Goal: Task Accomplishment & Management: Complete application form

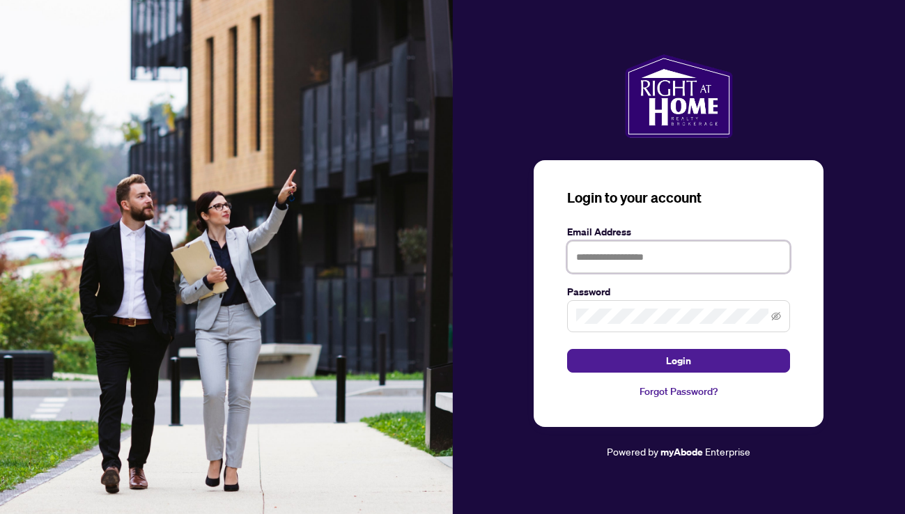
type input "**********"
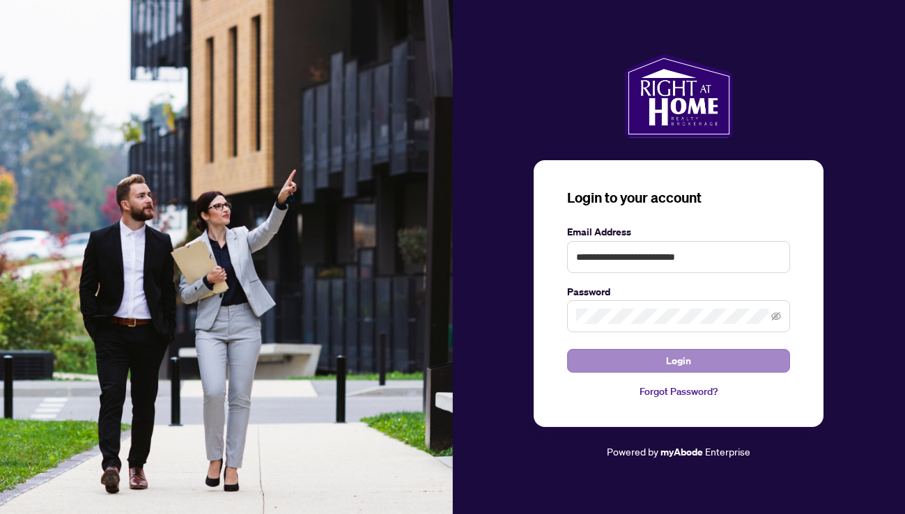
click at [655, 362] on button "Login" at bounding box center [678, 361] width 223 height 24
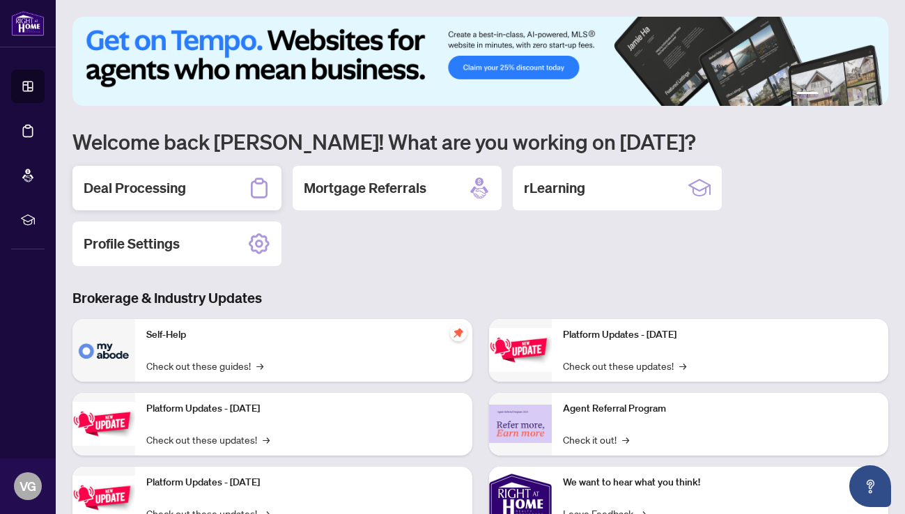
click at [160, 173] on div "Deal Processing" at bounding box center [176, 188] width 209 height 45
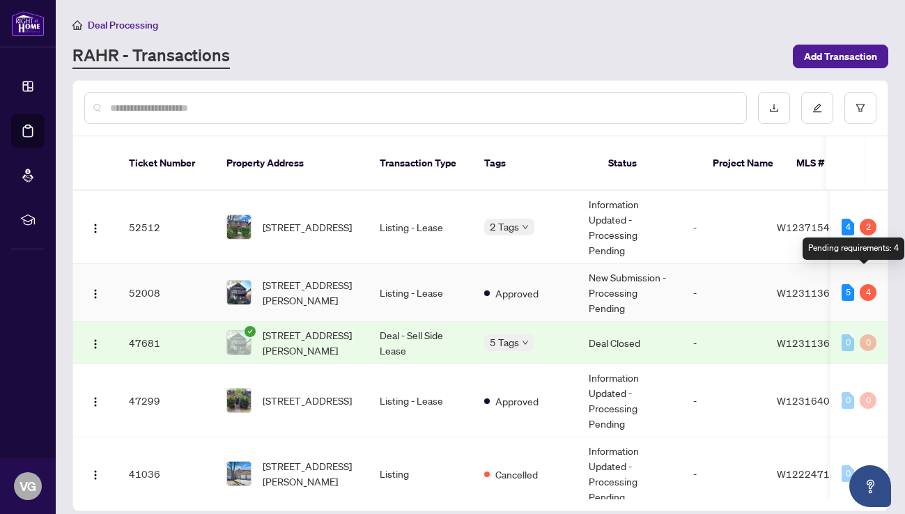
click at [863, 284] on div "4" at bounding box center [868, 292] width 17 height 17
click at [862, 284] on div "4" at bounding box center [868, 292] width 17 height 17
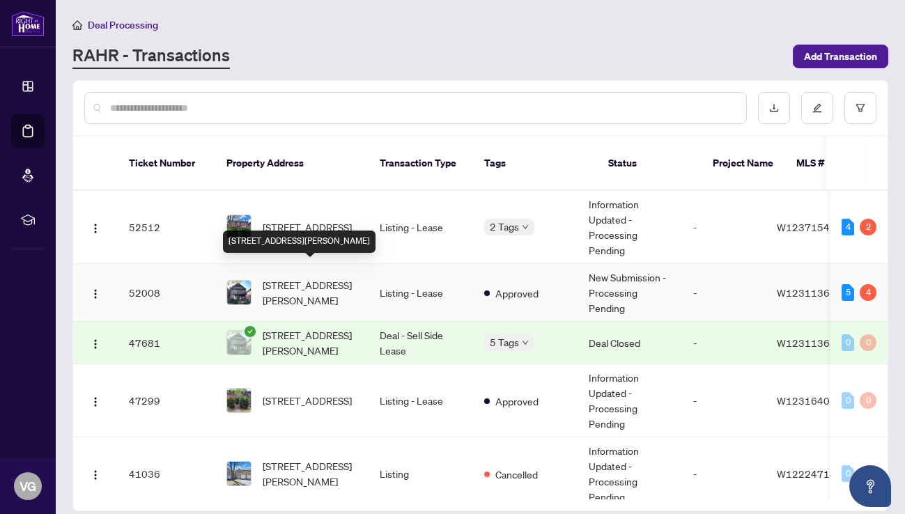
click at [302, 277] on span "[STREET_ADDRESS][PERSON_NAME]" at bounding box center [310, 292] width 95 height 31
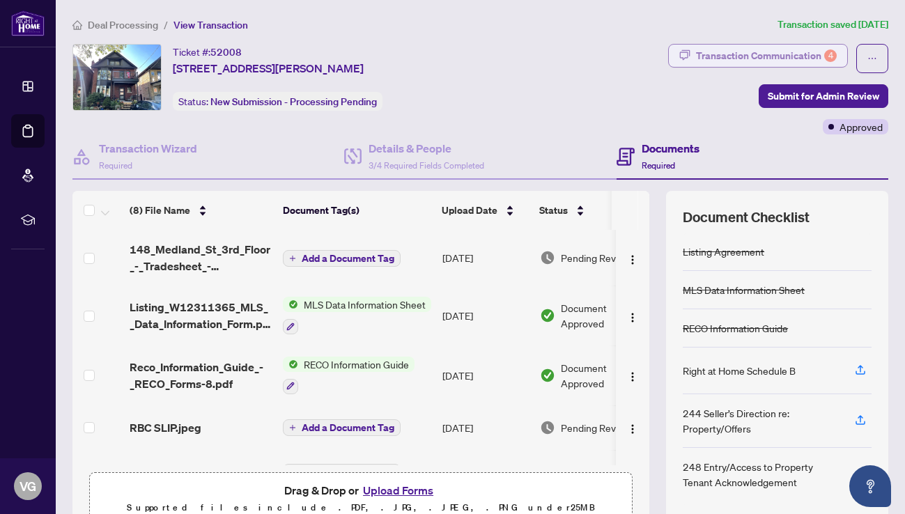
click at [725, 52] on div "Transaction Communication 4" at bounding box center [766, 56] width 141 height 22
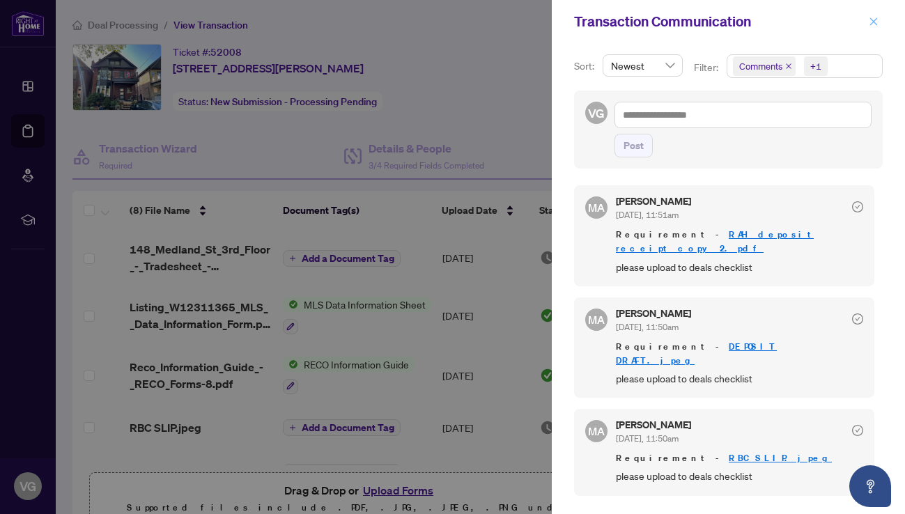
click at [873, 21] on icon "close" at bounding box center [874, 22] width 10 height 10
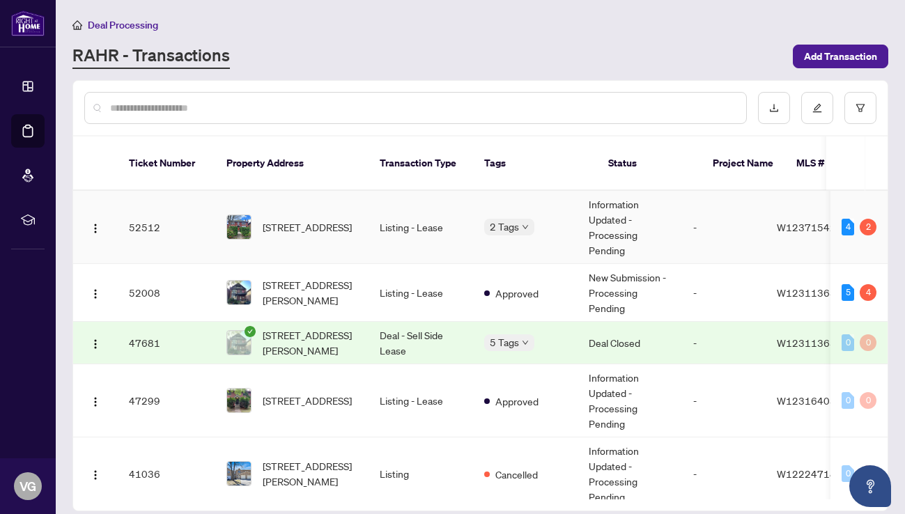
click at [402, 214] on td "Listing - Lease" at bounding box center [421, 227] width 105 height 73
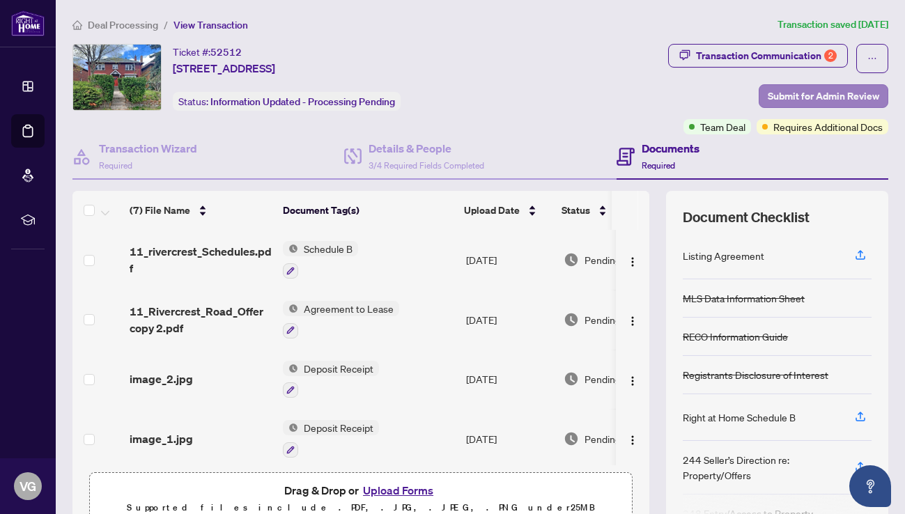
click at [794, 95] on span "Submit for Admin Review" at bounding box center [823, 96] width 111 height 22
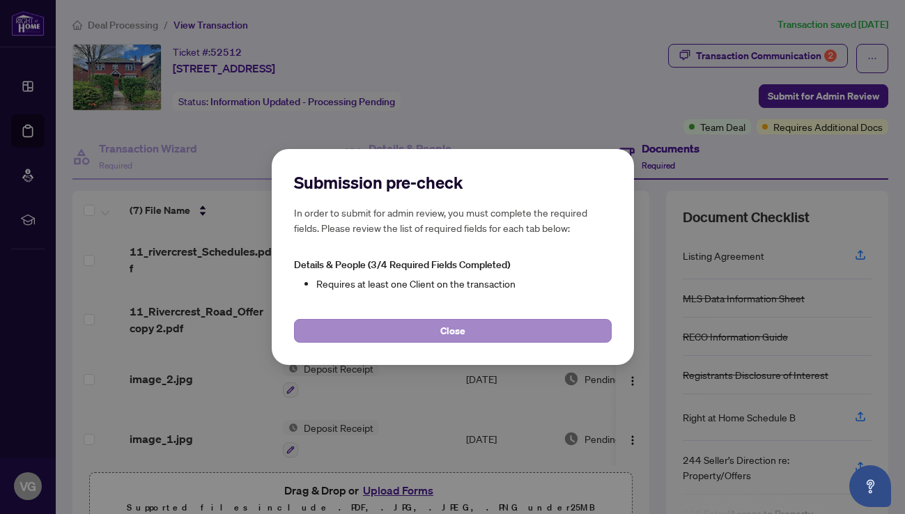
click at [433, 327] on button "Close" at bounding box center [453, 331] width 318 height 24
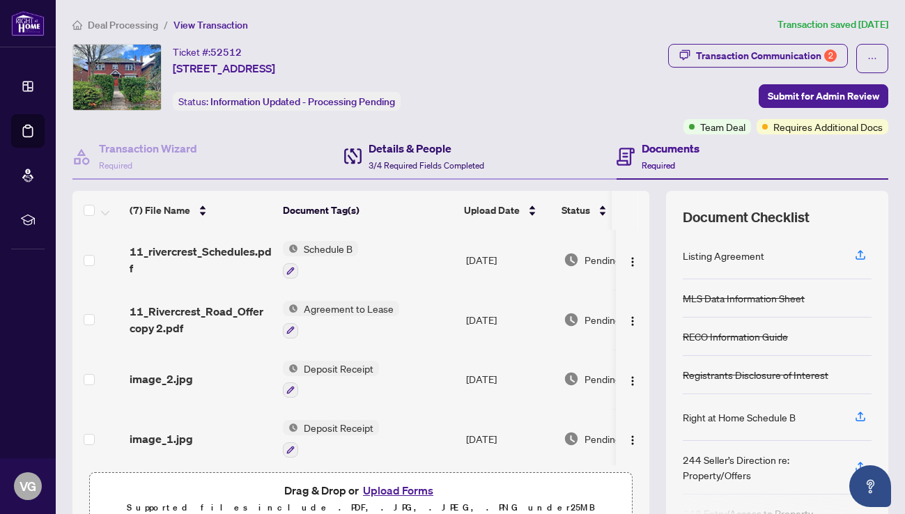
click at [407, 145] on h4 "Details & People" at bounding box center [427, 148] width 116 height 17
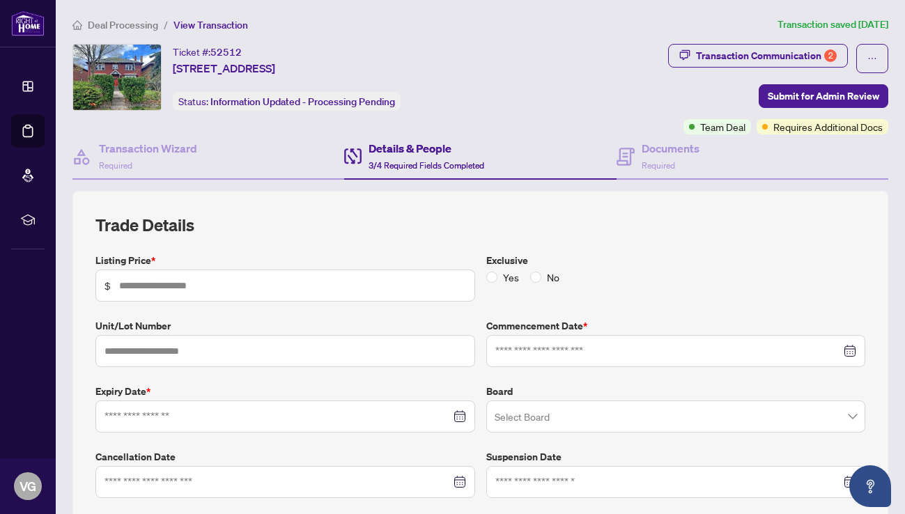
type input "*****"
type input "*"
type input "**********"
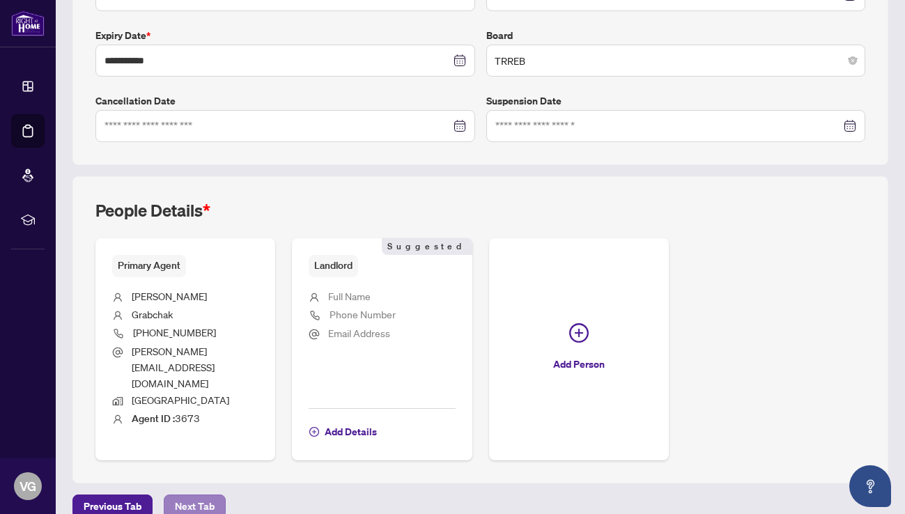
click at [191, 495] on span "Next Tab" at bounding box center [195, 506] width 40 height 22
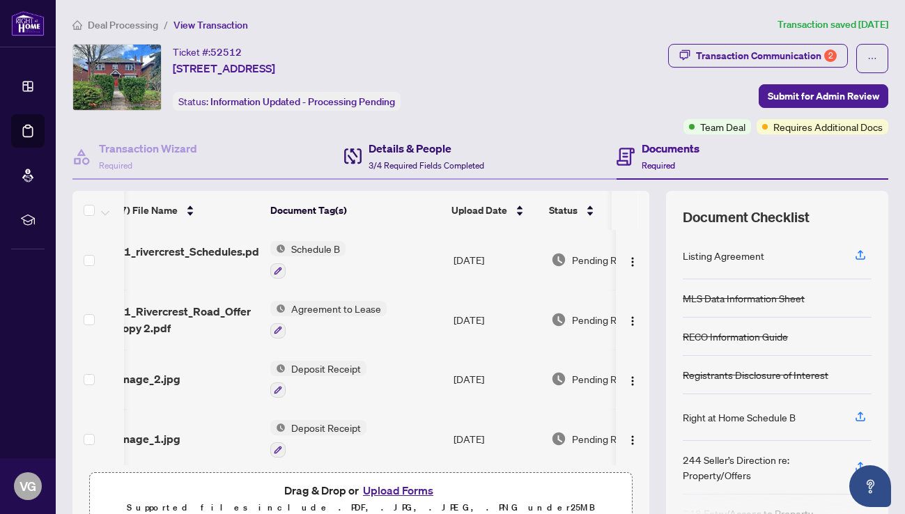
click at [410, 144] on h4 "Details & People" at bounding box center [427, 148] width 116 height 17
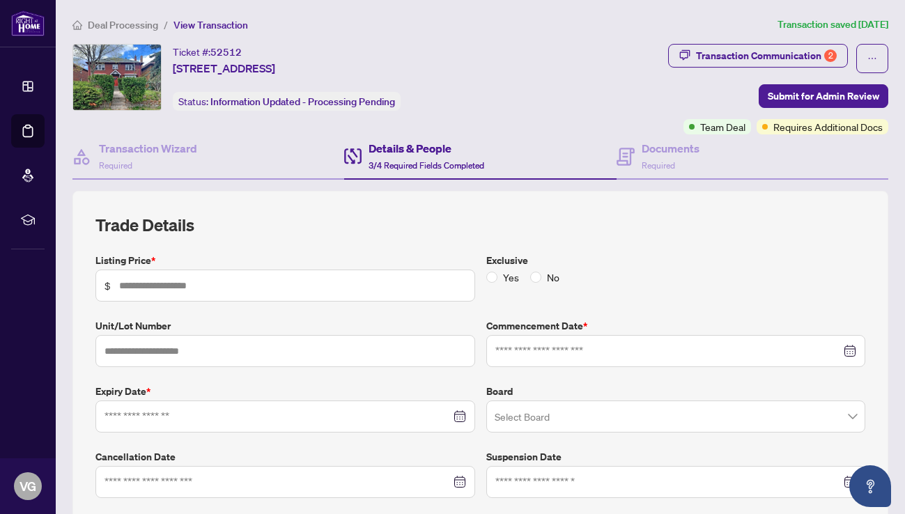
type input "*****"
type input "*"
type input "**********"
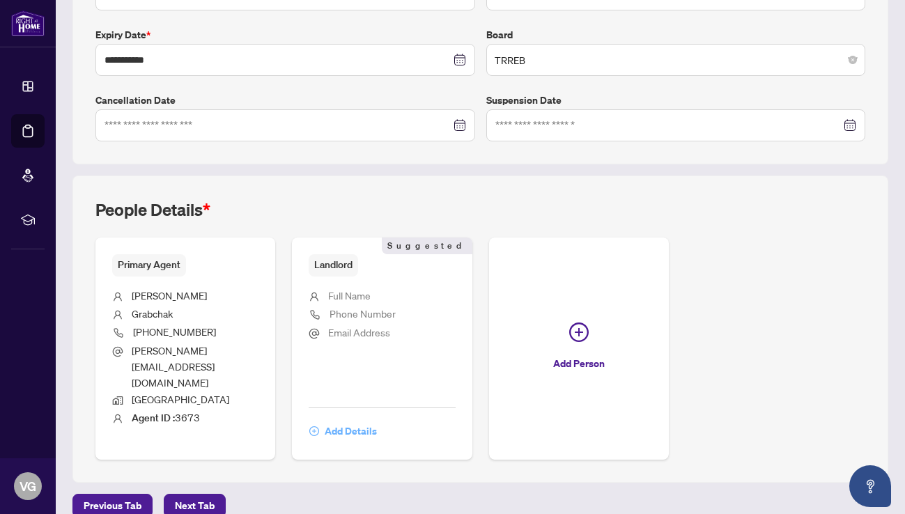
scroll to position [356, 0]
click at [351, 290] on span "Full Name" at bounding box center [349, 296] width 43 height 13
click at [334, 421] on span "Add Details" at bounding box center [351, 432] width 52 height 22
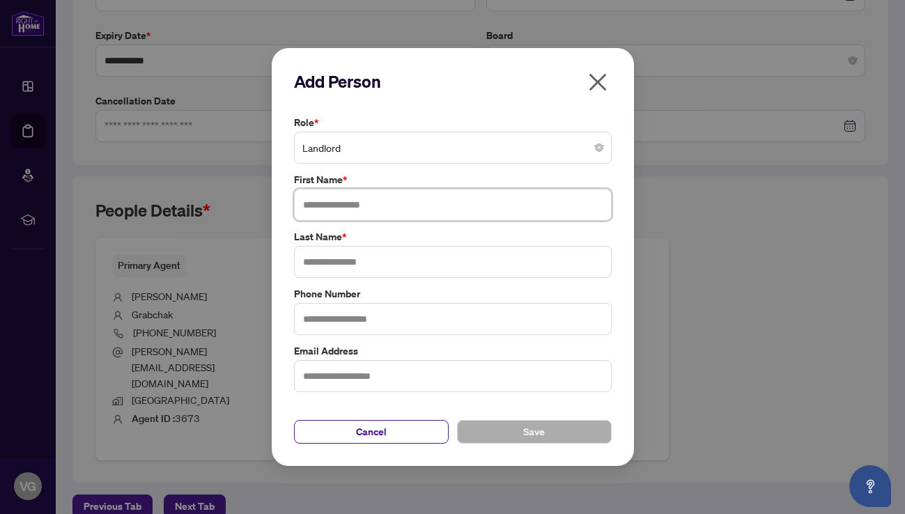
click at [320, 204] on input "text" at bounding box center [453, 205] width 318 height 32
type input "*********"
click at [368, 258] on input "text" at bounding box center [453, 262] width 318 height 32
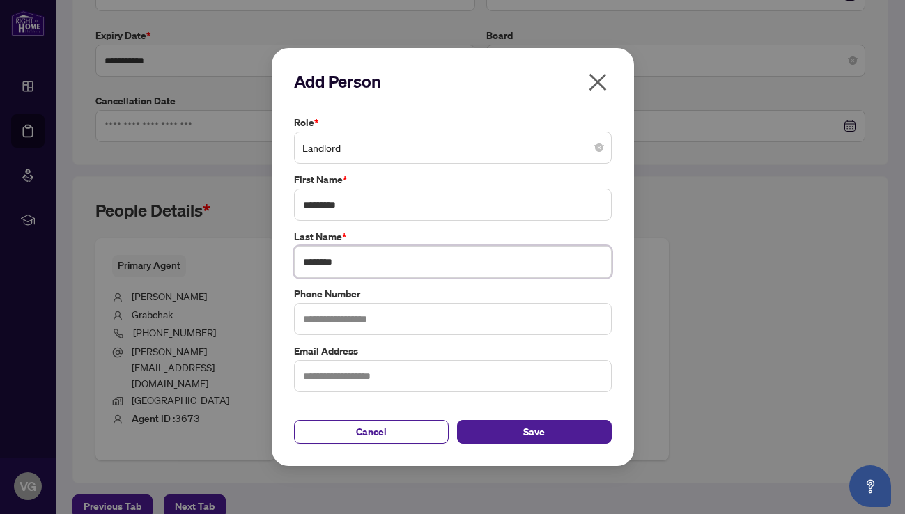
type input "********"
click at [341, 319] on input "text" at bounding box center [453, 319] width 318 height 32
type input "**********"
click at [323, 376] on input "text" at bounding box center [453, 376] width 318 height 32
click at [309, 374] on input "**********" at bounding box center [453, 376] width 318 height 32
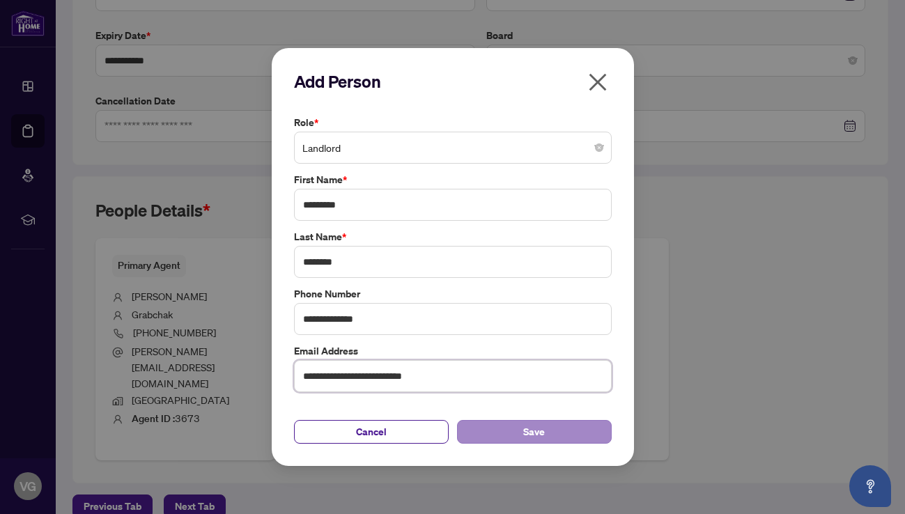
type input "**********"
click at [521, 431] on button "Save" at bounding box center [534, 432] width 155 height 24
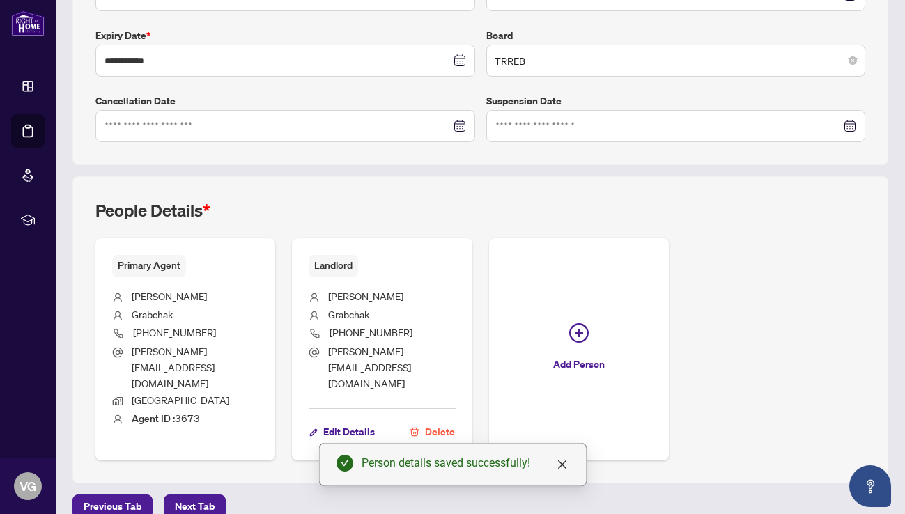
scroll to position [0, 0]
click at [190, 495] on span "Next Tab" at bounding box center [195, 506] width 40 height 22
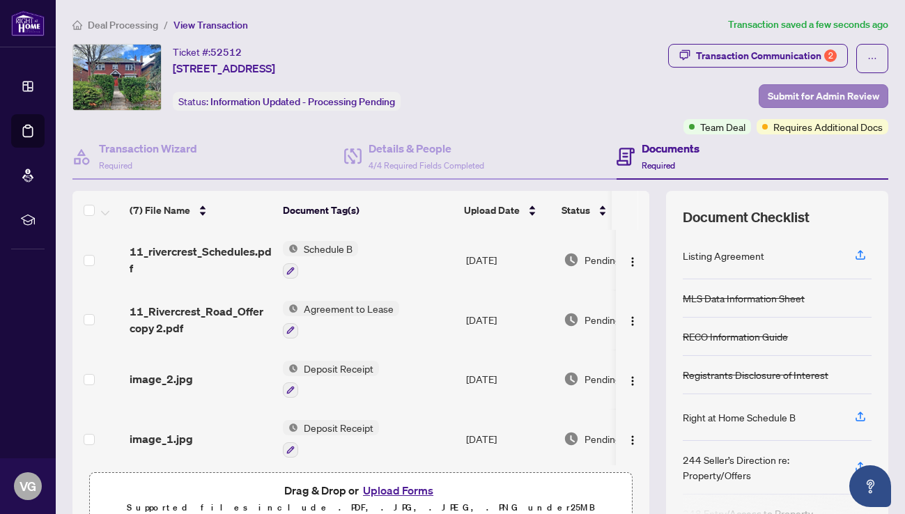
click at [816, 94] on span "Submit for Admin Review" at bounding box center [823, 96] width 111 height 22
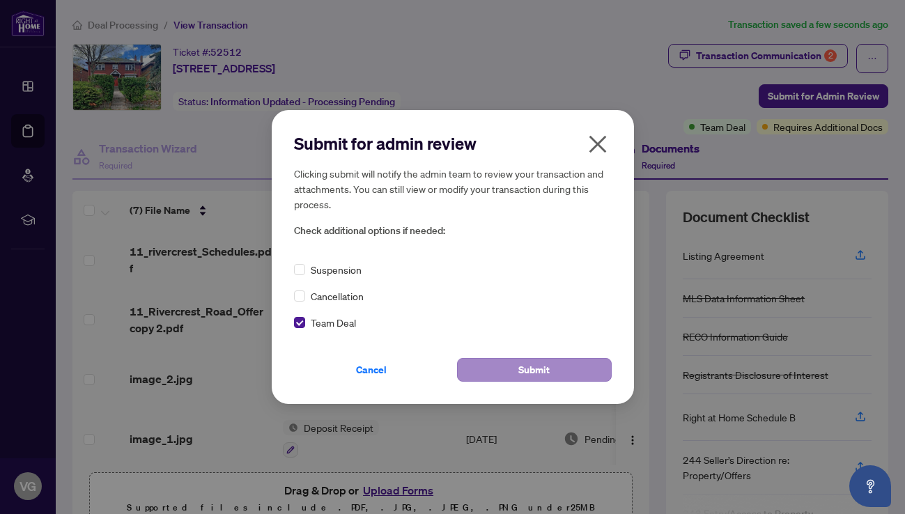
click at [530, 369] on span "Submit" at bounding box center [533, 370] width 31 height 22
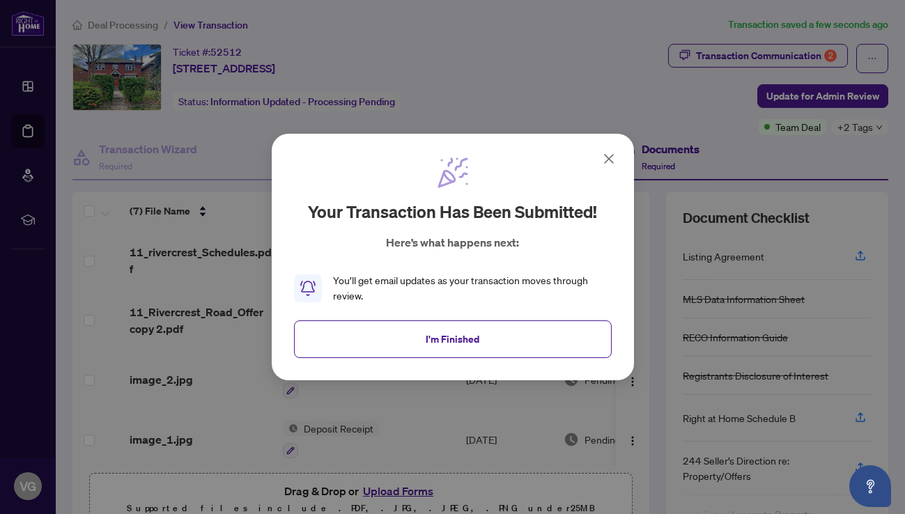
click at [607, 158] on icon at bounding box center [609, 159] width 8 height 8
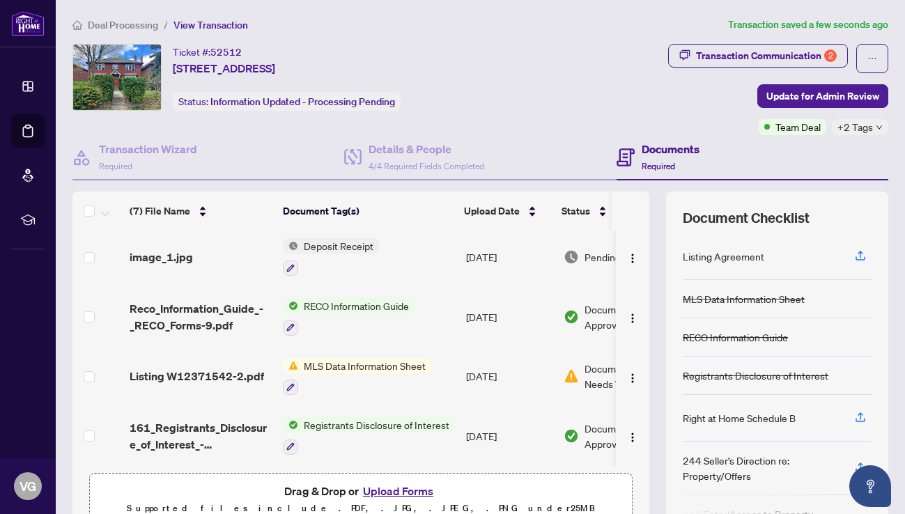
scroll to position [184, 0]
click at [791, 51] on div "Transaction Communication 2" at bounding box center [766, 56] width 141 height 22
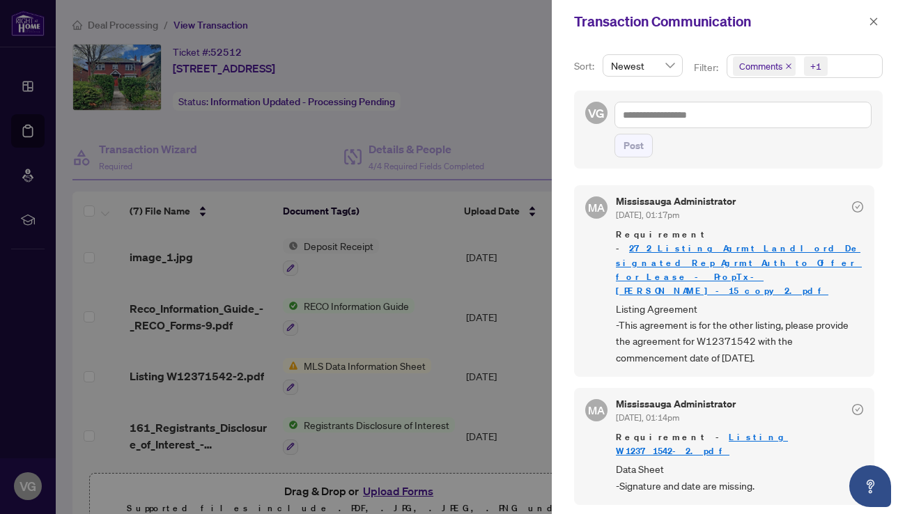
click at [537, 151] on div at bounding box center [452, 257] width 905 height 514
click at [875, 22] on icon "close" at bounding box center [874, 22] width 10 height 10
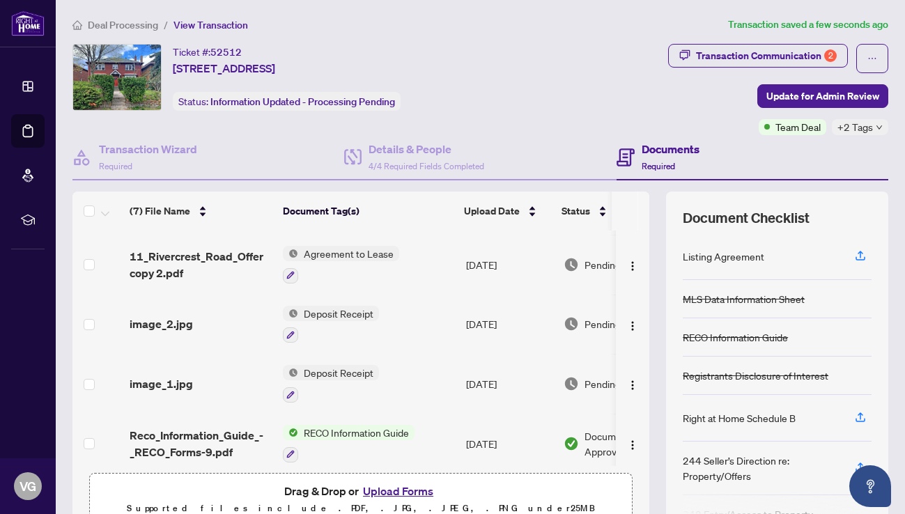
scroll to position [57, 0]
click at [371, 372] on span "Deposit Receipt" at bounding box center [338, 371] width 81 height 15
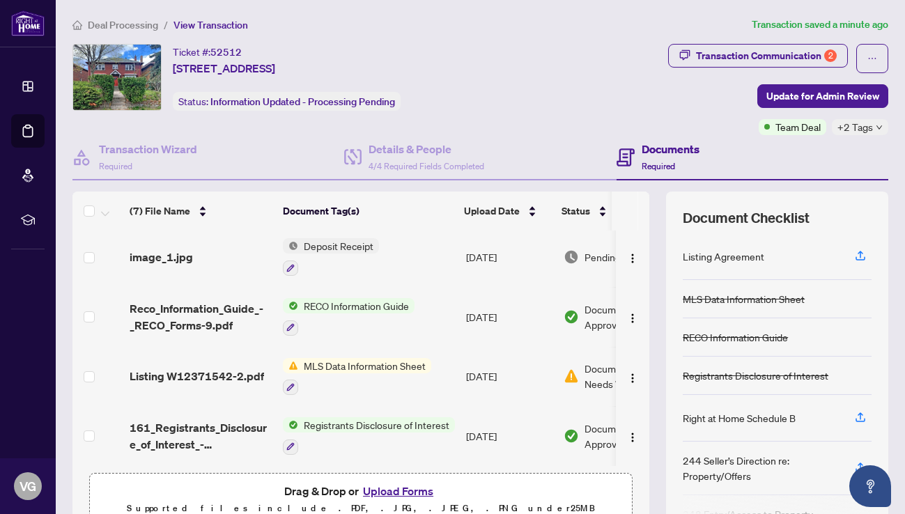
scroll to position [184, 0]
click at [381, 361] on span "MLS Data Information Sheet" at bounding box center [364, 365] width 133 height 15
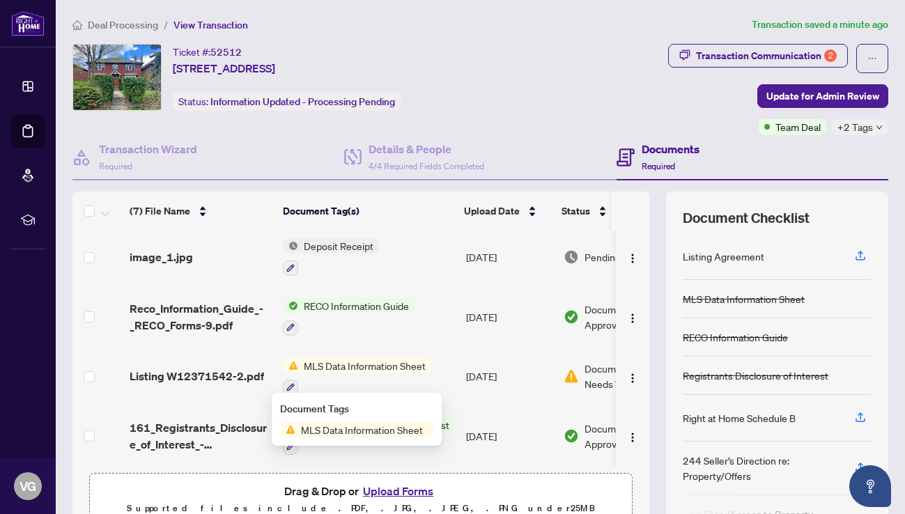
click at [365, 428] on span "MLS Data Information Sheet" at bounding box center [361, 429] width 133 height 15
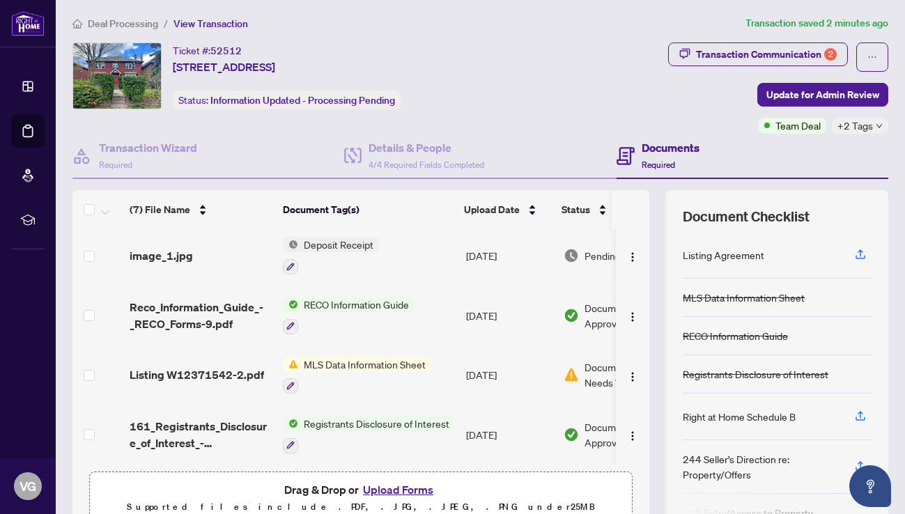
scroll to position [184, 0]
click at [309, 421] on span "Registrants Disclosure of Interest" at bounding box center [376, 423] width 157 height 15
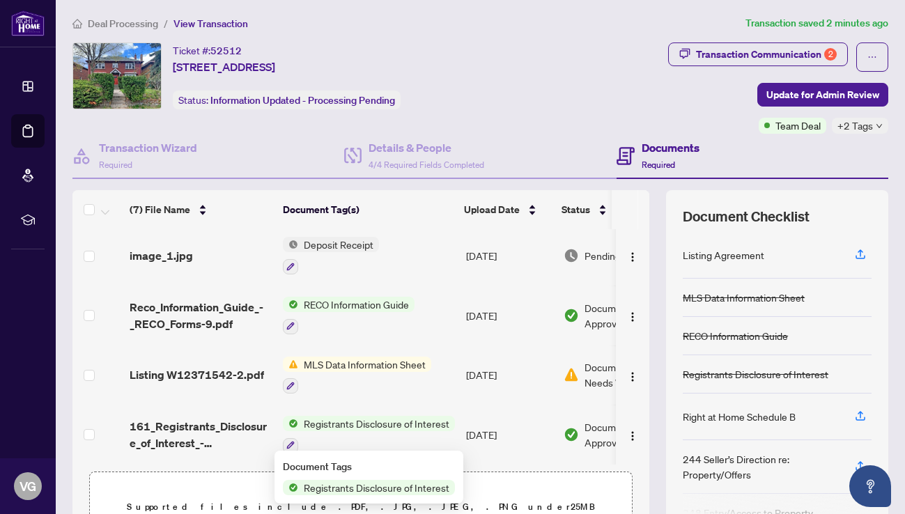
click at [318, 487] on span "Registrants Disclosure of Interest" at bounding box center [376, 487] width 157 height 15
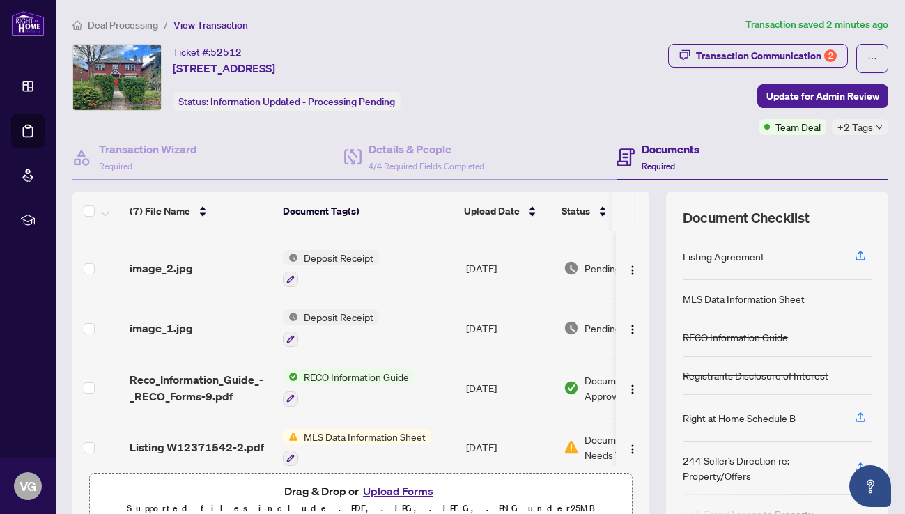
scroll to position [121, 0]
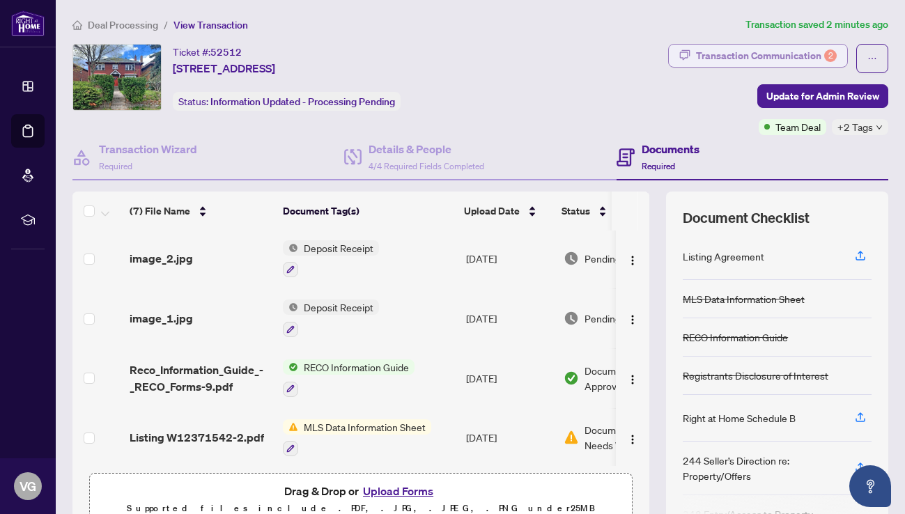
click at [743, 52] on div "Transaction Communication 2" at bounding box center [766, 56] width 141 height 22
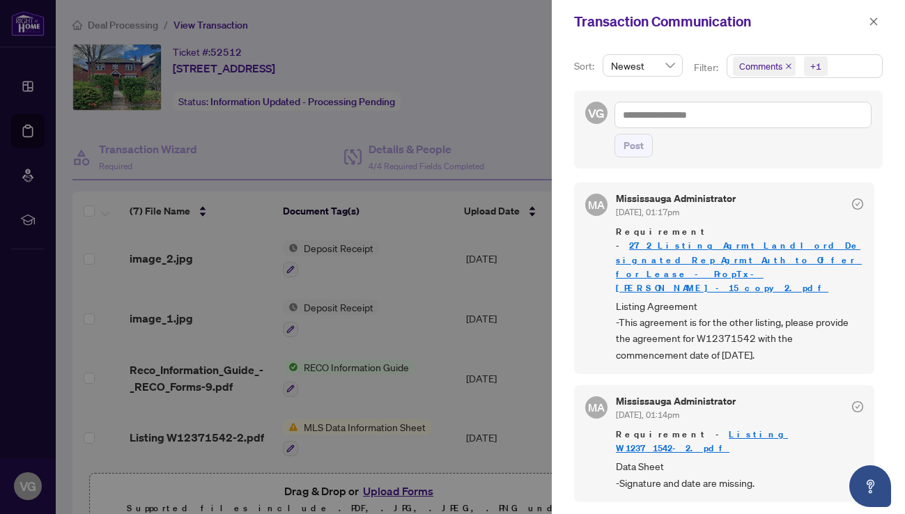
scroll to position [3, 0]
click at [873, 26] on icon "close" at bounding box center [874, 22] width 10 height 10
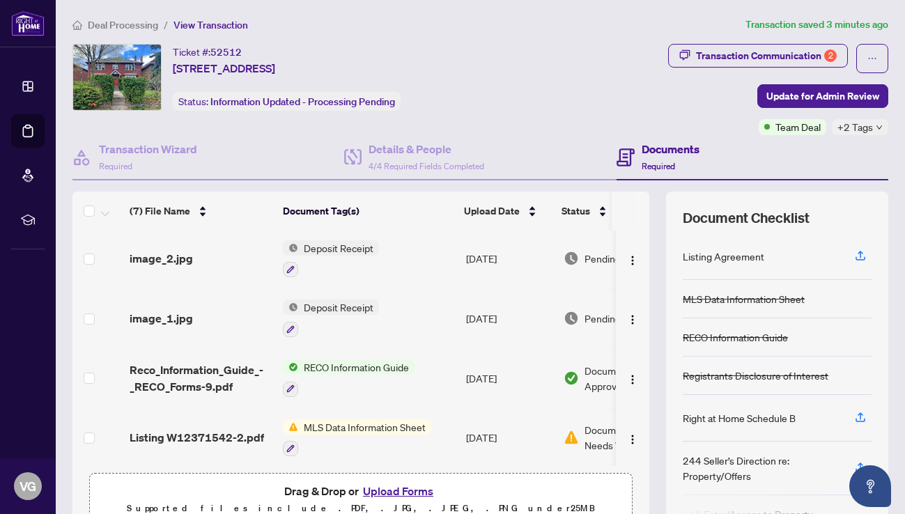
click at [364, 424] on span "MLS Data Information Sheet" at bounding box center [364, 426] width 133 height 15
click at [357, 490] on span "MLS Data Information Sheet" at bounding box center [361, 492] width 133 height 15
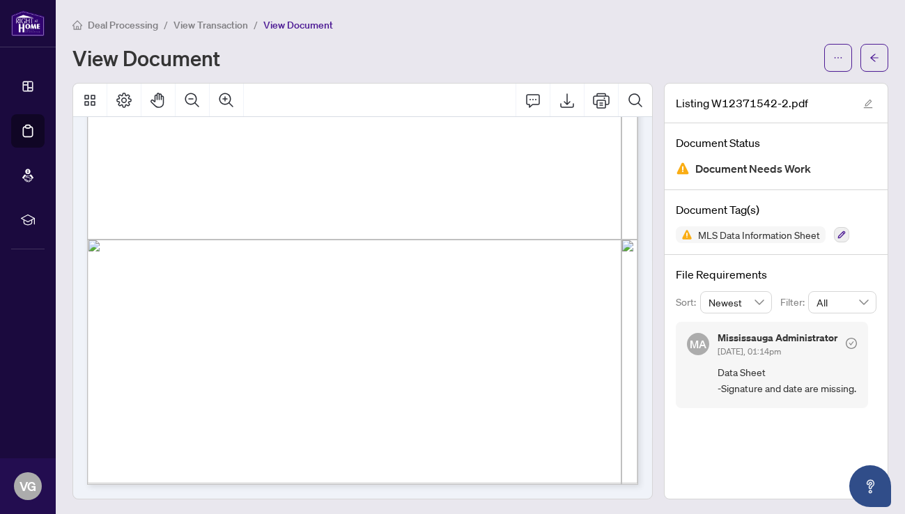
scroll to position [426, 0]
click at [566, 100] on icon "Export" at bounding box center [567, 100] width 17 height 17
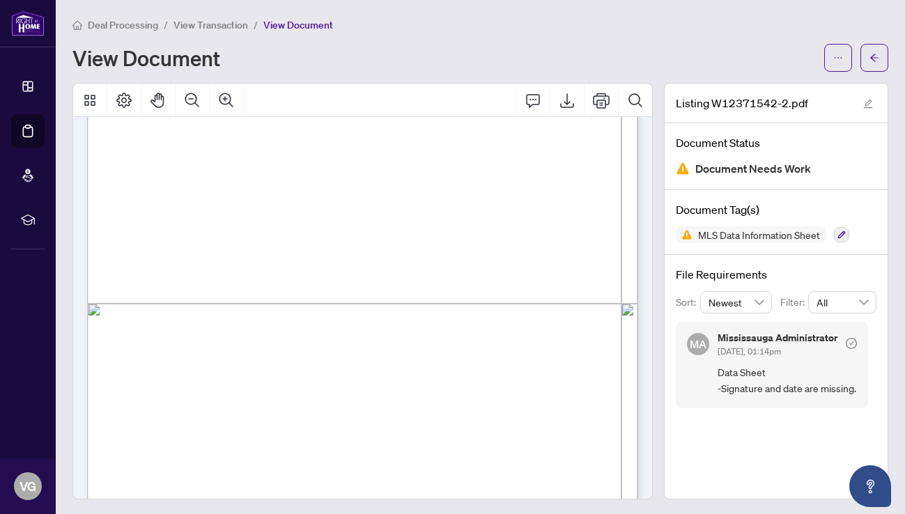
scroll to position [348, 0]
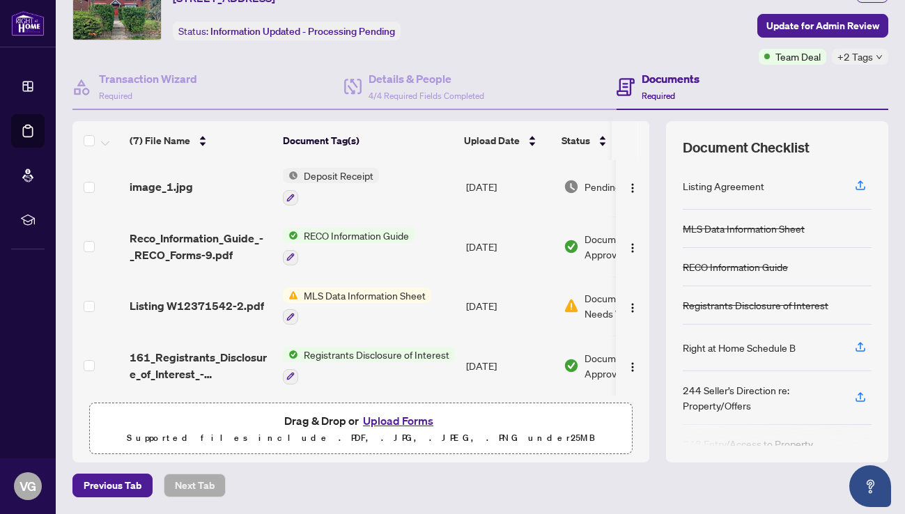
scroll to position [70, 0]
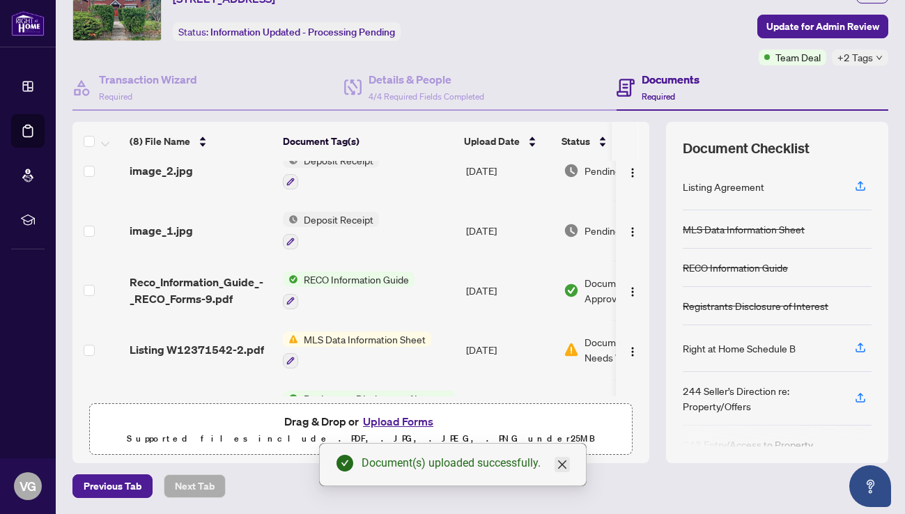
click at [566, 462] on icon "close" at bounding box center [562, 464] width 11 height 11
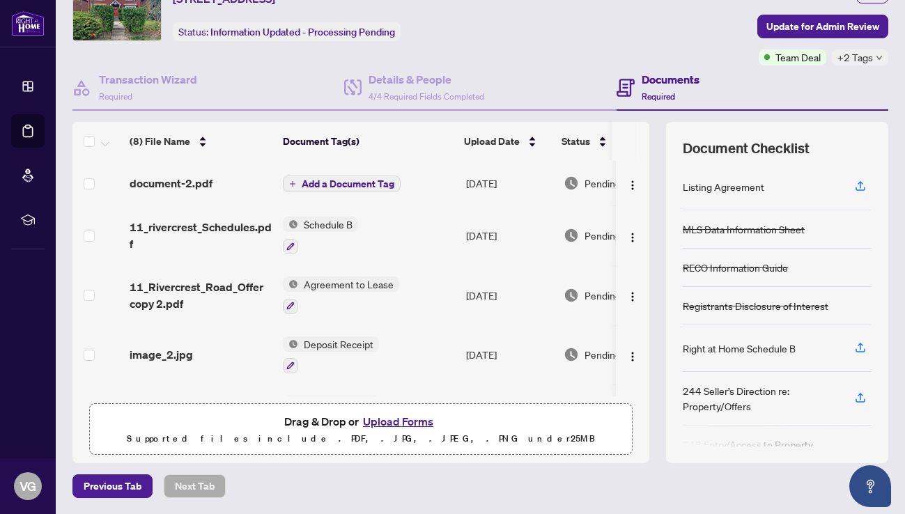
scroll to position [0, 0]
click at [360, 181] on span "Add a Document Tag" at bounding box center [348, 184] width 93 height 10
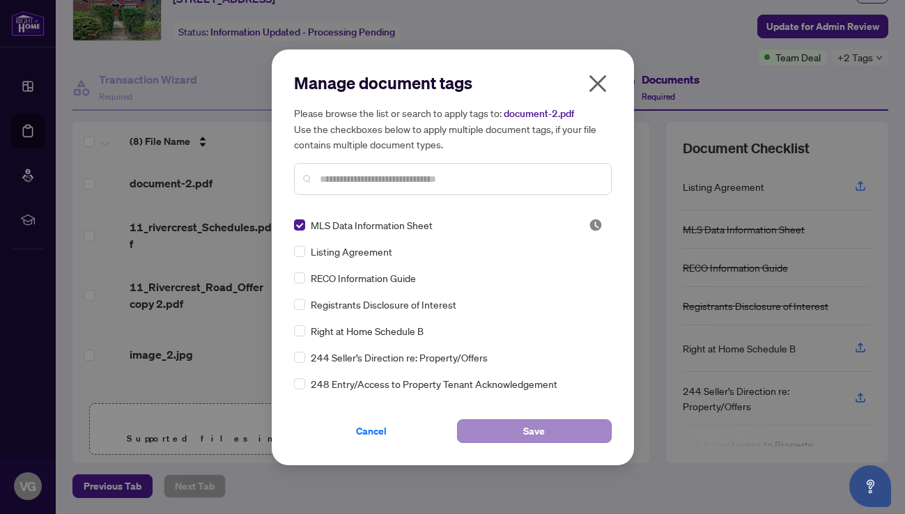
click at [545, 433] on button "Save" at bounding box center [534, 431] width 155 height 24
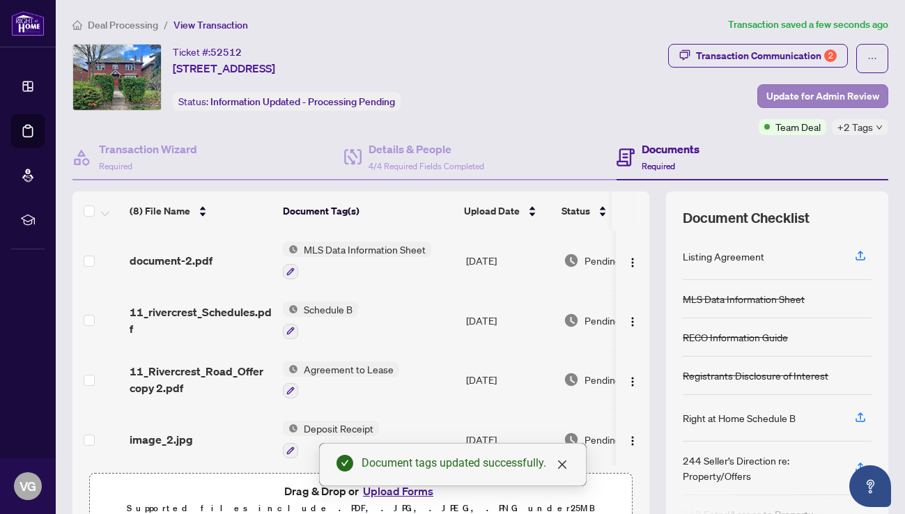
click at [822, 95] on span "Update for Admin Review" at bounding box center [822, 96] width 113 height 22
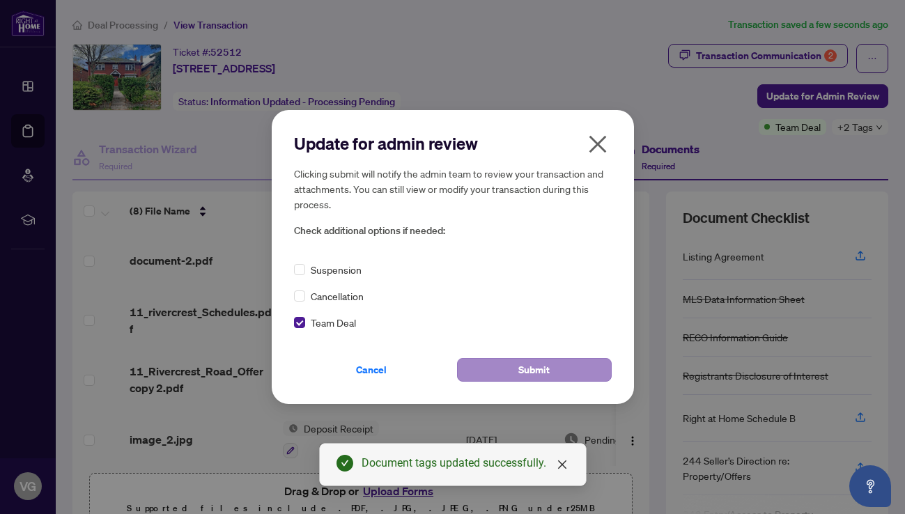
click at [511, 376] on button "Submit" at bounding box center [534, 370] width 155 height 24
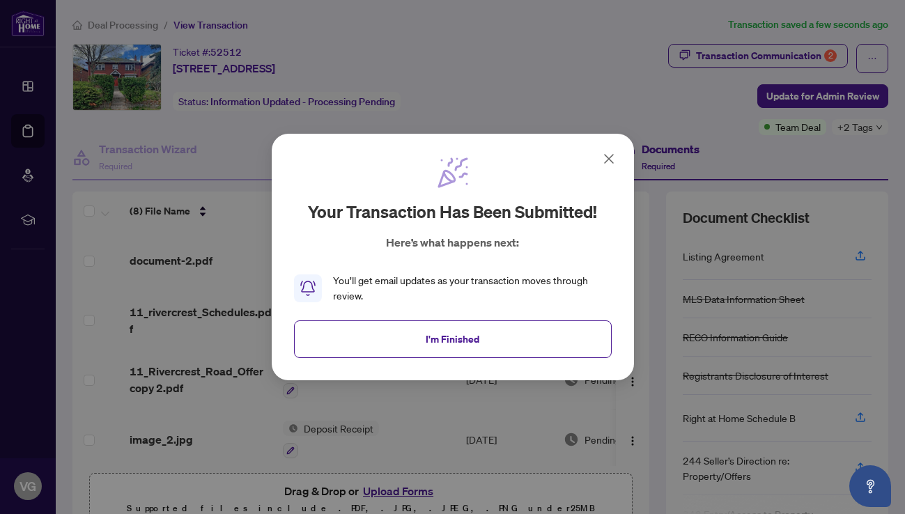
click at [609, 154] on icon at bounding box center [609, 158] width 17 height 17
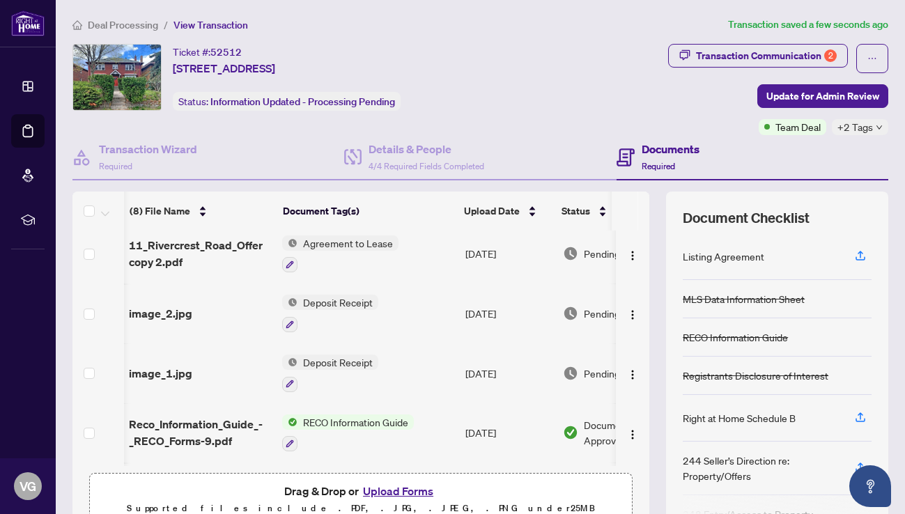
scroll to position [0, 1]
click at [345, 301] on span "Deposit Receipt" at bounding box center [338, 302] width 81 height 15
click at [343, 301] on span "Deposit Receipt" at bounding box center [338, 302] width 81 height 15
click at [327, 374] on span "Deposit Receipt" at bounding box center [309, 369] width 81 height 15
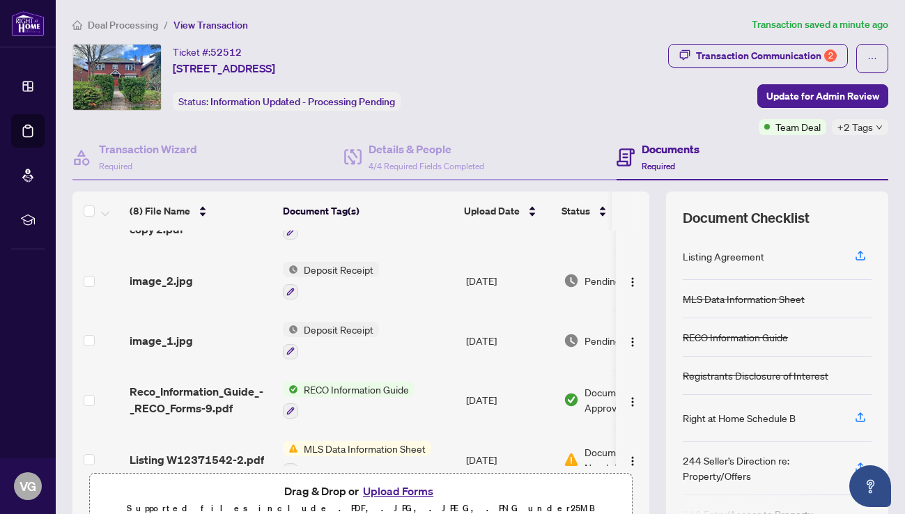
scroll to position [161, 0]
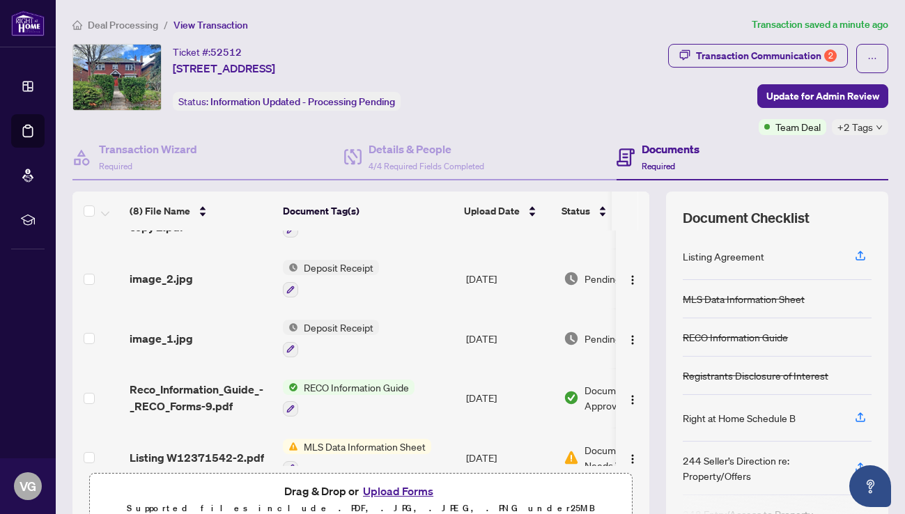
click at [332, 330] on span "Deposit Receipt" at bounding box center [338, 327] width 81 height 15
click at [311, 398] on span "Deposit Receipt" at bounding box center [310, 393] width 81 height 15
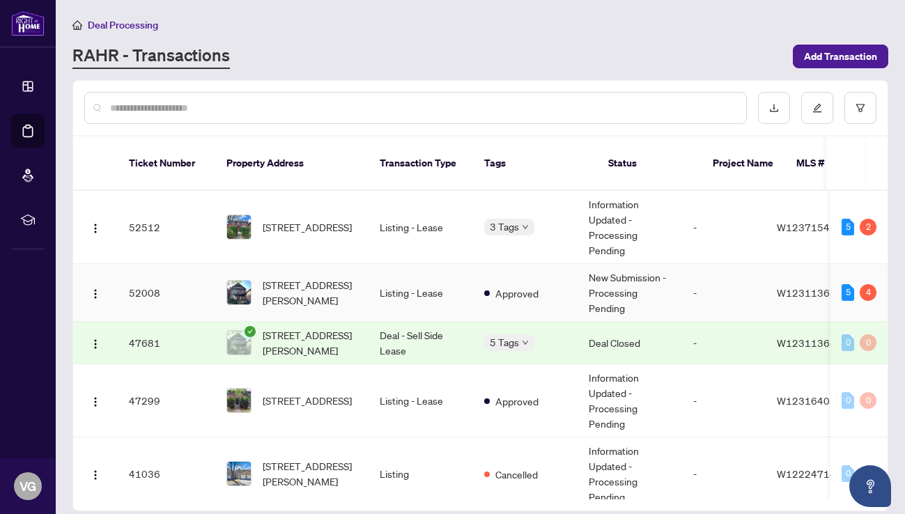
click at [300, 279] on span "[STREET_ADDRESS][PERSON_NAME]" at bounding box center [310, 292] width 95 height 31
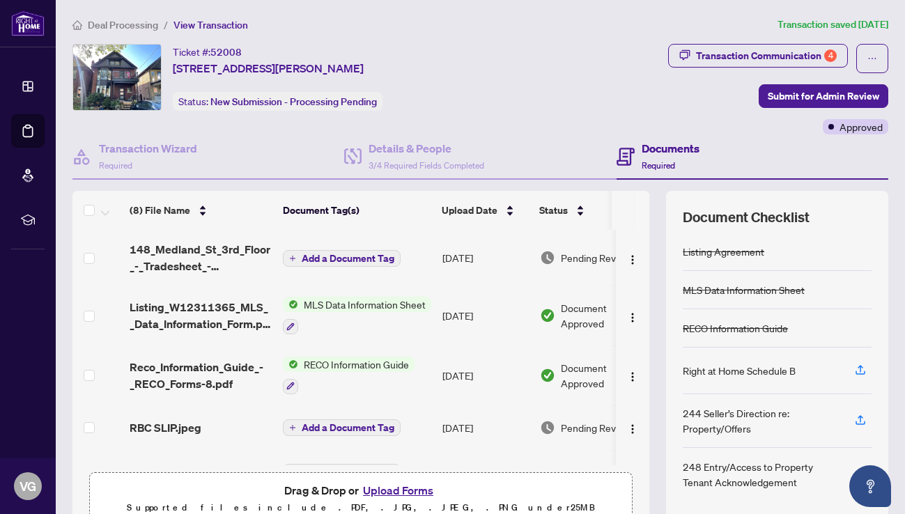
click at [334, 261] on span "Add a Document Tag" at bounding box center [348, 259] width 93 height 10
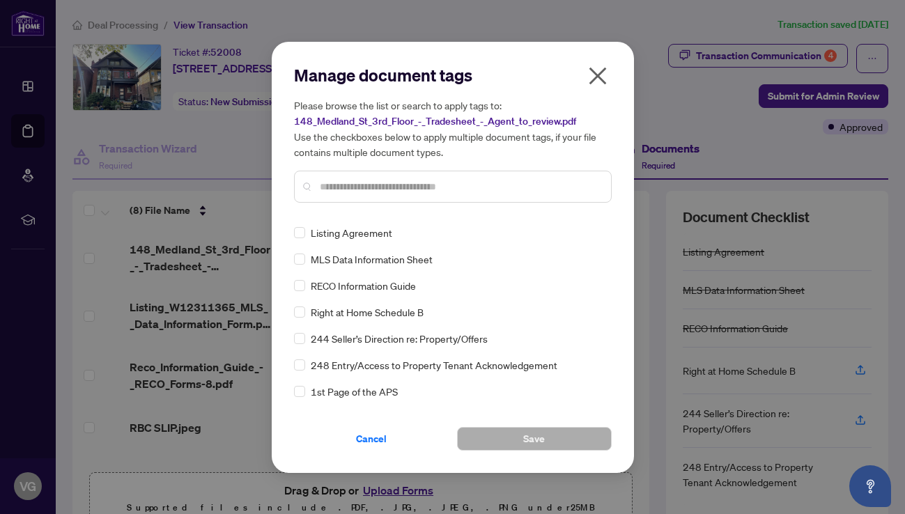
click at [601, 71] on icon "close" at bounding box center [597, 75] width 17 height 17
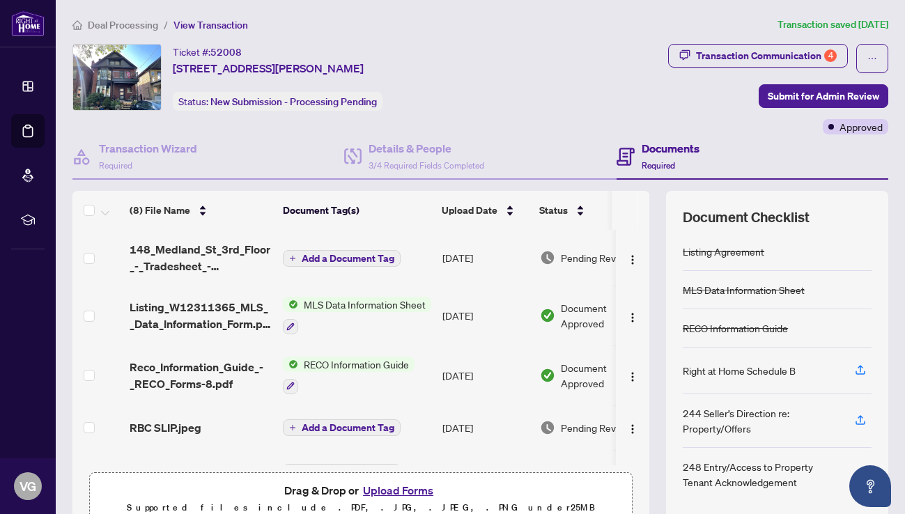
click at [367, 258] on span "Add a Document Tag" at bounding box center [348, 259] width 93 height 10
click at [367, 258] on h3 at bounding box center [448, 259] width 309 height 15
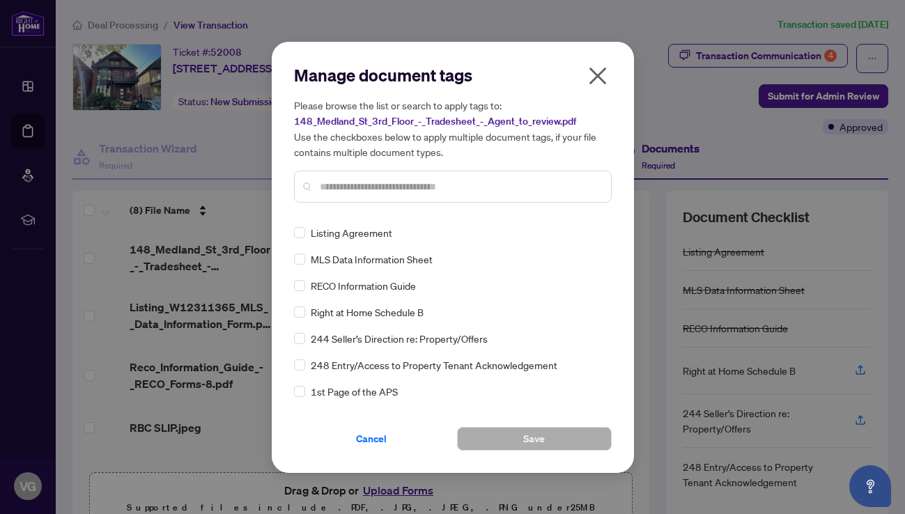
click at [600, 72] on icon "close" at bounding box center [598, 76] width 22 height 22
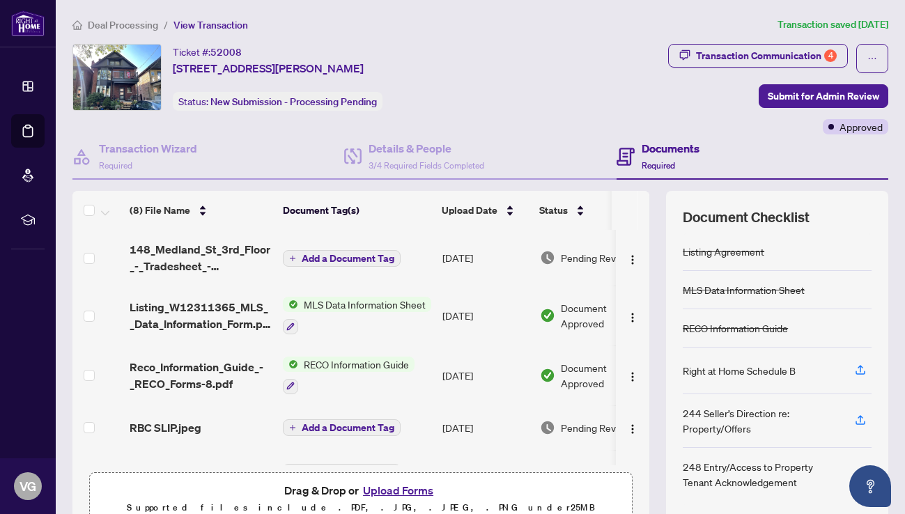
click at [412, 309] on span "MLS Data Information Sheet" at bounding box center [364, 304] width 133 height 15
click at [380, 303] on span "MLS Data Information Sheet" at bounding box center [364, 304] width 133 height 15
click at [340, 380] on div "Document Tags MLS Data Information Sheet" at bounding box center [357, 362] width 170 height 53
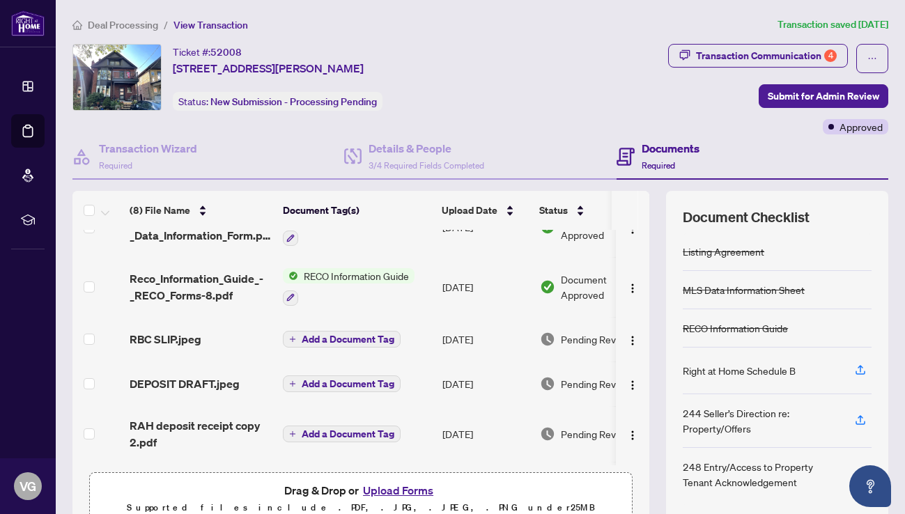
scroll to position [95, 0]
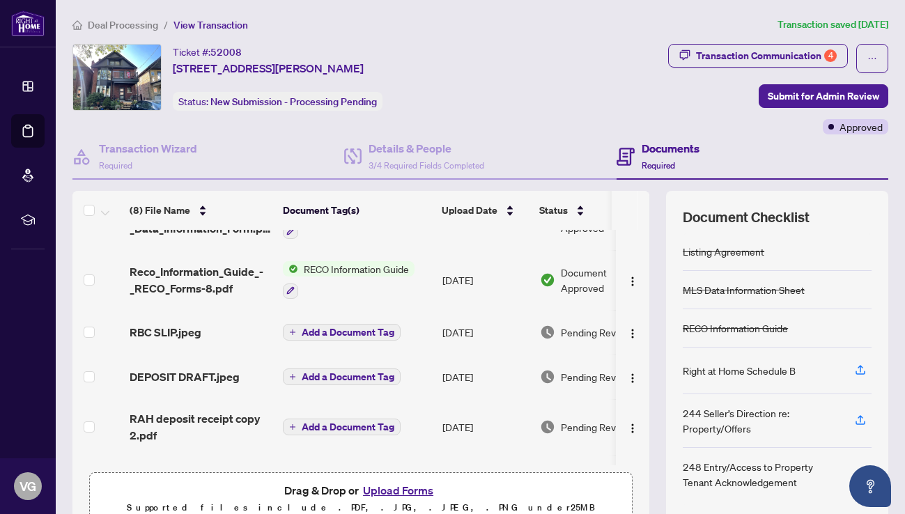
click at [336, 329] on span "Add a Document Tag" at bounding box center [348, 332] width 93 height 10
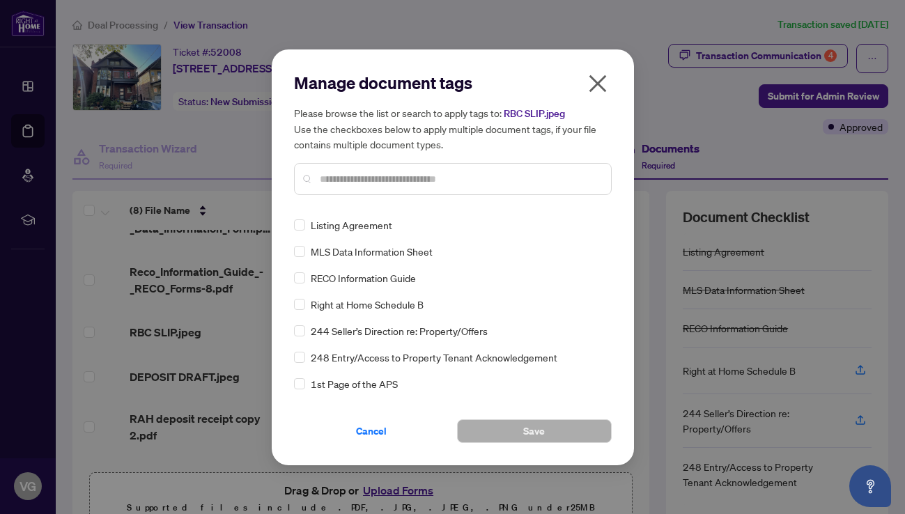
click at [603, 80] on icon "close" at bounding box center [598, 83] width 22 height 22
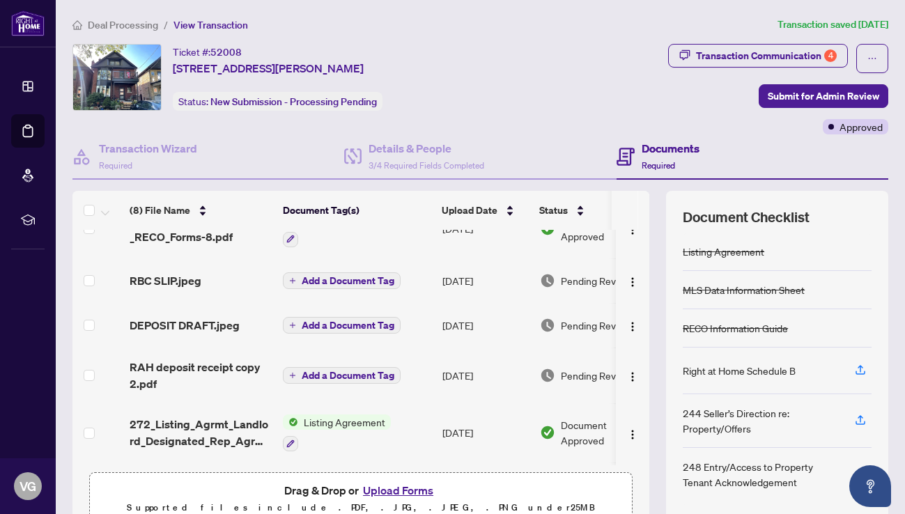
scroll to position [148, 0]
click at [321, 329] on span "Add a Document Tag" at bounding box center [348, 325] width 93 height 10
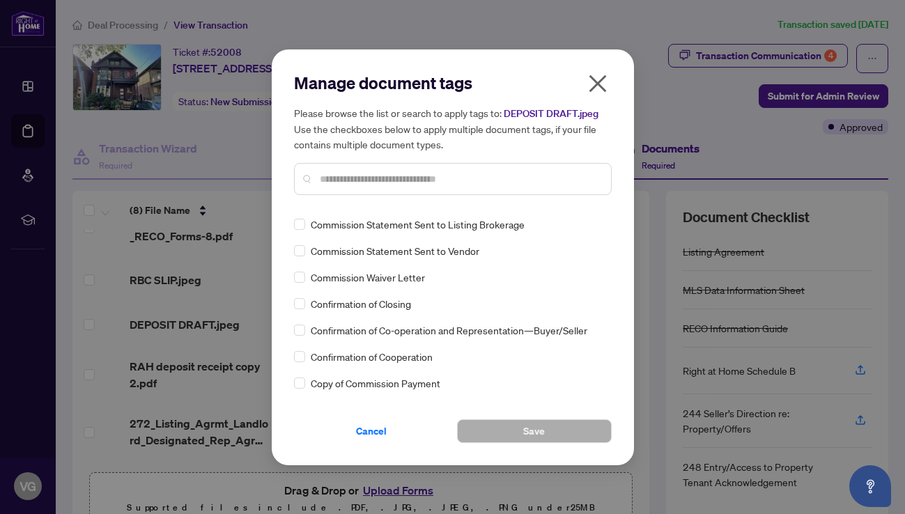
scroll to position [866, 0]
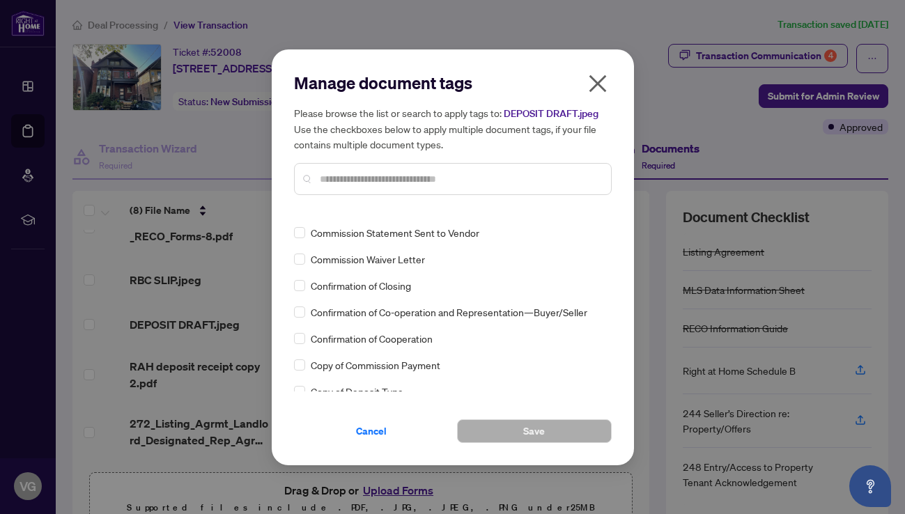
click at [595, 86] on icon "close" at bounding box center [597, 83] width 17 height 17
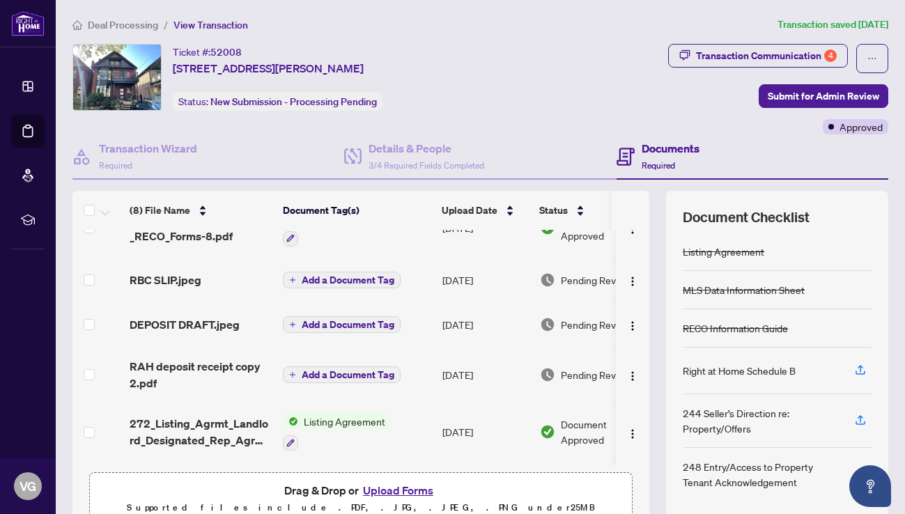
click at [318, 372] on span "Add a Document Tag" at bounding box center [348, 375] width 93 height 10
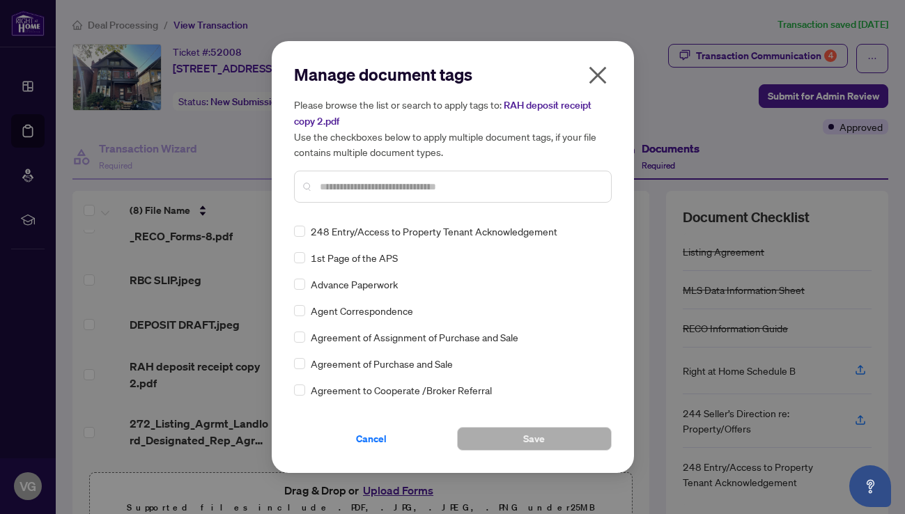
scroll to position [135, 0]
click at [346, 188] on input "text" at bounding box center [460, 186] width 280 height 15
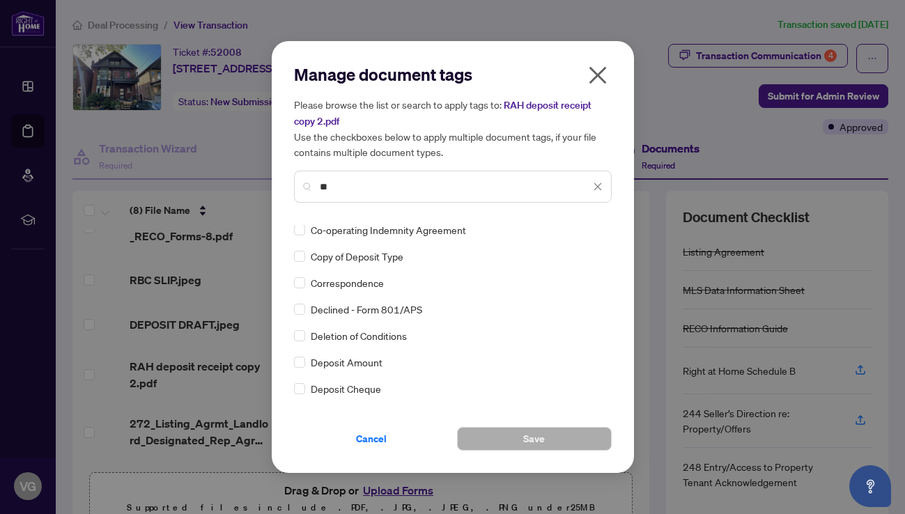
scroll to position [0, 0]
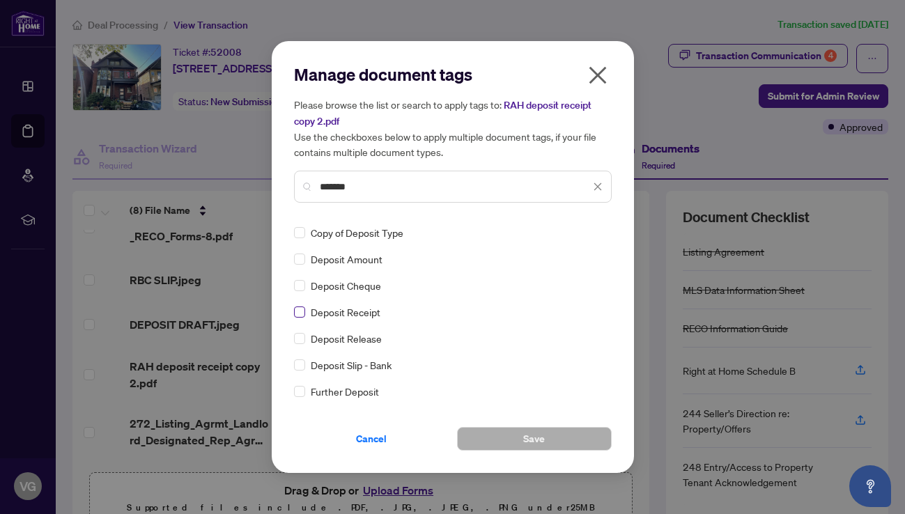
type input "*******"
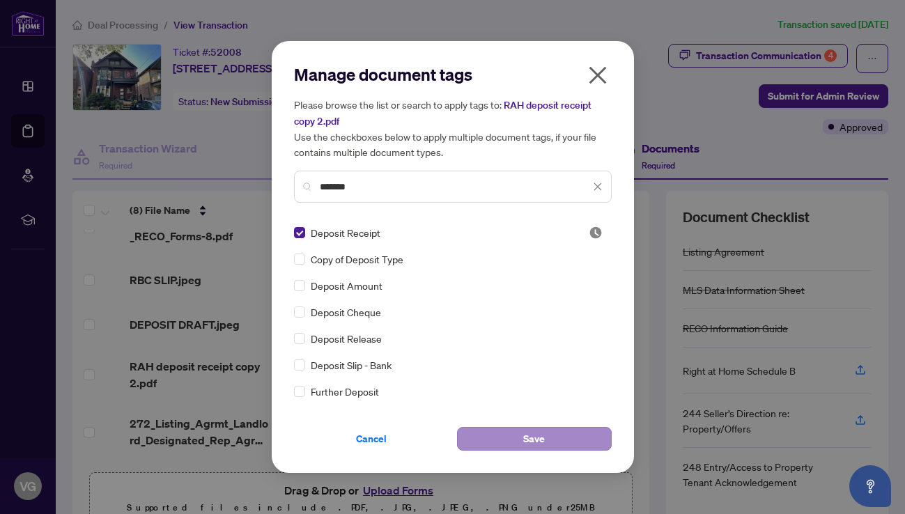
click at [527, 439] on span "Save" at bounding box center [534, 439] width 22 height 22
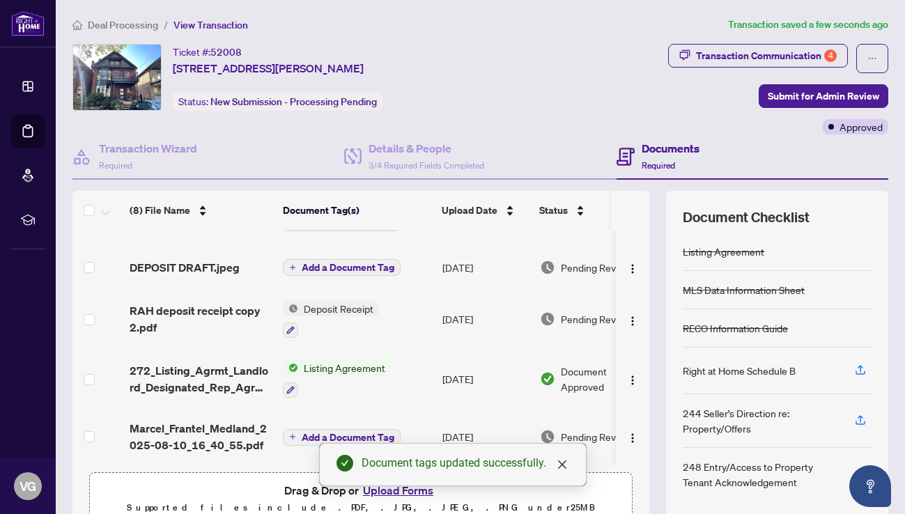
scroll to position [207, 0]
click at [360, 301] on span "Deposit Receipt" at bounding box center [338, 308] width 81 height 15
click at [334, 376] on span "Deposit Receipt" at bounding box center [310, 373] width 81 height 15
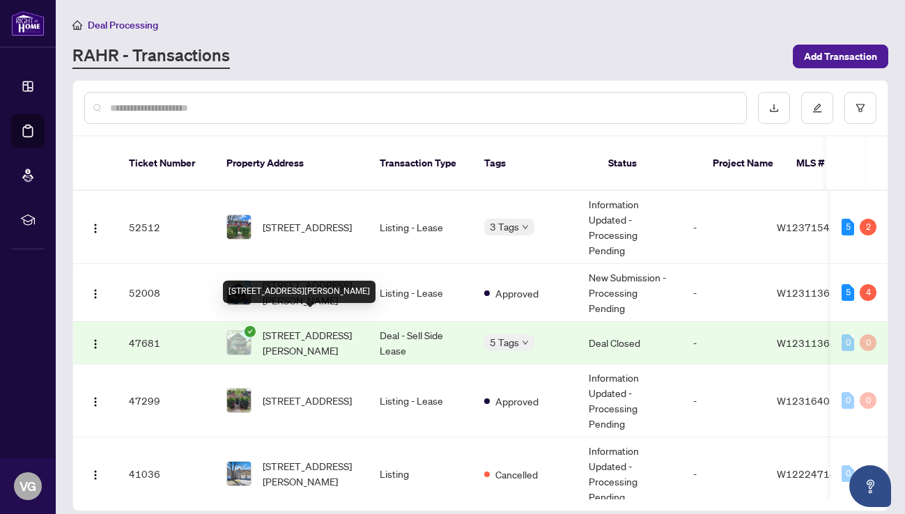
click at [314, 281] on div "[STREET_ADDRESS][PERSON_NAME]" at bounding box center [299, 292] width 153 height 22
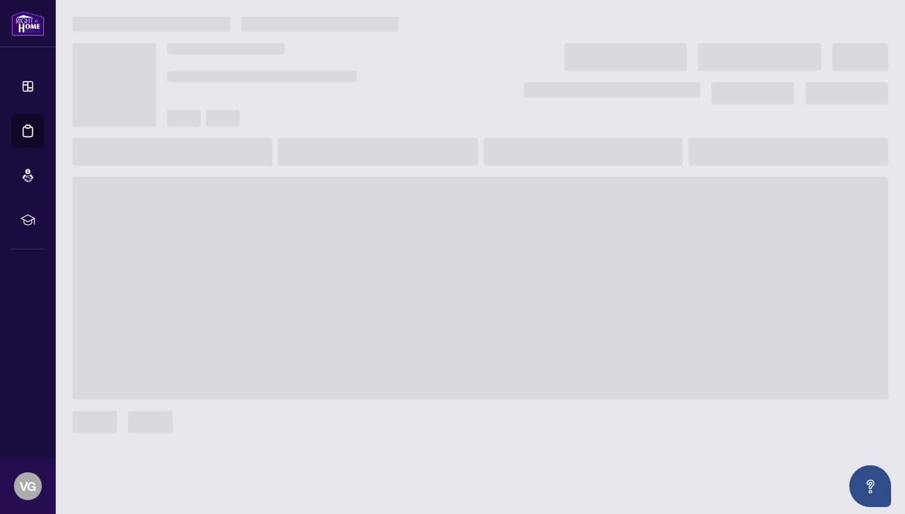
click at [314, 272] on span at bounding box center [480, 288] width 816 height 223
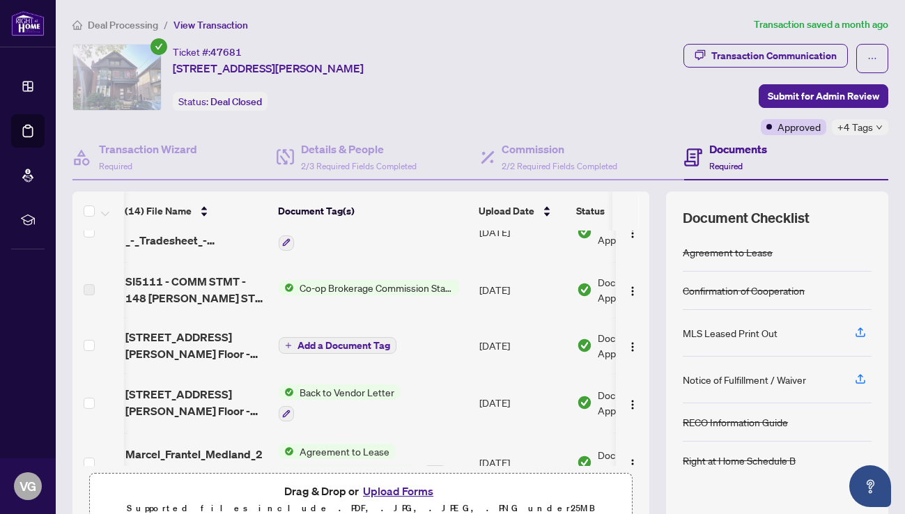
scroll to position [0, 4]
click at [359, 348] on span "Add a Document Tag" at bounding box center [344, 346] width 93 height 10
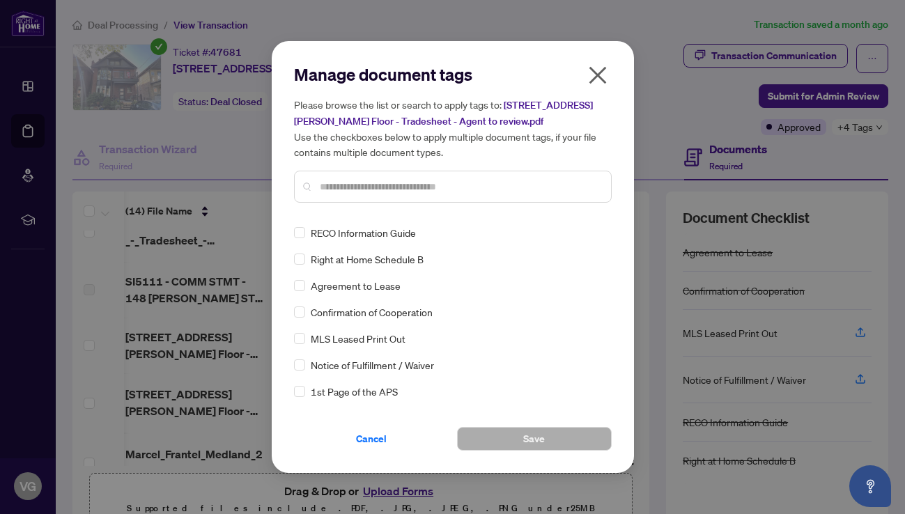
click at [601, 76] on icon "close" at bounding box center [598, 75] width 22 height 22
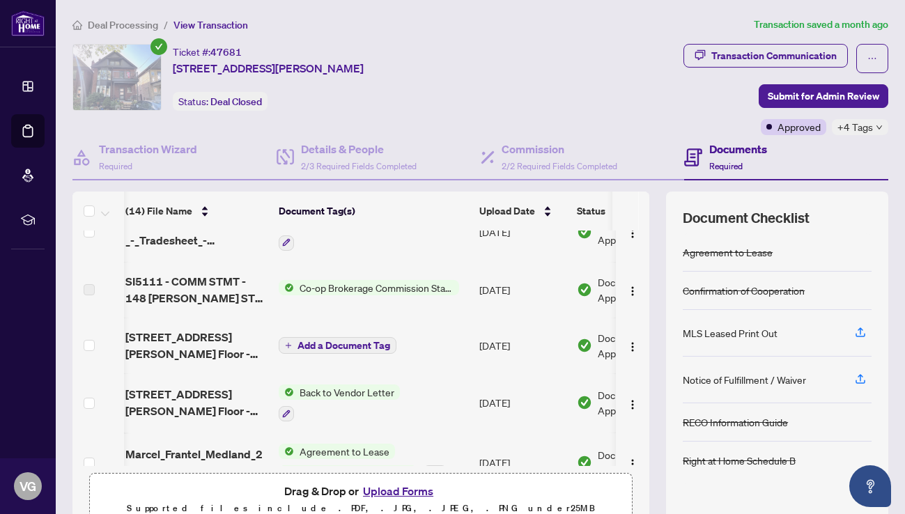
click at [353, 348] on span "Add a Document Tag" at bounding box center [344, 346] width 93 height 10
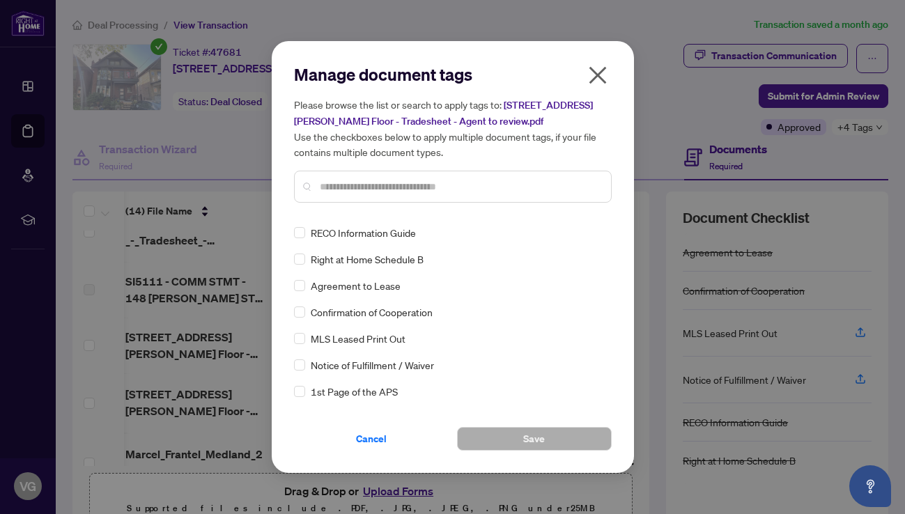
click at [339, 180] on input "text" at bounding box center [460, 186] width 280 height 15
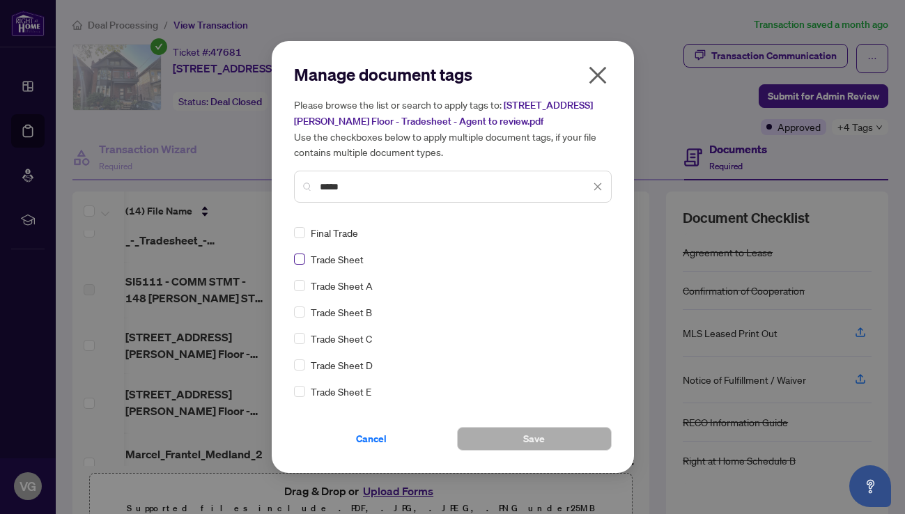
type input "*****"
click at [513, 435] on button "Save" at bounding box center [534, 439] width 155 height 24
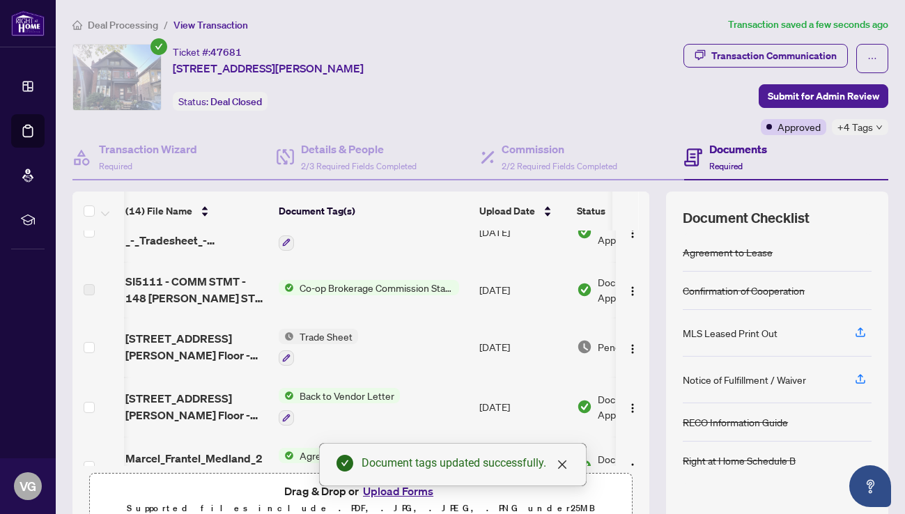
click at [328, 333] on span "Trade Sheet" at bounding box center [326, 336] width 64 height 15
click at [339, 332] on span "Trade Sheet" at bounding box center [326, 336] width 64 height 15
click at [305, 410] on span "Trade Sheet" at bounding box center [288, 403] width 64 height 15
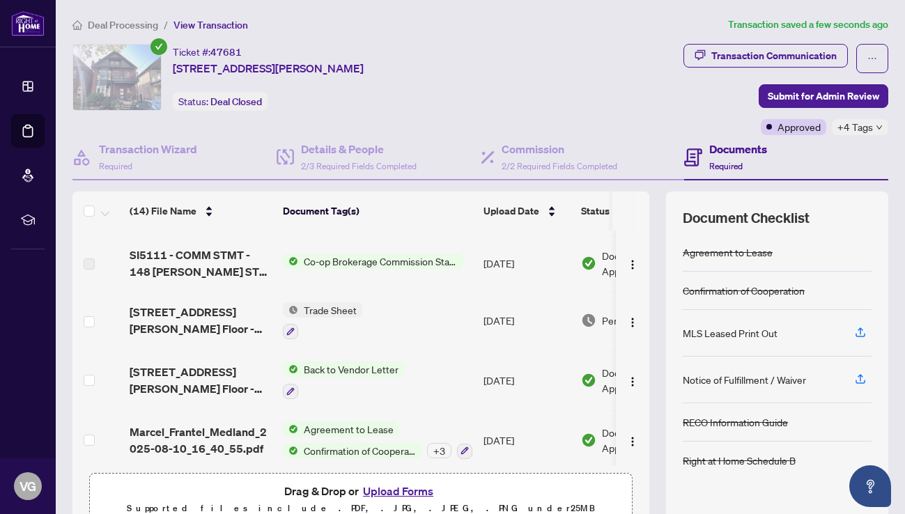
scroll to position [116, 0]
click at [357, 368] on span "Back to Vendor Letter" at bounding box center [351, 368] width 106 height 15
click at [327, 433] on span "Back to Vendor Letter" at bounding box center [335, 435] width 106 height 15
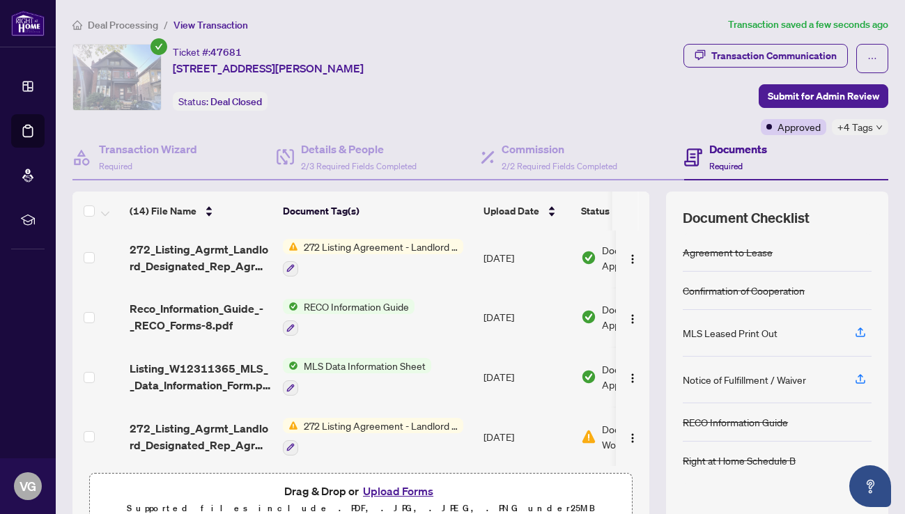
scroll to position [595, 0]
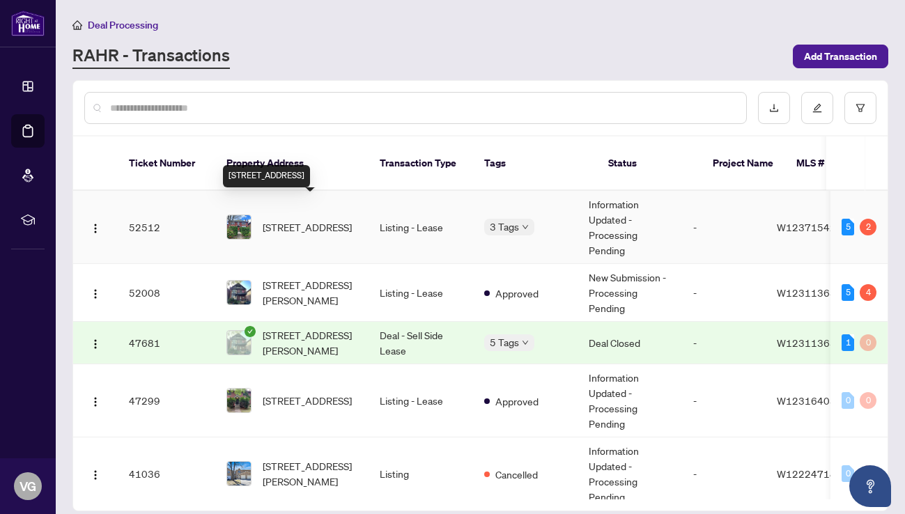
click at [312, 219] on span "[STREET_ADDRESS]" at bounding box center [307, 226] width 89 height 15
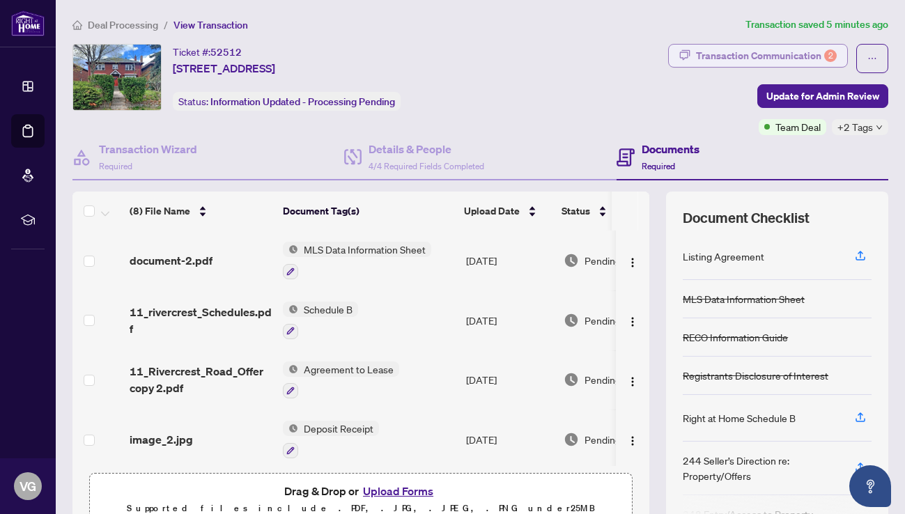
click at [785, 52] on div "Transaction Communication 2" at bounding box center [766, 56] width 141 height 22
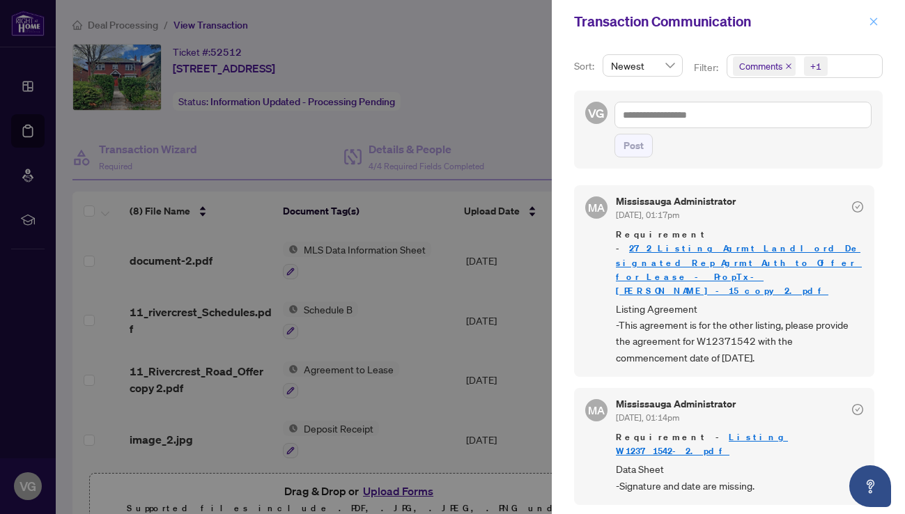
click at [877, 24] on icon "close" at bounding box center [874, 22] width 10 height 10
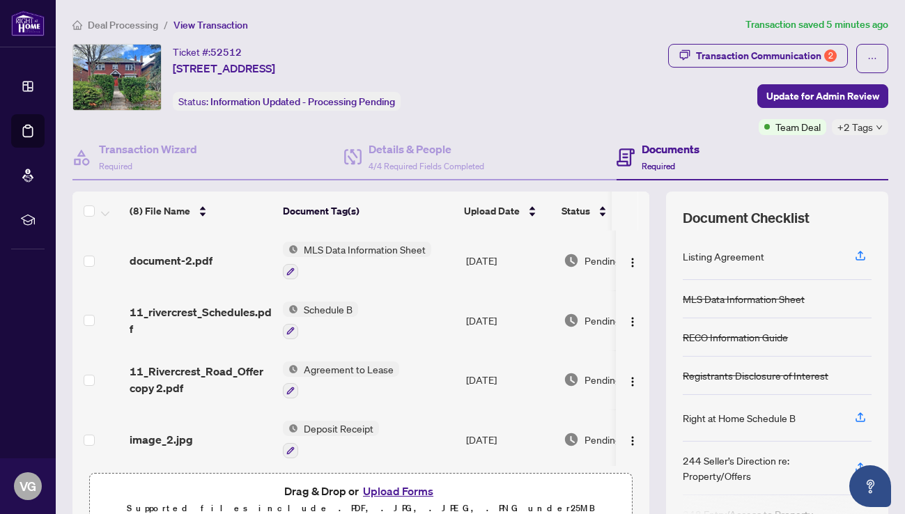
click at [323, 370] on span "Agreement to Lease" at bounding box center [348, 369] width 101 height 15
click at [303, 439] on span "Agreement to Lease" at bounding box center [329, 435] width 101 height 15
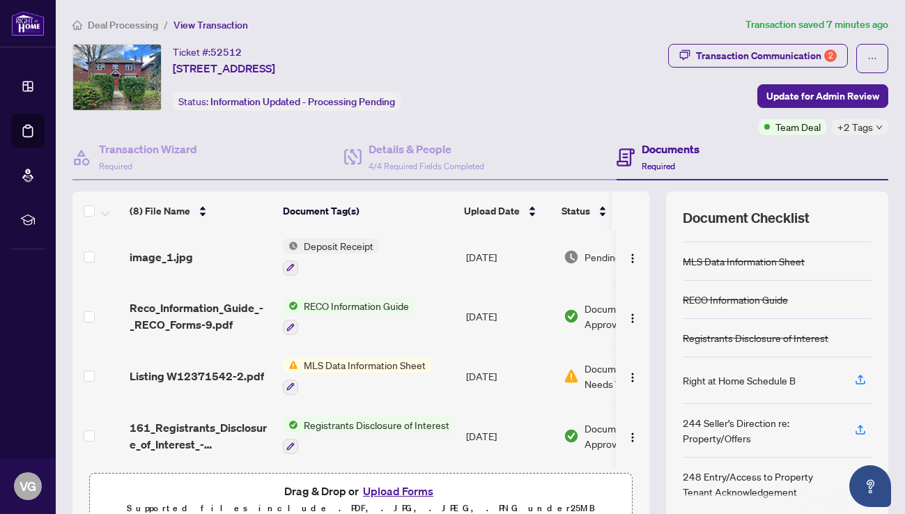
scroll to position [243, 0]
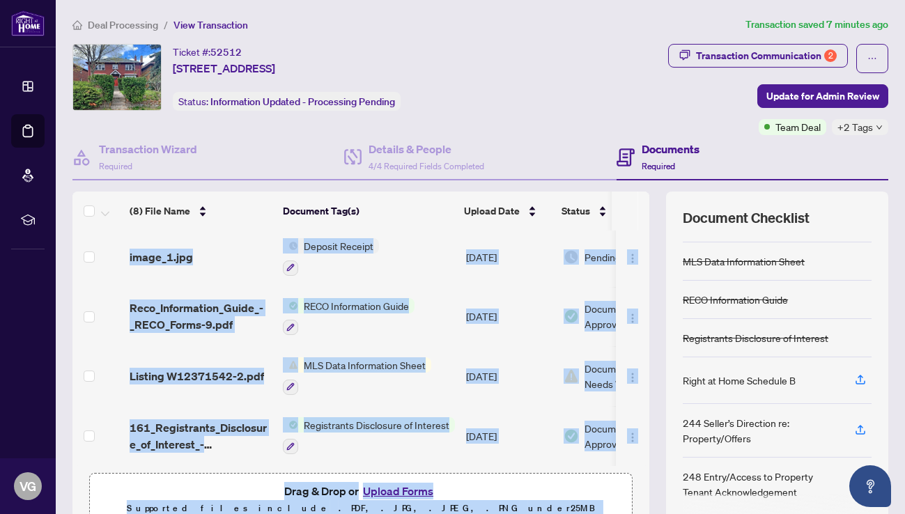
drag, startPoint x: 649, startPoint y: 194, endPoint x: 688, endPoint y: 190, distance: 39.2
click at [688, 190] on div "Transaction Wizard Required Details & People 4/4 Required Fields Completed Docu…" at bounding box center [480, 334] width 816 height 398
click at [574, 219] on div "Status" at bounding box center [615, 210] width 107 height 15
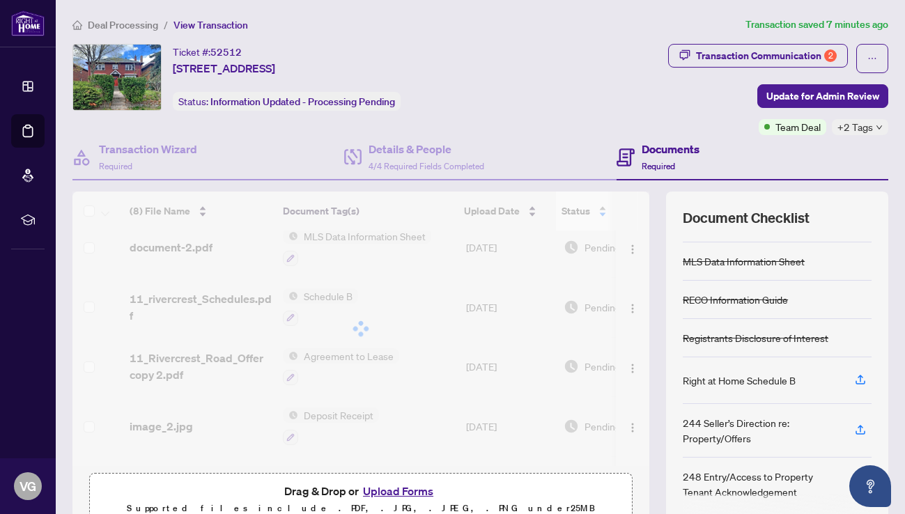
scroll to position [0, 0]
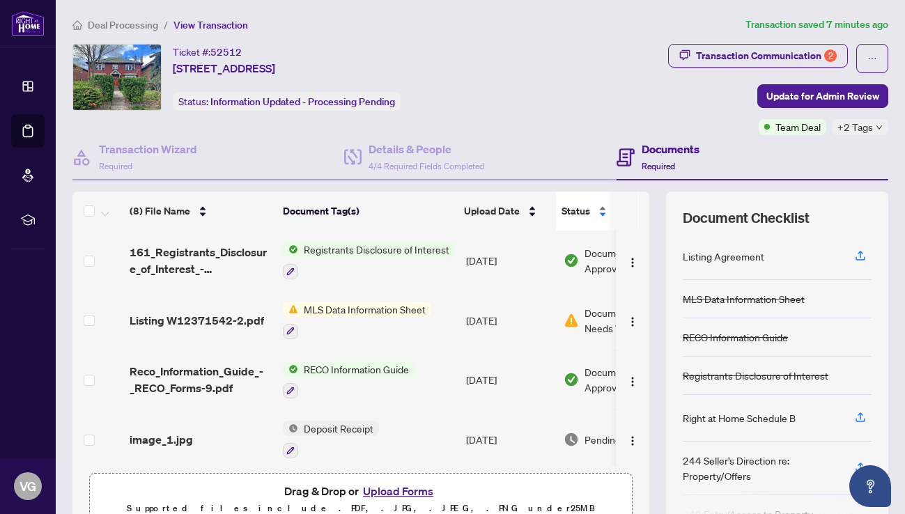
click at [590, 210] on div "Status" at bounding box center [615, 210] width 107 height 15
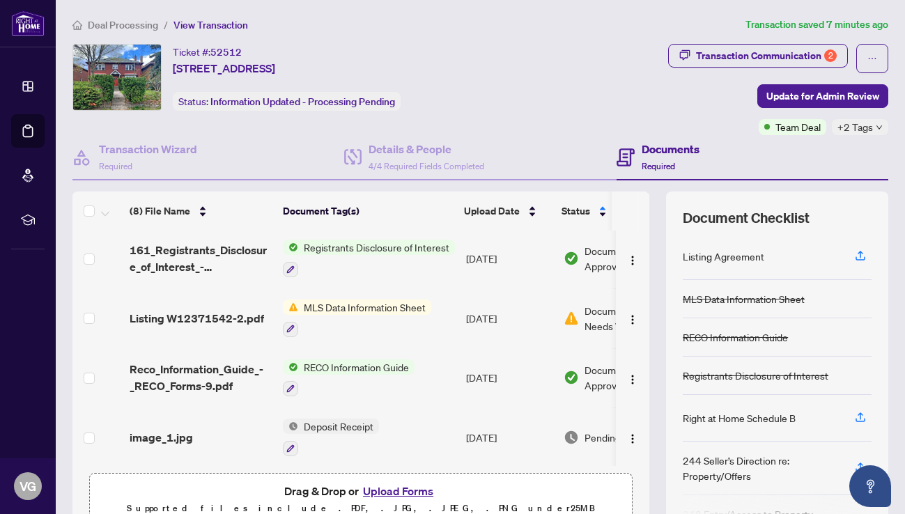
click at [320, 428] on span "Deposit Receipt" at bounding box center [338, 426] width 81 height 15
click at [328, 499] on span "Deposit Receipt" at bounding box center [310, 493] width 81 height 15
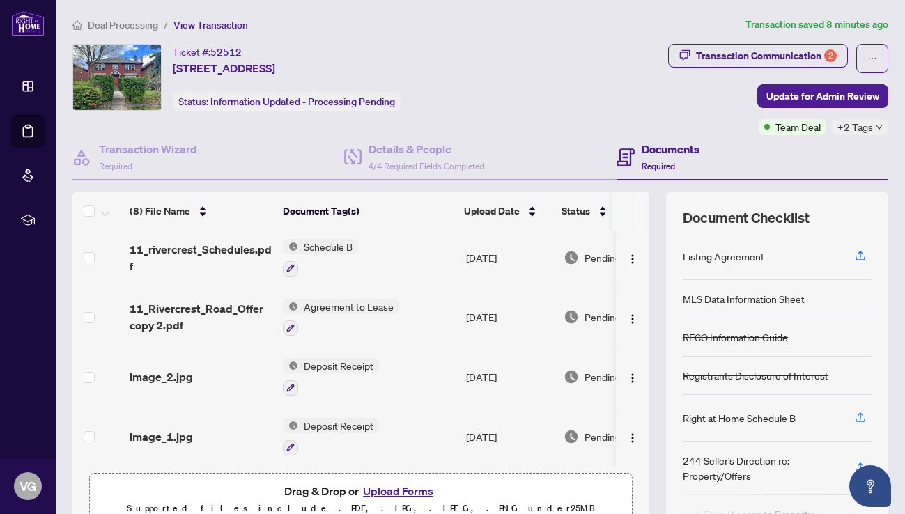
scroll to position [65, 0]
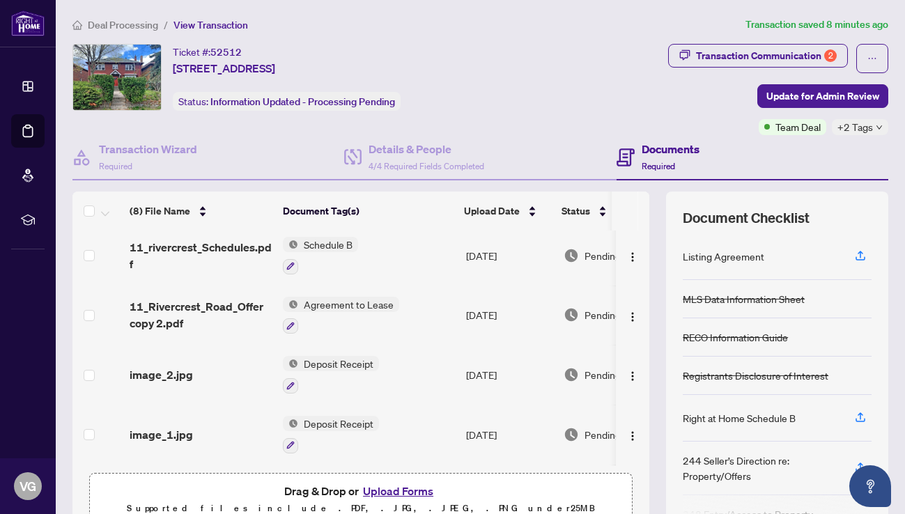
click at [350, 304] on span "Agreement to Lease" at bounding box center [348, 304] width 101 height 15
click at [333, 371] on span "Agreement to Lease" at bounding box center [329, 371] width 101 height 15
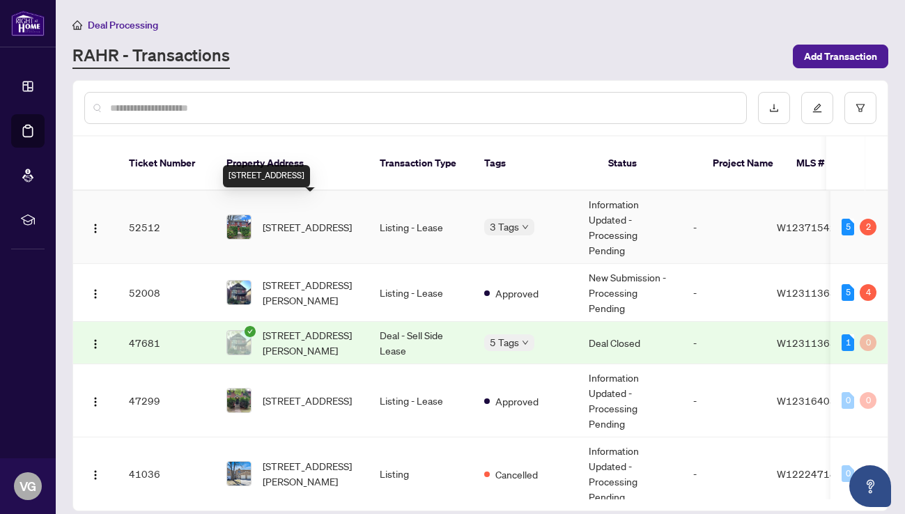
click at [295, 219] on span "[STREET_ADDRESS]" at bounding box center [307, 226] width 89 height 15
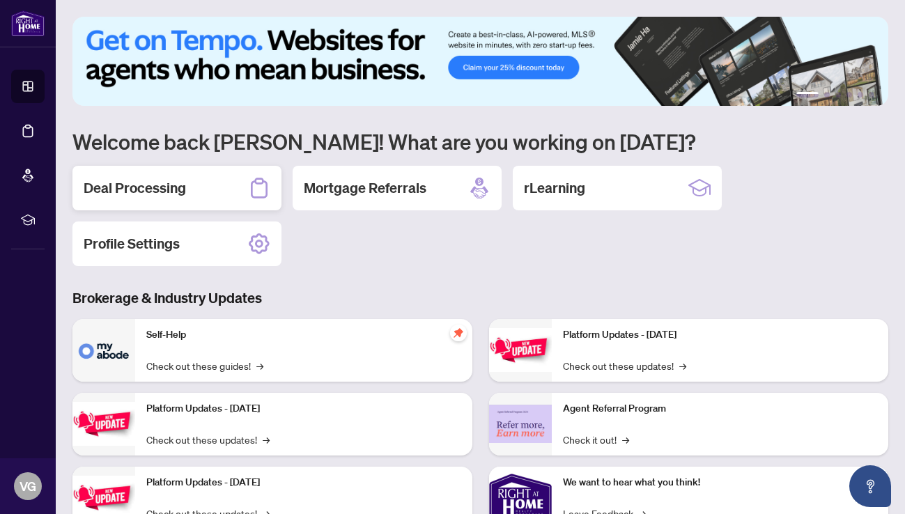
click at [138, 187] on h2 "Deal Processing" at bounding box center [135, 188] width 102 height 20
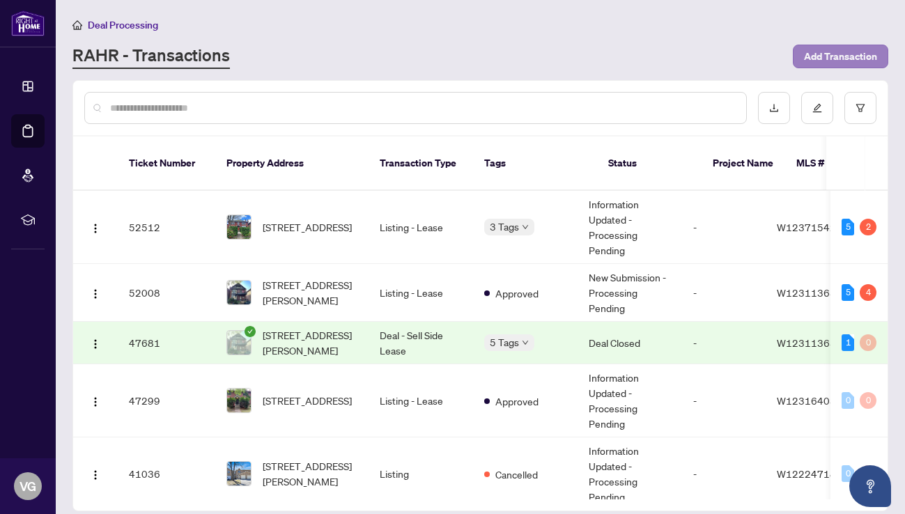
click at [840, 56] on span "Add Transaction" at bounding box center [840, 56] width 73 height 22
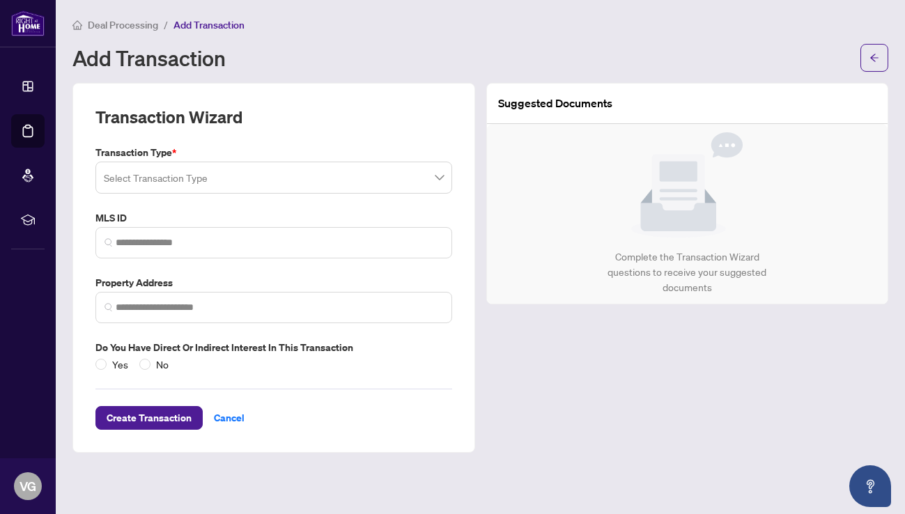
type input "*"
click at [441, 183] on span at bounding box center [274, 177] width 340 height 26
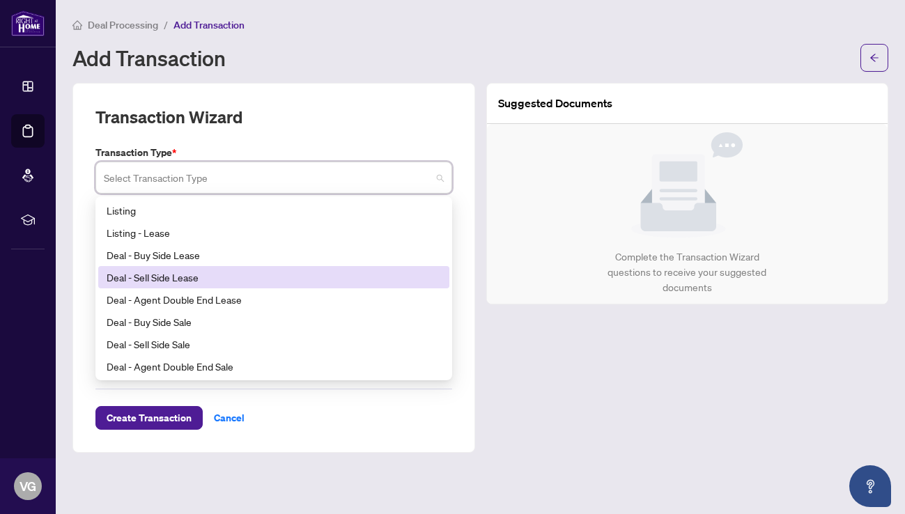
click at [186, 277] on div "Deal - Sell Side Lease" at bounding box center [274, 277] width 334 height 15
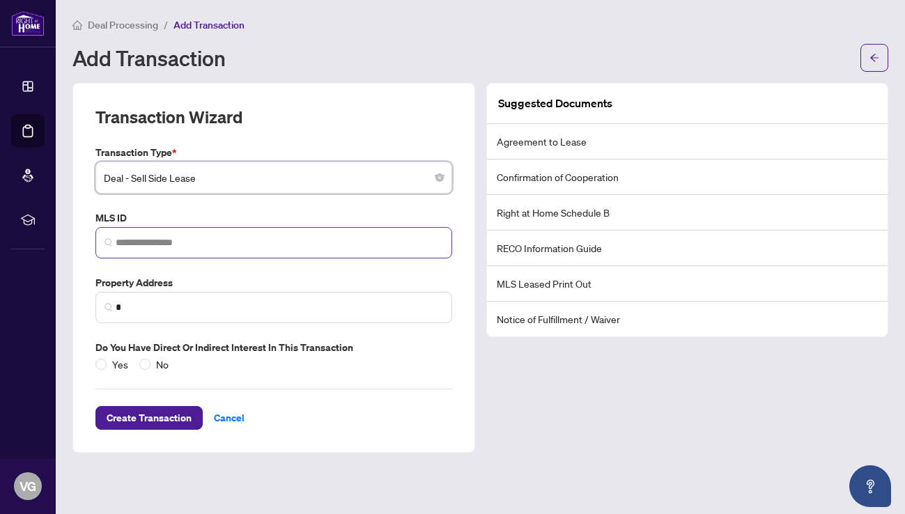
click at [109, 238] on img at bounding box center [109, 242] width 8 height 8
click at [136, 239] on input "search" at bounding box center [279, 242] width 327 height 15
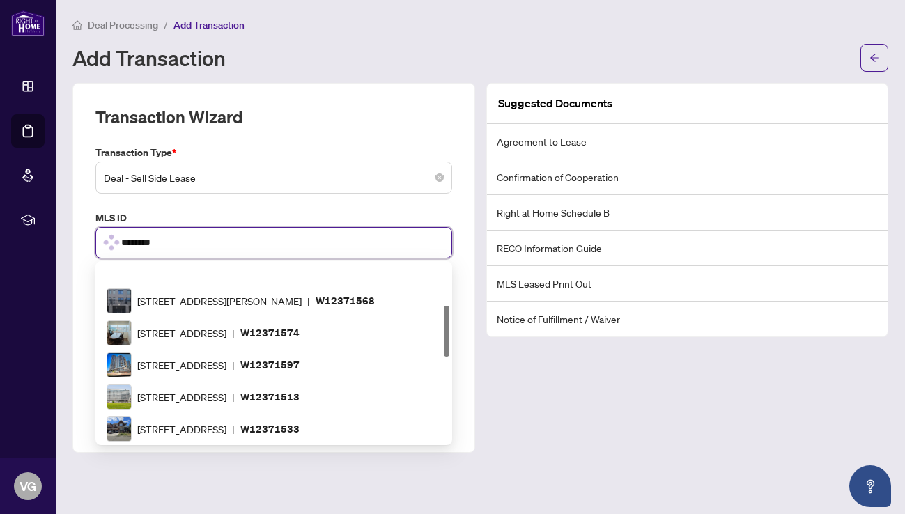
scroll to position [145, 0]
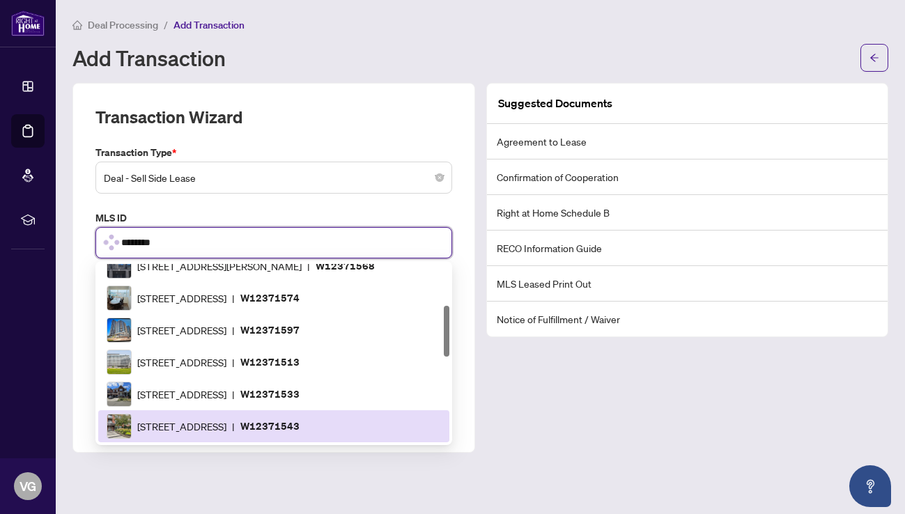
type input "*********"
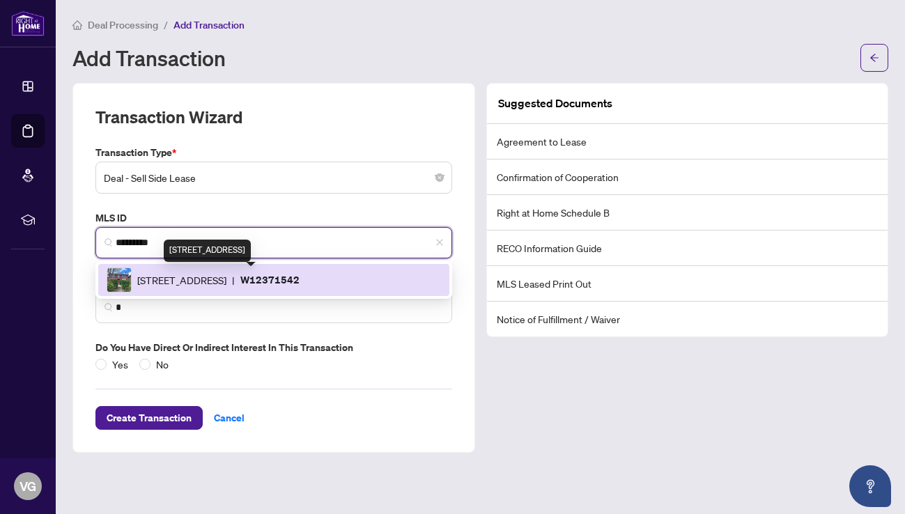
click at [226, 272] on span "[STREET_ADDRESS]" at bounding box center [181, 279] width 89 height 15
type input "**********"
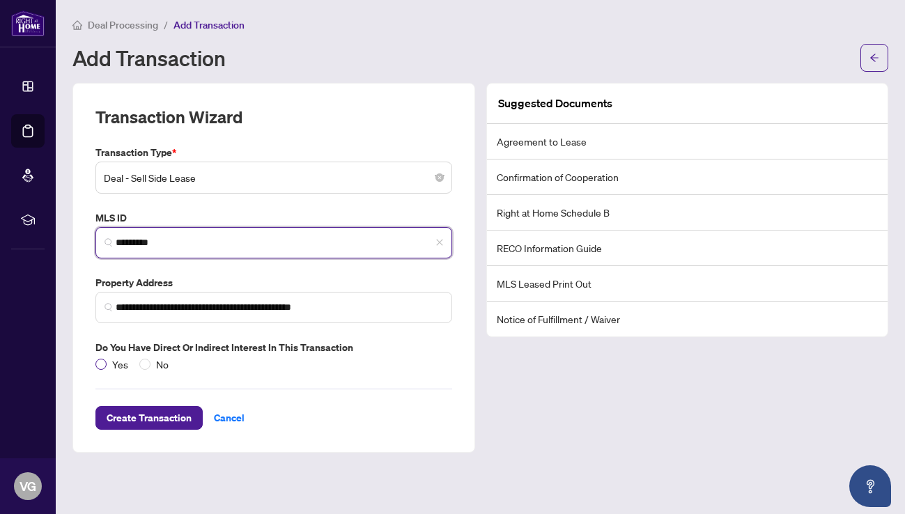
type input "*********"
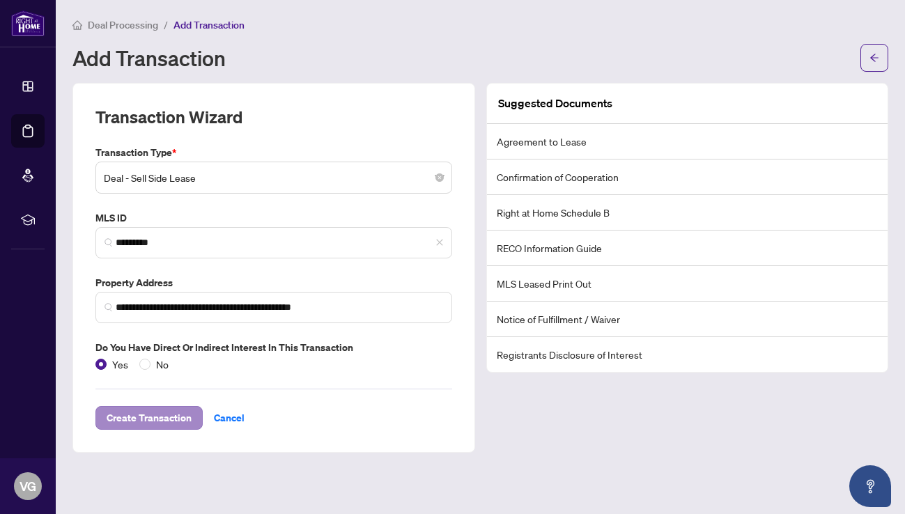
click at [137, 417] on span "Create Transaction" at bounding box center [149, 418] width 85 height 22
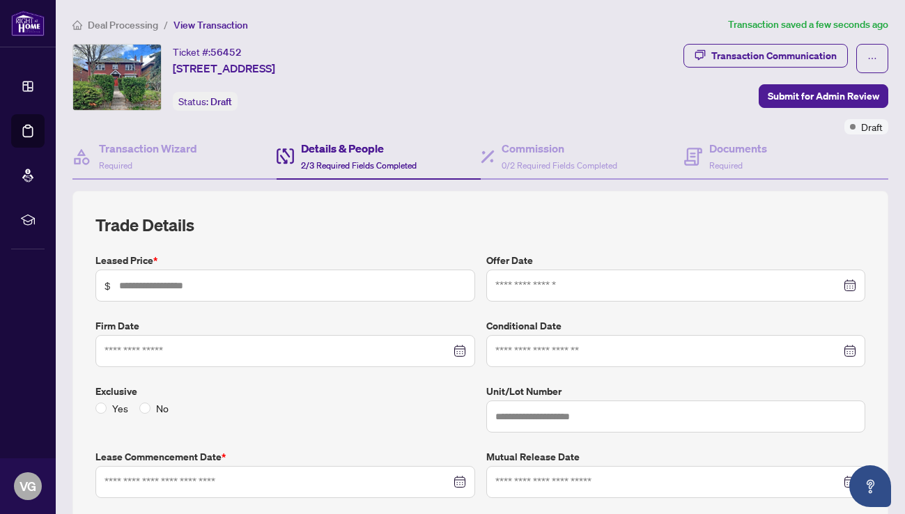
type input "*****"
type input "**********"
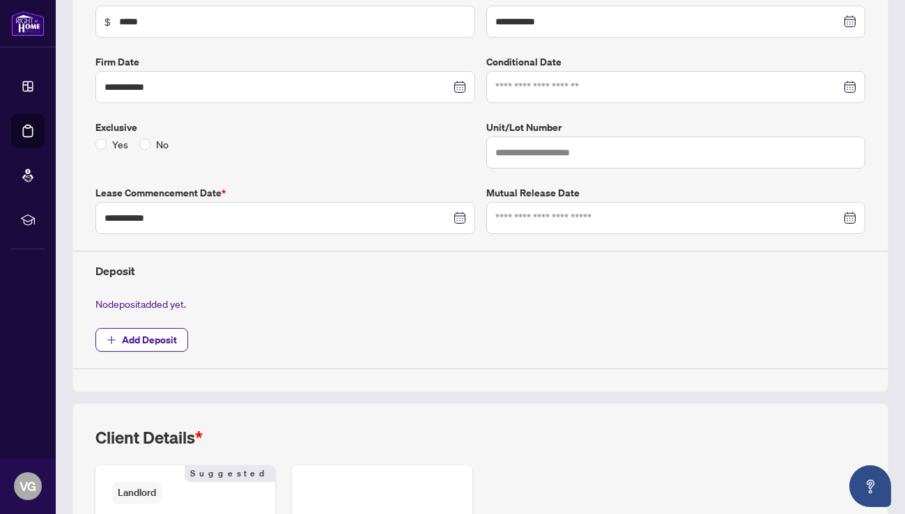
scroll to position [255, 0]
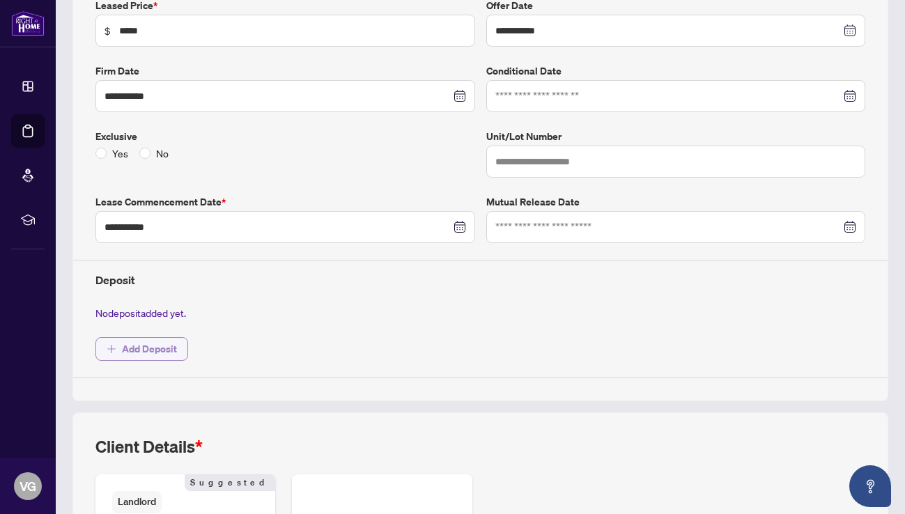
click at [153, 342] on span "Add Deposit" at bounding box center [149, 349] width 55 height 22
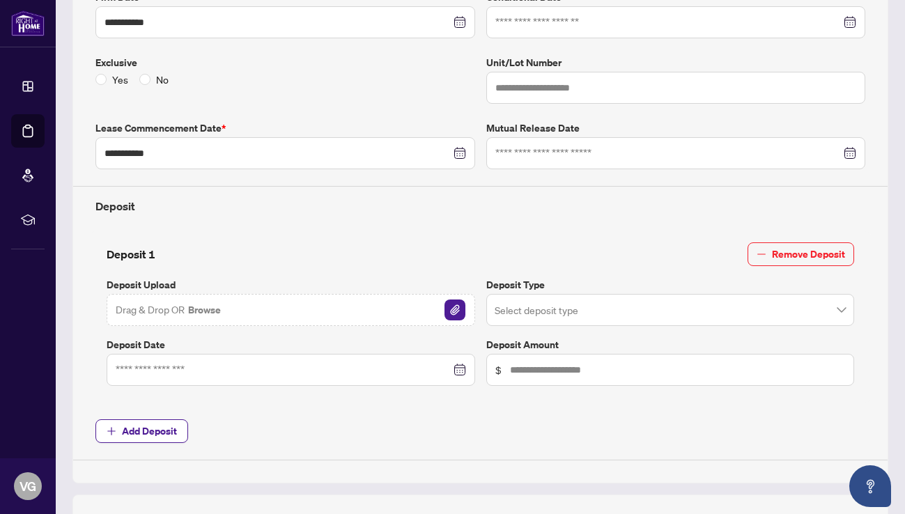
scroll to position [330, 0]
click at [188, 304] on button "Browse" at bounding box center [205, 309] width 36 height 18
click at [428, 307] on img "button" at bounding box center [429, 309] width 21 height 21
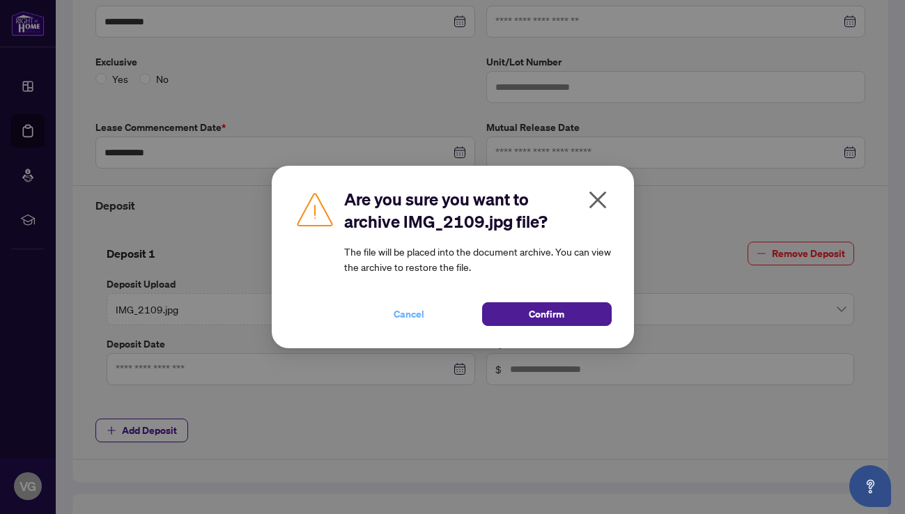
click at [418, 316] on span "Cancel" at bounding box center [409, 314] width 31 height 22
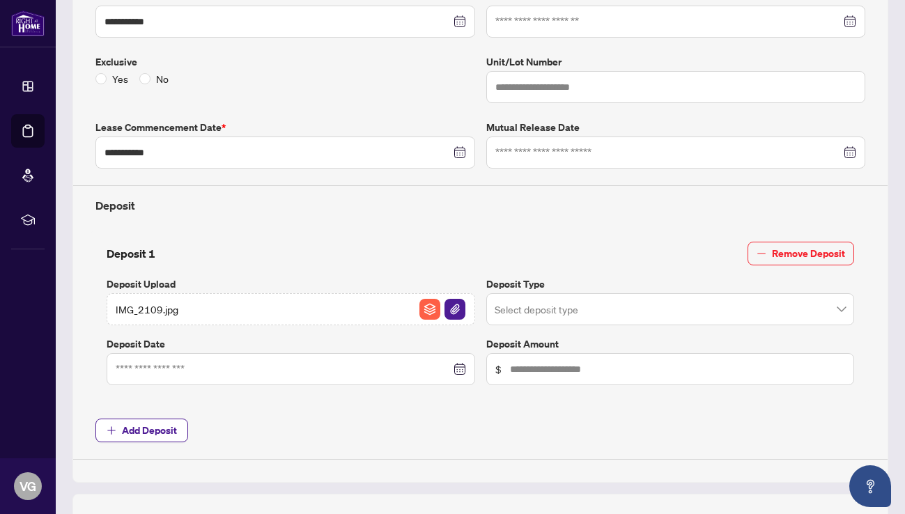
click at [183, 300] on div "IMG_2109.jpg" at bounding box center [291, 309] width 369 height 32
click at [429, 304] on img "button" at bounding box center [429, 309] width 21 height 21
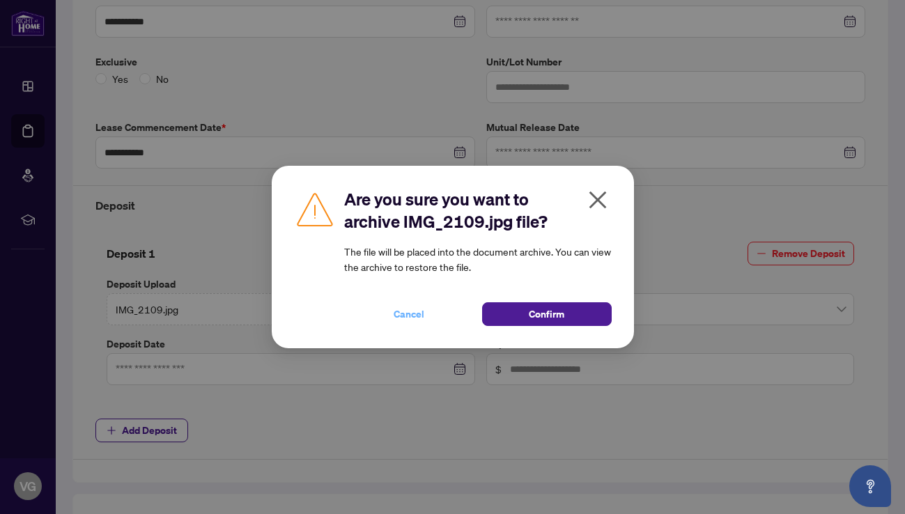
click at [403, 309] on span "Cancel" at bounding box center [409, 314] width 31 height 22
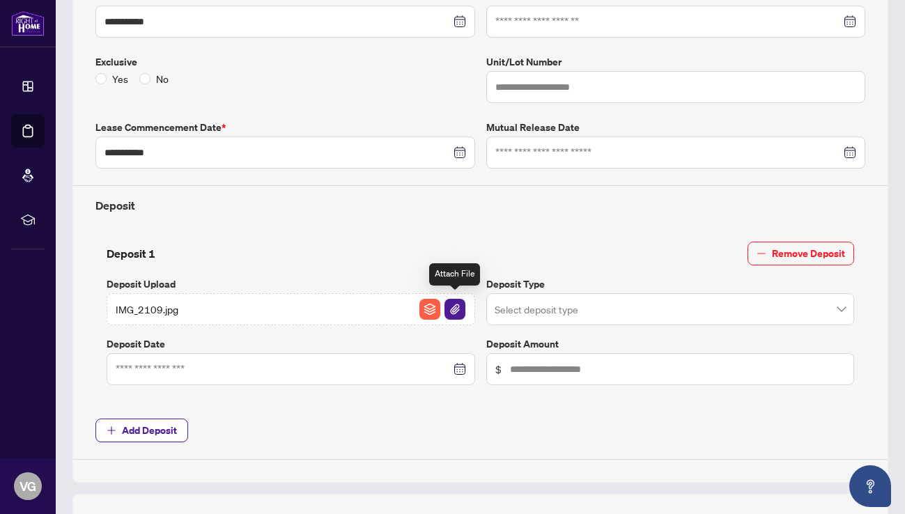
click at [453, 314] on img "button" at bounding box center [455, 309] width 21 height 21
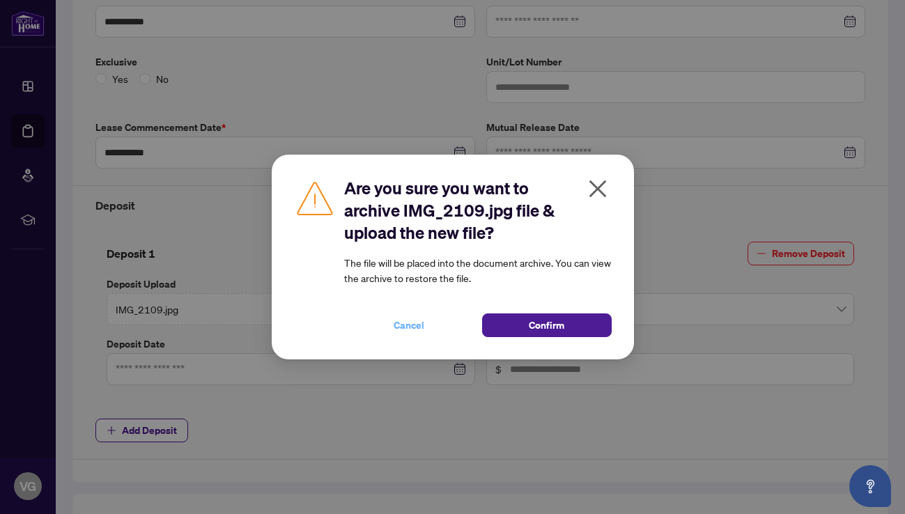
click at [410, 327] on span "Cancel" at bounding box center [409, 325] width 31 height 22
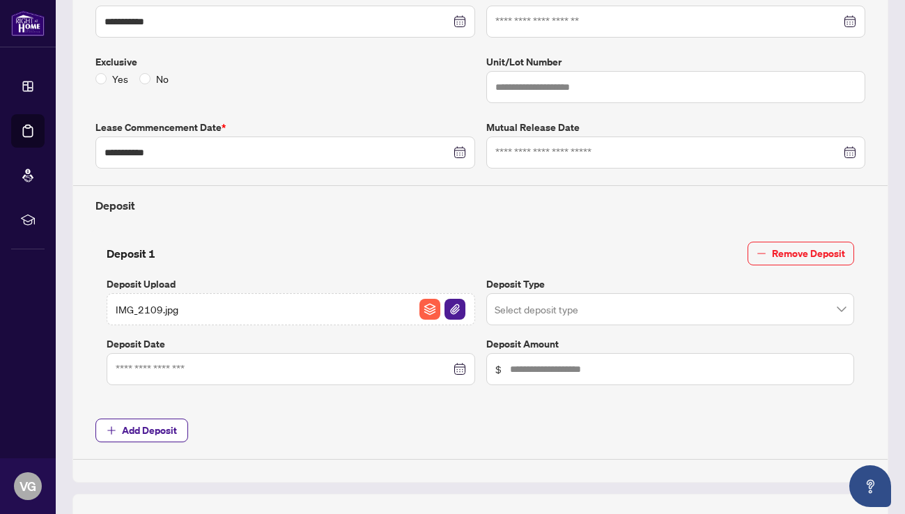
click at [147, 302] on span "IMG_2109.jpg" at bounding box center [147, 309] width 63 height 15
click at [171, 309] on span "IMG_2109.jpg" at bounding box center [147, 309] width 63 height 15
click at [424, 302] on img "button" at bounding box center [429, 309] width 21 height 21
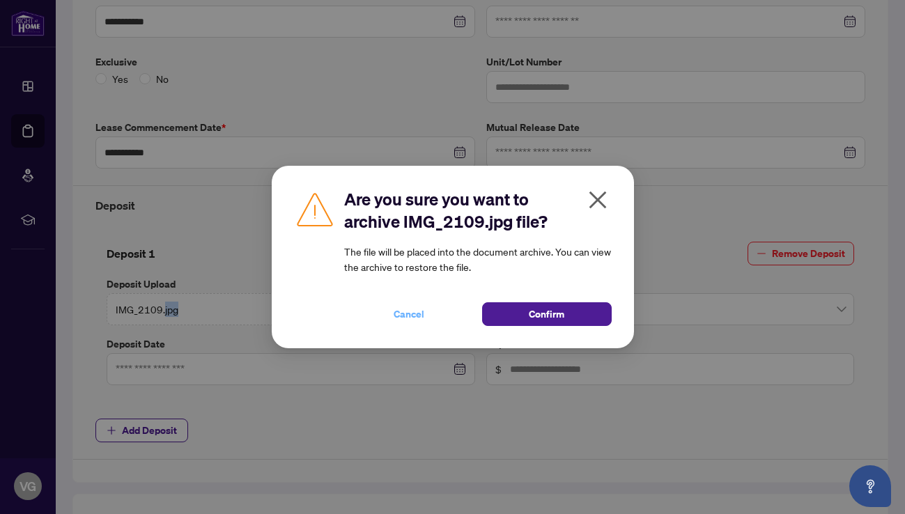
click at [407, 316] on span "Cancel" at bounding box center [409, 314] width 31 height 22
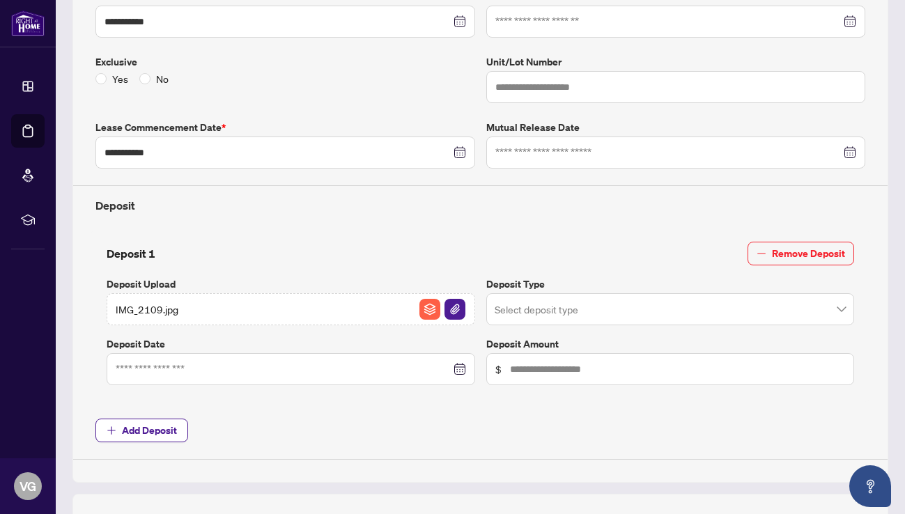
click at [141, 309] on span "IMG_2109.jpg" at bounding box center [147, 309] width 63 height 15
click at [140, 309] on span "IMG_2109.jpg" at bounding box center [147, 309] width 63 height 15
drag, startPoint x: 201, startPoint y: 300, endPoint x: 100, endPoint y: 299, distance: 101.0
click at [100, 299] on div "Deposit 1 Remove Deposit Deposit Upload IMG_2109.jpg Deposit Type Select deposi…" at bounding box center [480, 316] width 781 height 171
click at [148, 293] on div "IMG_2109.jpg" at bounding box center [291, 309] width 369 height 32
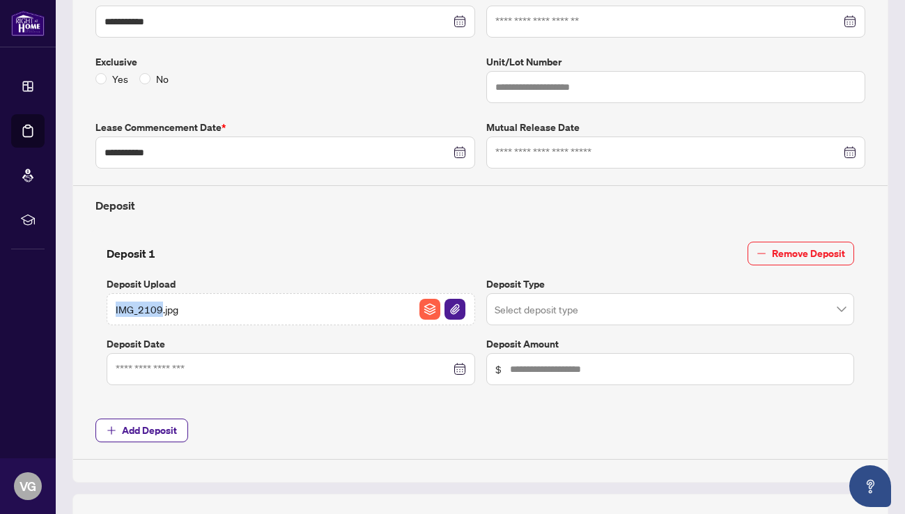
click at [148, 293] on div "IMG_2109.jpg" at bounding box center [291, 309] width 369 height 32
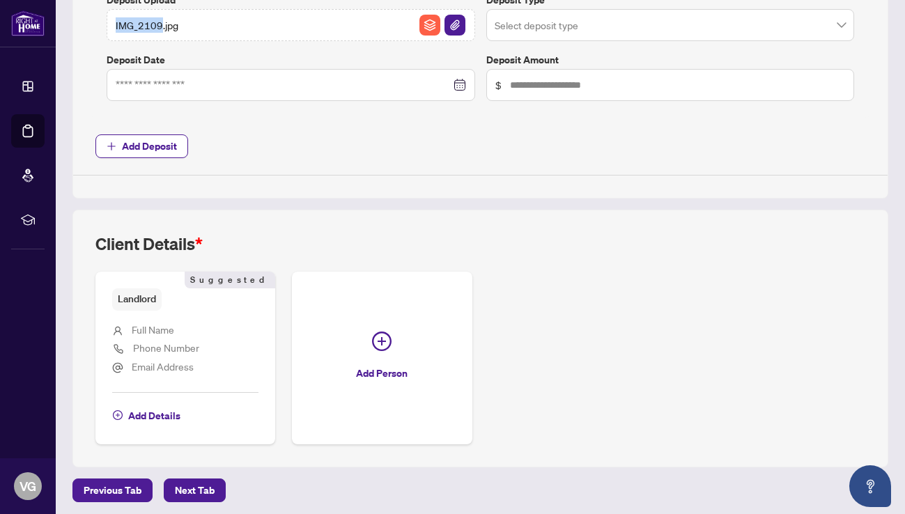
scroll to position [613, 0]
click at [196, 483] on span "Next Tab" at bounding box center [195, 491] width 40 height 22
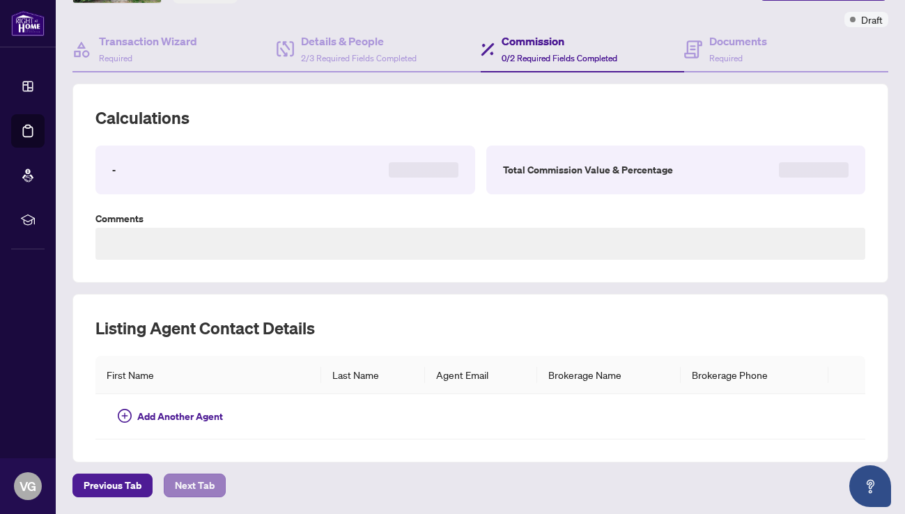
scroll to position [61, 0]
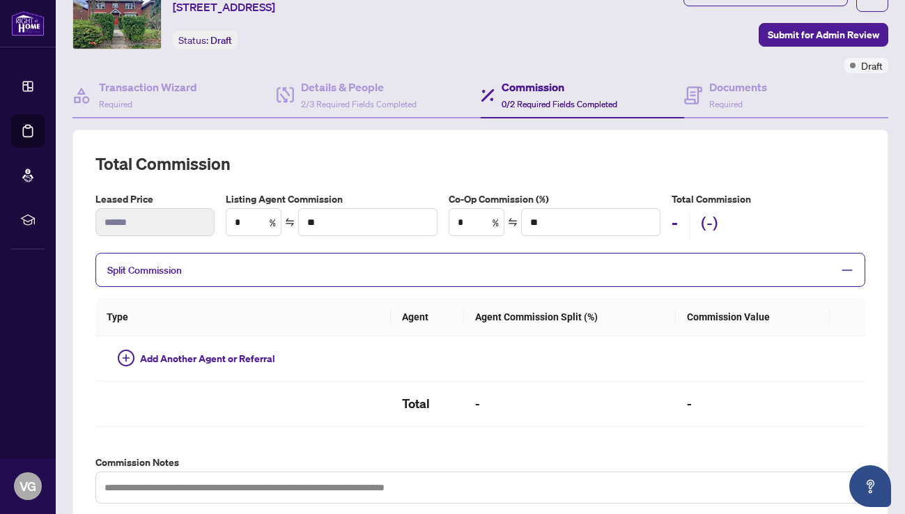
type textarea "**********"
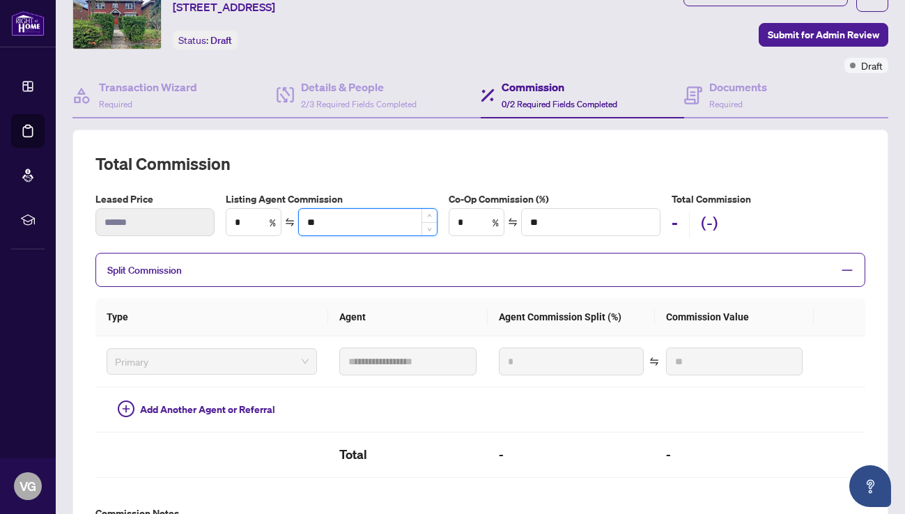
click at [326, 223] on input "**" at bounding box center [368, 222] width 138 height 26
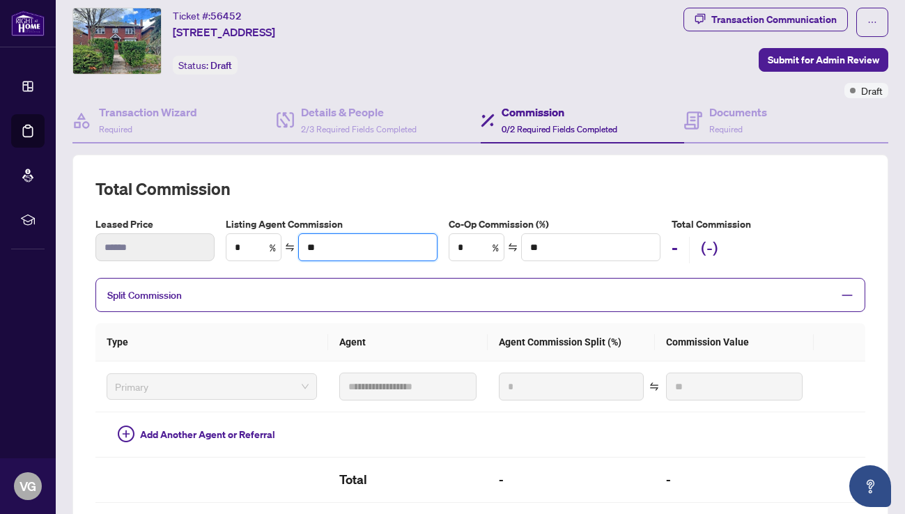
scroll to position [38, 0]
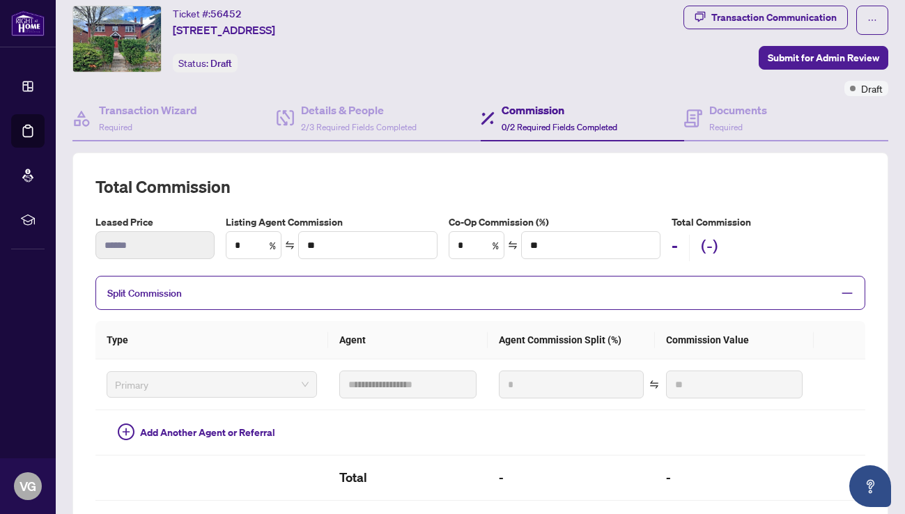
click at [271, 295] on span "Split Commission" at bounding box center [469, 293] width 725 height 16
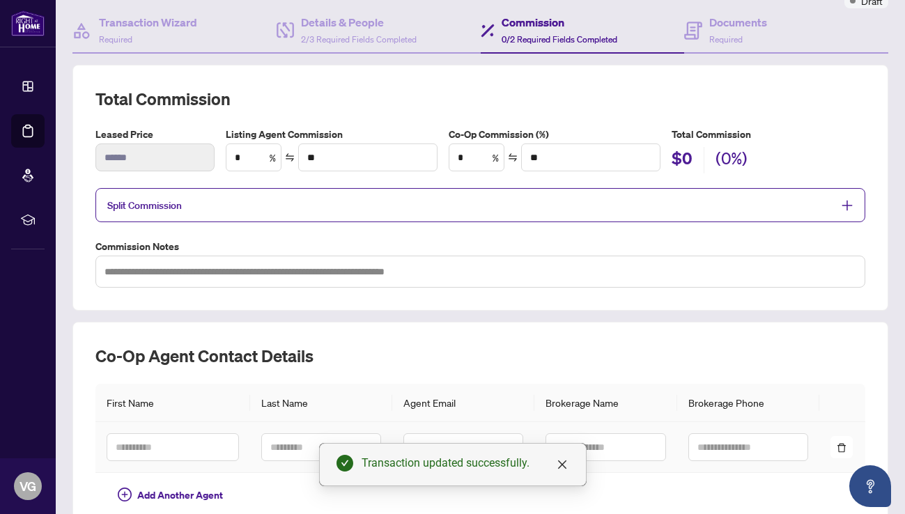
scroll to position [190, 0]
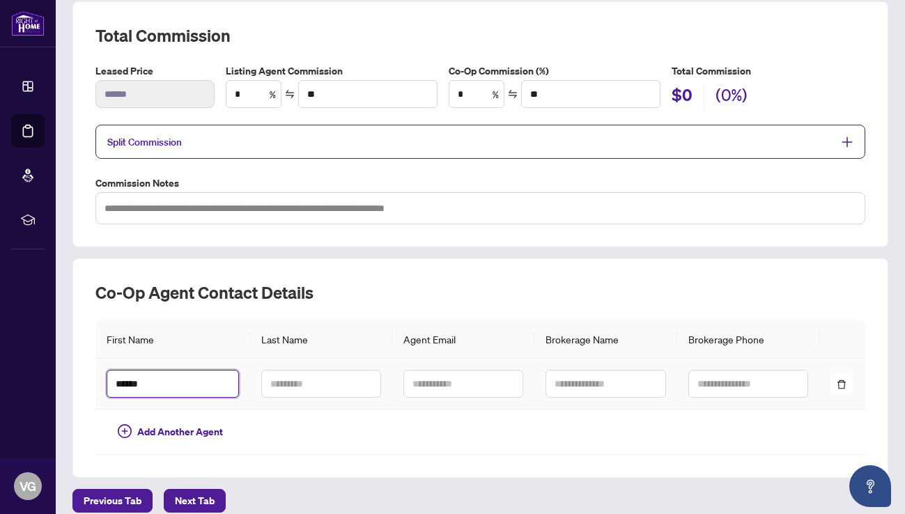
click at [222, 380] on input "******" at bounding box center [173, 384] width 132 height 28
type input "******"
type input "****"
click at [445, 396] on td at bounding box center [463, 384] width 142 height 51
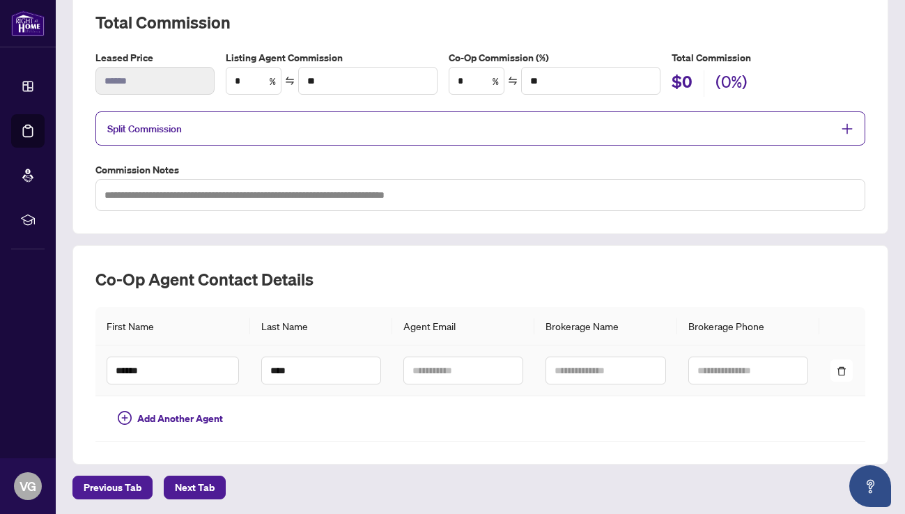
scroll to position [202, 0]
type input "*"
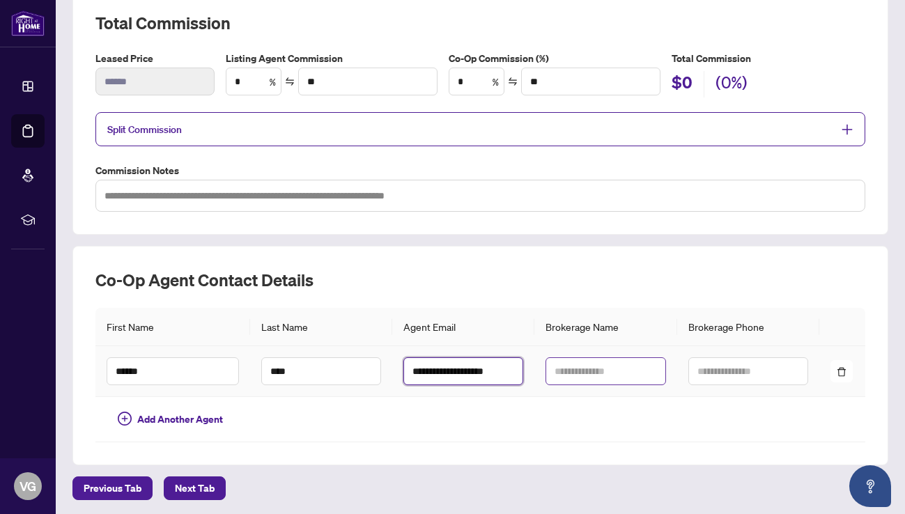
type input "**********"
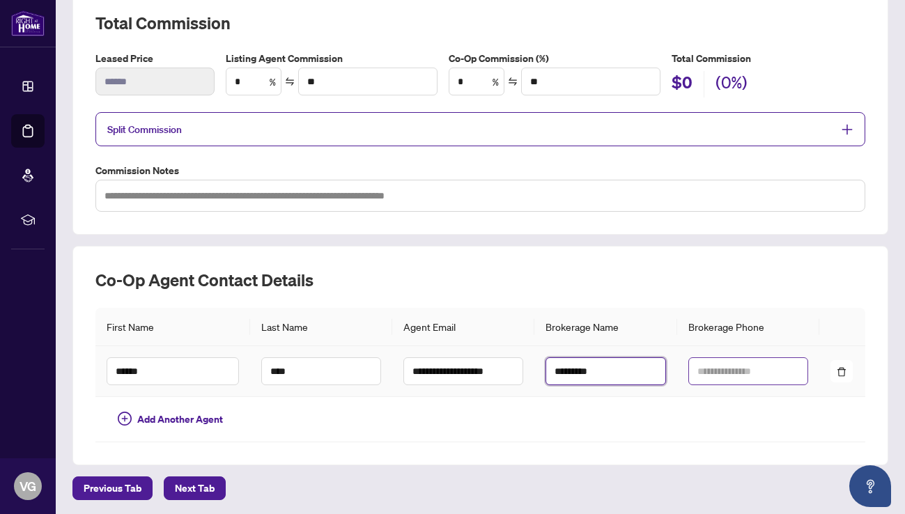
type input "*********"
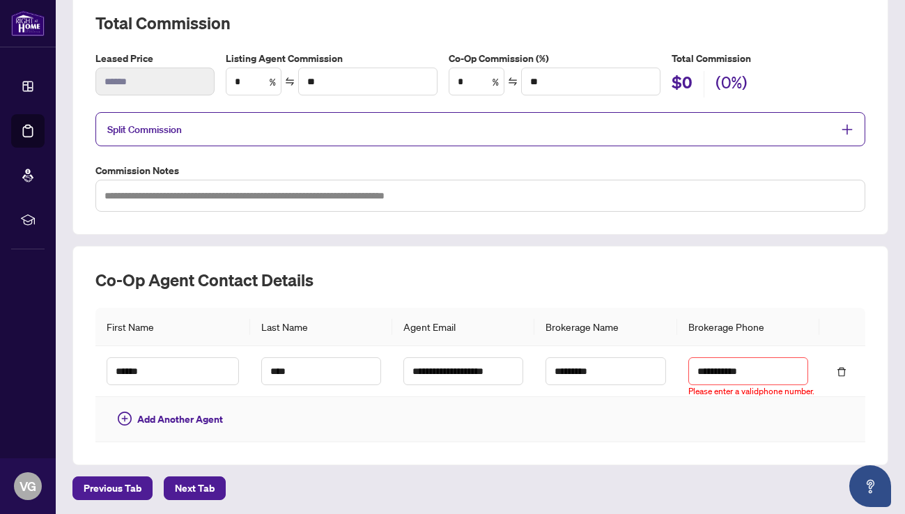
click at [759, 408] on td at bounding box center [748, 419] width 142 height 45
click at [743, 369] on input "**********" at bounding box center [748, 371] width 120 height 28
type input "**********"
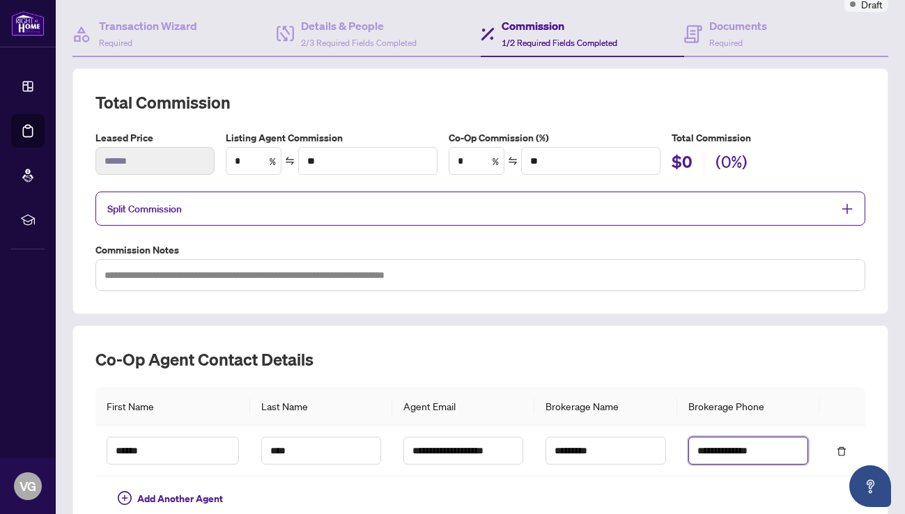
scroll to position [103, 0]
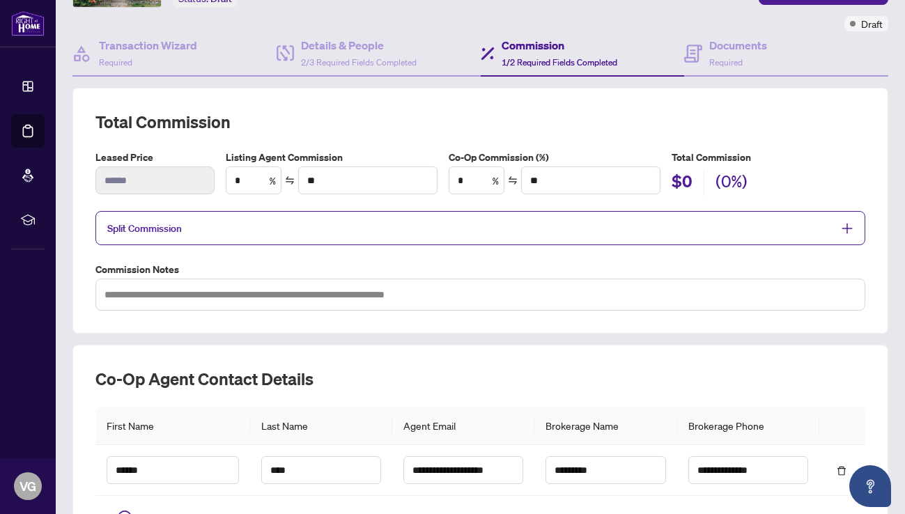
click at [565, 233] on span "Split Commission" at bounding box center [469, 228] width 725 height 16
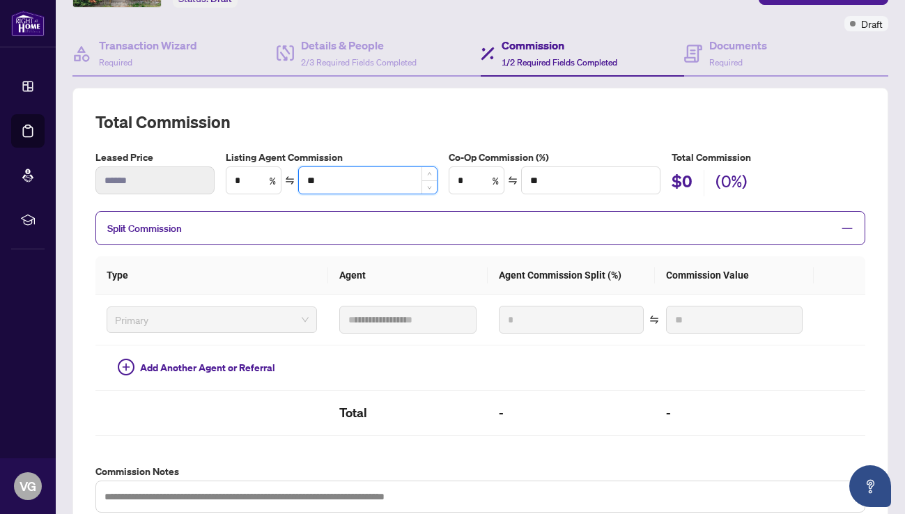
click at [326, 180] on input "**" at bounding box center [368, 180] width 138 height 26
type input "**"
click at [249, 183] on input "*" at bounding box center [253, 180] width 54 height 26
type input "*"
type input "****"
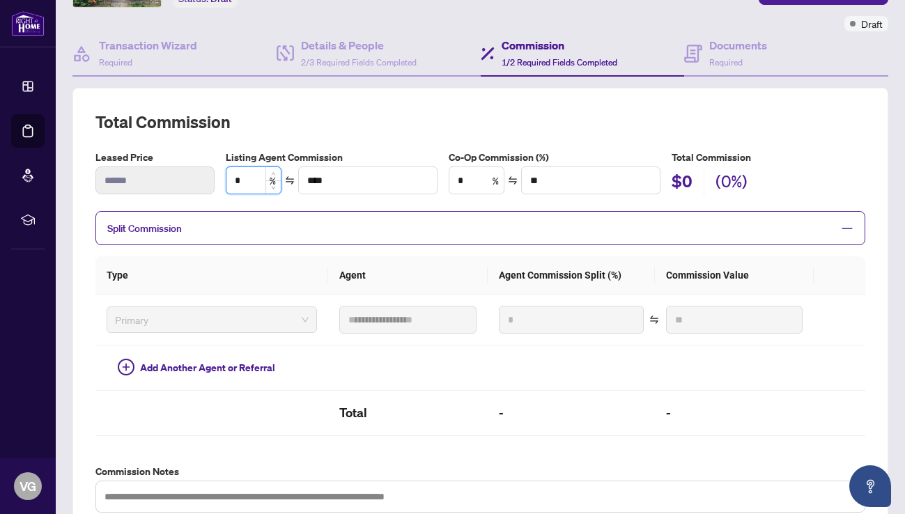
type input "**"
type input "******"
type input "**"
click at [474, 180] on input "*" at bounding box center [476, 180] width 54 height 26
type input "***"
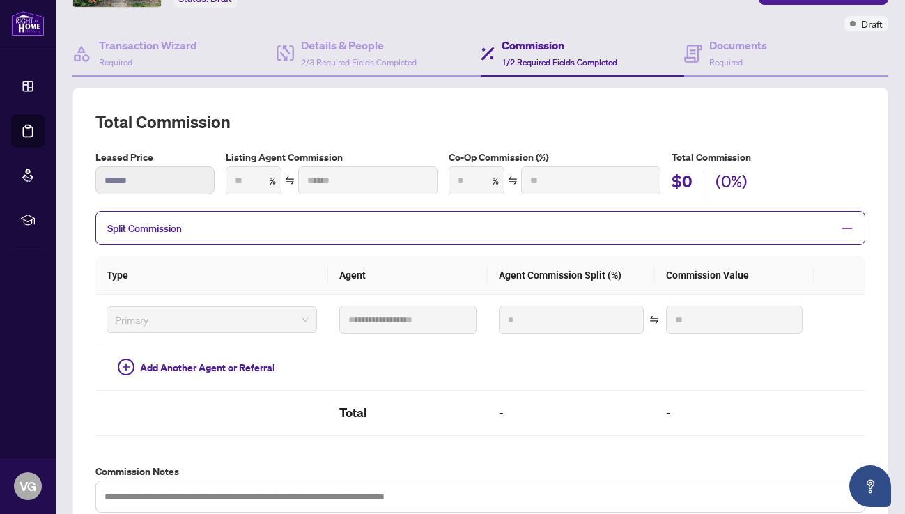
type input "******"
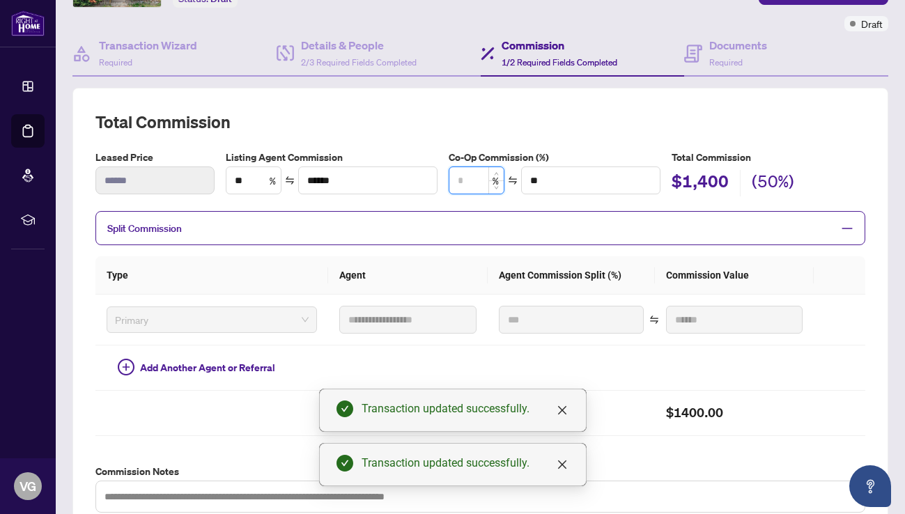
type input "*"
type input "****"
type input "**"
type input "******"
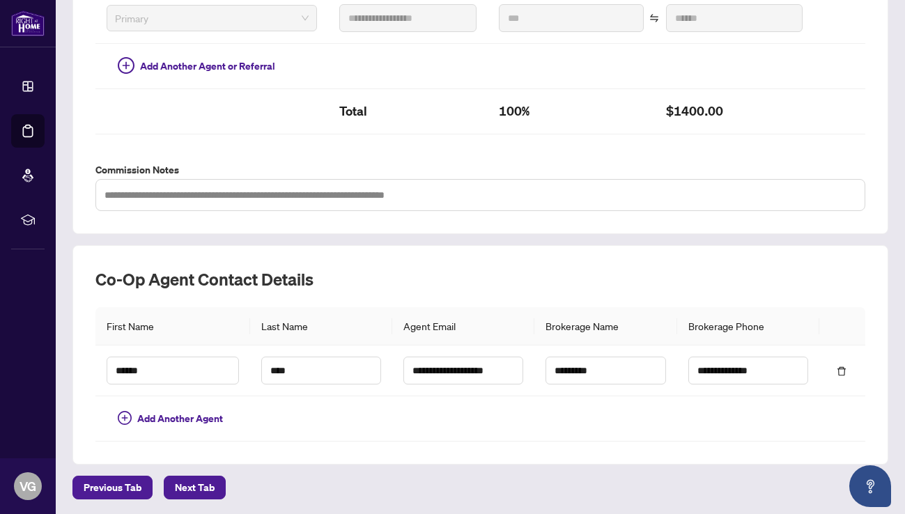
scroll to position [404, 0]
type input "**"
click at [191, 472] on div "**********" at bounding box center [480, 57] width 827 height 888
click at [190, 482] on span "Next Tab" at bounding box center [195, 488] width 40 height 22
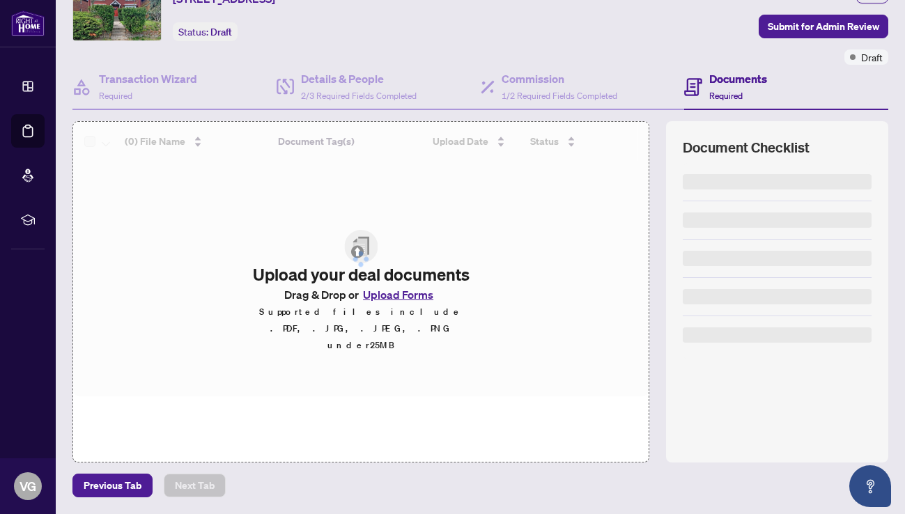
scroll to position [69, 0]
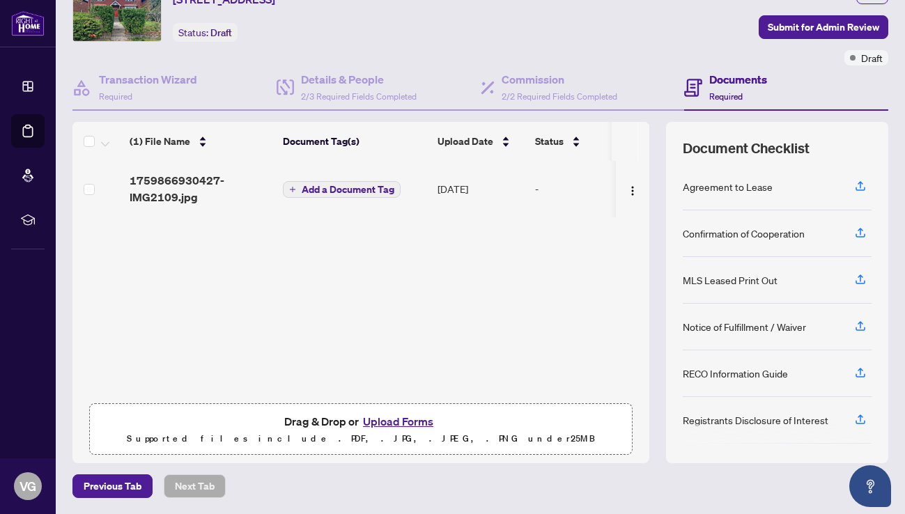
click at [355, 190] on span "Add a Document Tag" at bounding box center [348, 190] width 93 height 10
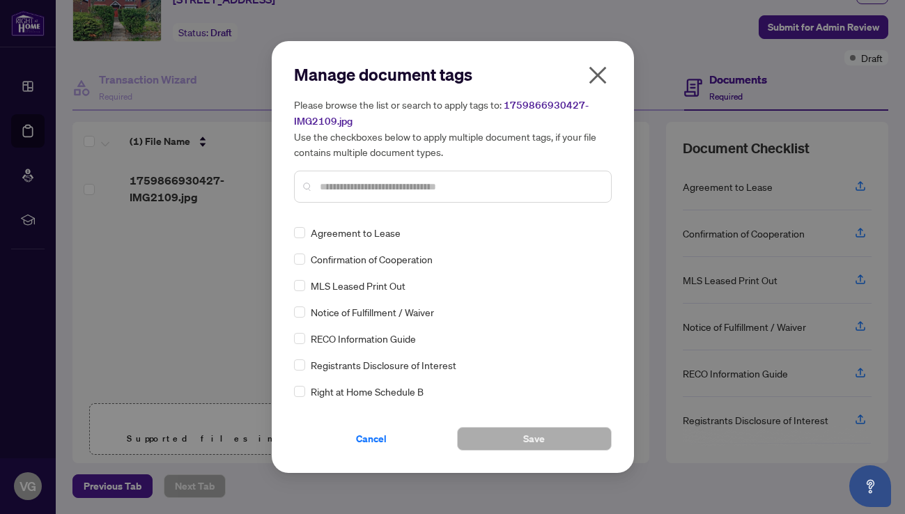
click at [325, 181] on input "text" at bounding box center [460, 186] width 280 height 15
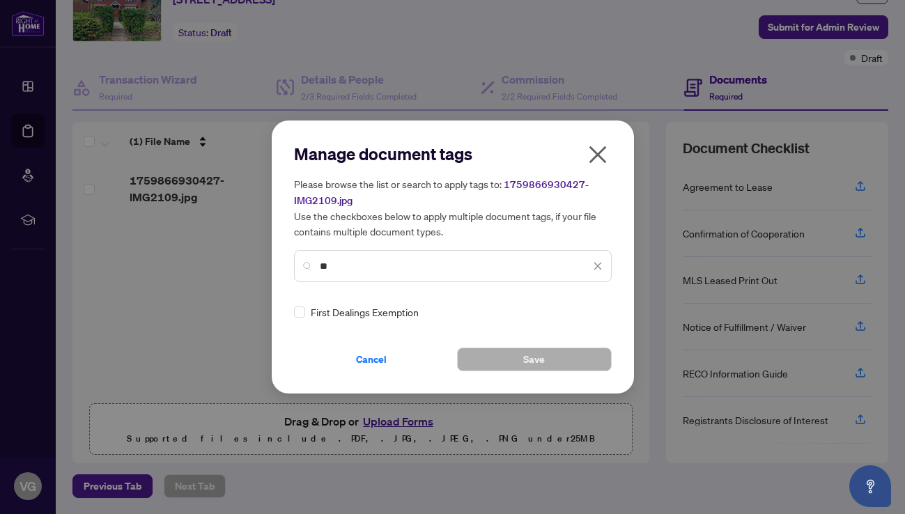
type input "*"
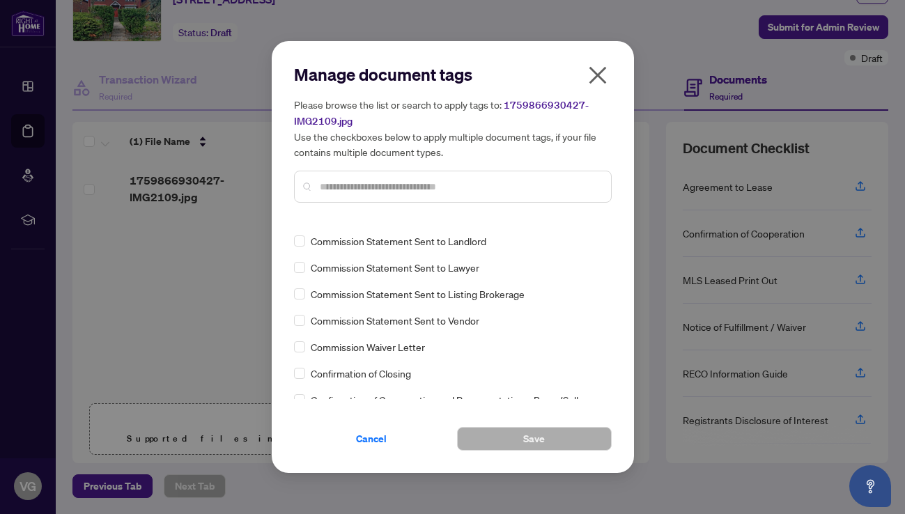
scroll to position [787, 0]
click at [221, 281] on div "Manage document tags Please browse the list or search to apply tags to: 1759866…" at bounding box center [452, 257] width 905 height 514
click at [599, 69] on icon "close" at bounding box center [598, 75] width 22 height 22
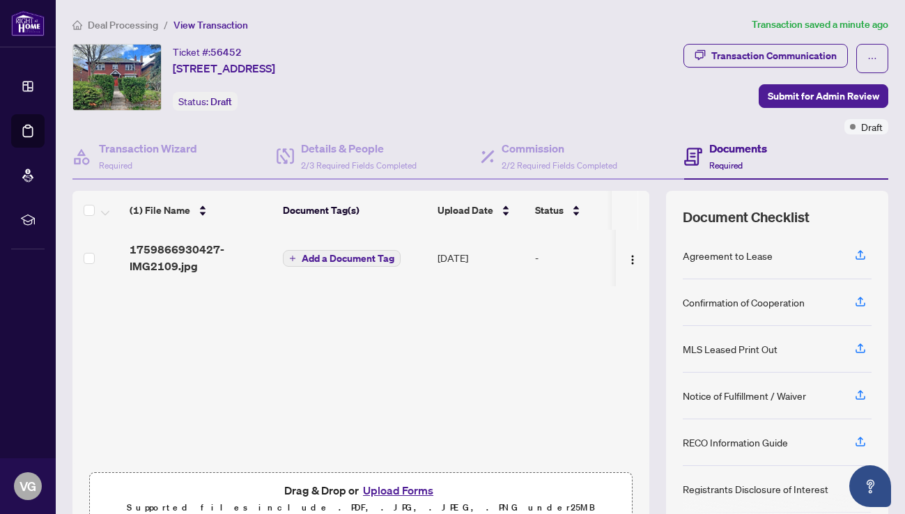
scroll to position [0, 0]
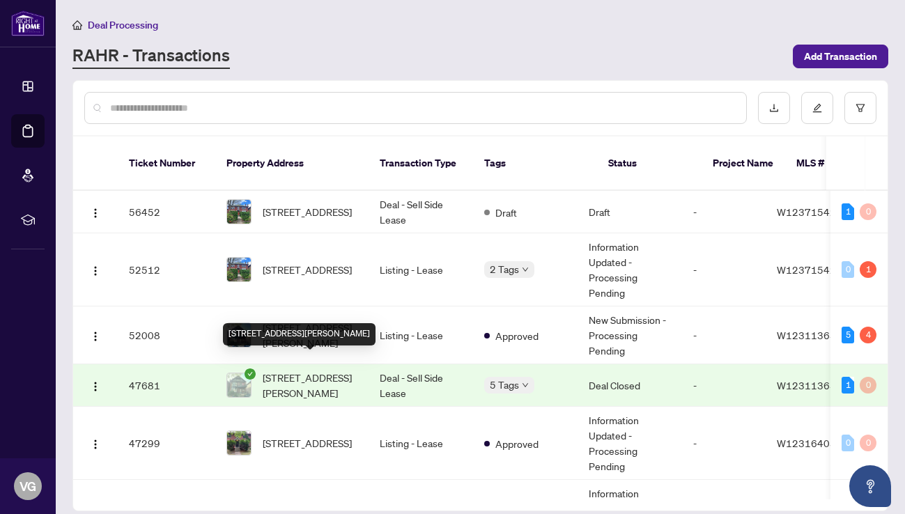
click at [325, 370] on span "[STREET_ADDRESS][PERSON_NAME]" at bounding box center [310, 385] width 95 height 31
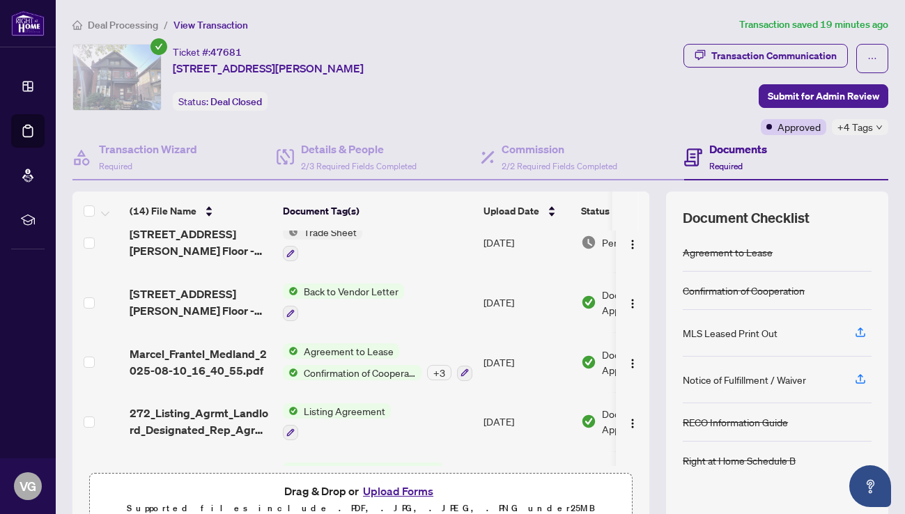
scroll to position [200, 0]
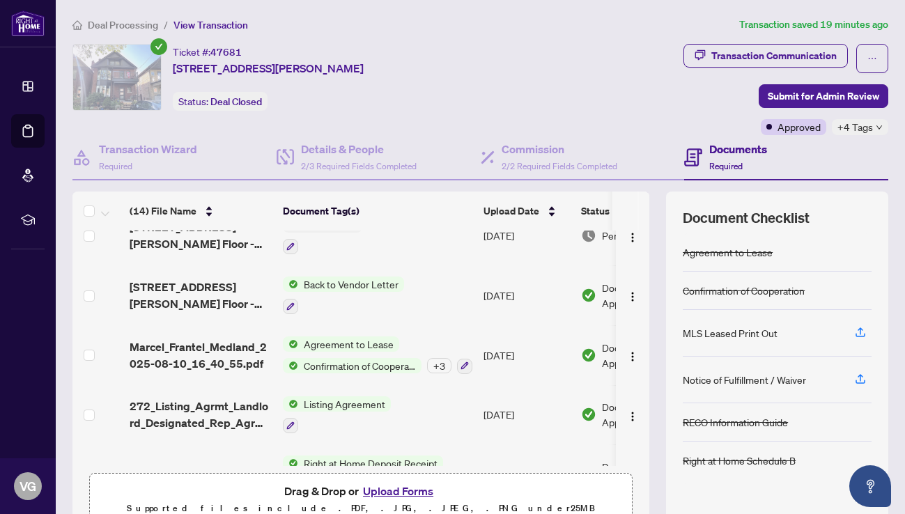
click at [351, 338] on span "Agreement to Lease" at bounding box center [348, 344] width 101 height 15
click at [380, 301] on div at bounding box center [343, 306] width 121 height 17
click at [407, 290] on td "Back to Vendor Letter" at bounding box center [377, 295] width 201 height 60
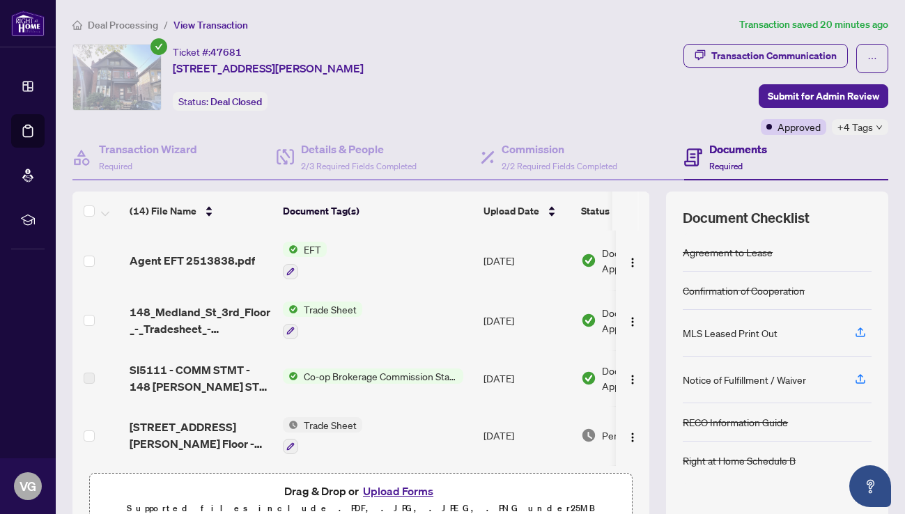
click at [325, 374] on span "Co-op Brokerage Commission Statement" at bounding box center [380, 376] width 165 height 15
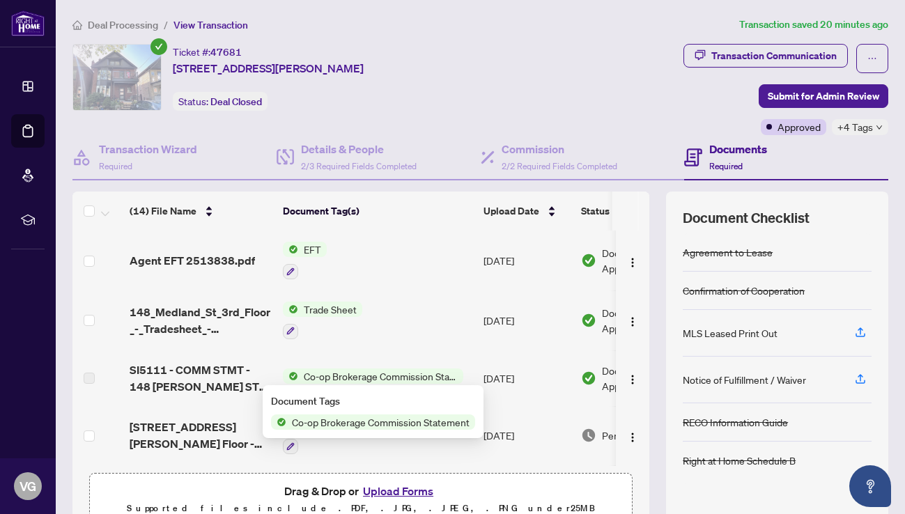
click at [321, 426] on span "Co-op Brokerage Commission Statement" at bounding box center [380, 422] width 189 height 15
click at [321, 419] on span "Co-op Brokerage Commission Statement" at bounding box center [380, 422] width 189 height 15
click at [402, 417] on span "Co-op Brokerage Commission Statement" at bounding box center [380, 422] width 189 height 15
click at [401, 417] on span "Co-op Brokerage Commission Statement" at bounding box center [380, 422] width 189 height 15
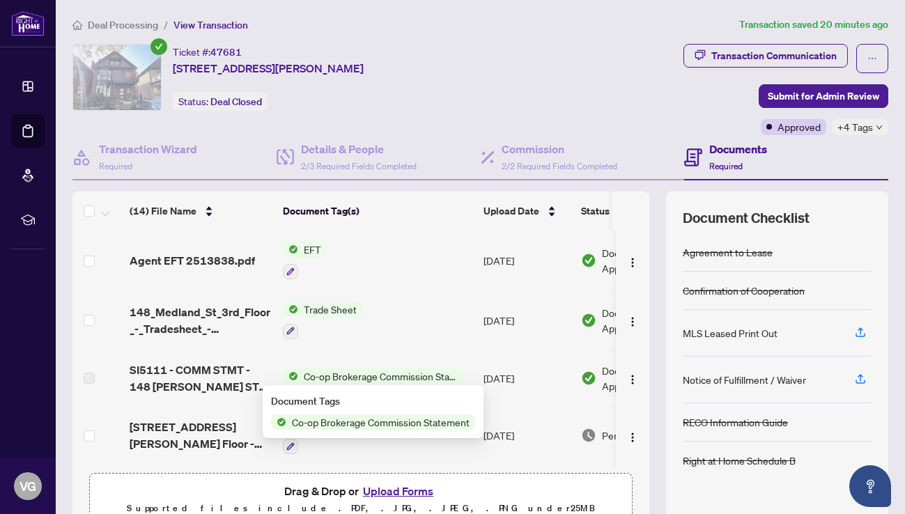
click at [406, 323] on td "Trade Sheet" at bounding box center [377, 321] width 201 height 60
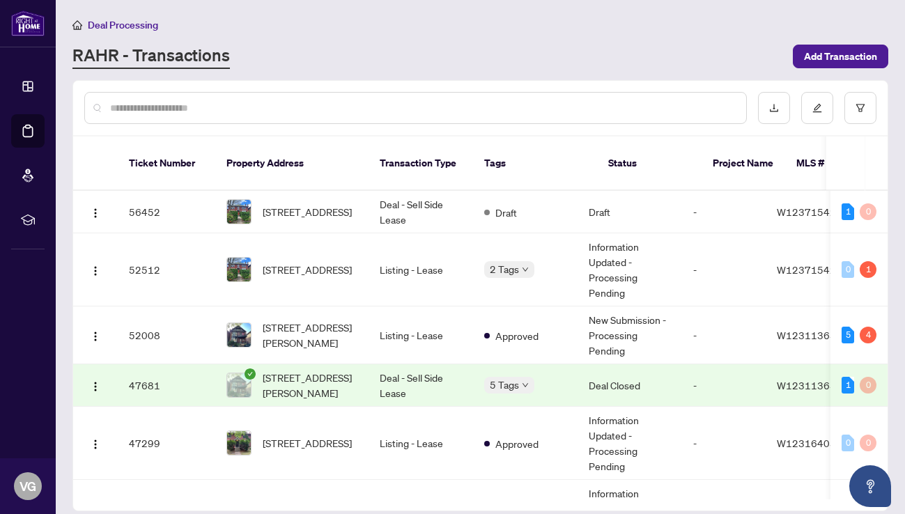
click at [406, 364] on td "Deal - Sell Side Lease" at bounding box center [421, 385] width 105 height 43
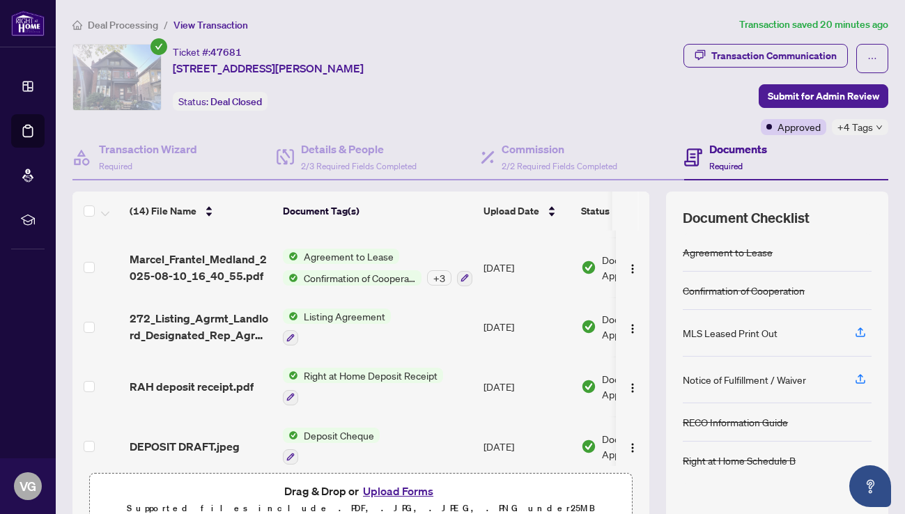
scroll to position [291, 0]
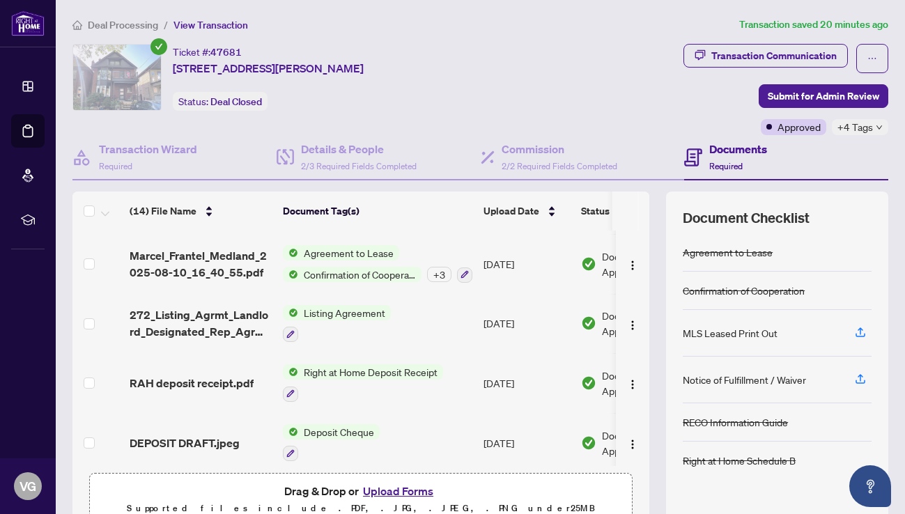
click at [364, 369] on span "Right at Home Deposit Receipt" at bounding box center [370, 371] width 145 height 15
click at [339, 443] on span "Right at Home Deposit Receipt" at bounding box center [370, 437] width 145 height 15
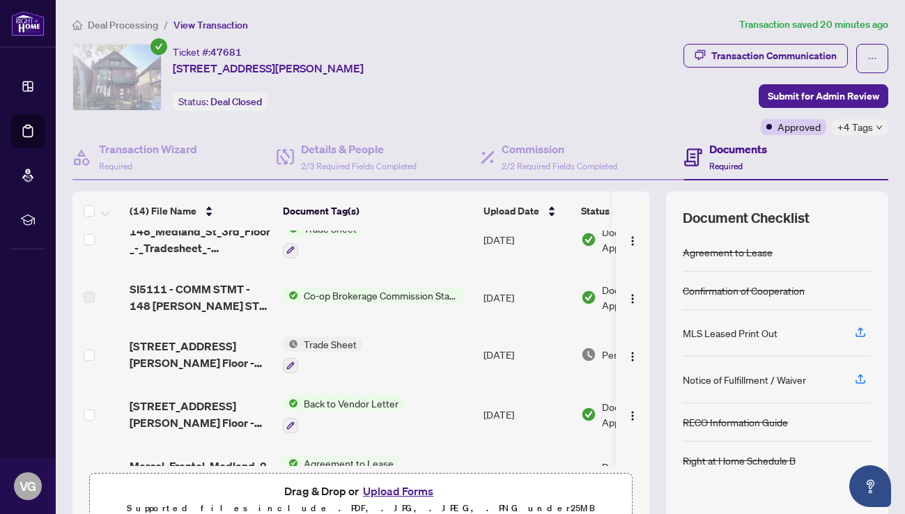
scroll to position [82, 0]
click at [337, 341] on span "Trade Sheet" at bounding box center [330, 342] width 64 height 15
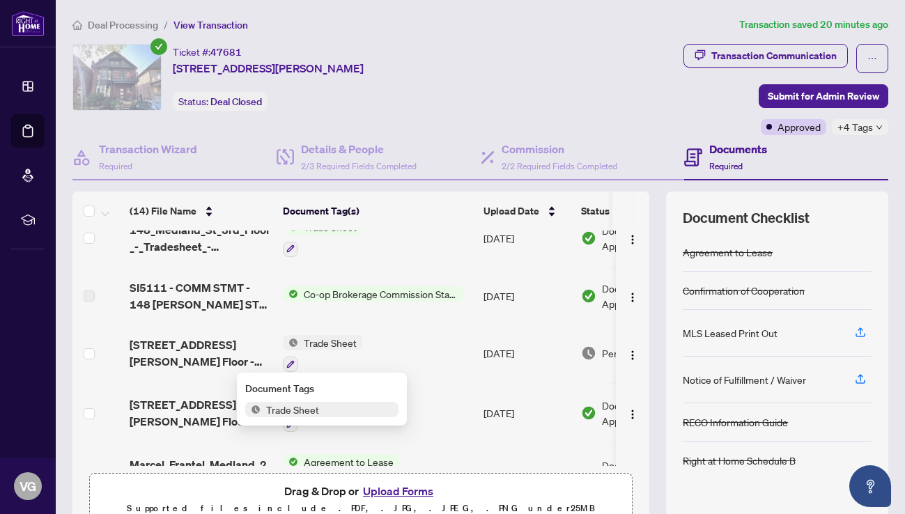
click at [315, 410] on span "Trade Sheet" at bounding box center [293, 409] width 64 height 15
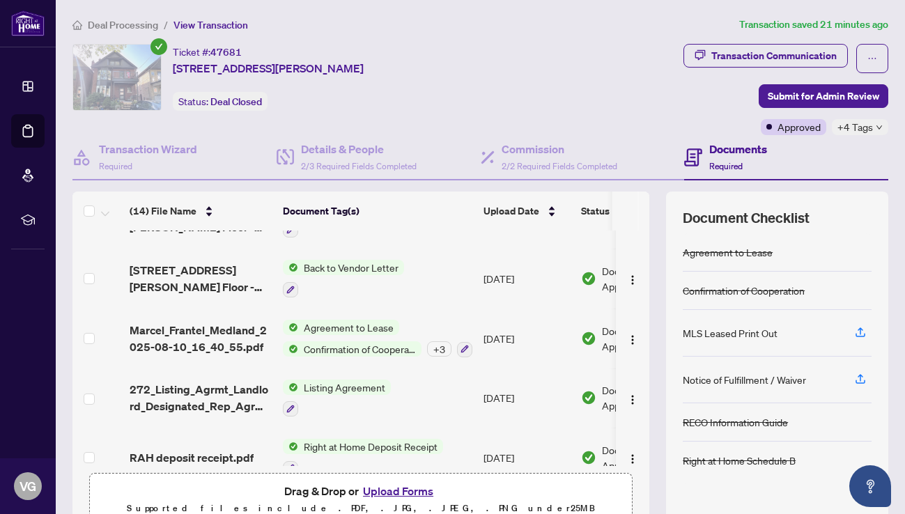
scroll to position [217, 0]
click at [373, 322] on span "Agreement to Lease" at bounding box center [348, 326] width 101 height 15
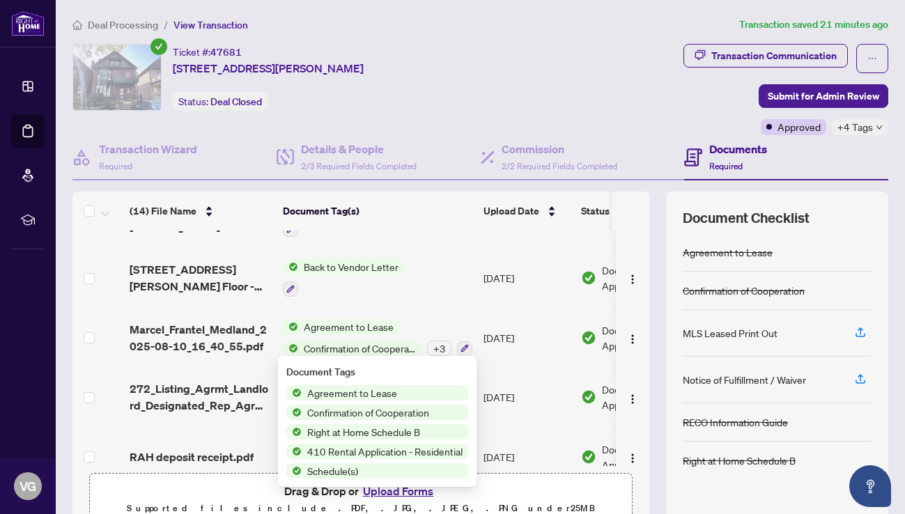
click at [430, 284] on td "Back to Vendor Letter" at bounding box center [377, 278] width 201 height 60
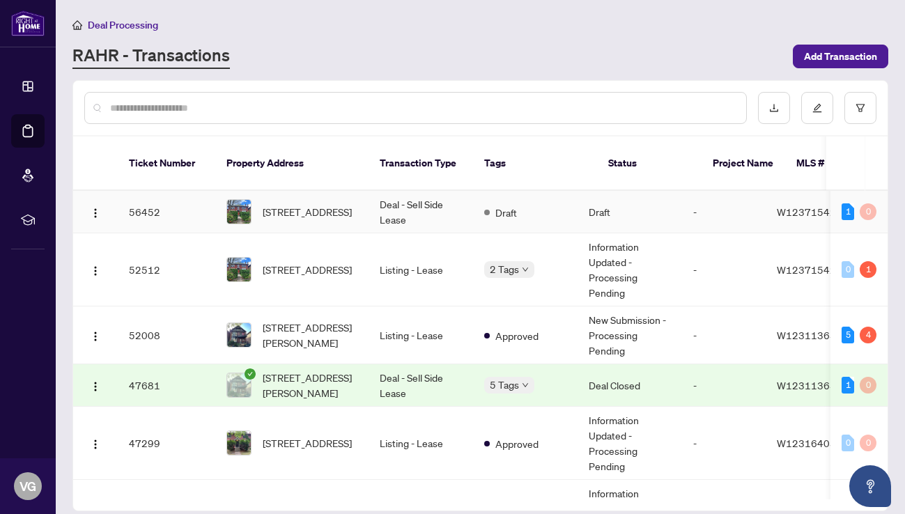
click at [449, 191] on td "Deal - Sell Side Lease" at bounding box center [421, 212] width 105 height 43
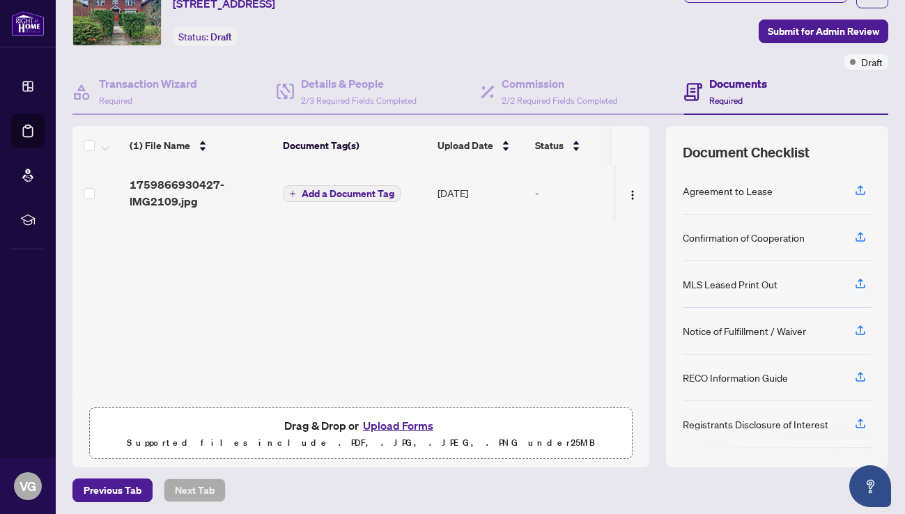
scroll to position [62, 0]
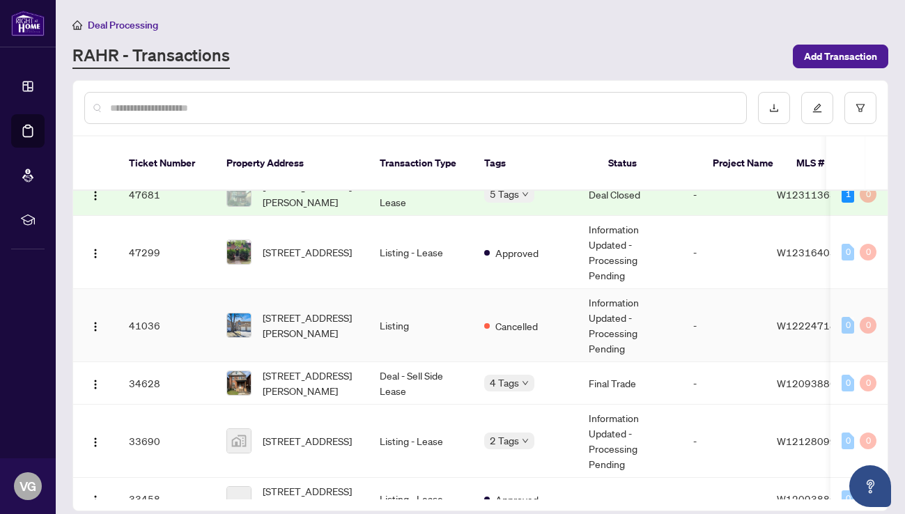
scroll to position [196, 0]
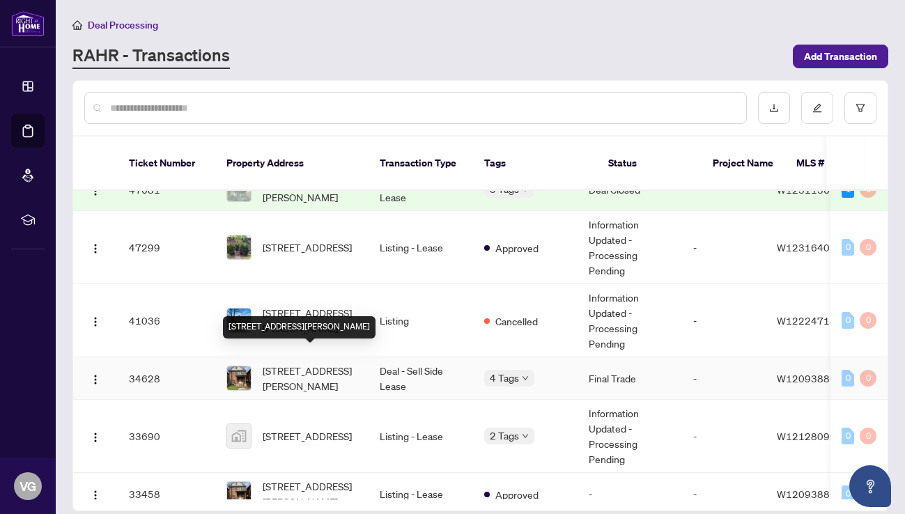
click at [316, 363] on span "[STREET_ADDRESS][PERSON_NAME]" at bounding box center [310, 378] width 95 height 31
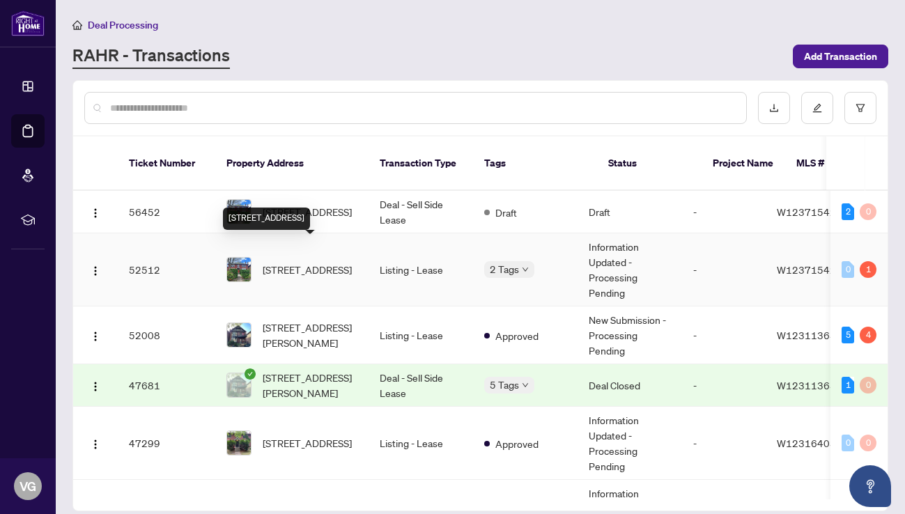
click at [339, 262] on span "[STREET_ADDRESS]" at bounding box center [307, 269] width 89 height 15
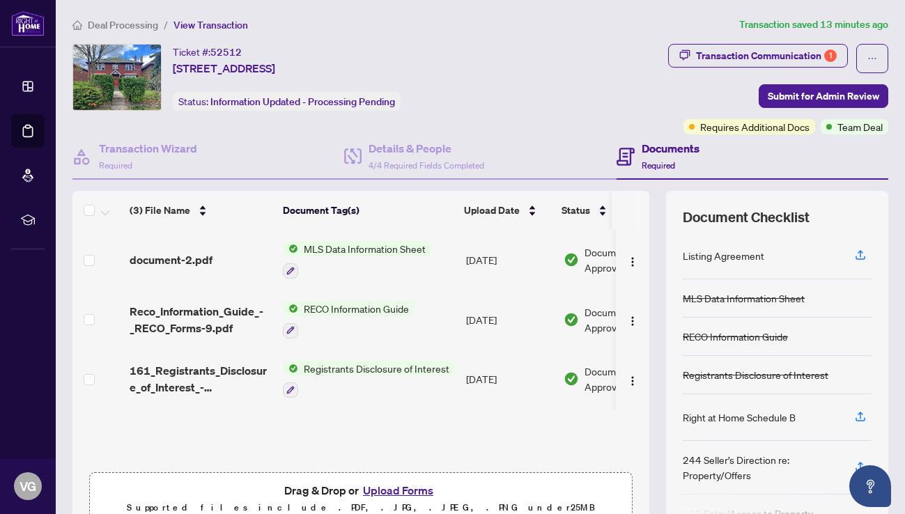
click at [423, 355] on td "Registrants Disclosure of Interest" at bounding box center [368, 380] width 183 height 60
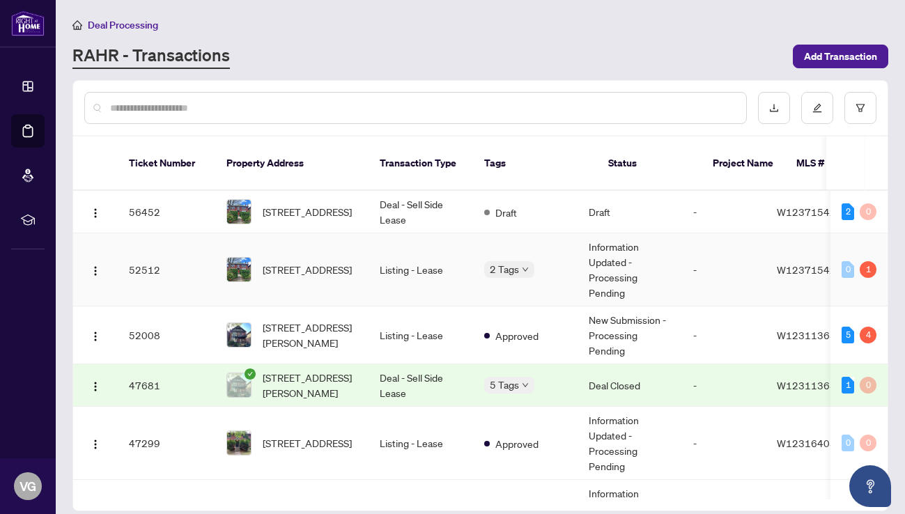
click at [406, 254] on td "Listing - Lease" at bounding box center [421, 269] width 105 height 73
click at [385, 191] on td "Deal - Sell Side Lease" at bounding box center [421, 212] width 105 height 43
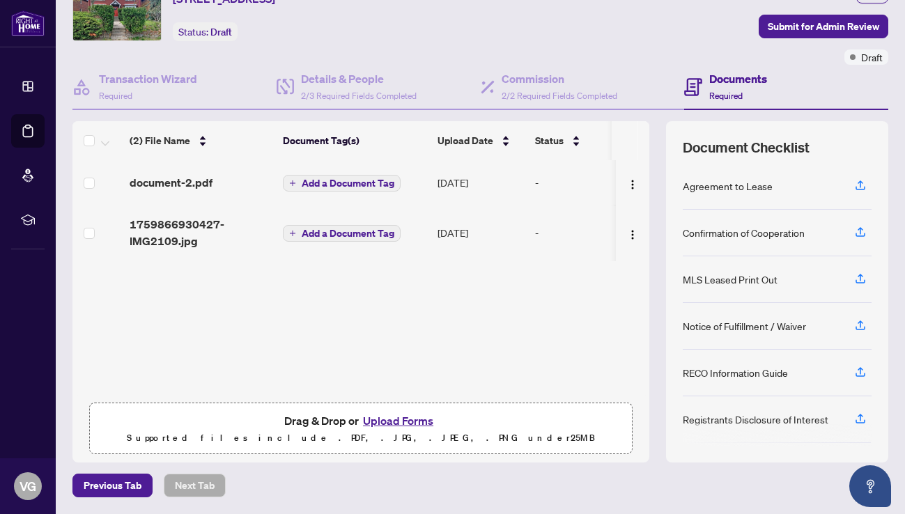
scroll to position [69, 0]
click at [353, 231] on span "Add a Document Tag" at bounding box center [348, 234] width 93 height 10
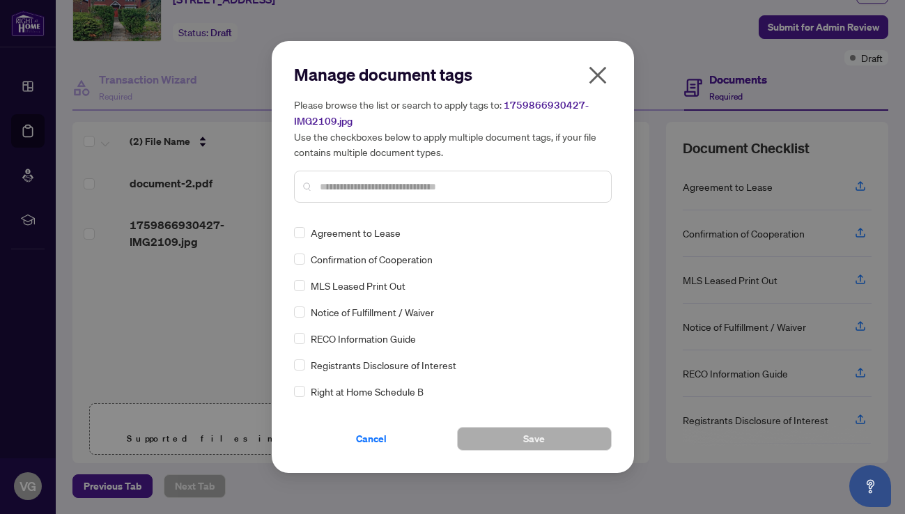
click at [350, 183] on input "text" at bounding box center [460, 186] width 280 height 15
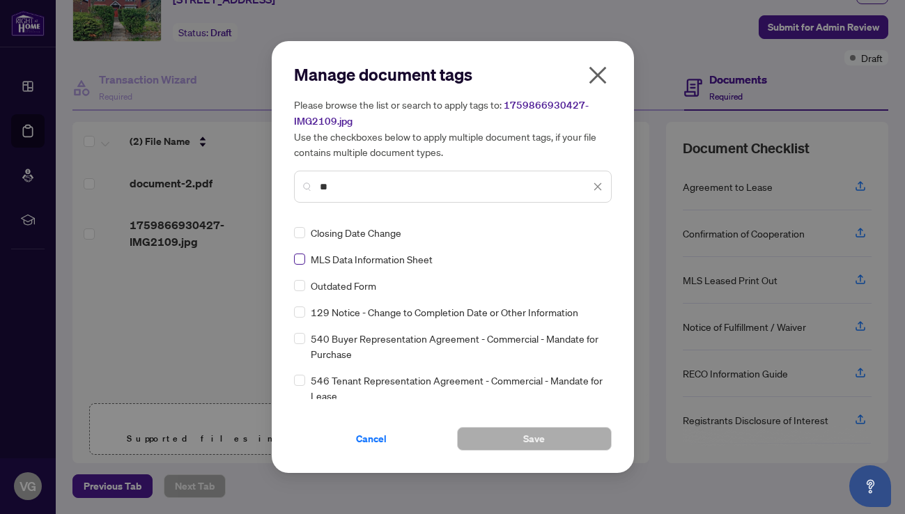
type input "**"
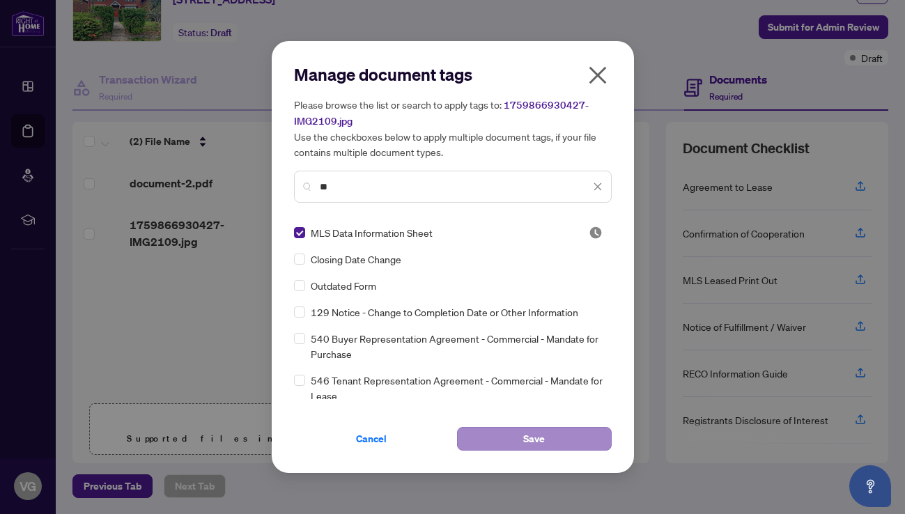
click at [529, 442] on span "Save" at bounding box center [534, 439] width 22 height 22
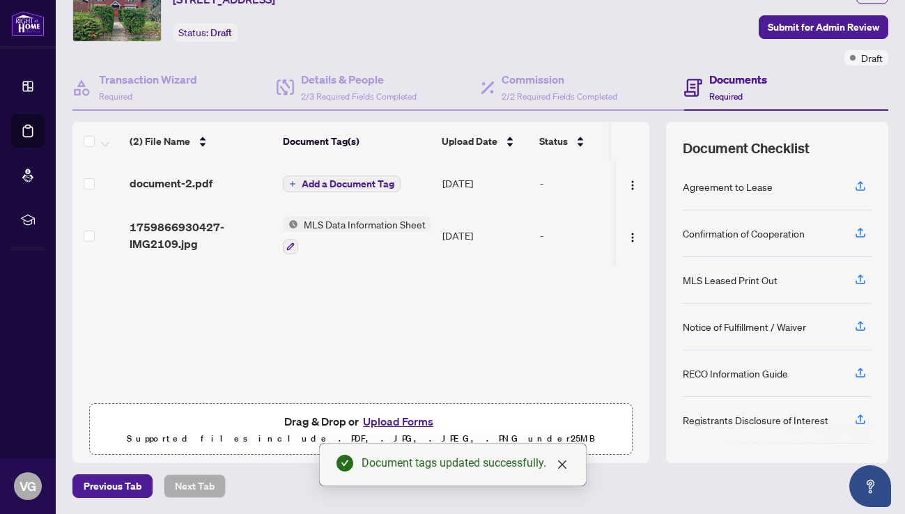
scroll to position [0, 0]
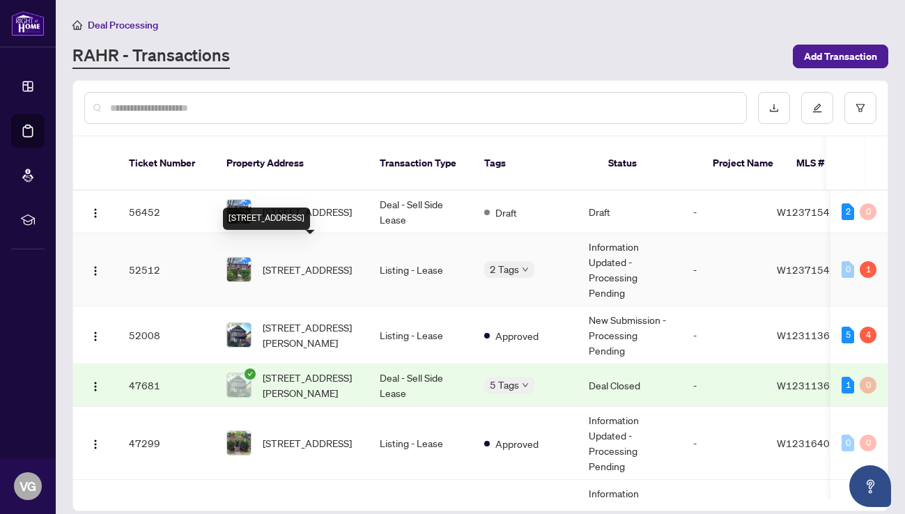
click at [334, 262] on span "[STREET_ADDRESS]" at bounding box center [307, 269] width 89 height 15
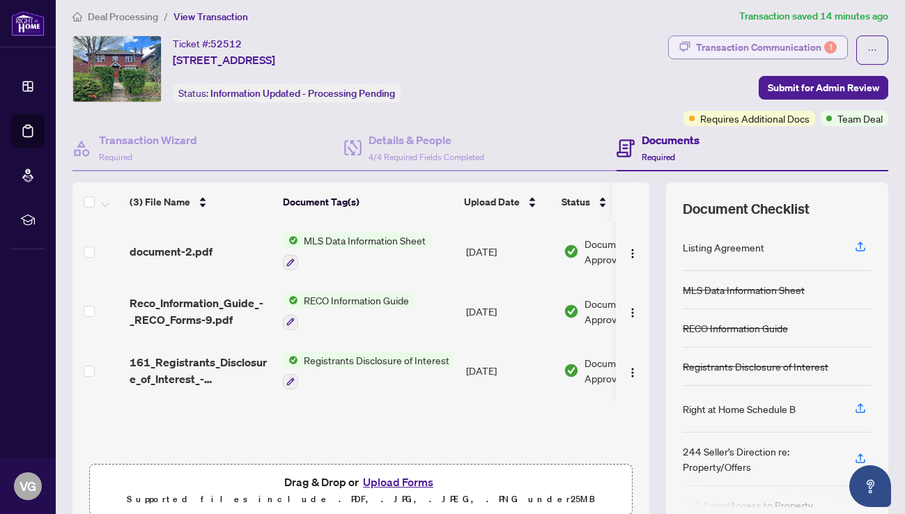
scroll to position [3, 0]
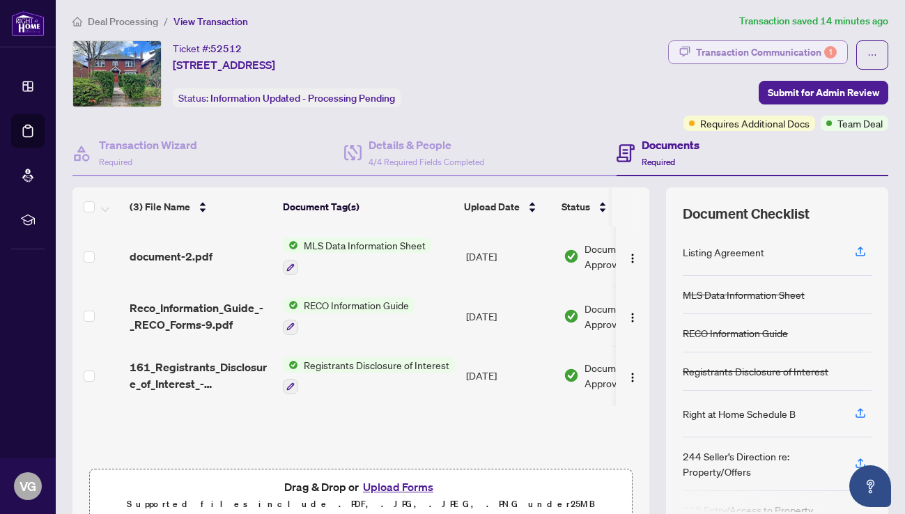
click at [787, 56] on div "Transaction Communication 1" at bounding box center [766, 52] width 141 height 22
type textarea "**********"
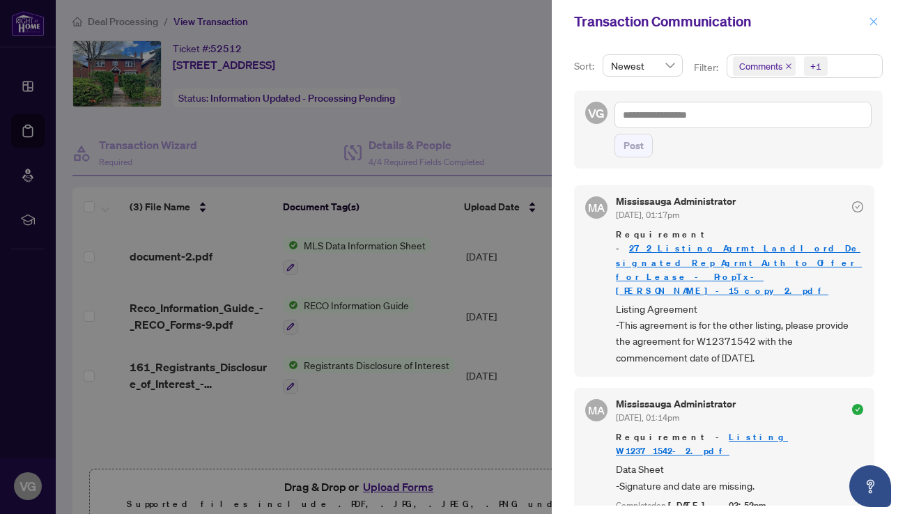
click at [874, 22] on icon "close" at bounding box center [874, 21] width 8 height 8
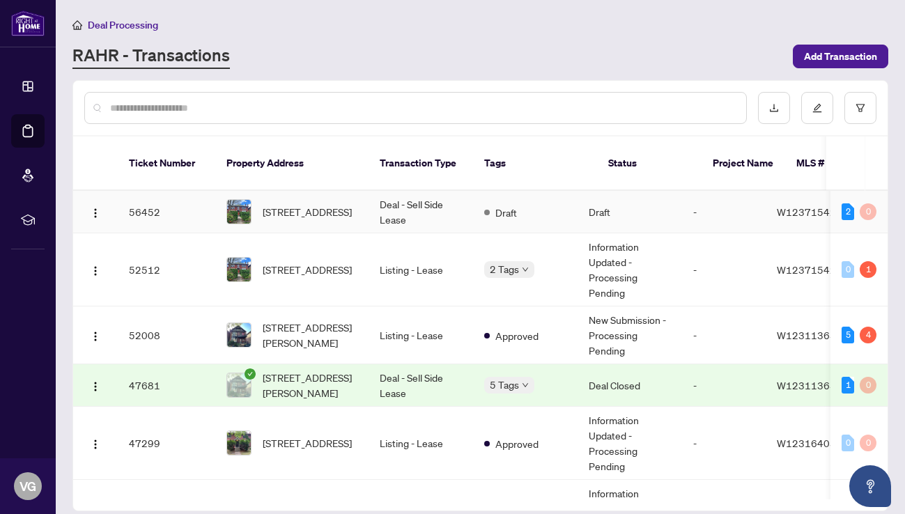
click at [409, 191] on td "Deal - Sell Side Lease" at bounding box center [421, 212] width 105 height 43
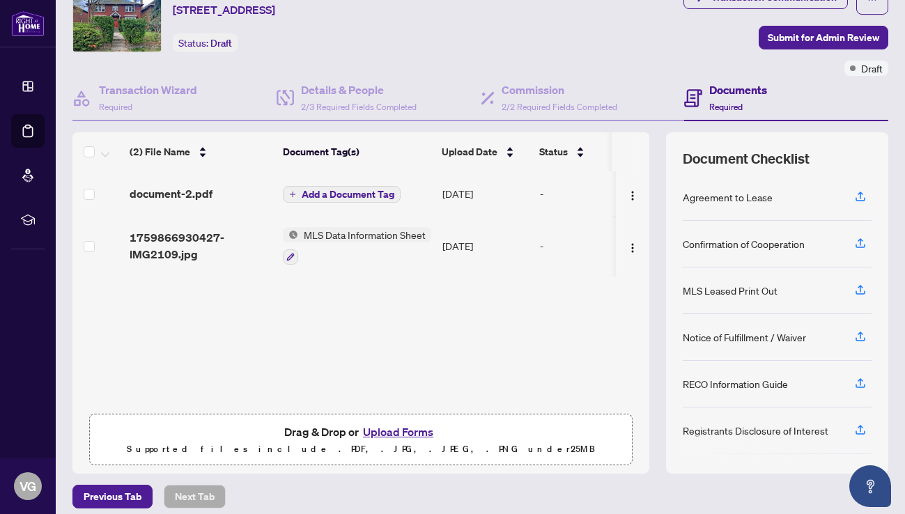
scroll to position [63, 0]
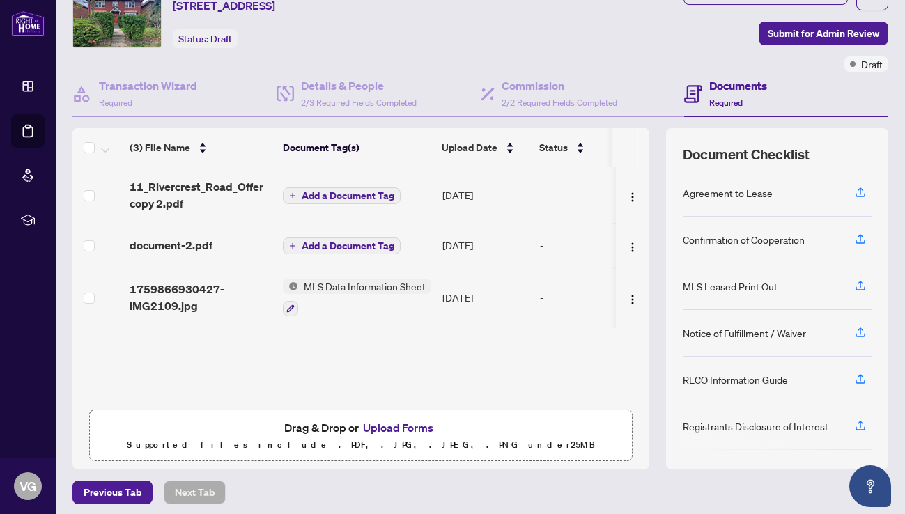
click at [323, 198] on span "Add a Document Tag" at bounding box center [348, 196] width 93 height 10
click at [323, 198] on div at bounding box center [453, 213] width 318 height 32
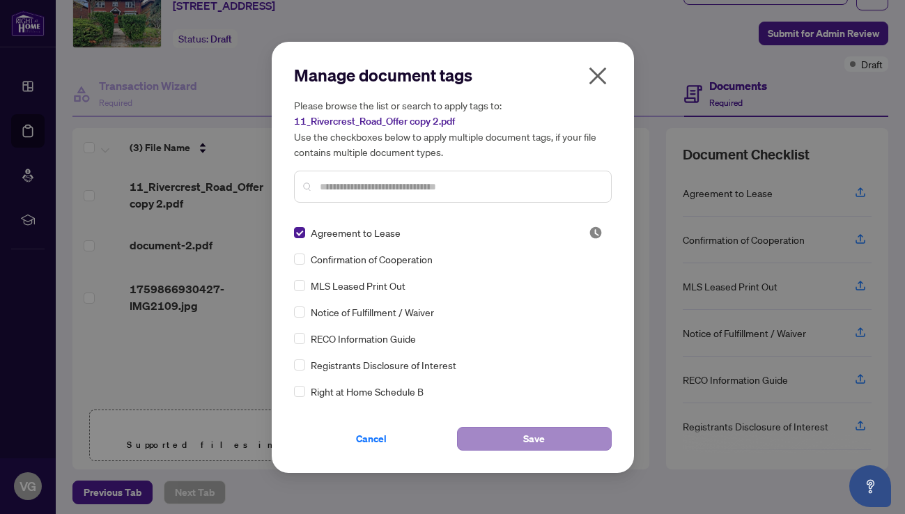
click at [524, 438] on span "Save" at bounding box center [534, 439] width 22 height 22
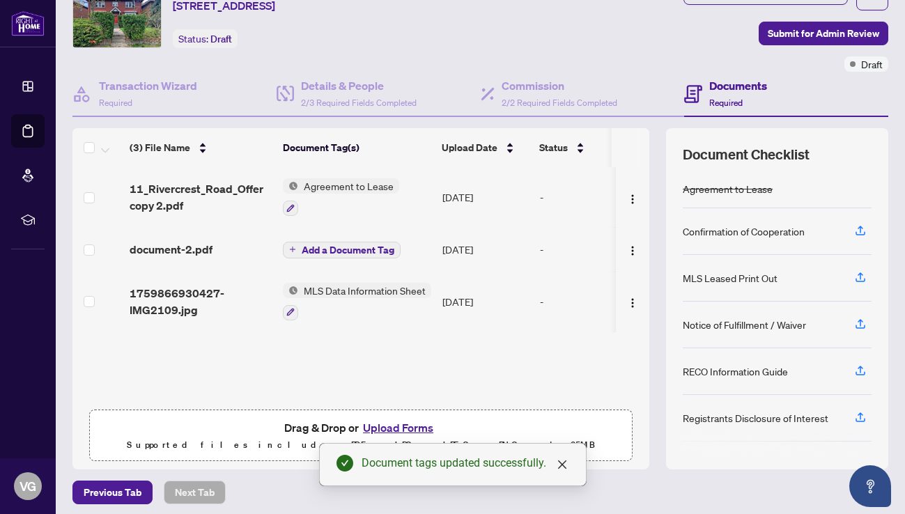
click at [369, 183] on span "Agreement to Lease" at bounding box center [348, 185] width 101 height 15
click at [334, 257] on span "Agreement to Lease" at bounding box center [329, 254] width 101 height 15
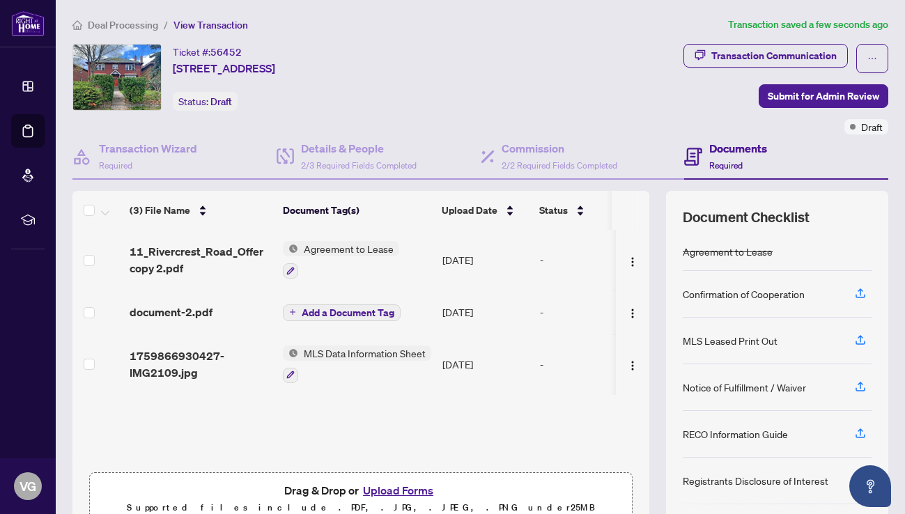
click at [355, 311] on span "Add a Document Tag" at bounding box center [348, 313] width 93 height 10
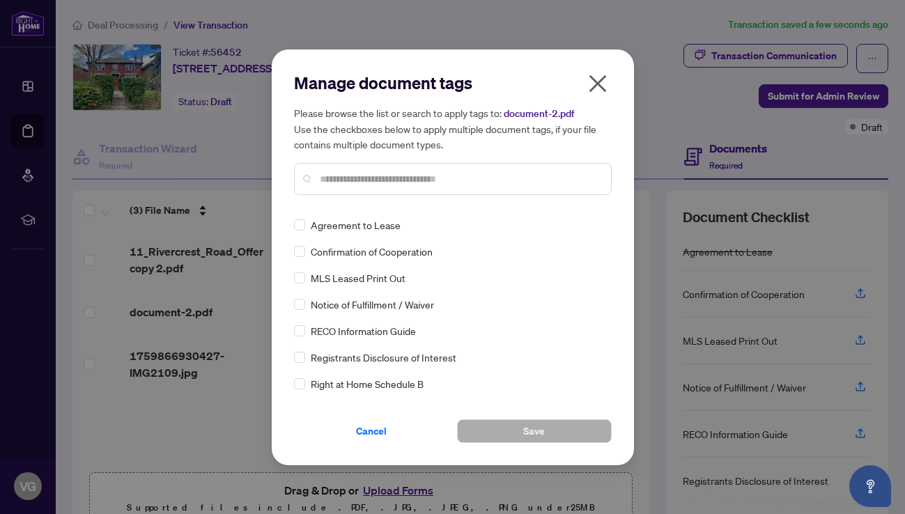
click at [600, 83] on icon "close" at bounding box center [598, 83] width 22 height 22
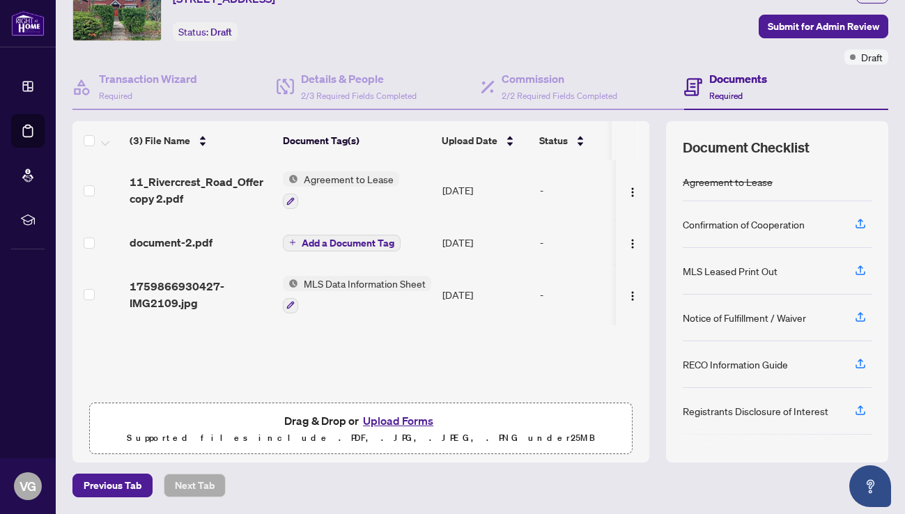
scroll to position [69, 0]
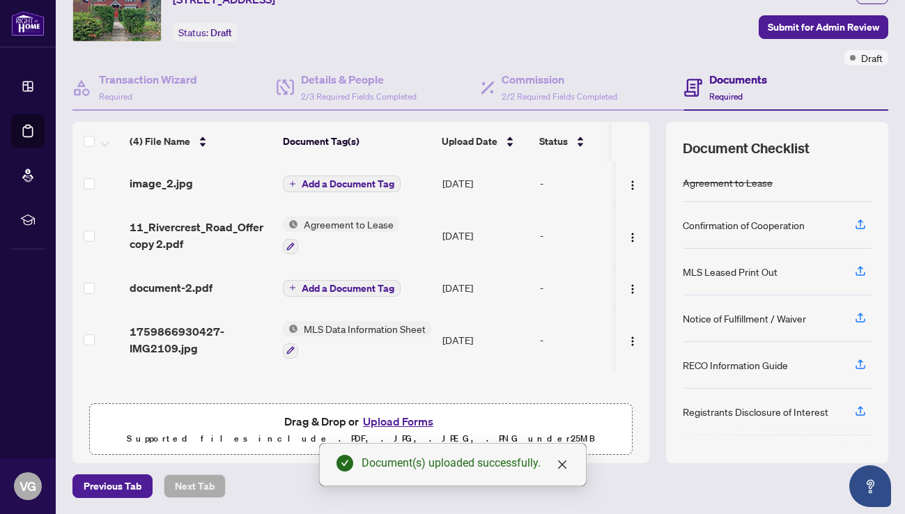
click at [345, 183] on span "Add a Document Tag" at bounding box center [348, 184] width 93 height 10
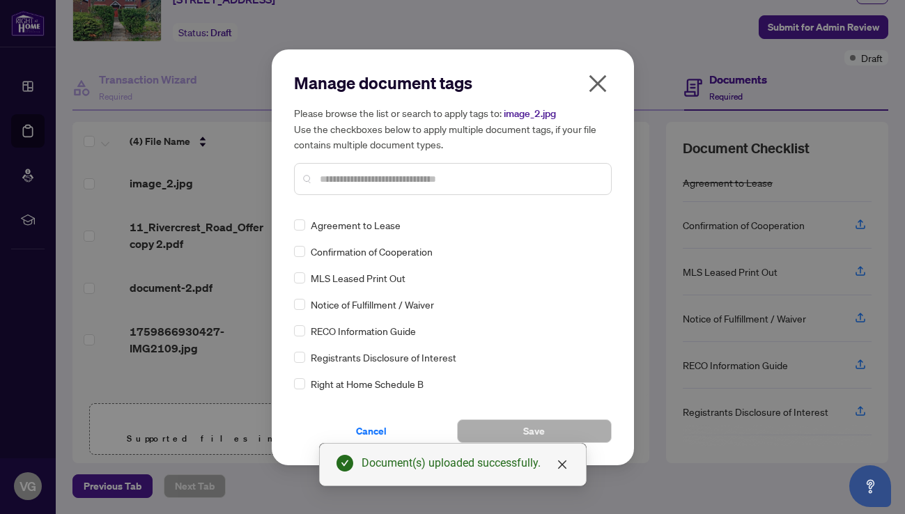
click at [332, 183] on input "text" at bounding box center [460, 178] width 280 height 15
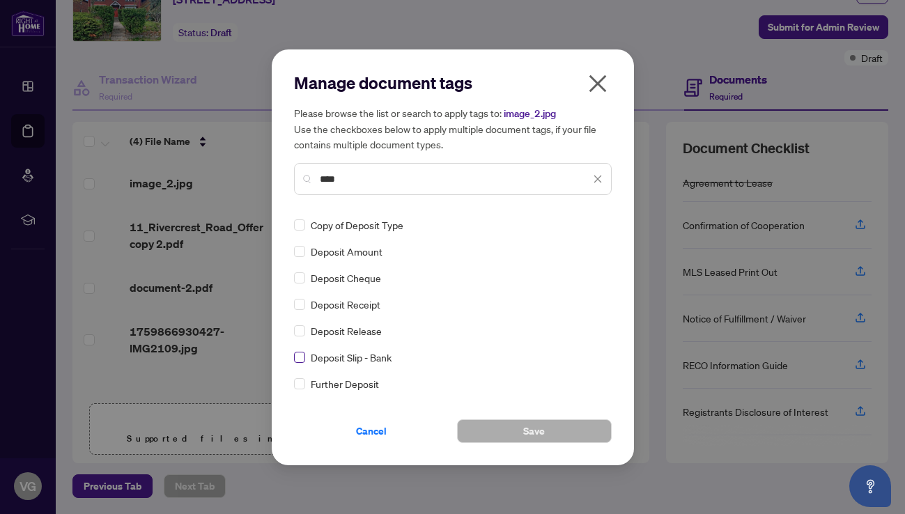
type input "****"
click at [299, 360] on span at bounding box center [299, 357] width 11 height 11
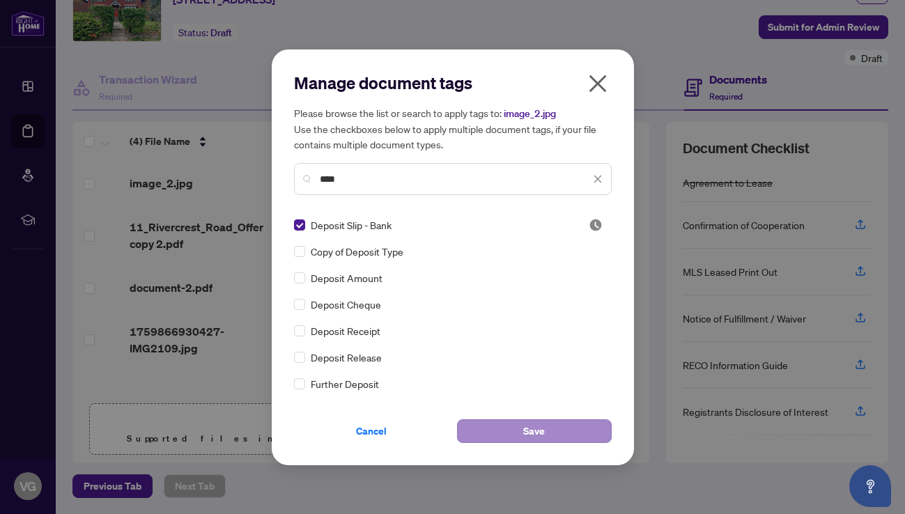
click at [514, 428] on button "Save" at bounding box center [534, 431] width 155 height 24
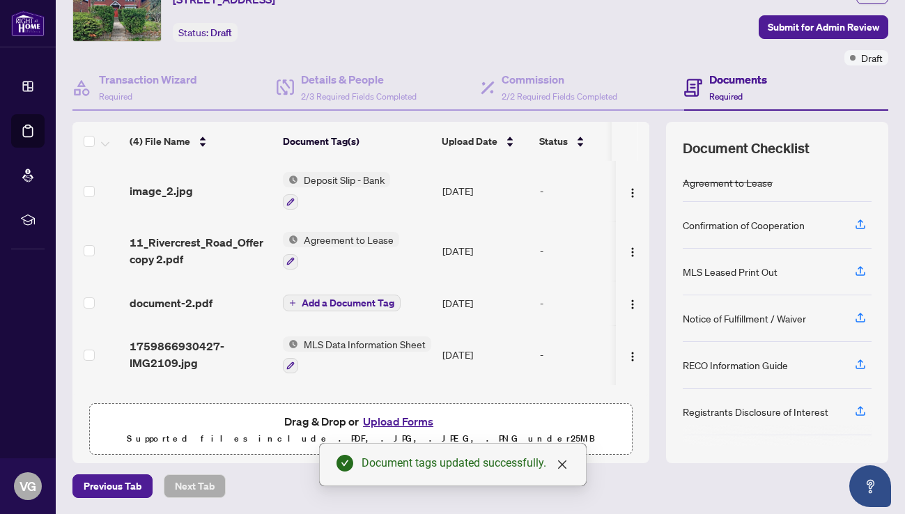
click at [371, 303] on span "Add a Document Tag" at bounding box center [348, 303] width 93 height 10
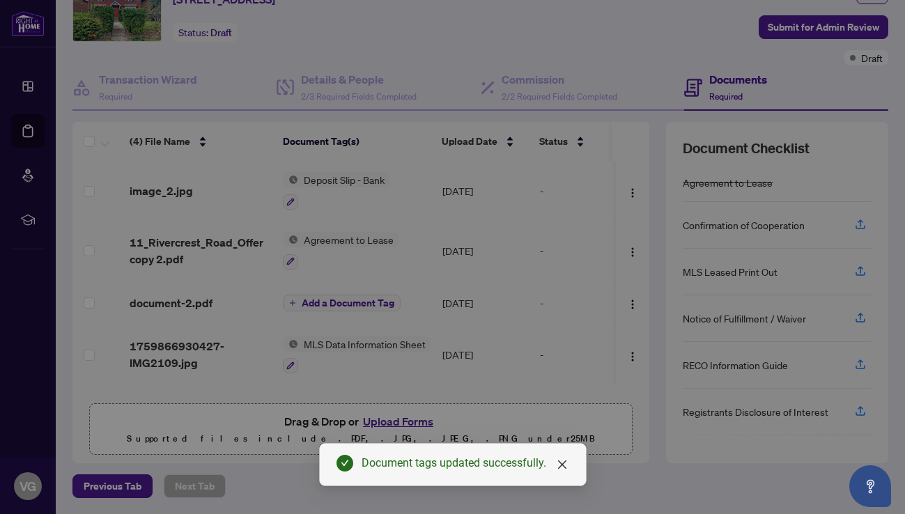
click at [371, 303] on span "Notice of Fulfillment / Waiver" at bounding box center [372, 304] width 123 height 15
click at [371, 303] on div "Agreement to Lease Confirmation of Cooperation MLS Leased Print Out Notice of F…" at bounding box center [453, 304] width 318 height 174
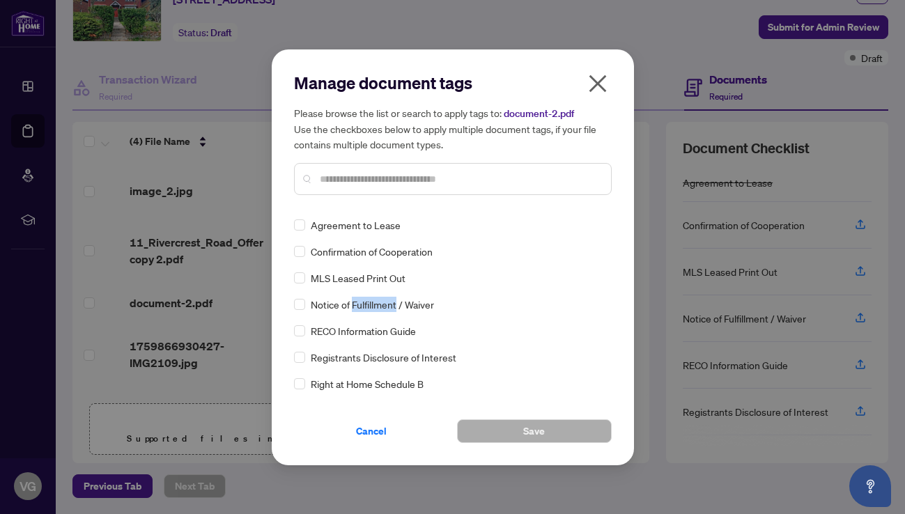
click at [592, 84] on icon "close" at bounding box center [598, 83] width 22 height 22
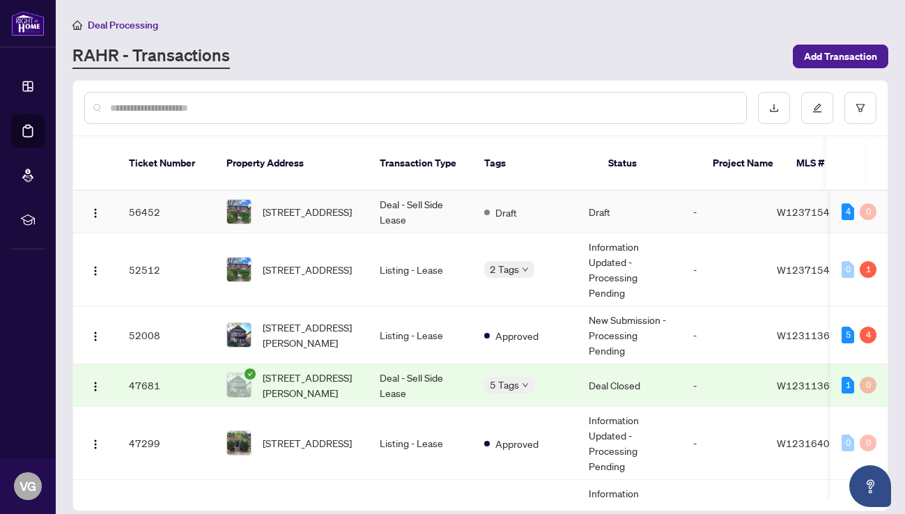
click at [394, 191] on td "Deal - Sell Side Lease" at bounding box center [421, 212] width 105 height 43
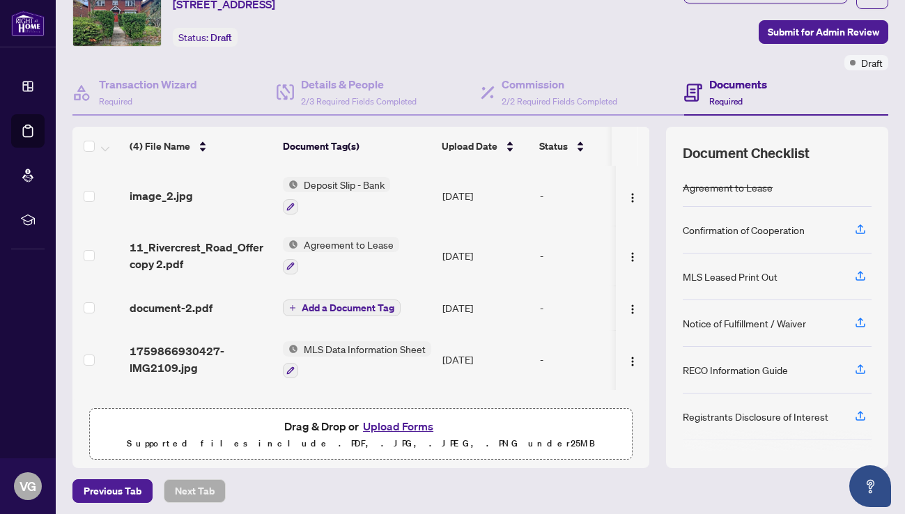
scroll to position [65, 0]
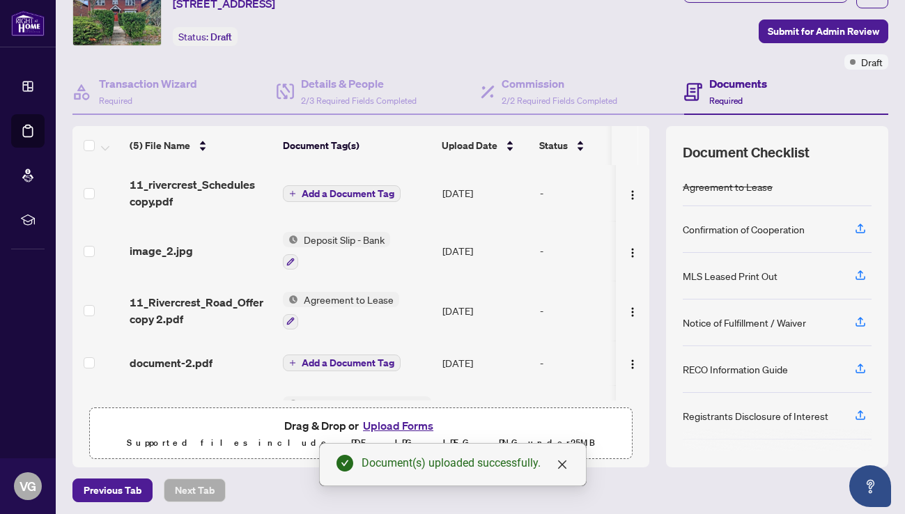
click at [367, 192] on span "Add a Document Tag" at bounding box center [348, 194] width 93 height 10
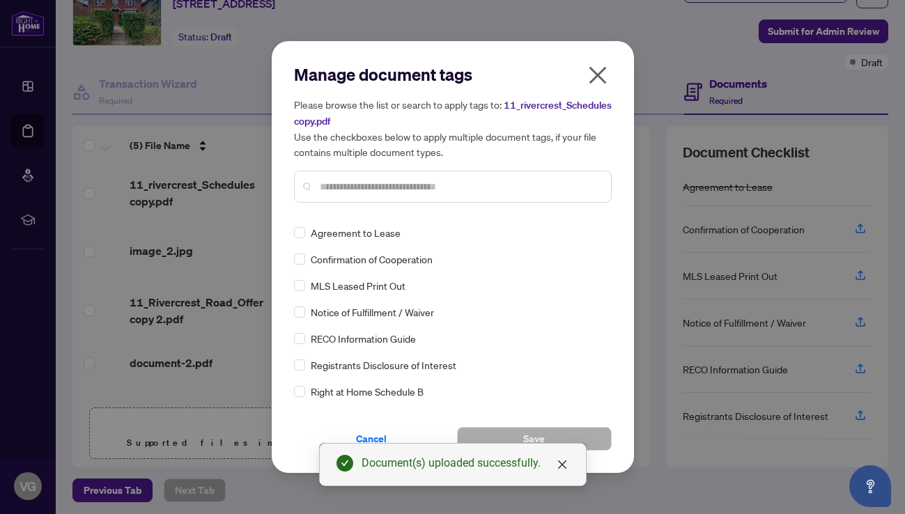
click at [346, 187] on input "text" at bounding box center [460, 186] width 280 height 15
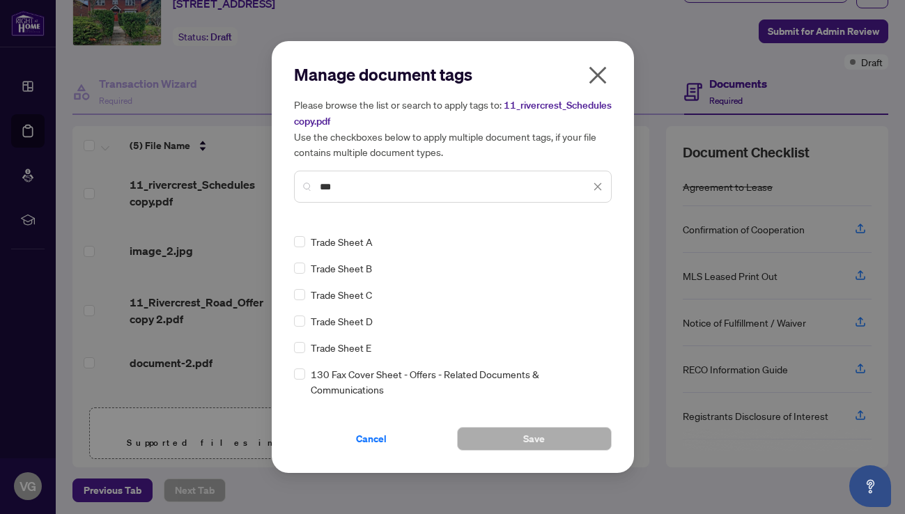
scroll to position [52, 0]
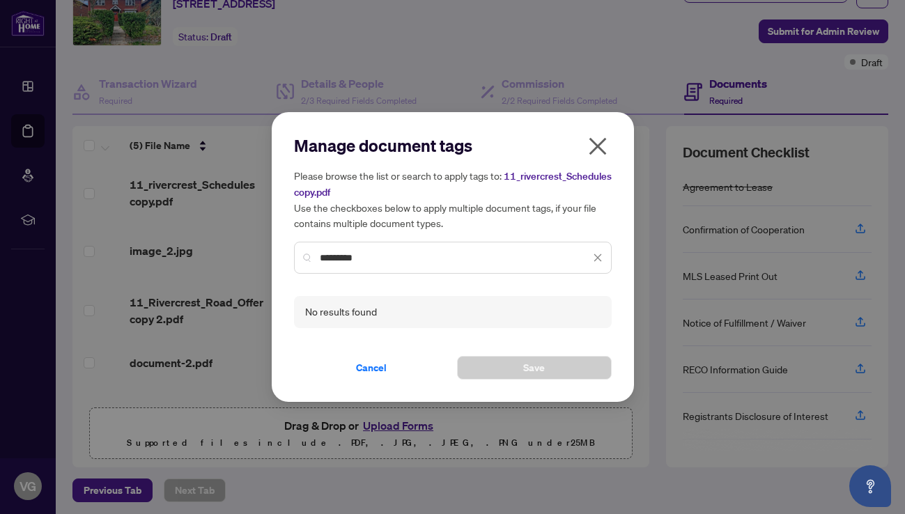
type input "*********"
click at [595, 142] on icon "close" at bounding box center [598, 146] width 22 height 22
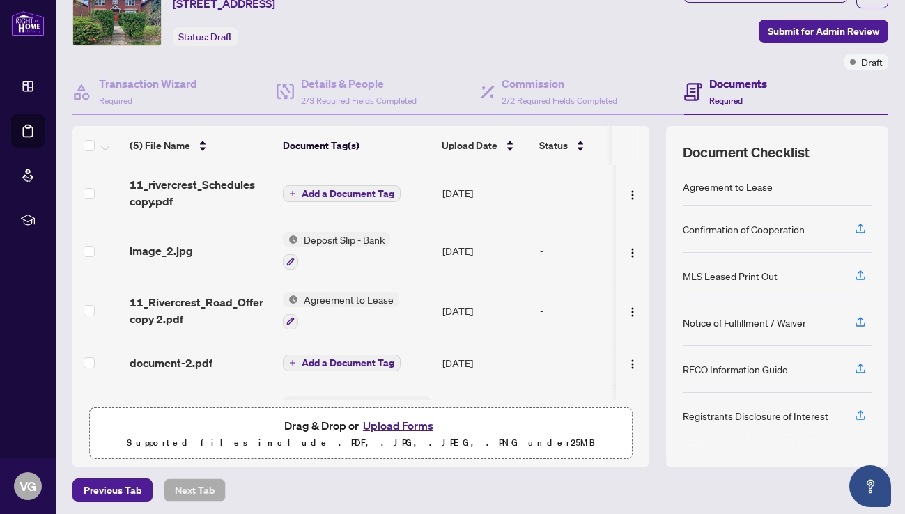
click at [383, 197] on span "Add a Document Tag" at bounding box center [348, 194] width 93 height 10
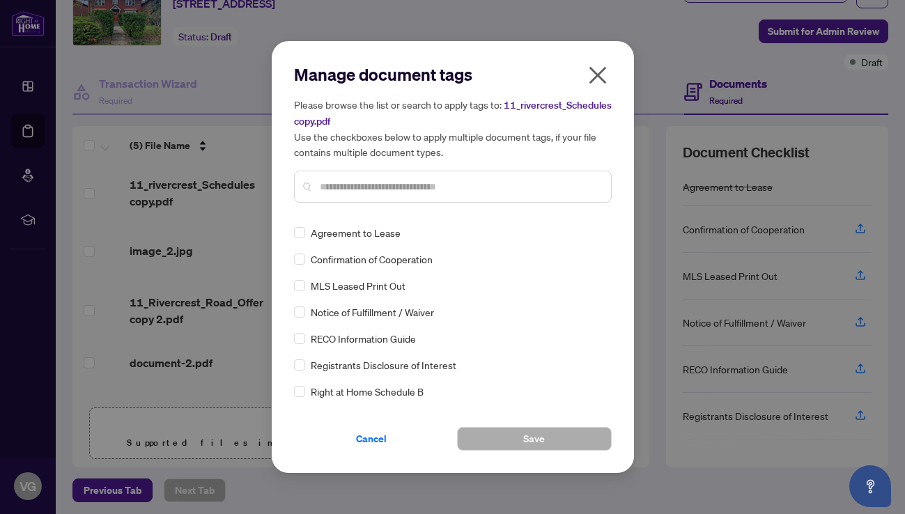
click at [603, 99] on span "11_rivercrest_Schedules copy.pdf" at bounding box center [453, 113] width 318 height 29
click at [334, 187] on input "text" at bounding box center [460, 186] width 280 height 15
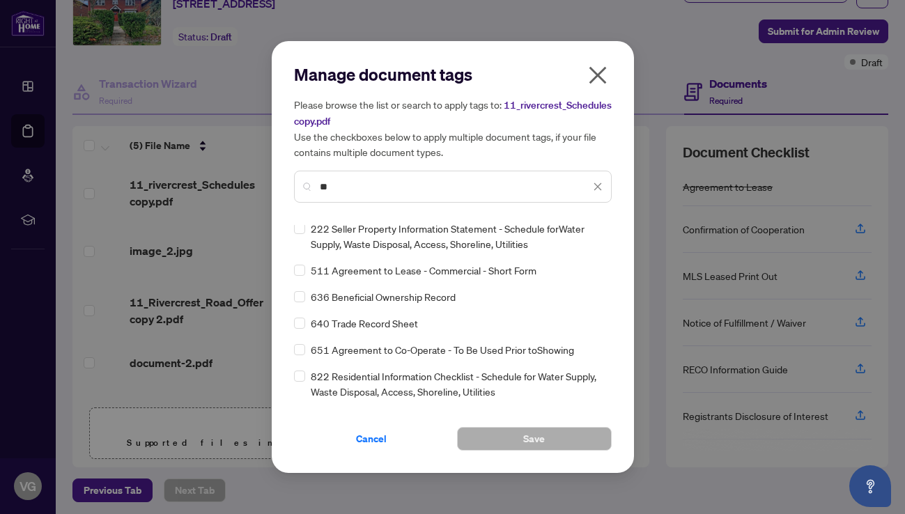
scroll to position [368, 0]
type input "**"
click at [598, 75] on icon "close" at bounding box center [597, 75] width 17 height 17
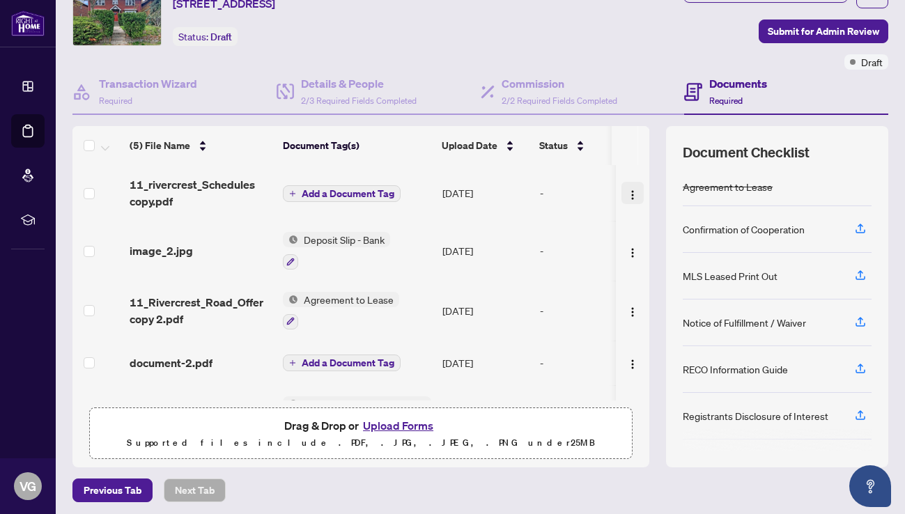
click at [630, 195] on img "button" at bounding box center [632, 195] width 11 height 11
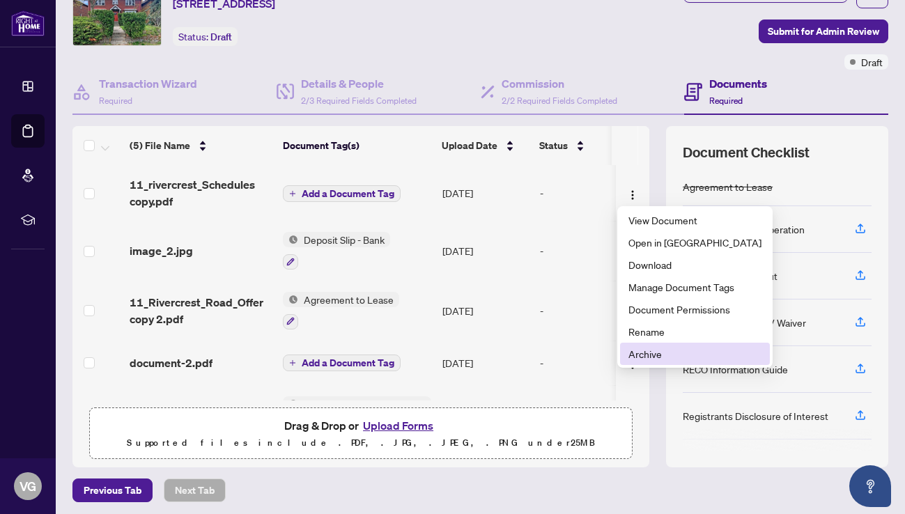
click at [642, 357] on span "Archive" at bounding box center [694, 353] width 133 height 15
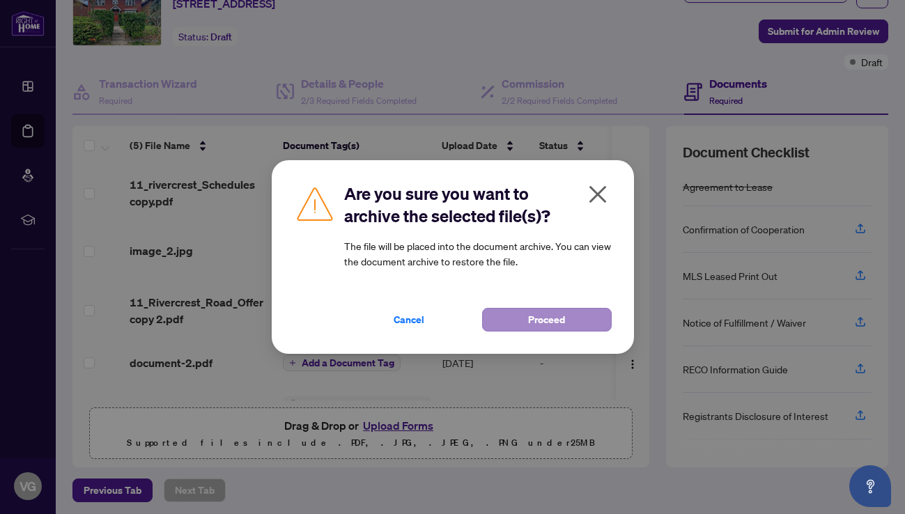
click at [552, 316] on span "Proceed" at bounding box center [546, 320] width 37 height 22
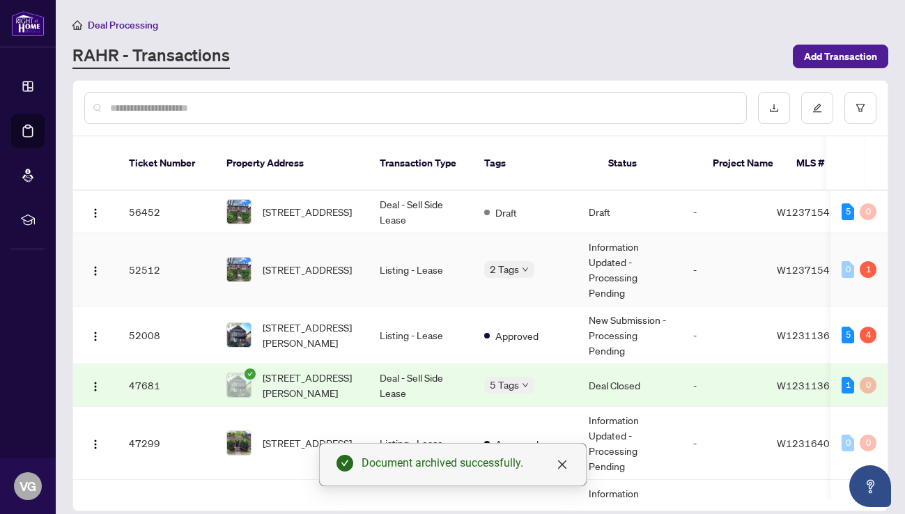
click at [398, 252] on td "Listing - Lease" at bounding box center [421, 269] width 105 height 73
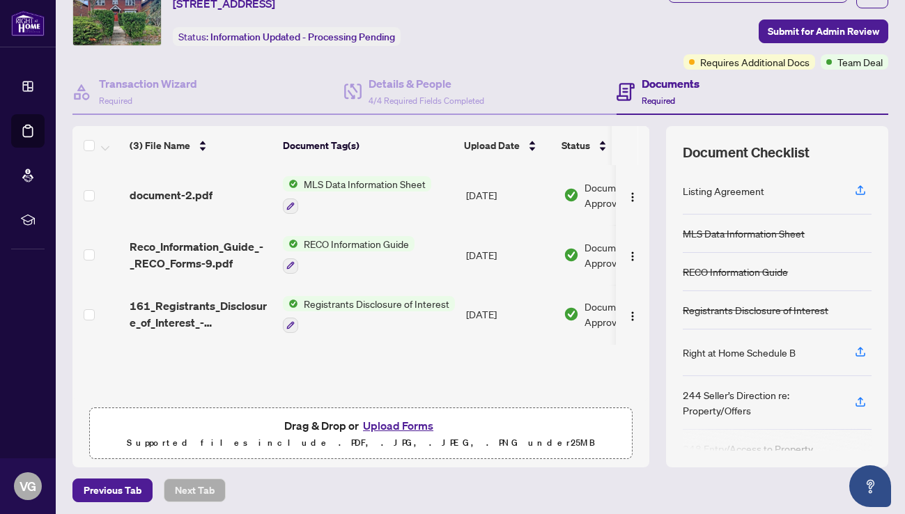
scroll to position [66, 0]
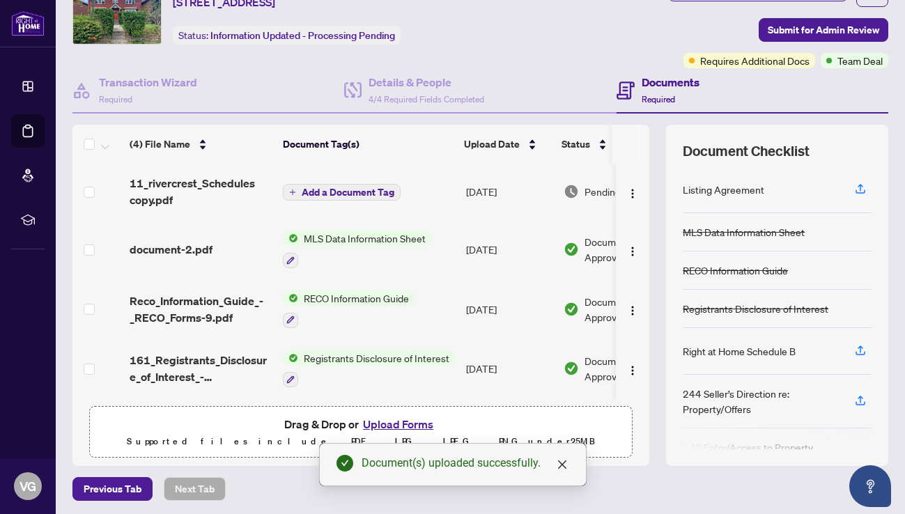
click at [353, 193] on span "Add a Document Tag" at bounding box center [348, 192] width 93 height 10
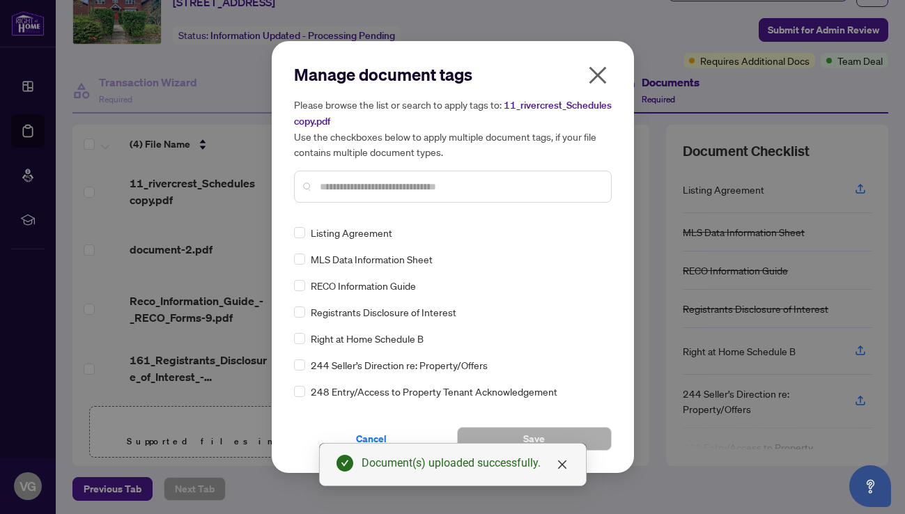
click at [330, 210] on div "Manage document tags Please browse the list or search to apply tags to: 11_rive…" at bounding box center [453, 138] width 318 height 150
click at [323, 188] on input "text" at bounding box center [460, 186] width 280 height 15
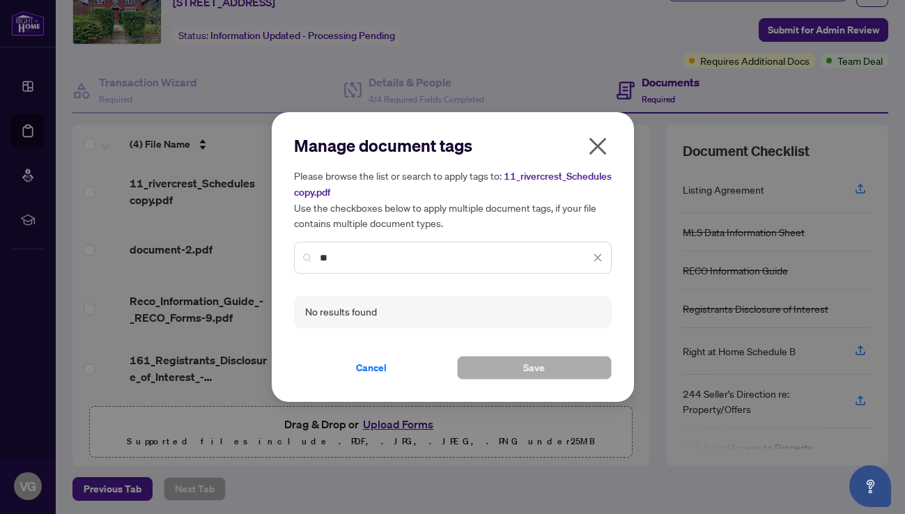
type input "*"
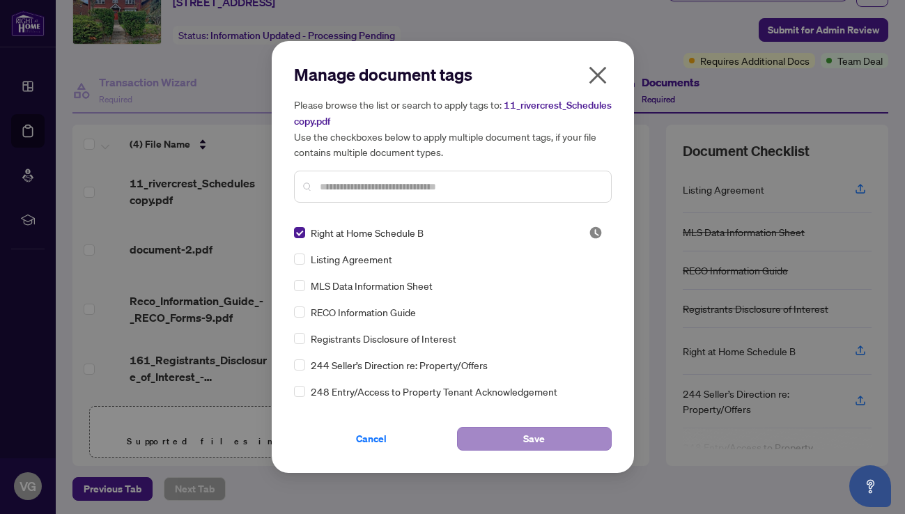
click at [517, 438] on button "Save" at bounding box center [534, 439] width 155 height 24
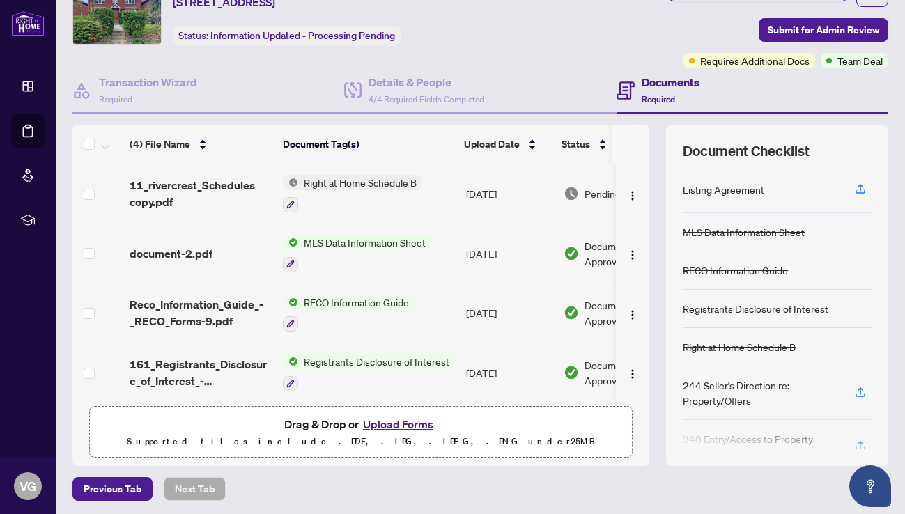
scroll to position [0, 0]
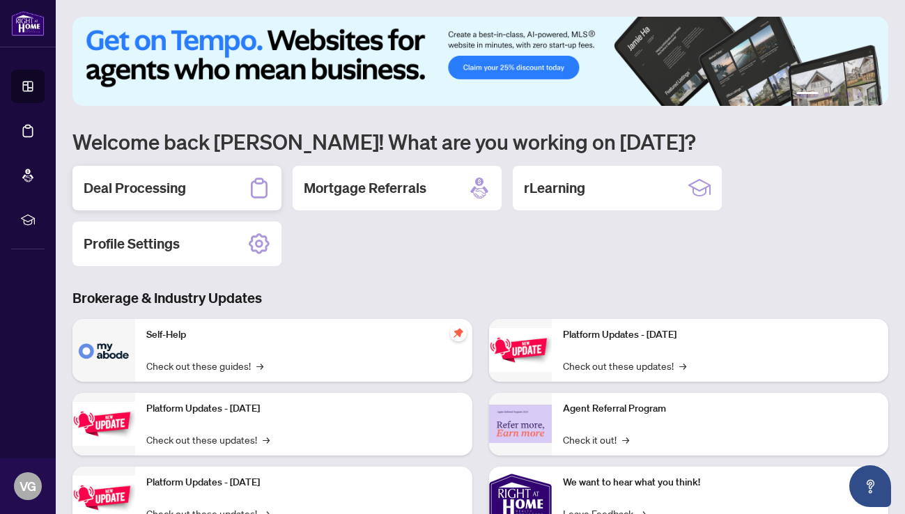
click at [150, 187] on h2 "Deal Processing" at bounding box center [135, 188] width 102 height 20
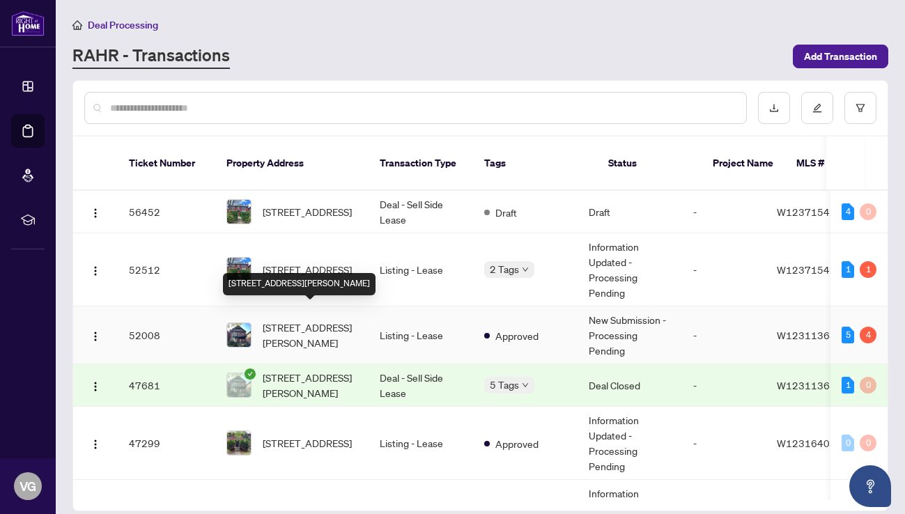
click at [296, 320] on span "[STREET_ADDRESS][PERSON_NAME]" at bounding box center [310, 335] width 95 height 31
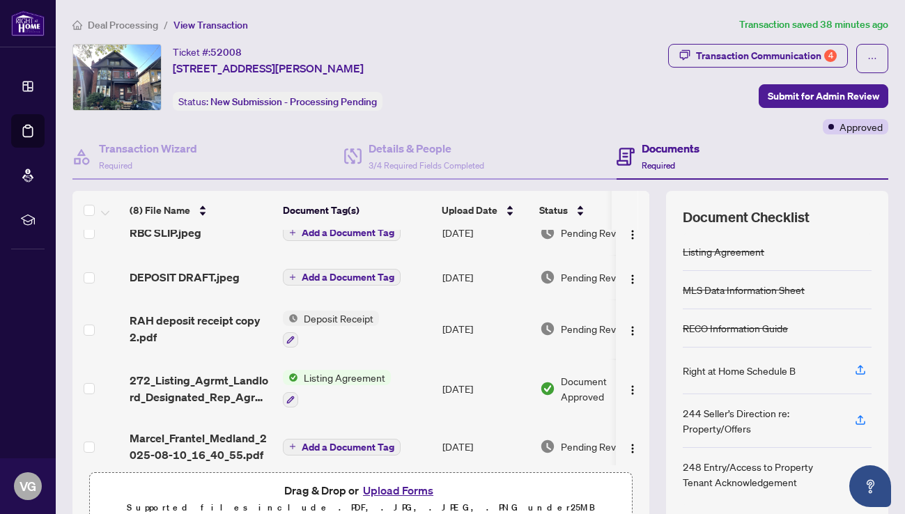
scroll to position [203, 0]
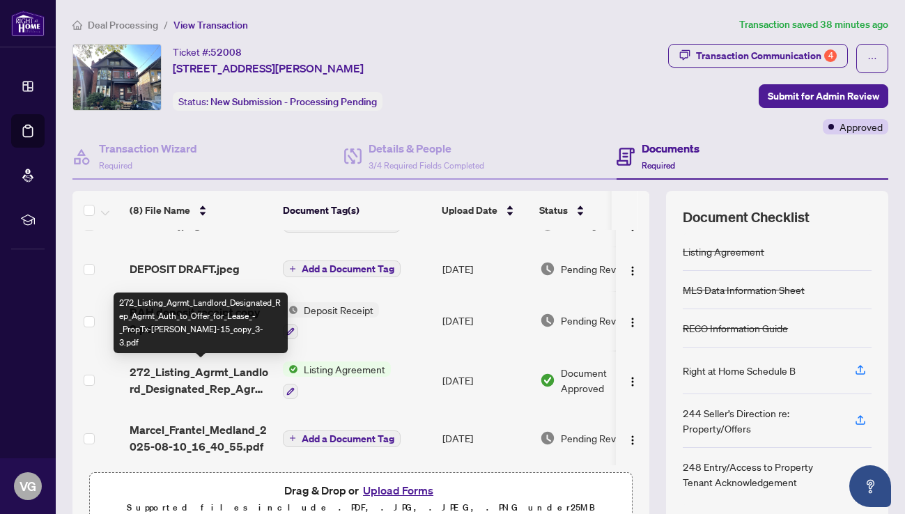
click at [245, 373] on span "272_Listing_Agrmt_Landlord_Designated_Rep_Agrmt_Auth_to_Offer_for_Lease_-_PropT…" at bounding box center [201, 380] width 142 height 33
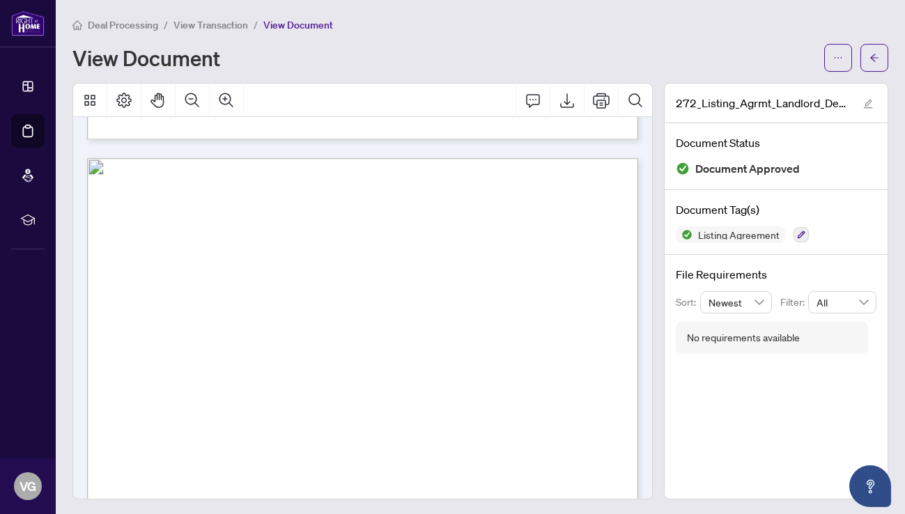
scroll to position [915, 0]
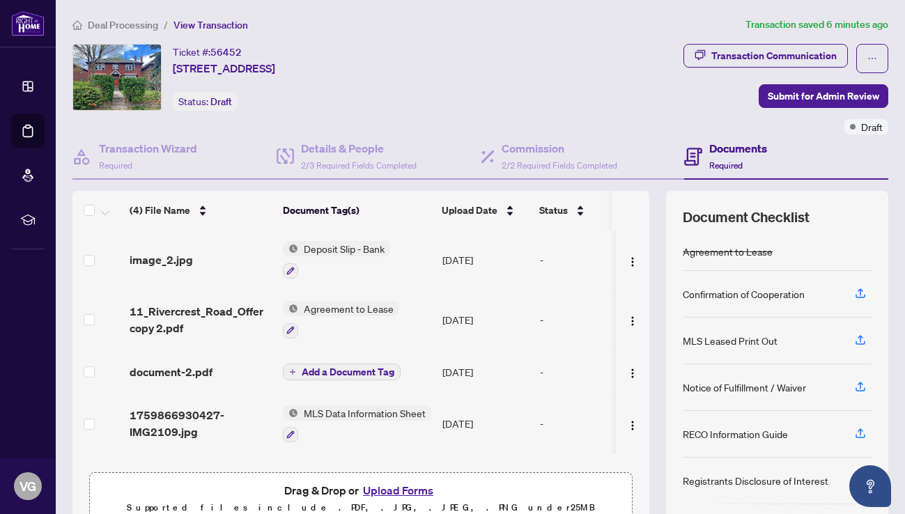
click at [369, 307] on span "Agreement to Lease" at bounding box center [348, 308] width 101 height 15
click at [350, 308] on span "Agreement to Lease" at bounding box center [348, 308] width 101 height 15
click at [325, 382] on span "Agreement to Lease" at bounding box center [329, 376] width 101 height 15
click at [337, 410] on span "MLS Data Information Sheet" at bounding box center [364, 413] width 133 height 15
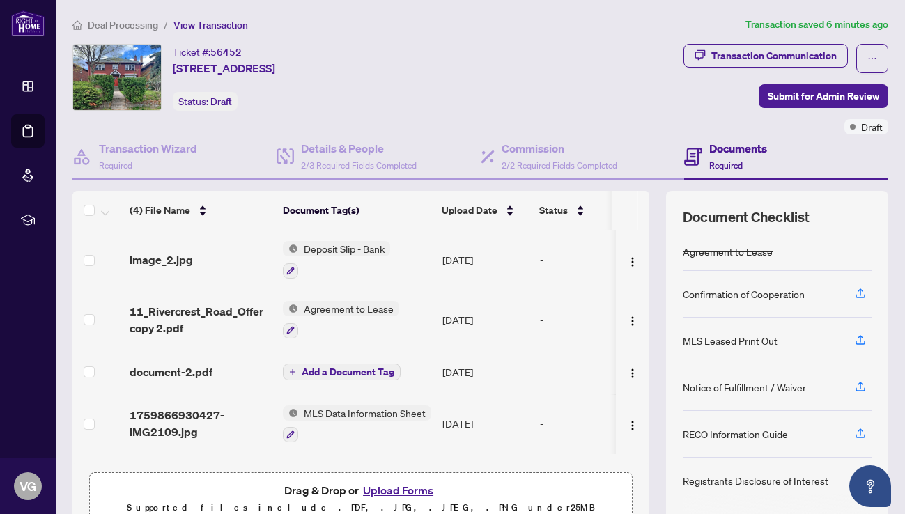
click at [341, 364] on button "Add a Document Tag" at bounding box center [342, 372] width 118 height 17
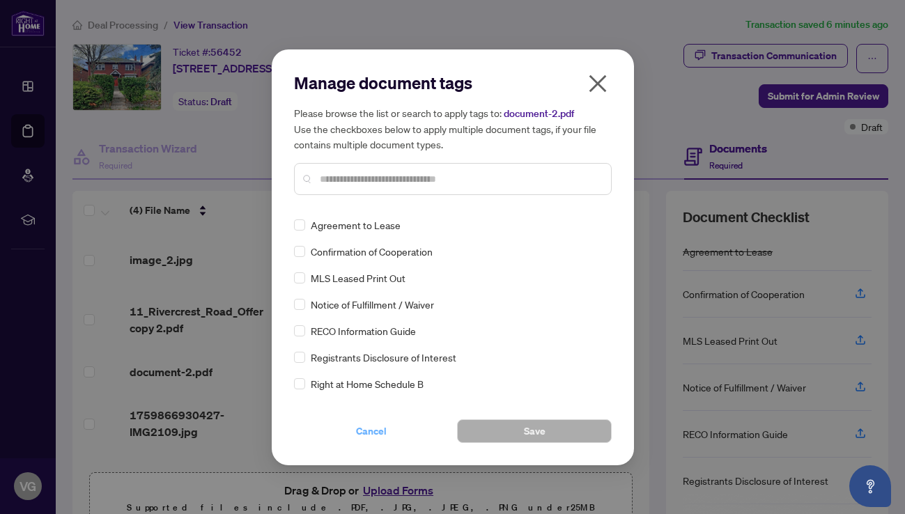
click at [339, 373] on div "Manage document tags Please browse the list or search to apply tags to: documen…" at bounding box center [453, 257] width 318 height 371
click at [339, 373] on div "Agreement to Lease Confirmation of Cooperation MLS Leased Print Out Notice of F…" at bounding box center [453, 304] width 318 height 174
click at [594, 91] on icon "close" at bounding box center [598, 83] width 22 height 22
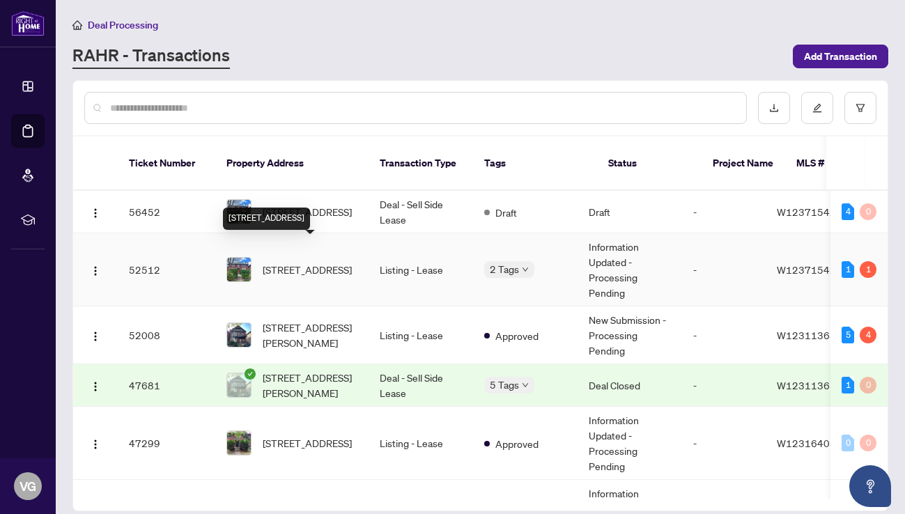
click at [313, 262] on span "[STREET_ADDRESS]" at bounding box center [307, 269] width 89 height 15
click at [399, 191] on td "Deal - Sell Side Lease" at bounding box center [421, 212] width 105 height 43
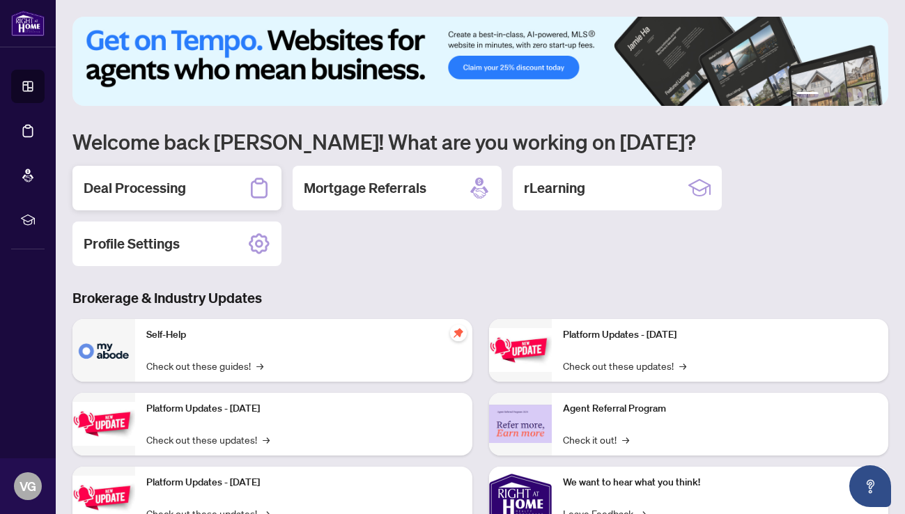
click at [201, 190] on div "Deal Processing" at bounding box center [176, 188] width 209 height 45
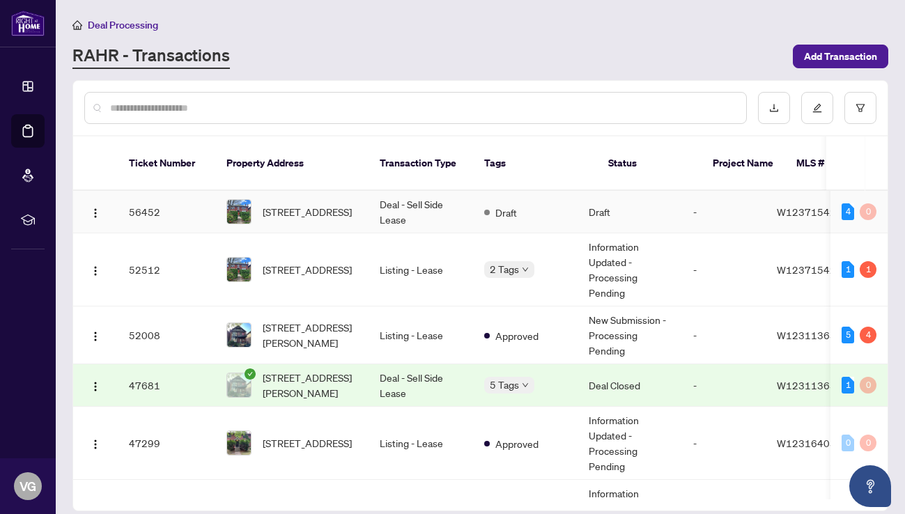
click at [298, 204] on span "[STREET_ADDRESS]" at bounding box center [307, 211] width 89 height 15
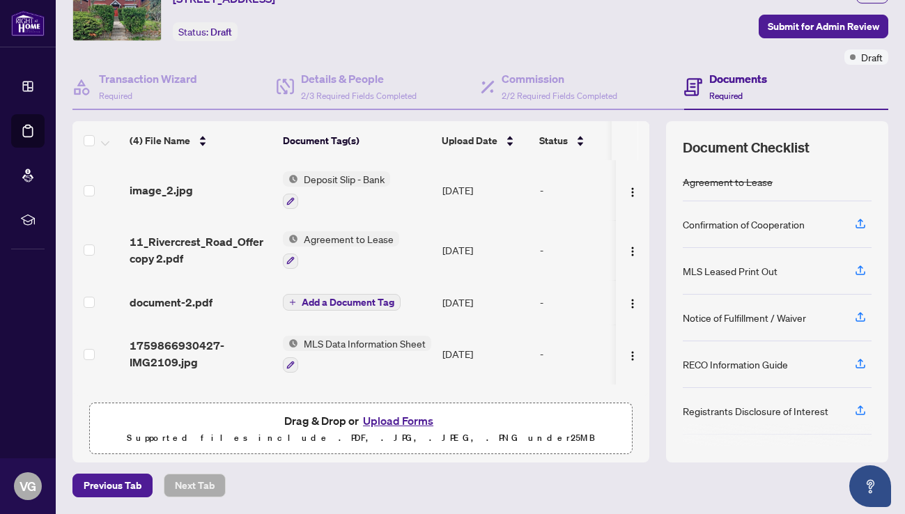
scroll to position [69, 0]
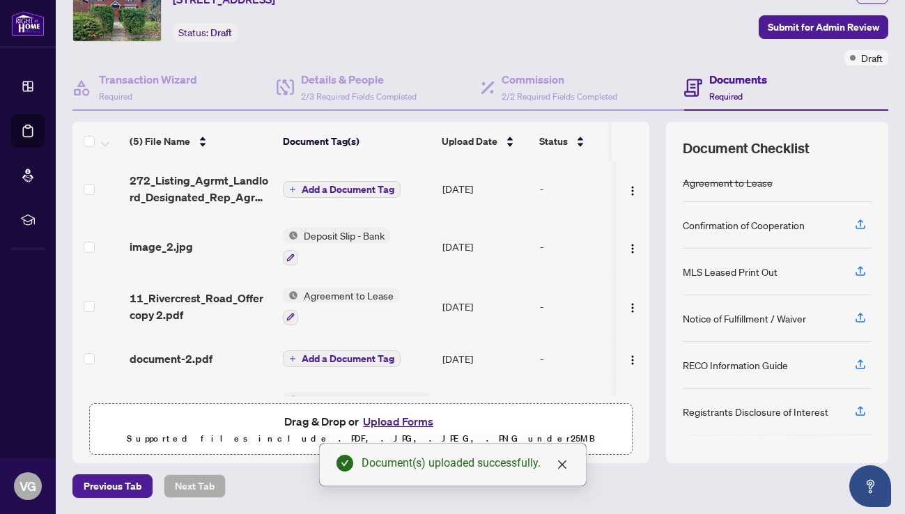
click at [370, 188] on span "Add a Document Tag" at bounding box center [348, 190] width 93 height 10
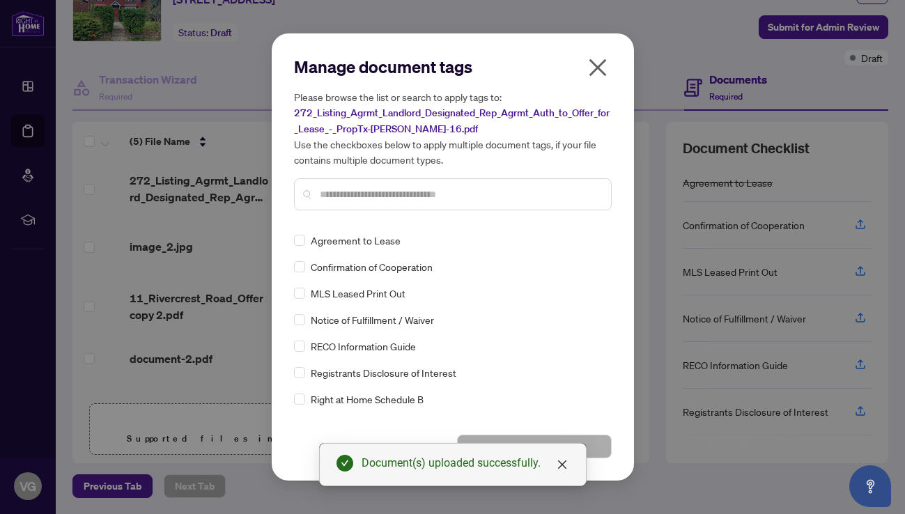
click at [331, 220] on div "Manage document tags Please browse the list or search to apply tags to: 272_Lis…" at bounding box center [453, 139] width 318 height 166
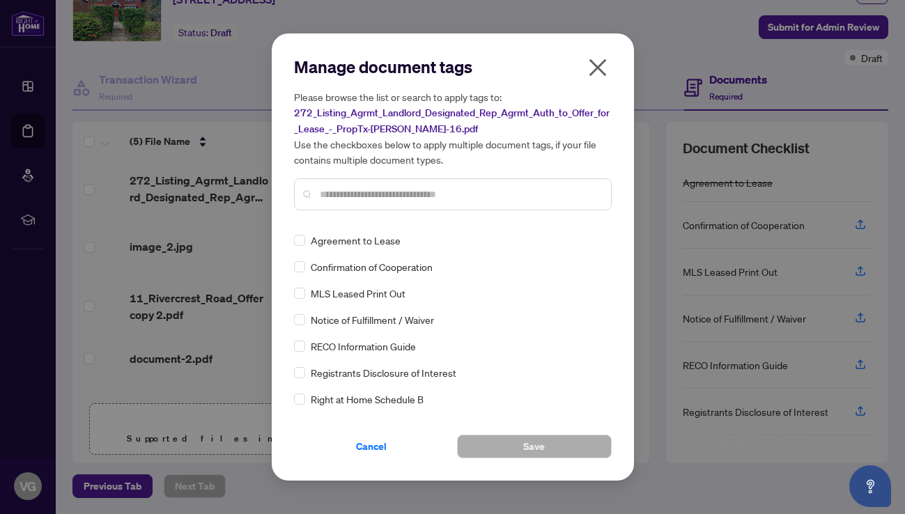
click at [343, 190] on input "text" at bounding box center [460, 194] width 280 height 15
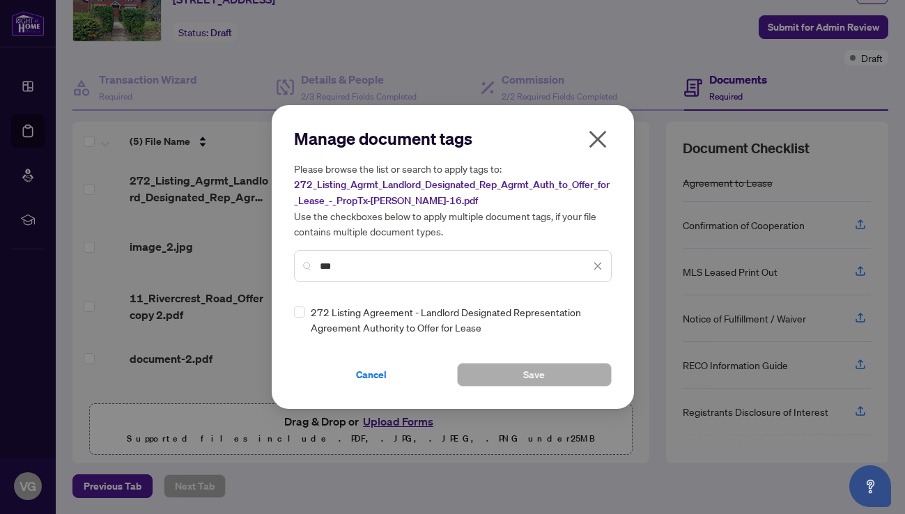
type input "***"
click at [598, 266] on icon "close" at bounding box center [598, 267] width 8 height 8
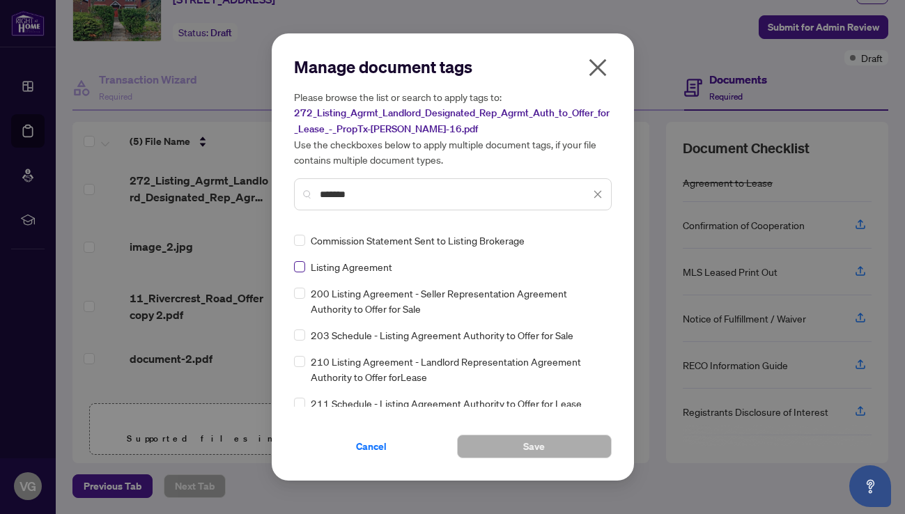
type input "*******"
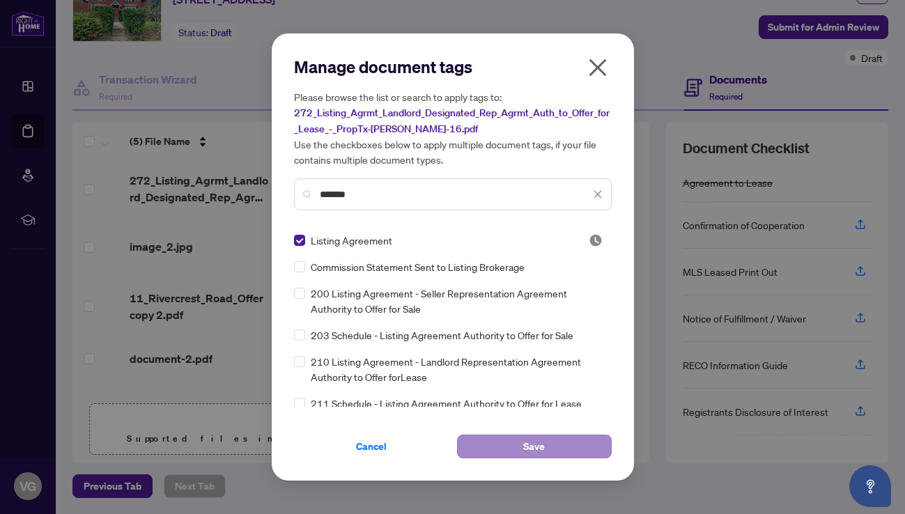
click at [494, 437] on button "Save" at bounding box center [534, 447] width 155 height 24
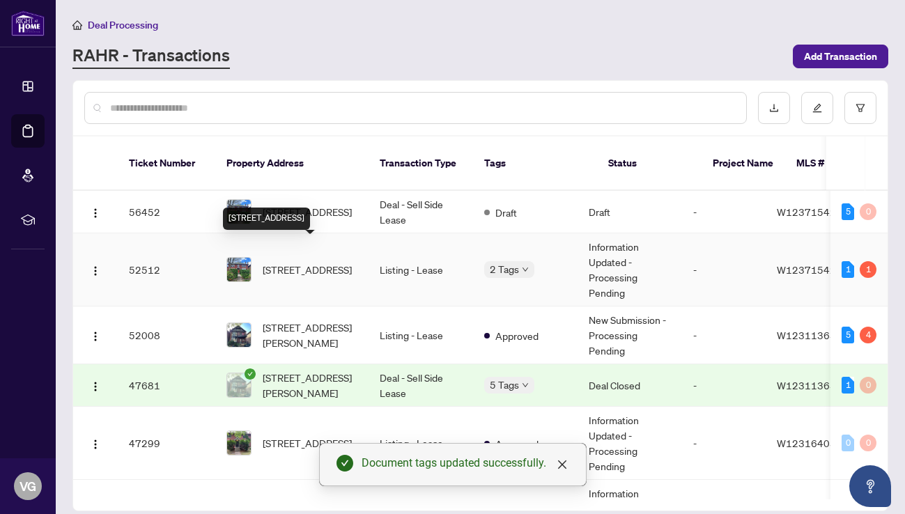
click at [334, 262] on span "[STREET_ADDRESS]" at bounding box center [307, 269] width 89 height 15
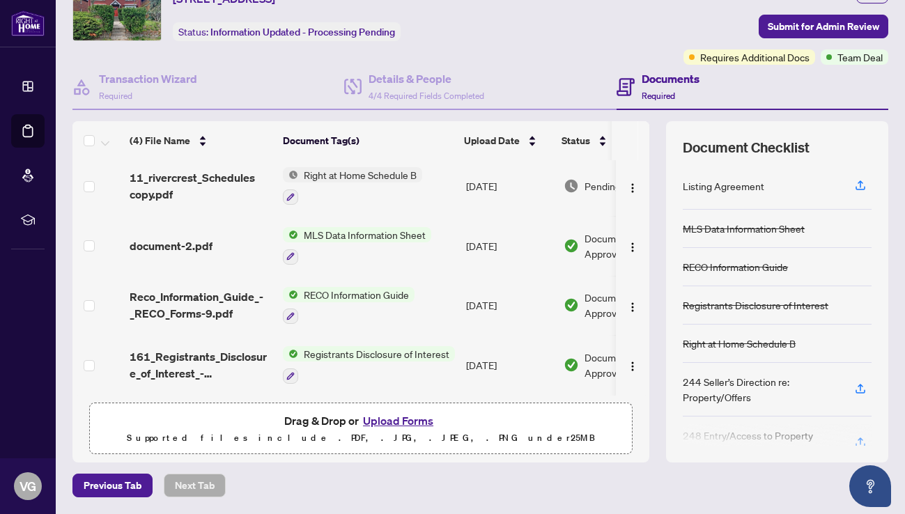
scroll to position [69, 0]
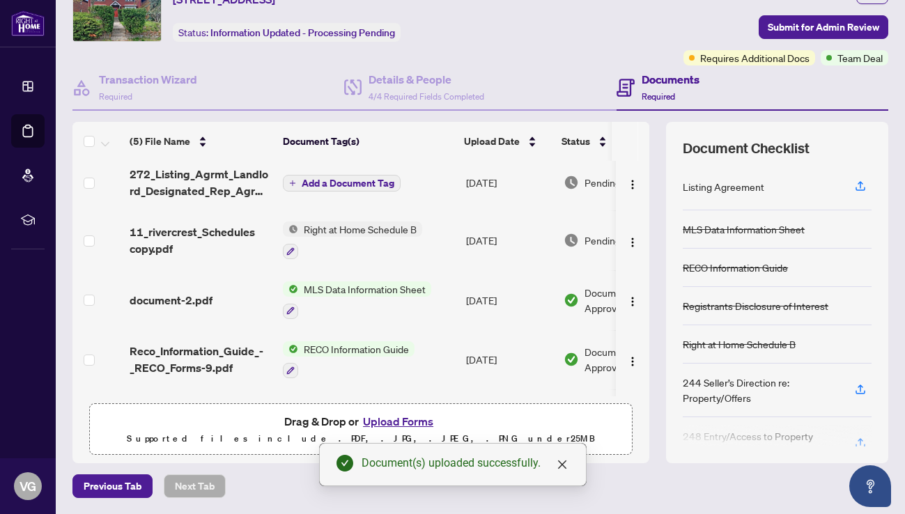
click at [369, 181] on span "Add a Document Tag" at bounding box center [348, 183] width 93 height 10
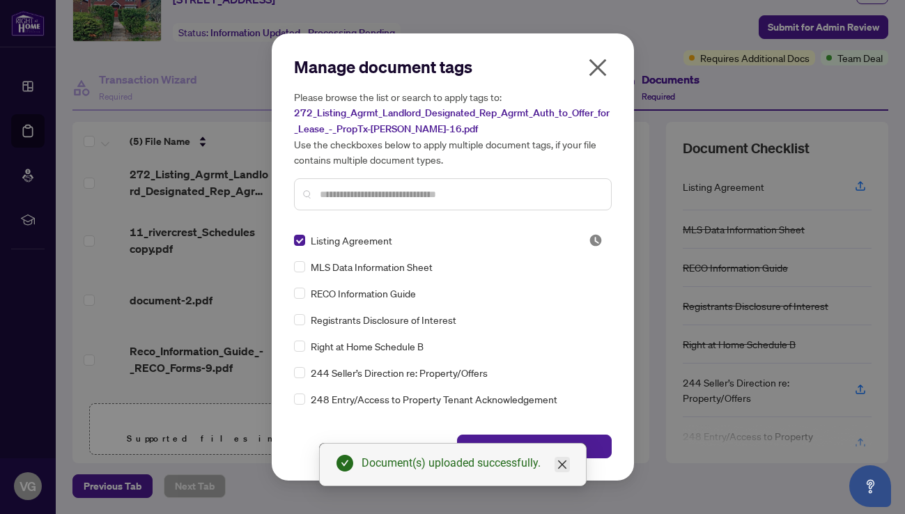
click at [562, 463] on icon "close" at bounding box center [562, 464] width 11 height 11
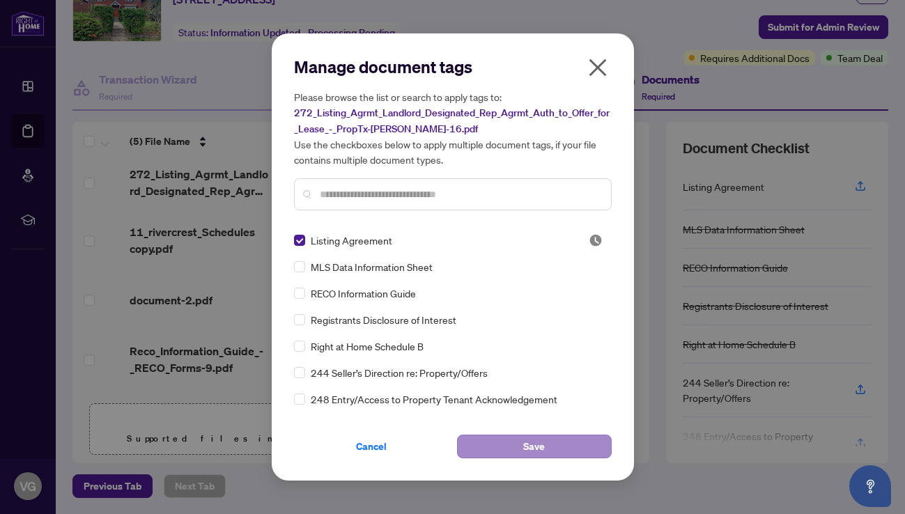
click at [564, 445] on button "Save" at bounding box center [534, 447] width 155 height 24
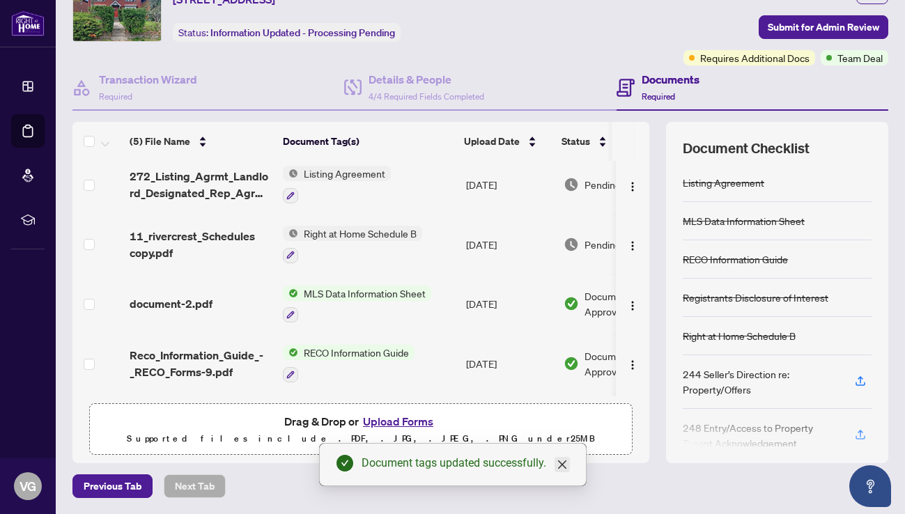
click at [561, 463] on icon "close" at bounding box center [561, 465] width 8 height 8
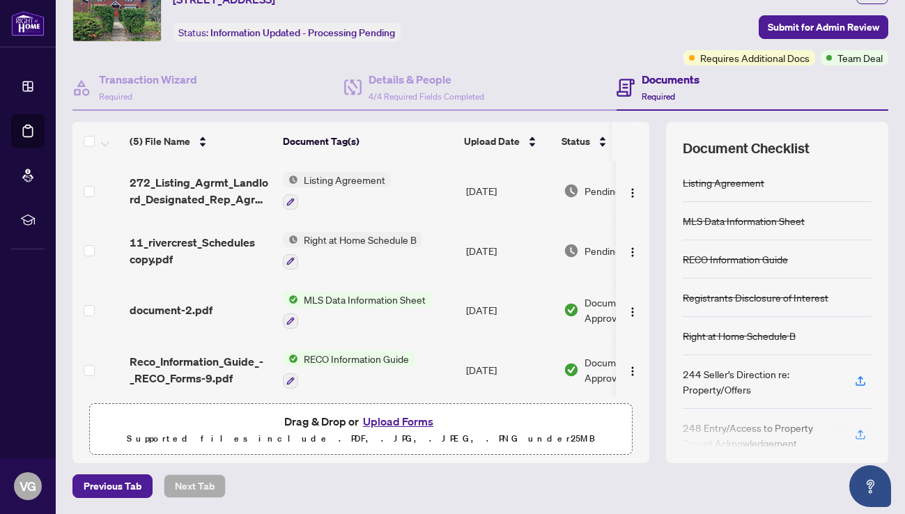
scroll to position [0, 0]
click at [783, 24] on span "Submit for Admin Review" at bounding box center [823, 27] width 111 height 22
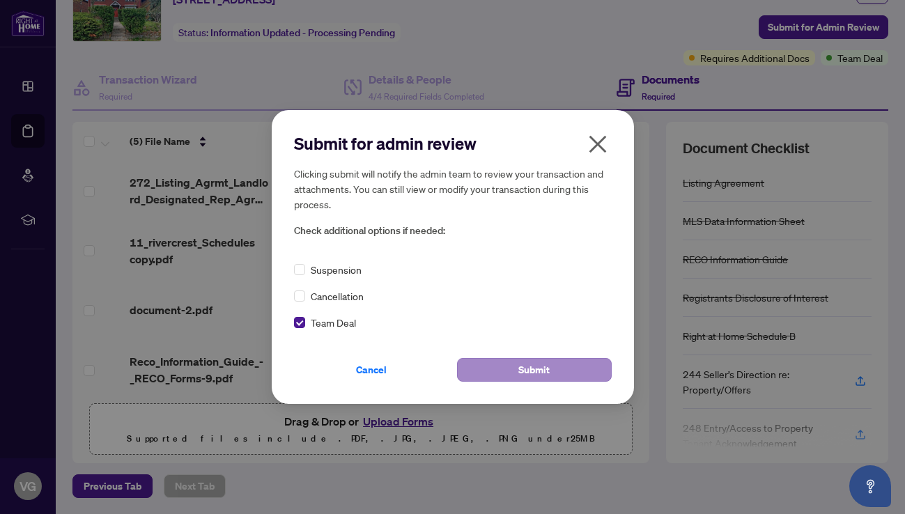
click at [524, 376] on span "Submit" at bounding box center [533, 370] width 31 height 22
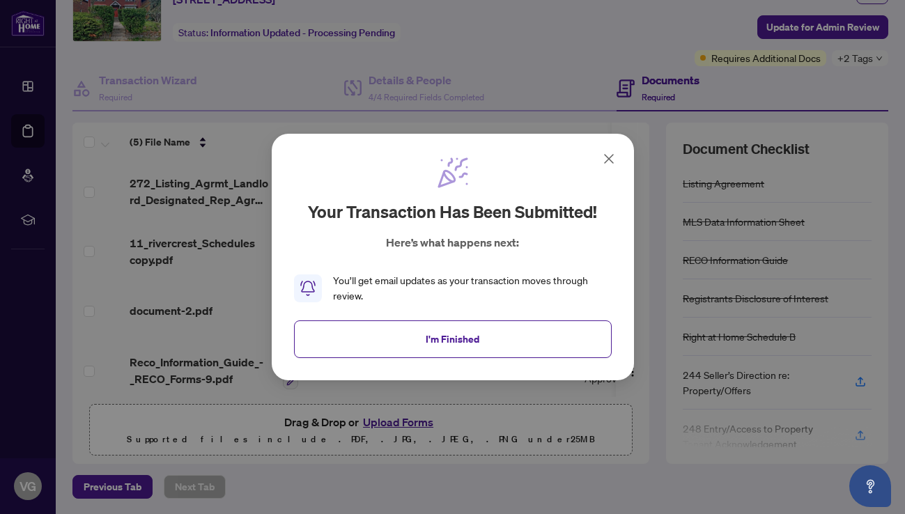
click at [608, 157] on icon at bounding box center [609, 158] width 17 height 17
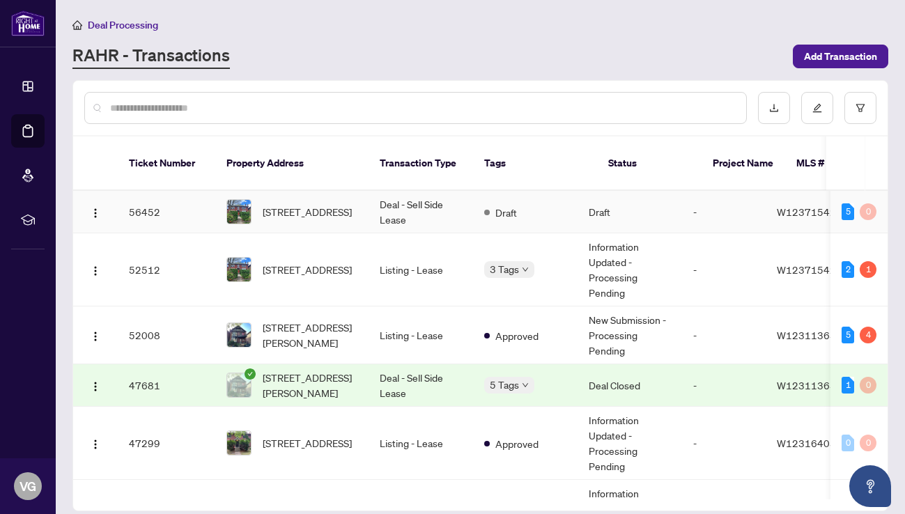
click at [389, 196] on td "Deal - Sell Side Lease" at bounding box center [421, 212] width 105 height 43
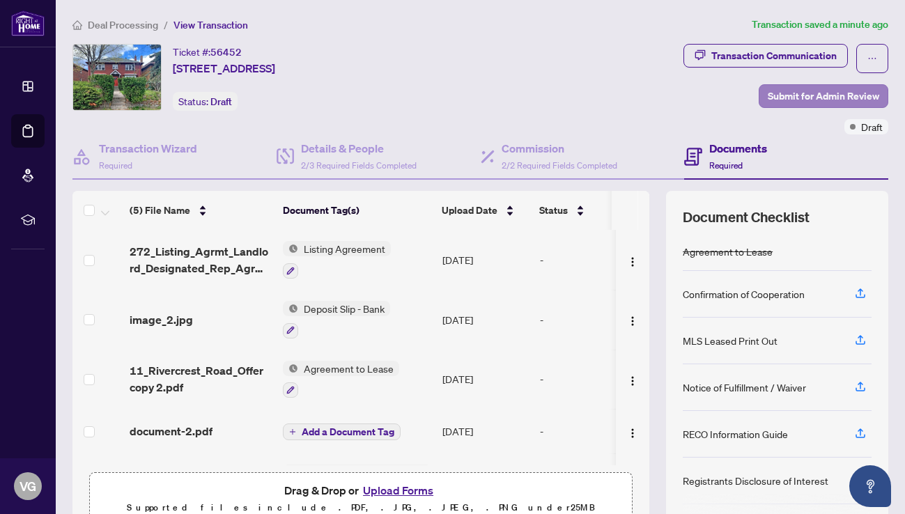
click at [796, 93] on span "Submit for Admin Review" at bounding box center [823, 96] width 111 height 22
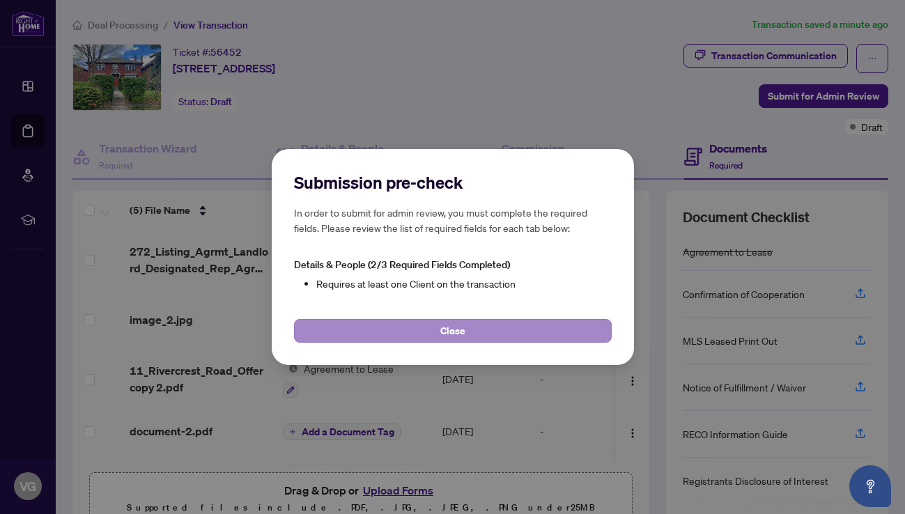
click at [432, 324] on button "Close" at bounding box center [453, 331] width 318 height 24
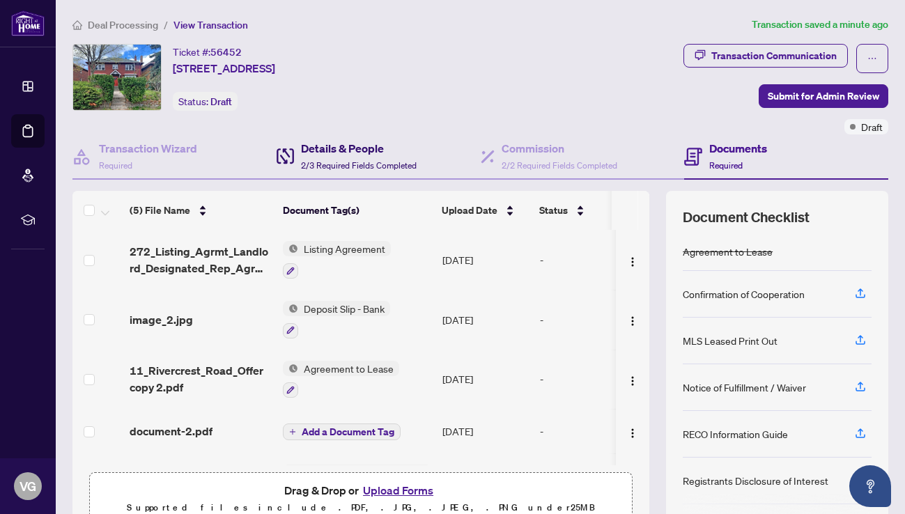
click at [380, 152] on h4 "Details & People" at bounding box center [359, 148] width 116 height 17
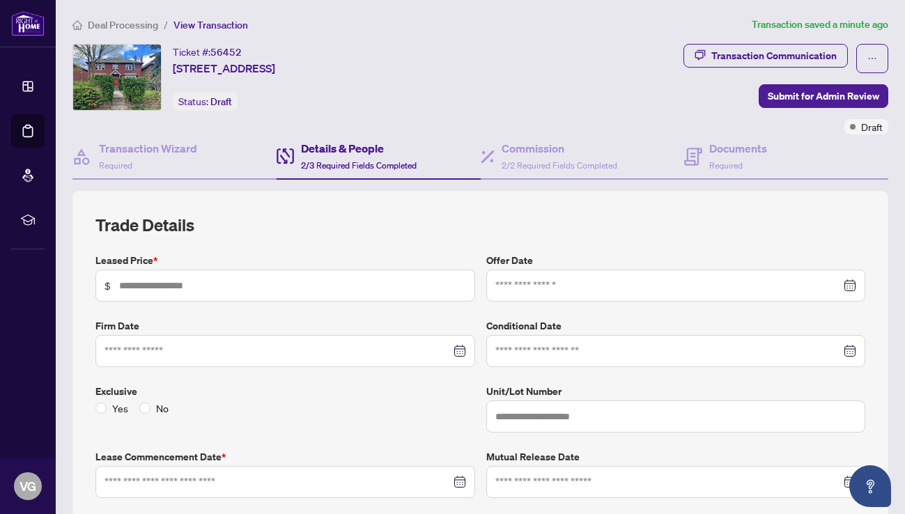
type input "*****"
type input "**********"
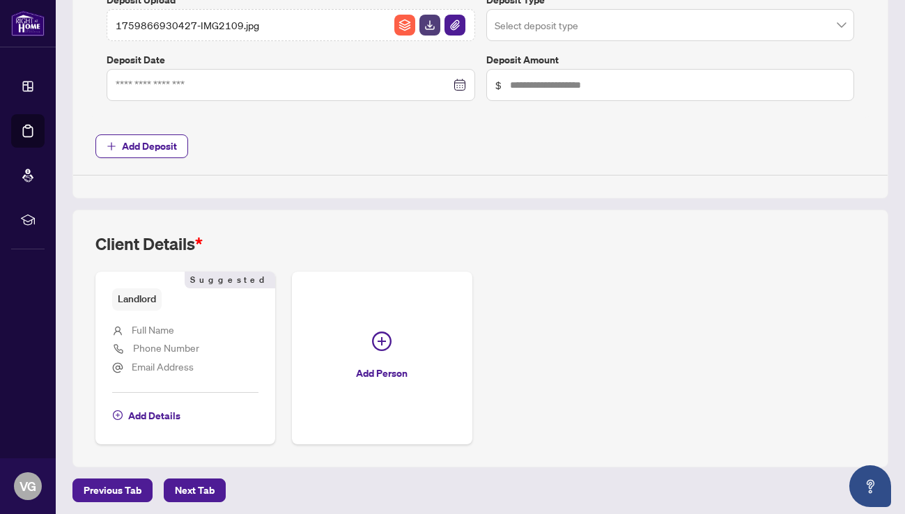
scroll to position [613, 0]
click at [171, 324] on span "Full Name" at bounding box center [153, 330] width 43 height 13
click at [165, 334] on li "Full Name" at bounding box center [185, 332] width 146 height 18
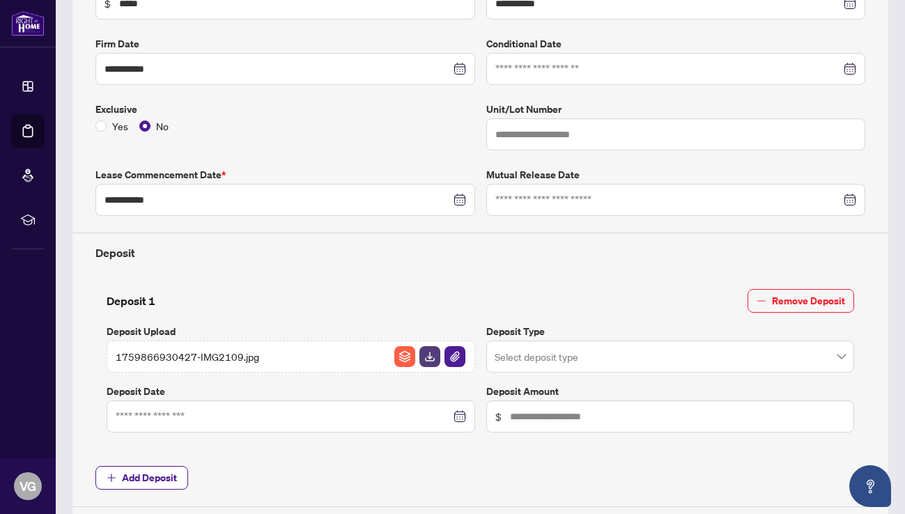
scroll to position [301, 0]
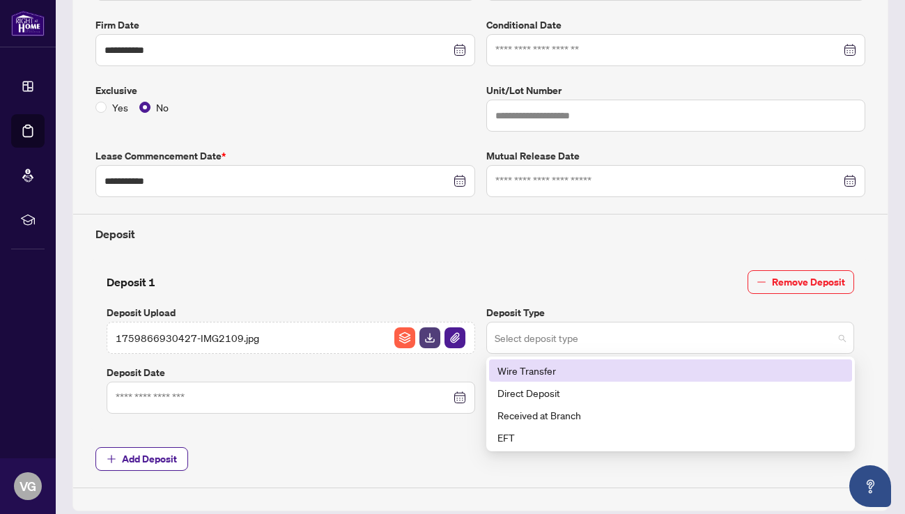
click at [841, 334] on span at bounding box center [671, 338] width 352 height 26
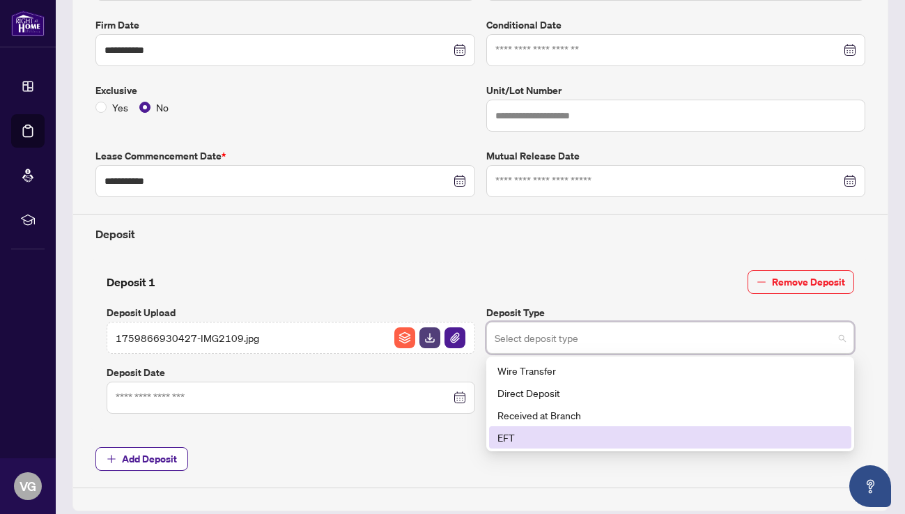
click at [504, 432] on div "EFT" at bounding box center [670, 437] width 346 height 15
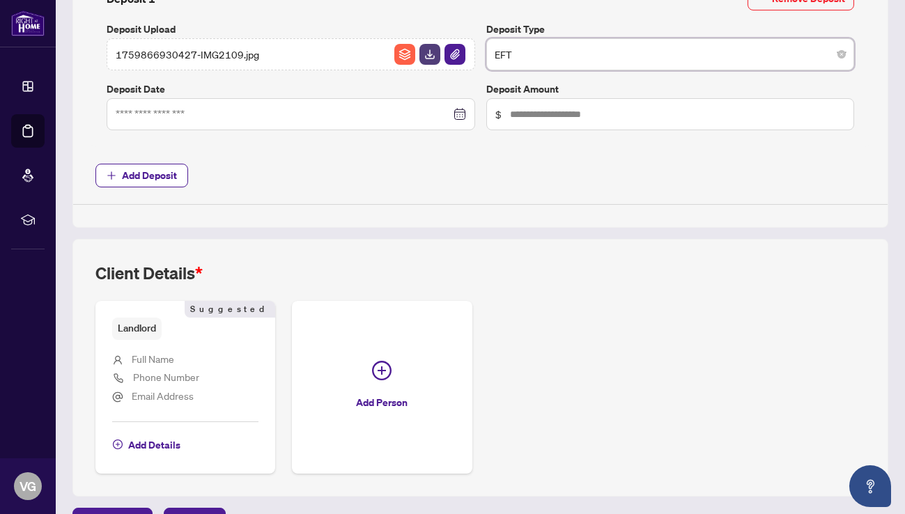
scroll to position [589, 0]
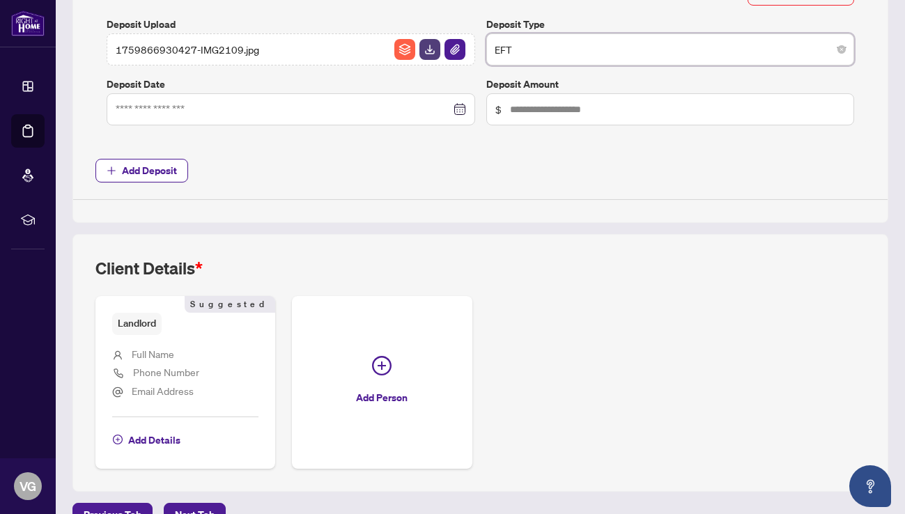
click at [202, 353] on li "Full Name" at bounding box center [185, 355] width 146 height 18
click at [156, 357] on span "Full Name" at bounding box center [153, 354] width 43 height 16
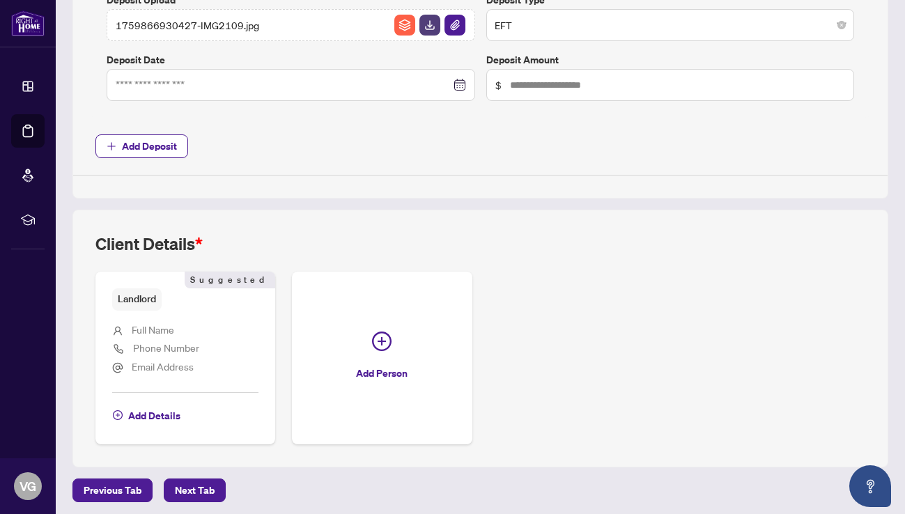
scroll to position [613, 0]
click at [156, 409] on span "Add Details" at bounding box center [154, 417] width 52 height 22
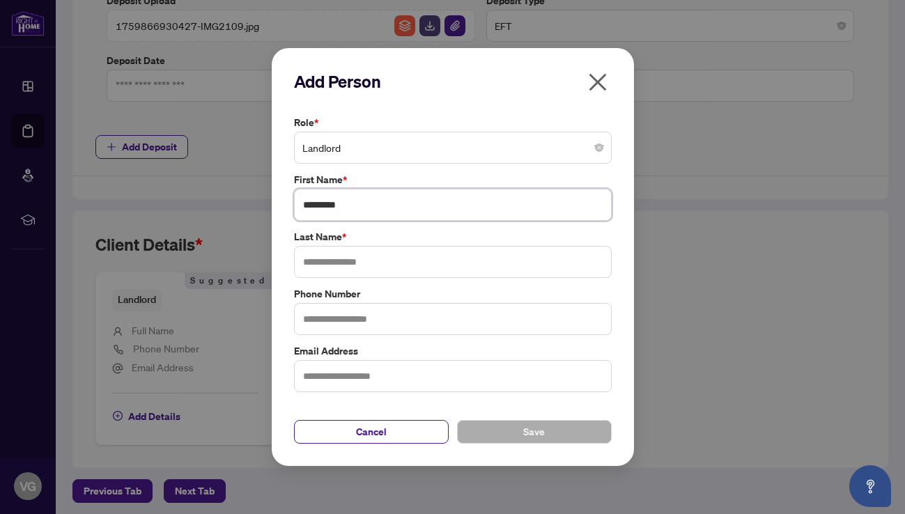
type input "*********"
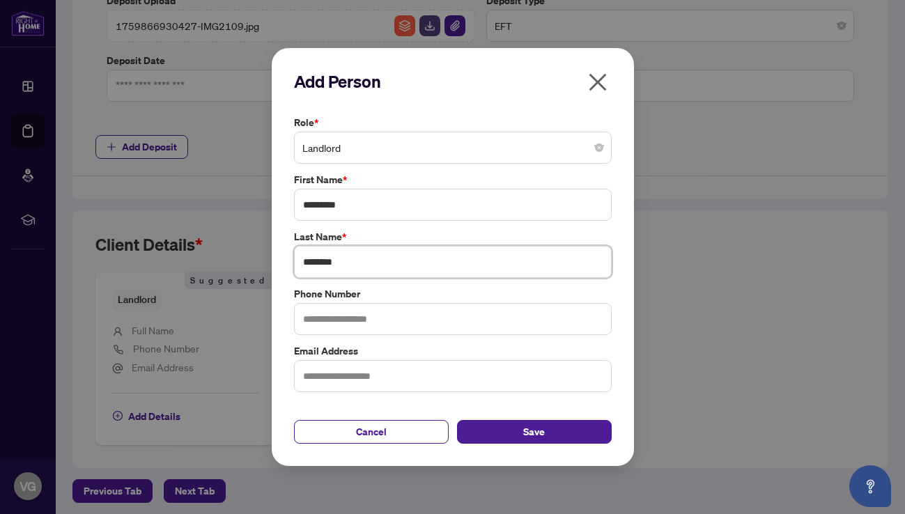
type input "********"
type input "**********"
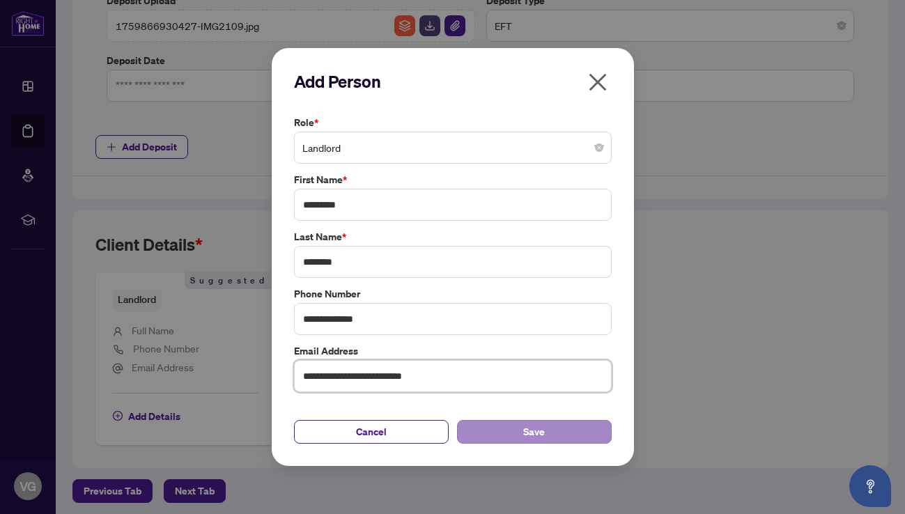
type input "**********"
click at [525, 428] on span "Save" at bounding box center [534, 432] width 22 height 22
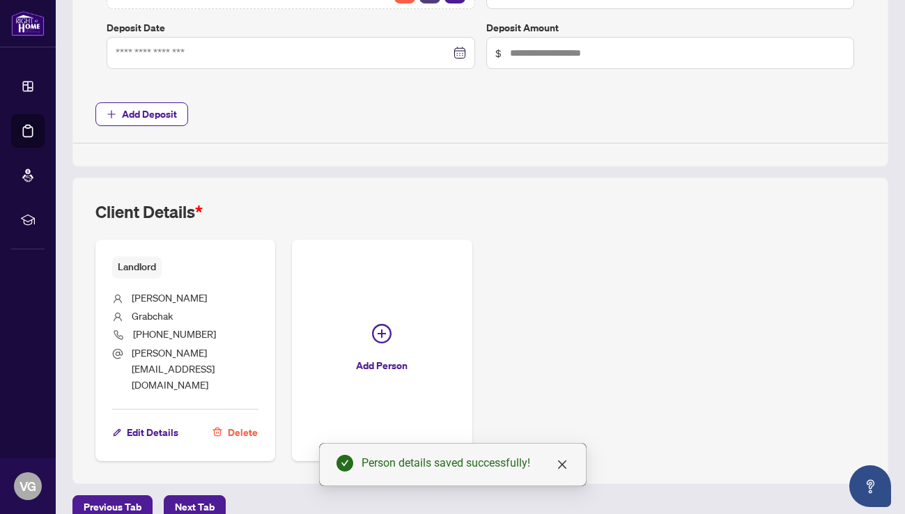
scroll to position [645, 0]
click at [197, 497] on span "Next Tab" at bounding box center [195, 508] width 40 height 22
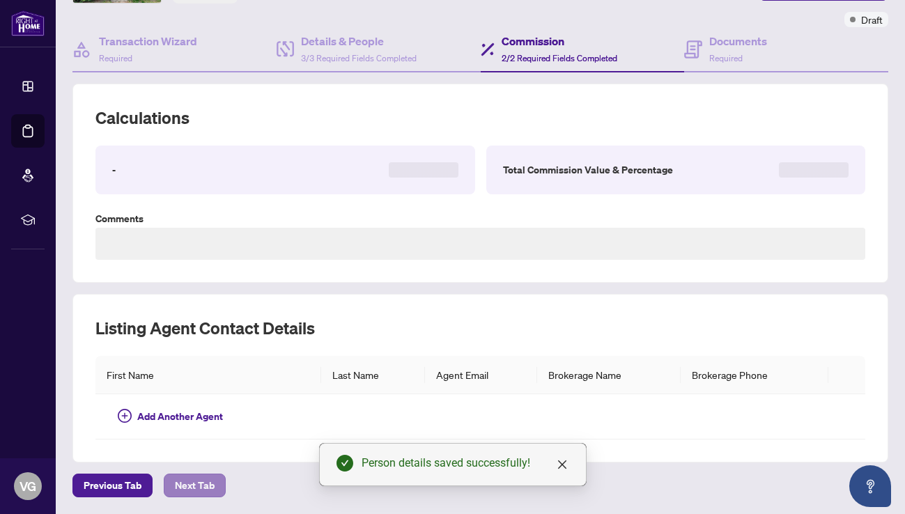
scroll to position [61, 0]
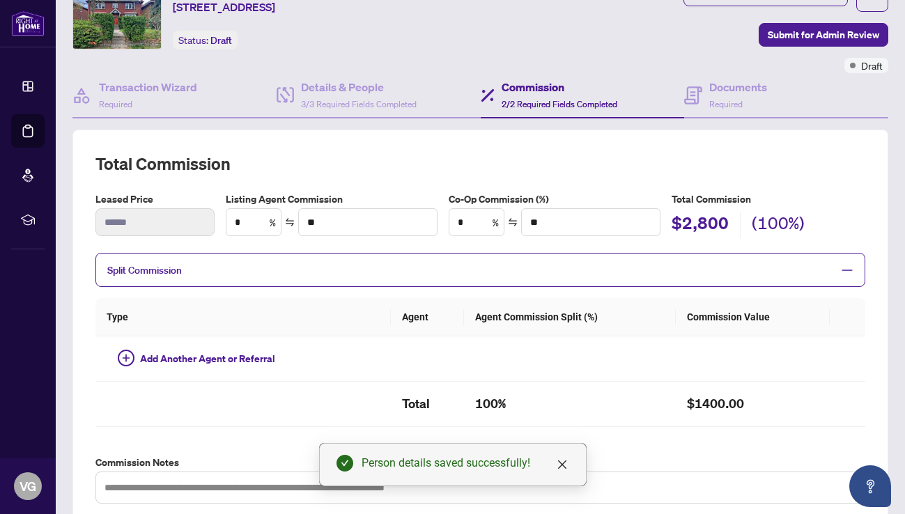
type input "**"
type input "******"
type input "**"
type input "******"
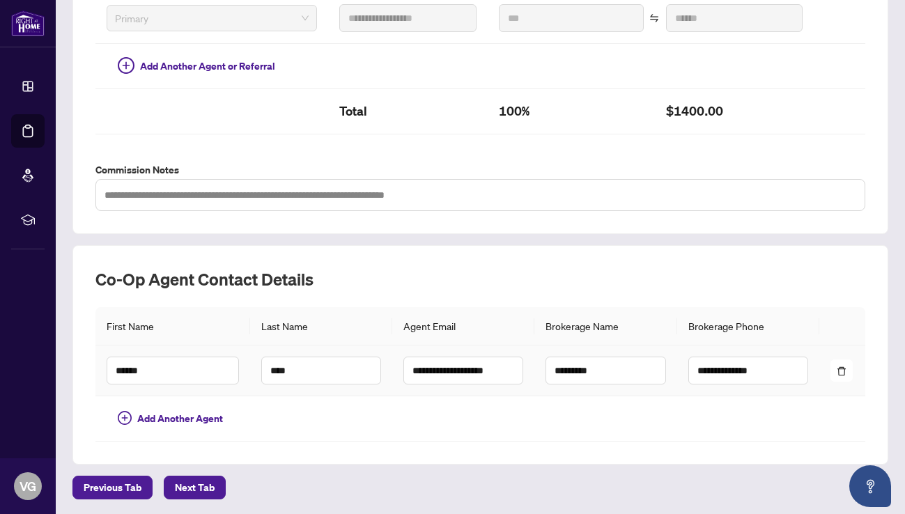
scroll to position [404, 0]
click at [185, 477] on span "Next Tab" at bounding box center [195, 488] width 40 height 22
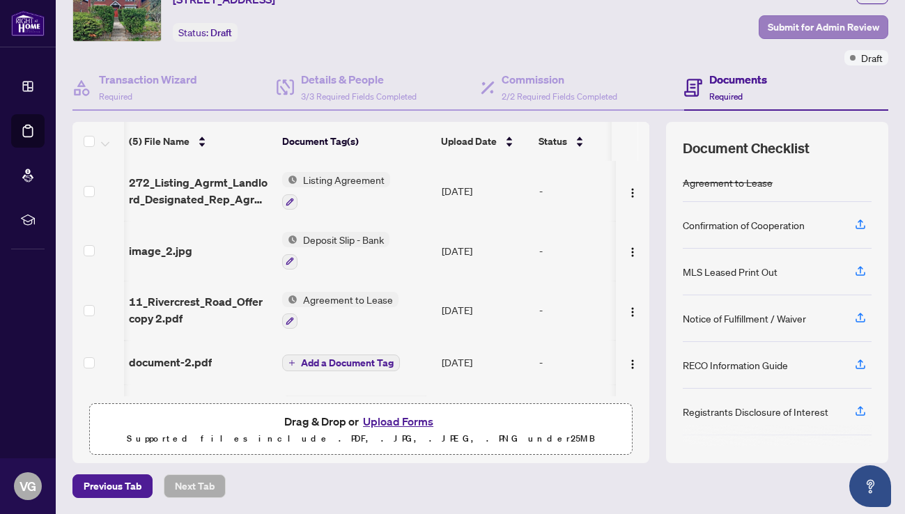
scroll to position [0, 1]
click at [794, 26] on span "Submit for Admin Review" at bounding box center [823, 27] width 111 height 22
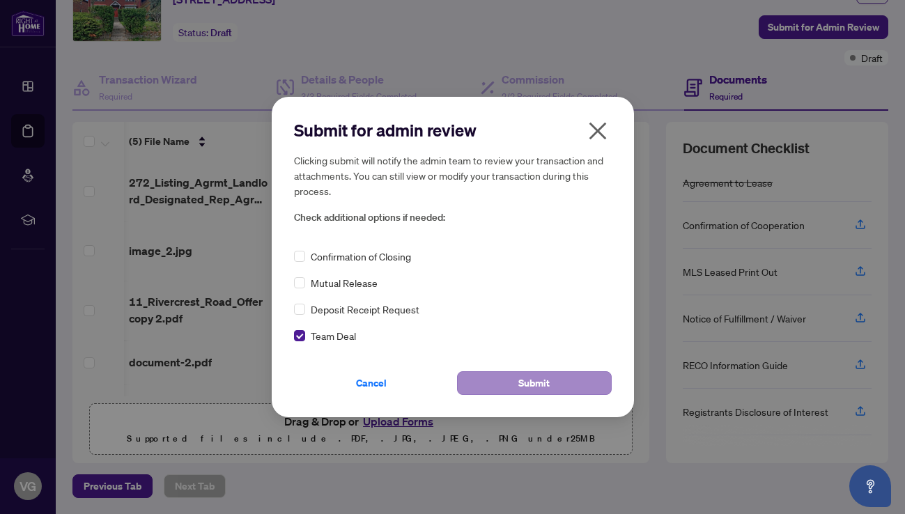
click at [497, 380] on button "Submit" at bounding box center [534, 383] width 155 height 24
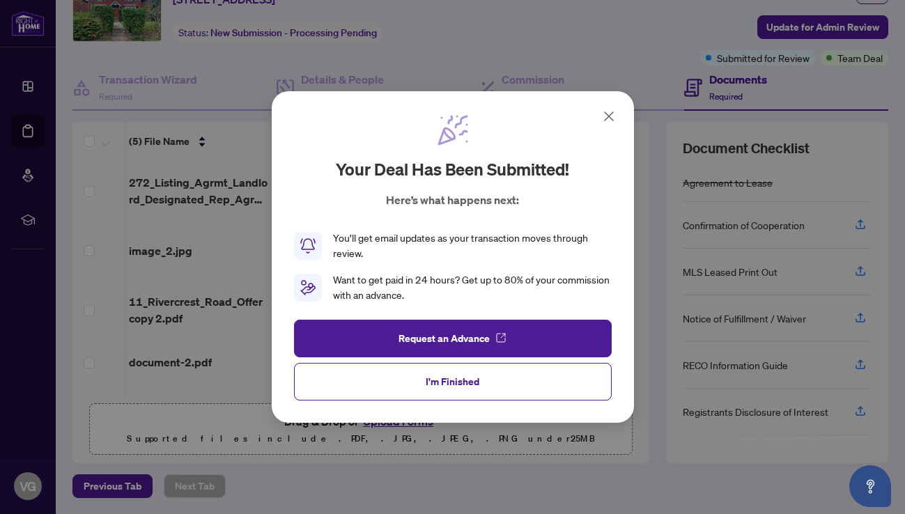
click at [610, 116] on icon at bounding box center [609, 116] width 8 height 8
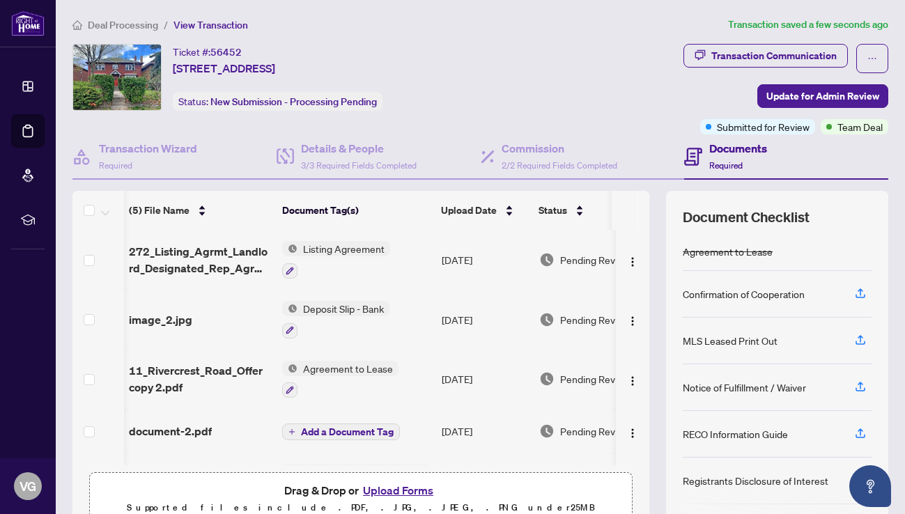
scroll to position [0, 0]
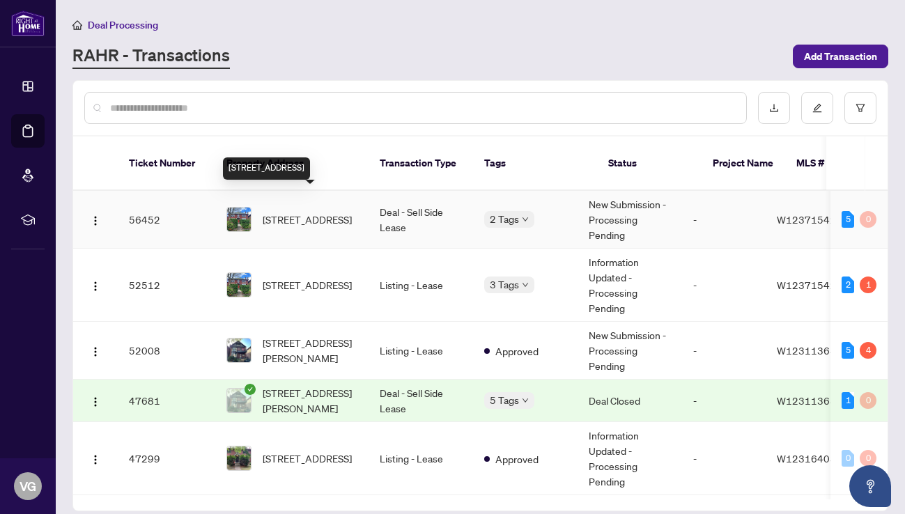
click at [320, 212] on span "[STREET_ADDRESS]" at bounding box center [307, 219] width 89 height 15
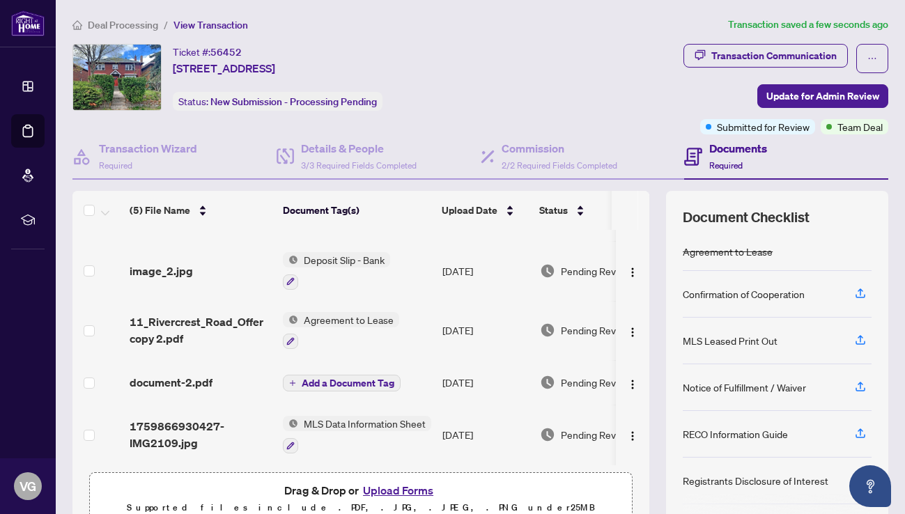
scroll to position [51, 0]
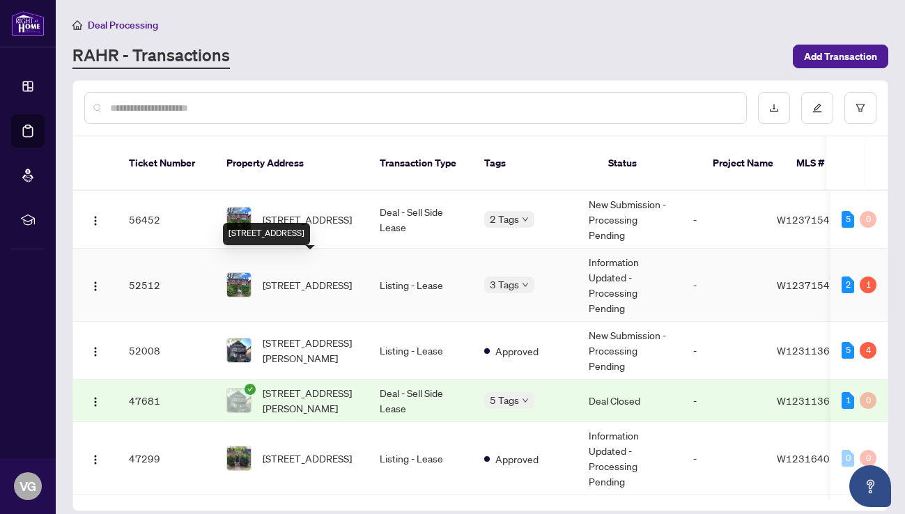
click at [310, 277] on span "[STREET_ADDRESS]" at bounding box center [307, 284] width 89 height 15
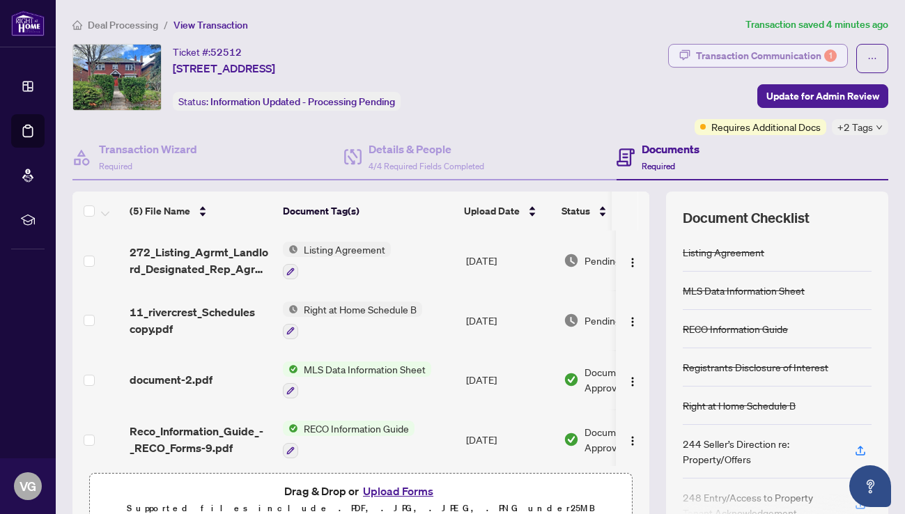
click at [704, 60] on div "Transaction Communication 1" at bounding box center [766, 56] width 141 height 22
type textarea "**********"
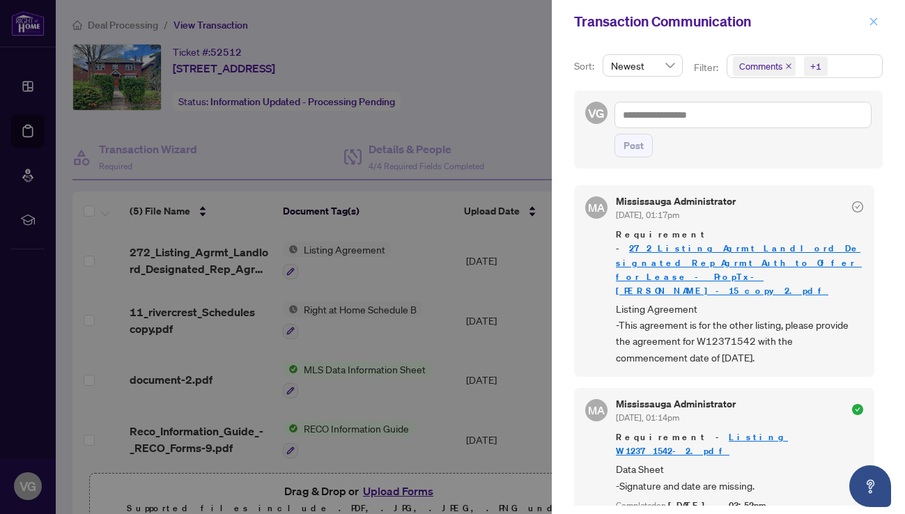
click at [877, 20] on icon "close" at bounding box center [874, 22] width 10 height 10
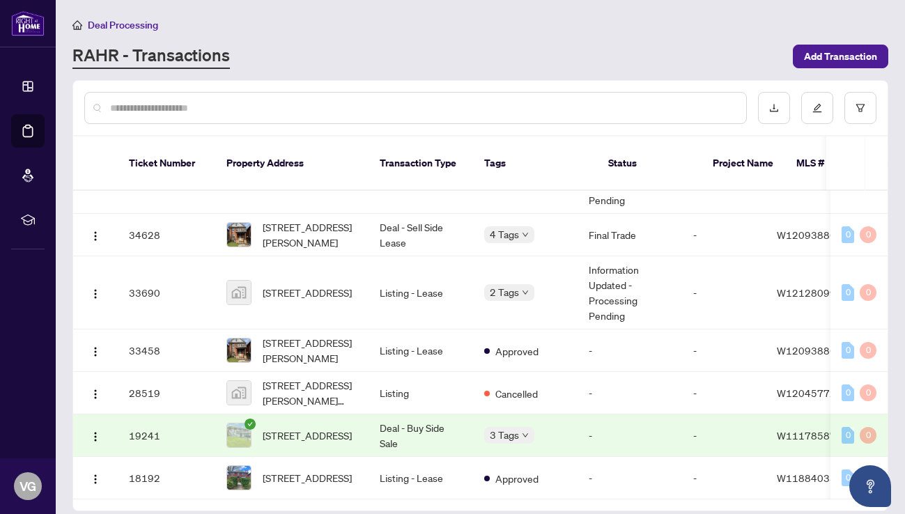
scroll to position [359, 0]
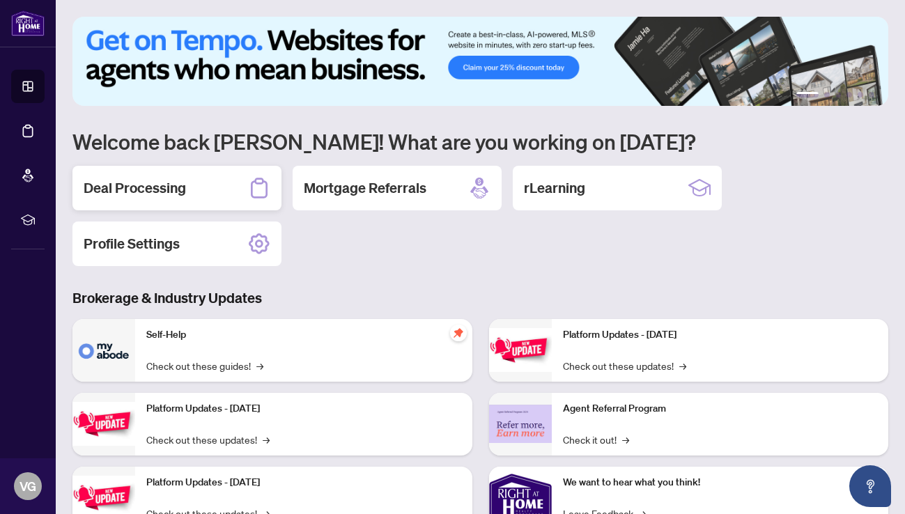
click at [186, 186] on div "Deal Processing" at bounding box center [176, 188] width 209 height 45
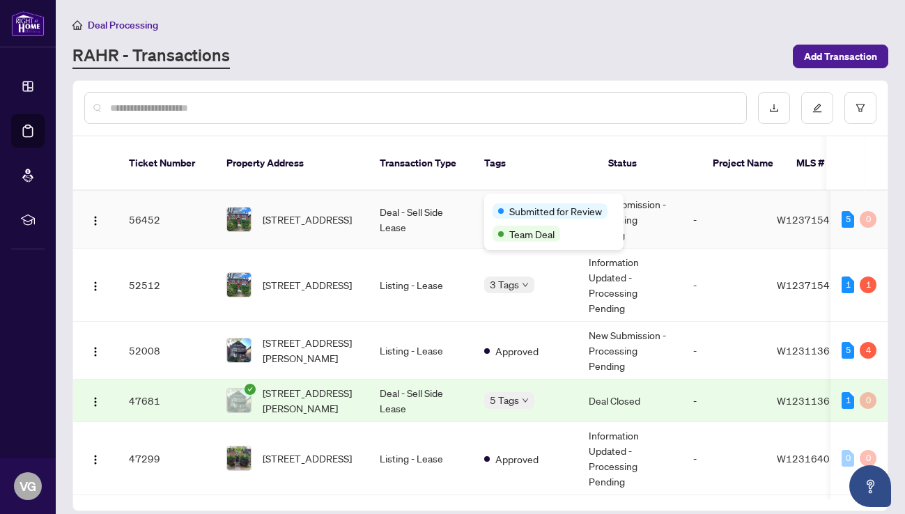
click at [512, 202] on div "Submitted for Review" at bounding box center [554, 210] width 123 height 17
click at [433, 195] on td "Deal - Sell Side Lease" at bounding box center [421, 220] width 105 height 58
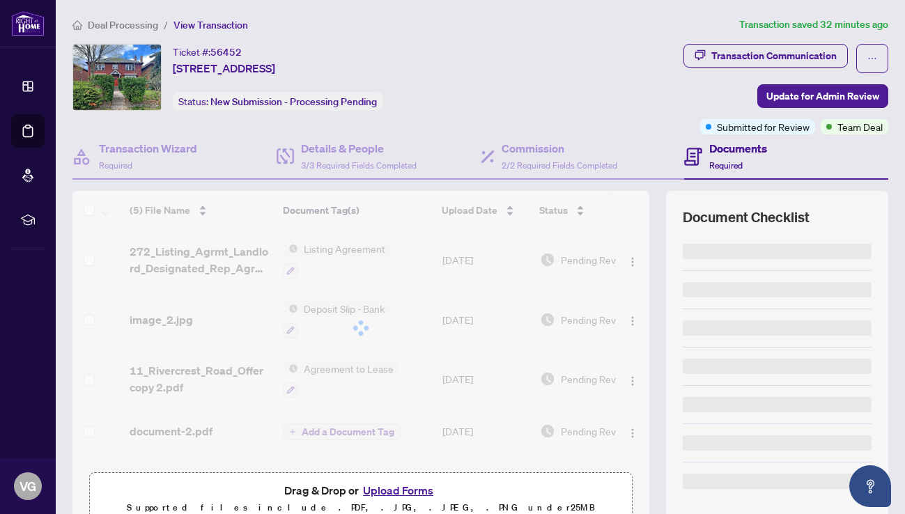
click at [433, 195] on div at bounding box center [360, 328] width 577 height 275
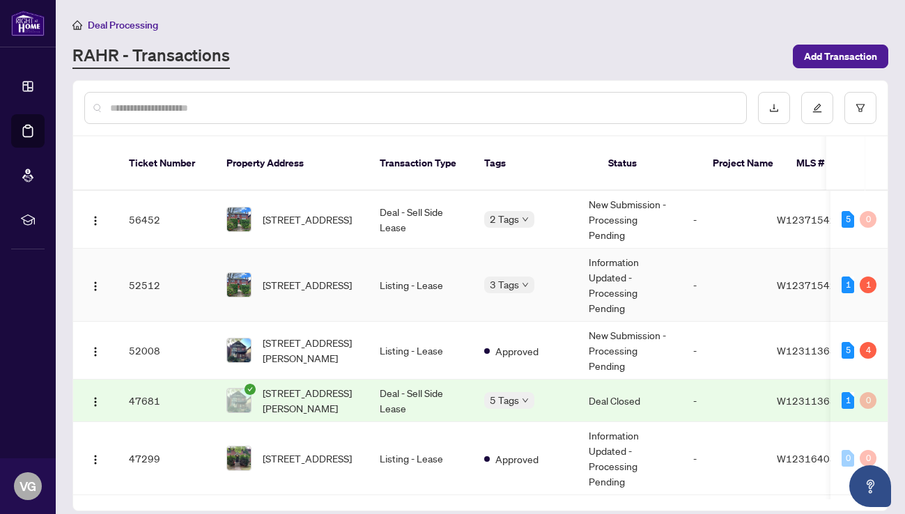
click at [505, 268] on div "Requires Additional Docs Team Deal Submitted for Review" at bounding box center [553, 298] width 139 height 79
click at [427, 272] on td "Listing - Lease" at bounding box center [421, 285] width 105 height 73
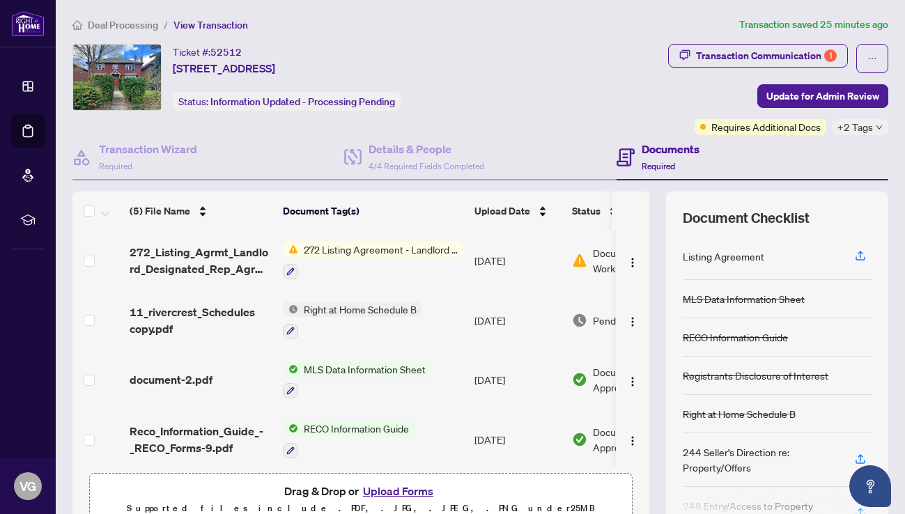
drag, startPoint x: 614, startPoint y: 198, endPoint x: 647, endPoint y: 199, distance: 33.5
click at [647, 199] on tr "(5) File Name Document Tag(s) Upload Date Status" at bounding box center [400, 211] width 657 height 39
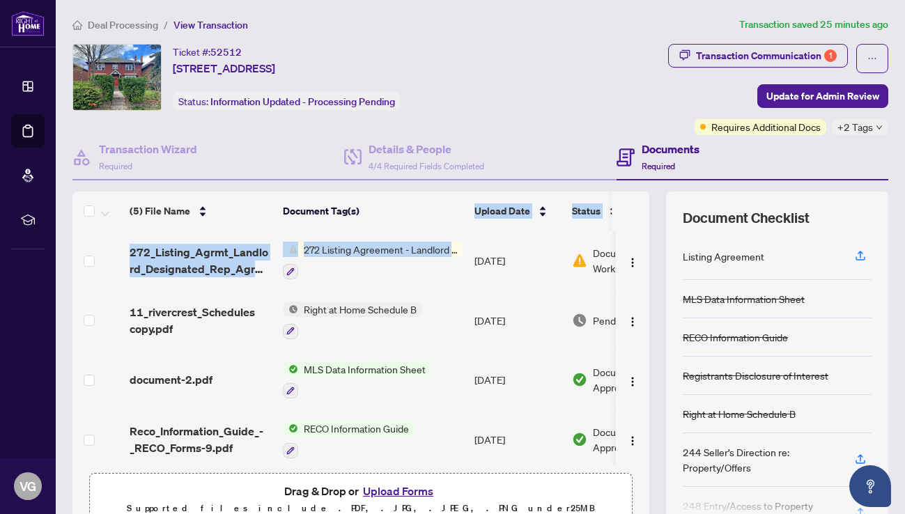
drag, startPoint x: 550, startPoint y: 246, endPoint x: 444, endPoint y: 229, distance: 107.2
click at [442, 229] on div "(5) File Name Document Tag(s) Upload Date Status (5) File Name Document Tag(s) …" at bounding box center [360, 329] width 577 height 275
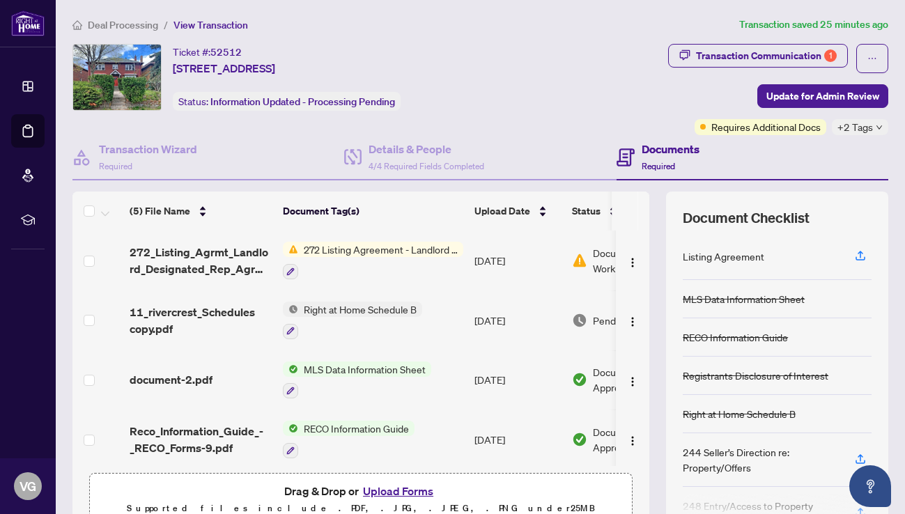
click at [515, 271] on td "[DATE]" at bounding box center [518, 261] width 98 height 60
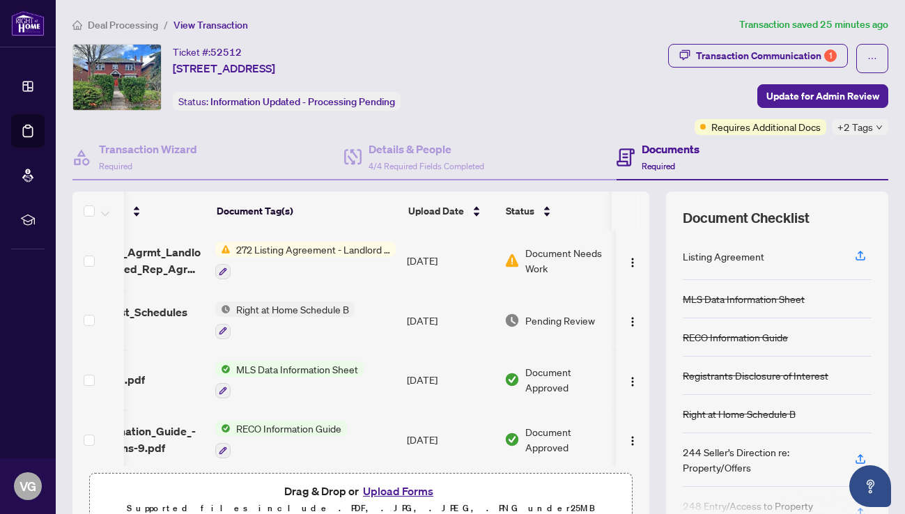
scroll to position [0, 66]
click at [511, 258] on img at bounding box center [513, 260] width 15 height 15
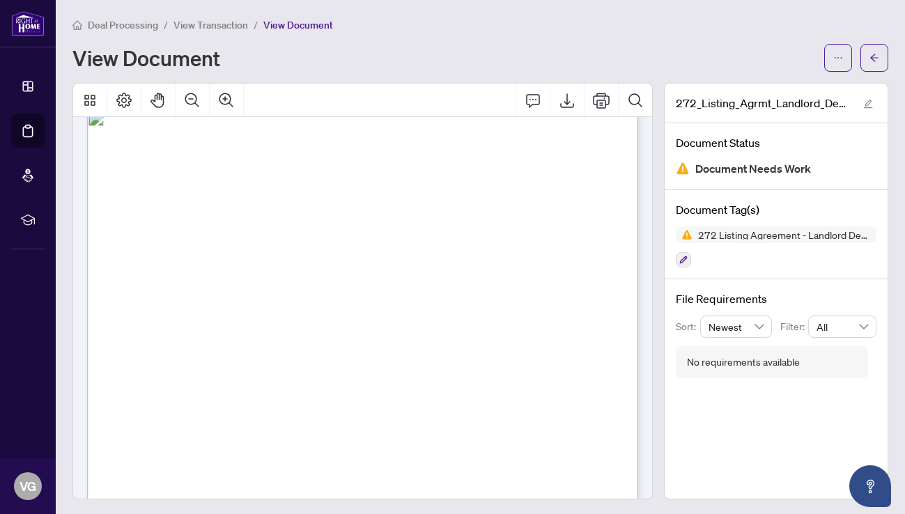
scroll to position [713, 0]
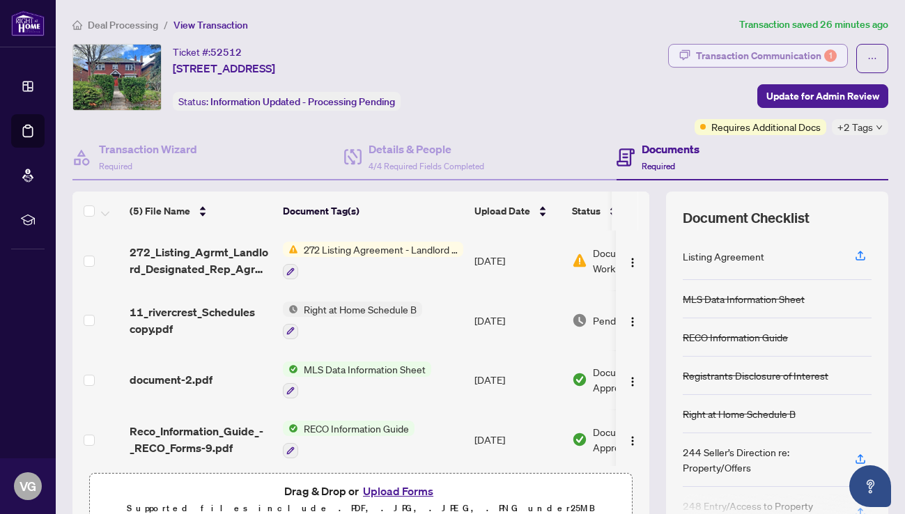
click at [737, 59] on div "Transaction Communication 1" at bounding box center [766, 56] width 141 height 22
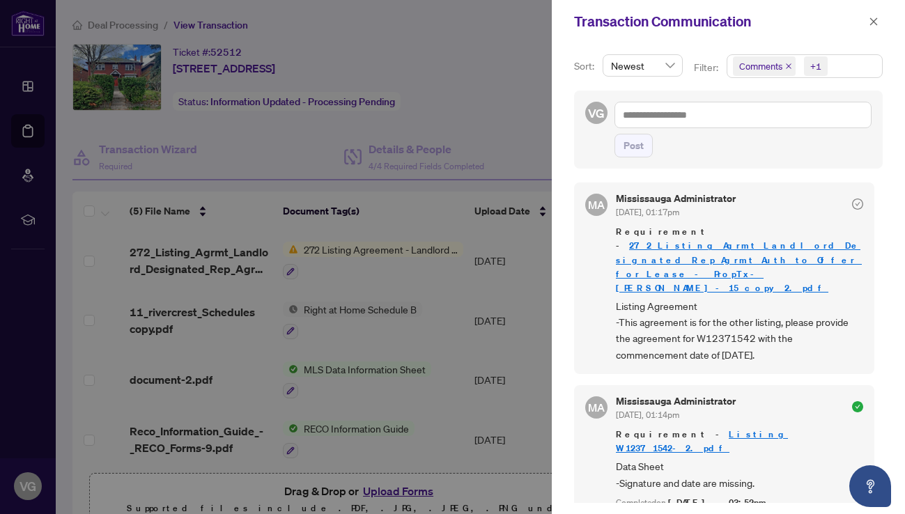
scroll to position [3, 0]
click at [872, 19] on icon "close" at bounding box center [874, 22] width 10 height 10
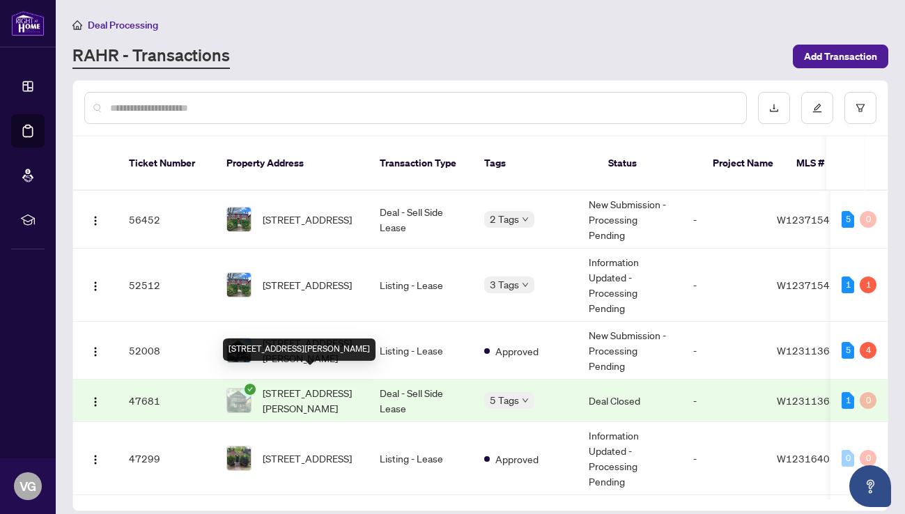
click at [325, 385] on span "[STREET_ADDRESS][PERSON_NAME]" at bounding box center [310, 400] width 95 height 31
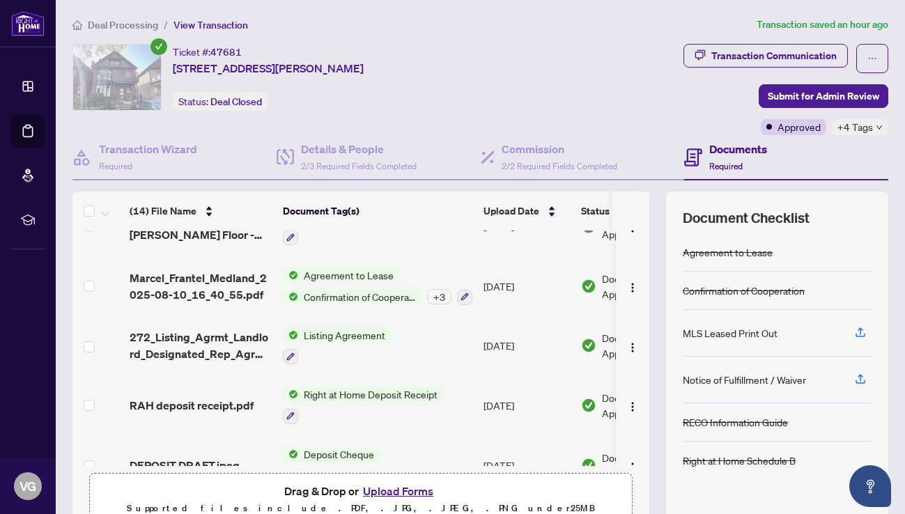
scroll to position [272, 0]
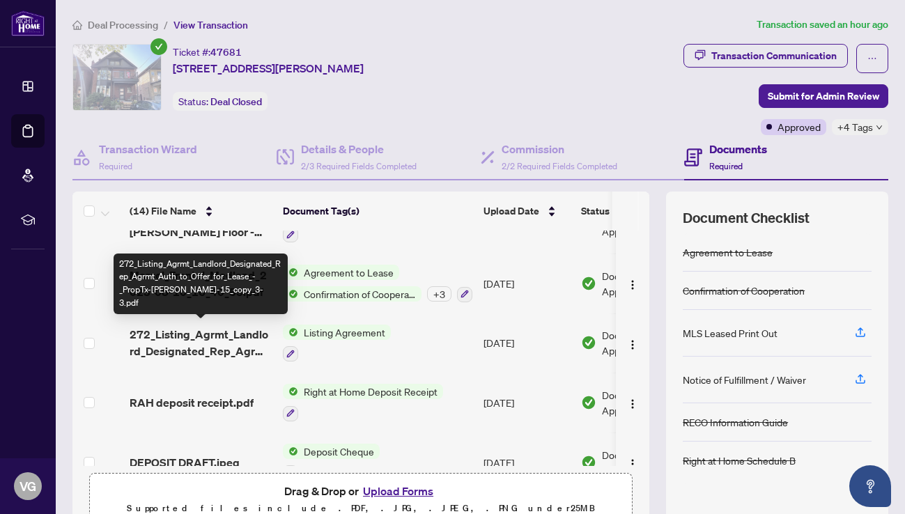
click at [248, 334] on span "272_Listing_Agrmt_Landlord_Designated_Rep_Agrmt_Auth_to_Offer_for_Lease_-_PropT…" at bounding box center [201, 342] width 142 height 33
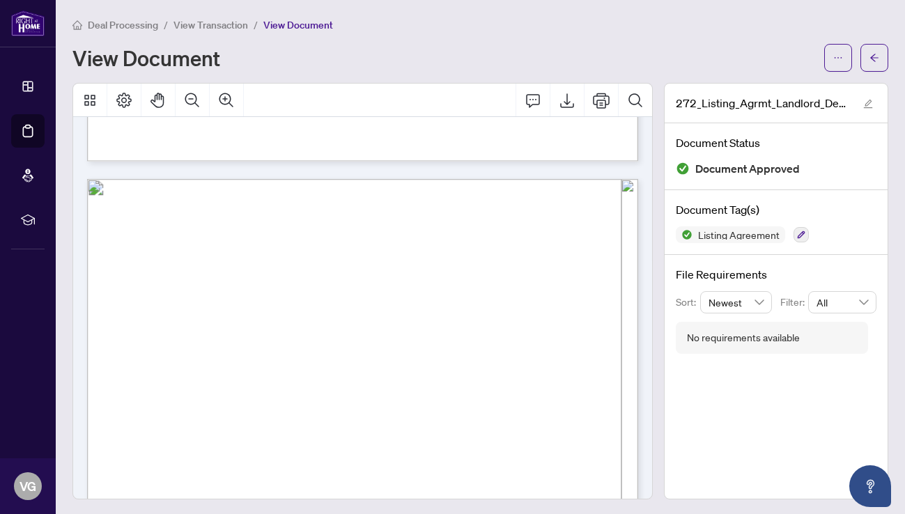
scroll to position [530, 0]
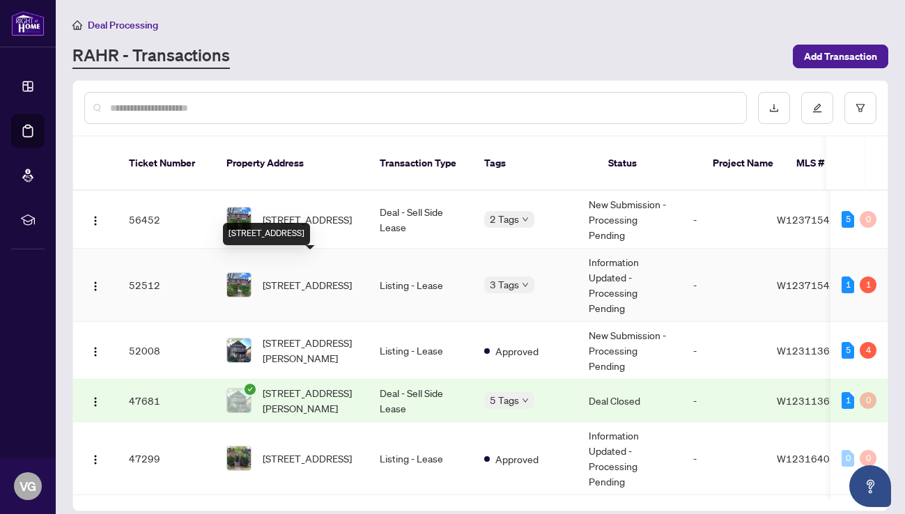
click at [311, 277] on span "[STREET_ADDRESS]" at bounding box center [307, 284] width 89 height 15
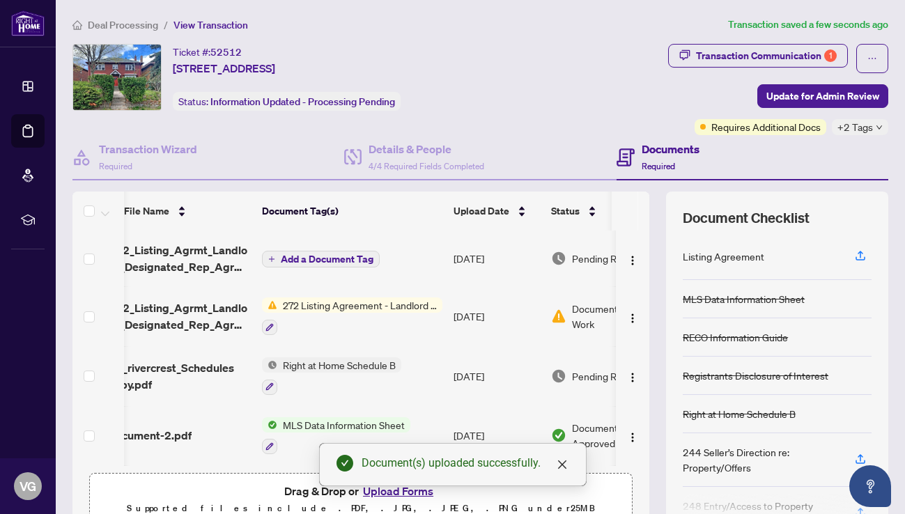
scroll to position [0, 21]
click at [337, 262] on span "Add a Document Tag" at bounding box center [327, 259] width 93 height 10
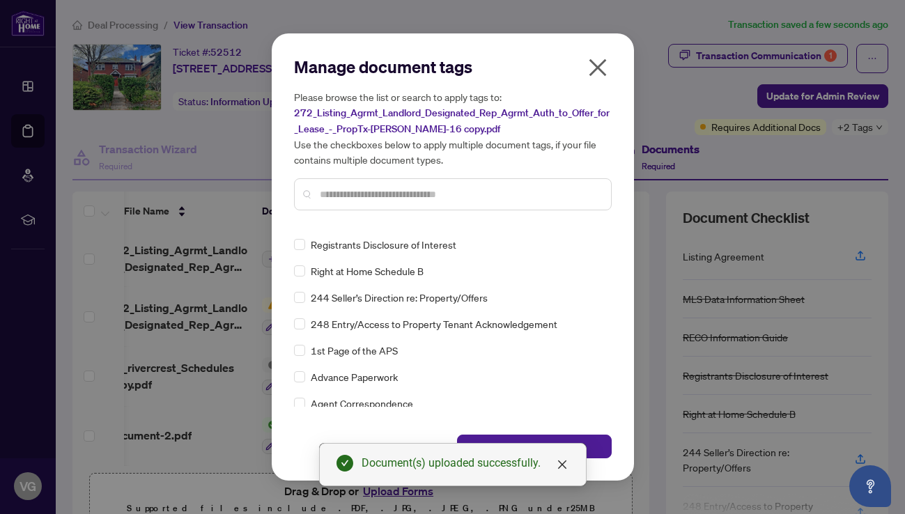
scroll to position [95, 0]
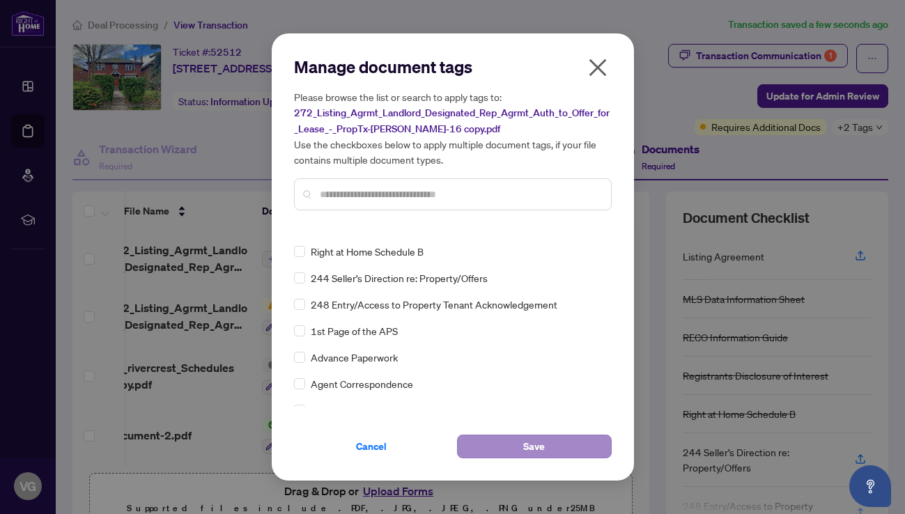
click at [550, 450] on button "Save" at bounding box center [534, 447] width 155 height 24
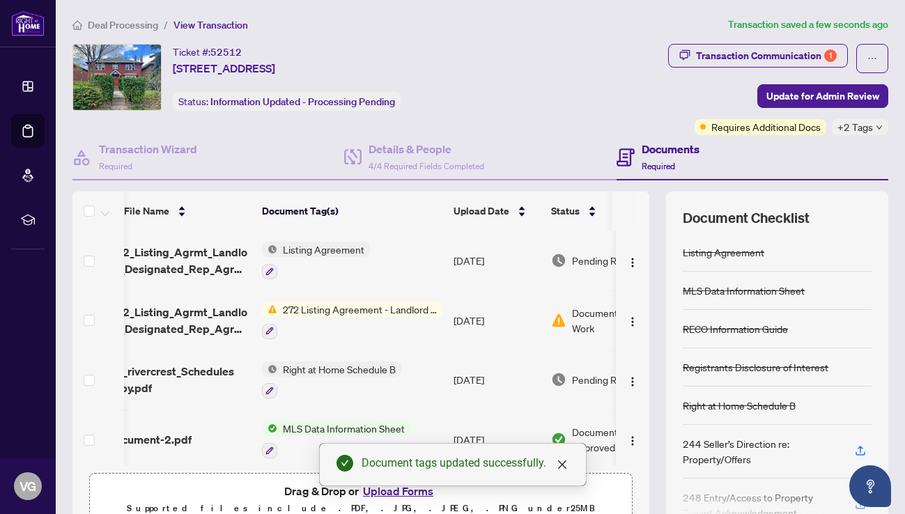
click at [597, 315] on span "Document Needs Work" at bounding box center [615, 320] width 86 height 31
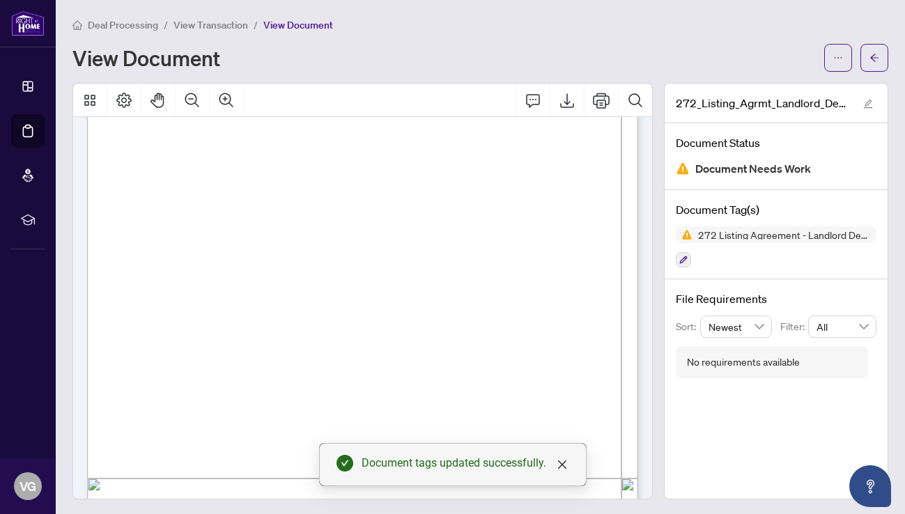
scroll to position [918, 0]
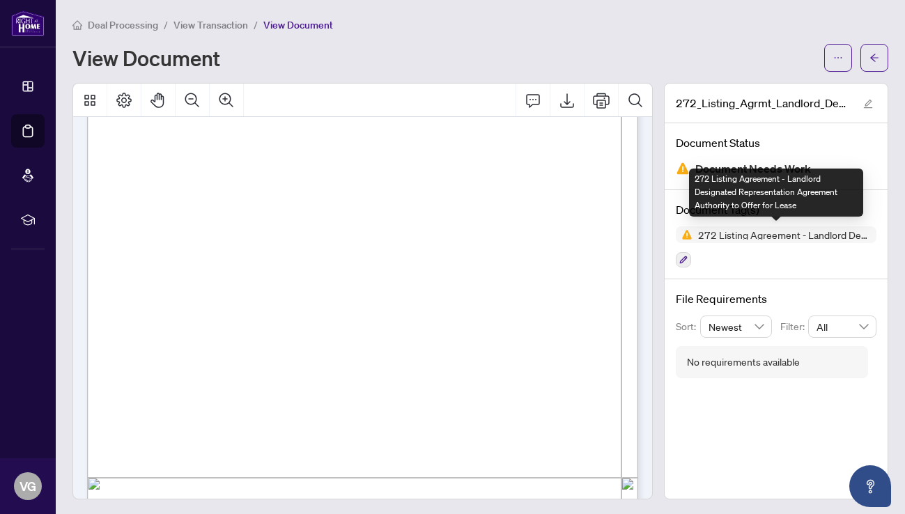
click at [758, 227] on span "272 Listing Agreement - Landlord Designated Representation Agreement Authority …" at bounding box center [776, 234] width 201 height 17
click at [685, 231] on img at bounding box center [684, 234] width 17 height 17
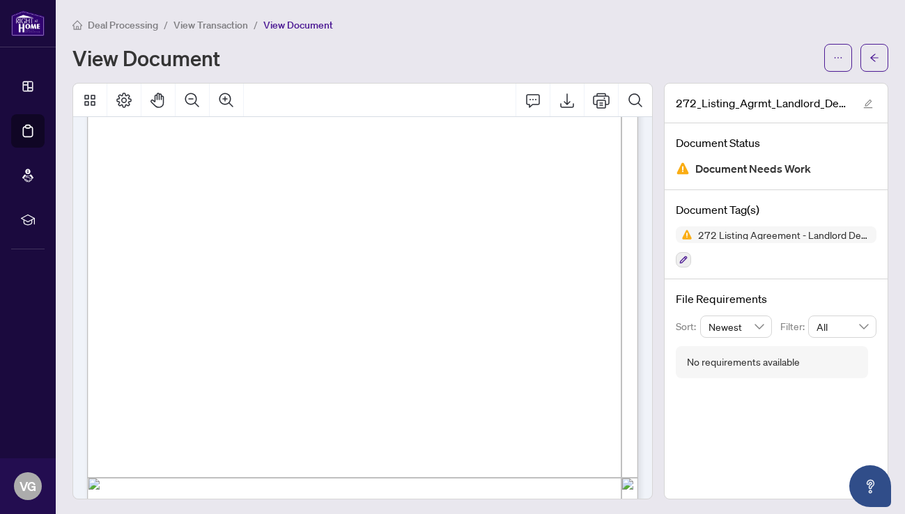
click at [703, 176] on span "Document Needs Work" at bounding box center [753, 169] width 116 height 19
click at [683, 169] on img at bounding box center [683, 169] width 14 height 14
click at [715, 169] on span "Document Needs Work" at bounding box center [753, 169] width 116 height 19
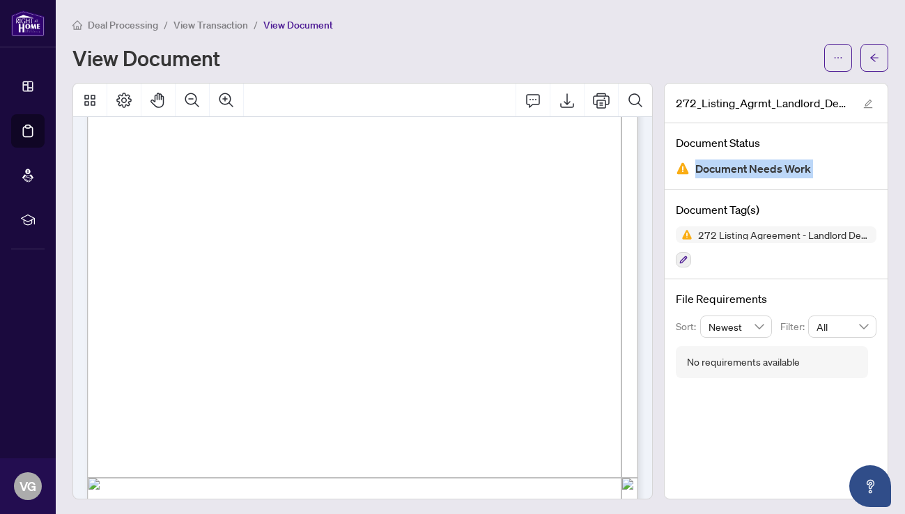
click at [715, 169] on span "Document Needs Work" at bounding box center [753, 169] width 116 height 19
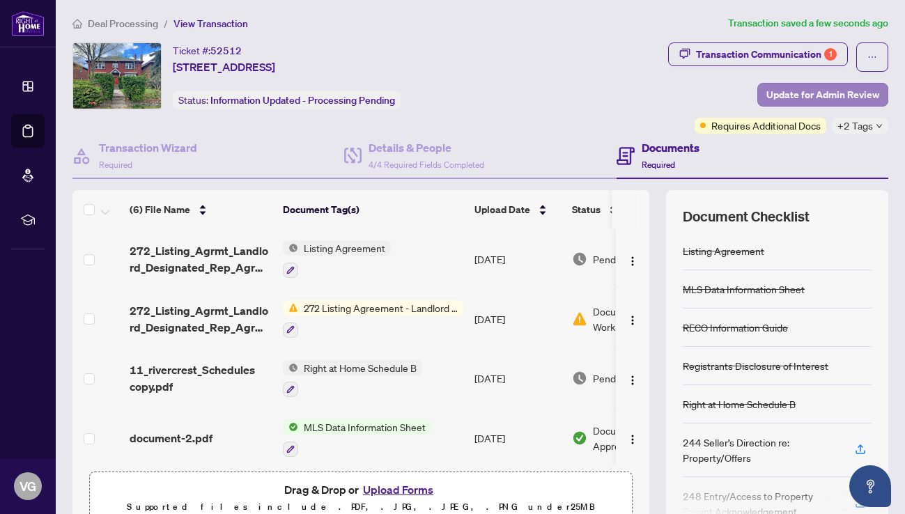
click at [787, 92] on span "Update for Admin Review" at bounding box center [822, 95] width 113 height 22
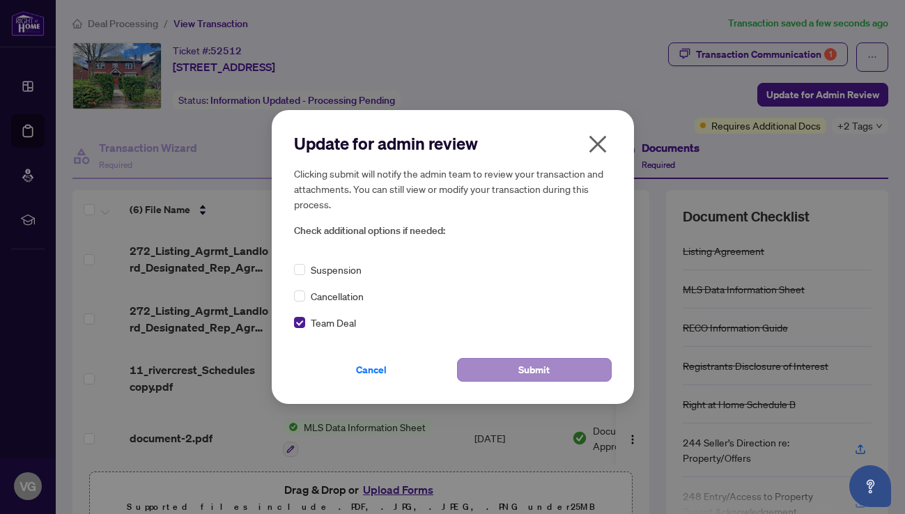
click at [527, 370] on span "Submit" at bounding box center [533, 370] width 31 height 22
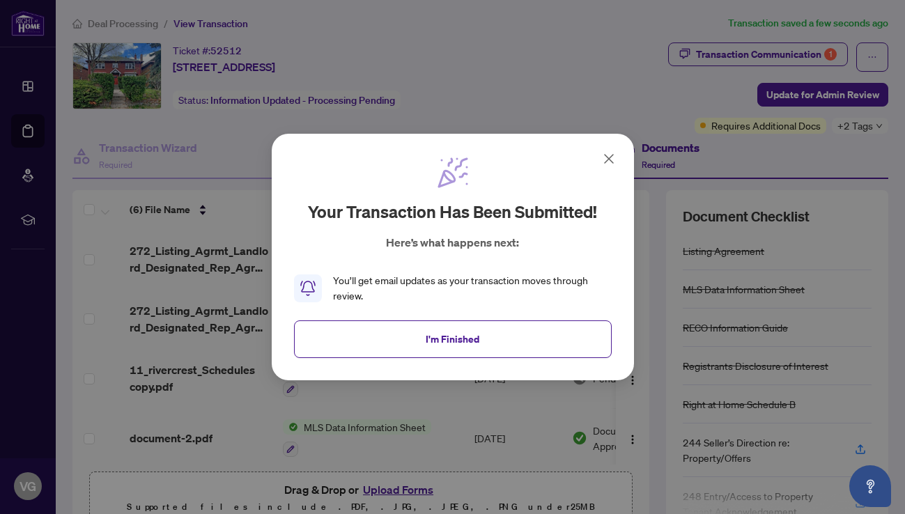
click at [606, 156] on icon at bounding box center [609, 158] width 17 height 17
